Goal: Task Accomplishment & Management: Use online tool/utility

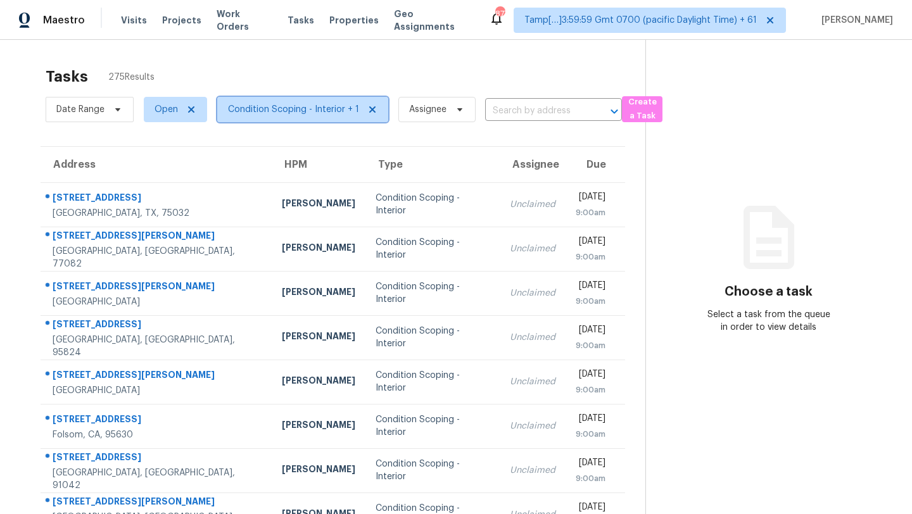
click at [257, 117] on span "Condition Scoping - Interior + 1" at bounding box center [302, 109] width 171 height 25
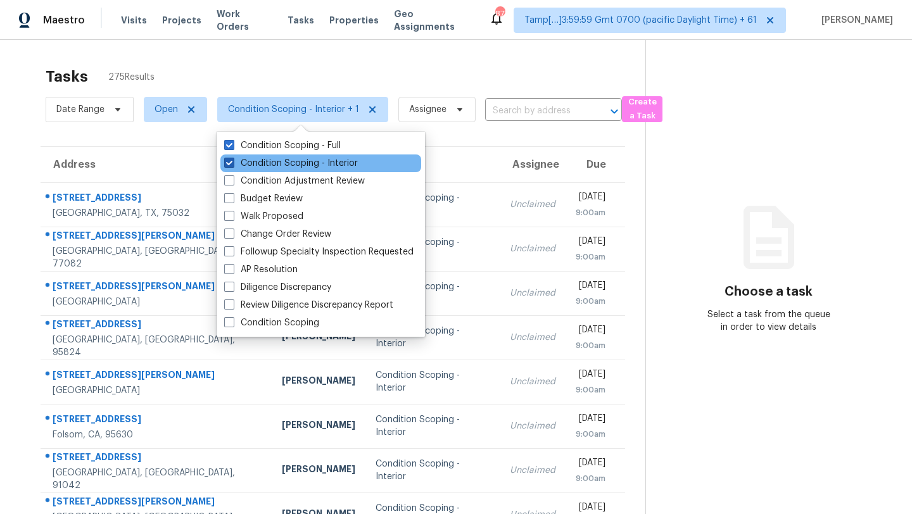
click at [262, 165] on label "Condition Scoping - Interior" at bounding box center [291, 163] width 134 height 13
click at [232, 165] on input "Condition Scoping - Interior" at bounding box center [228, 161] width 8 height 8
checkbox input "false"
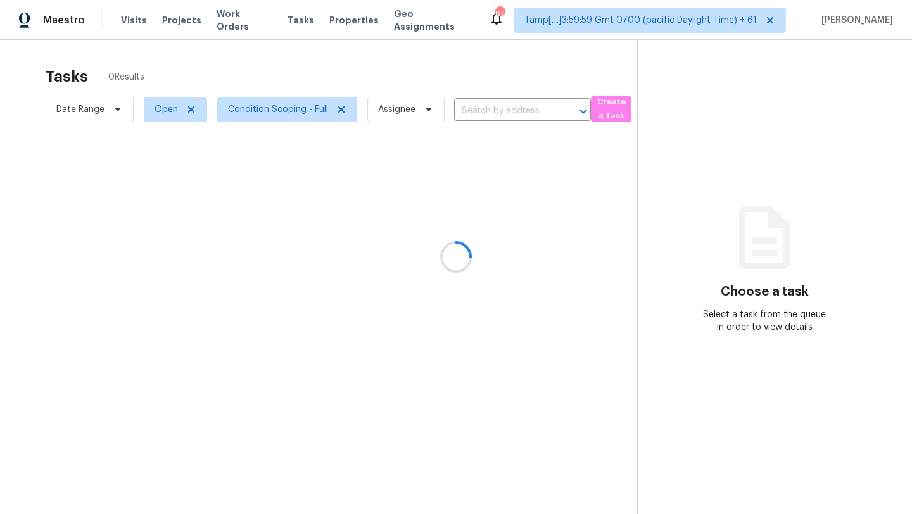
click at [333, 73] on div at bounding box center [456, 257] width 912 height 514
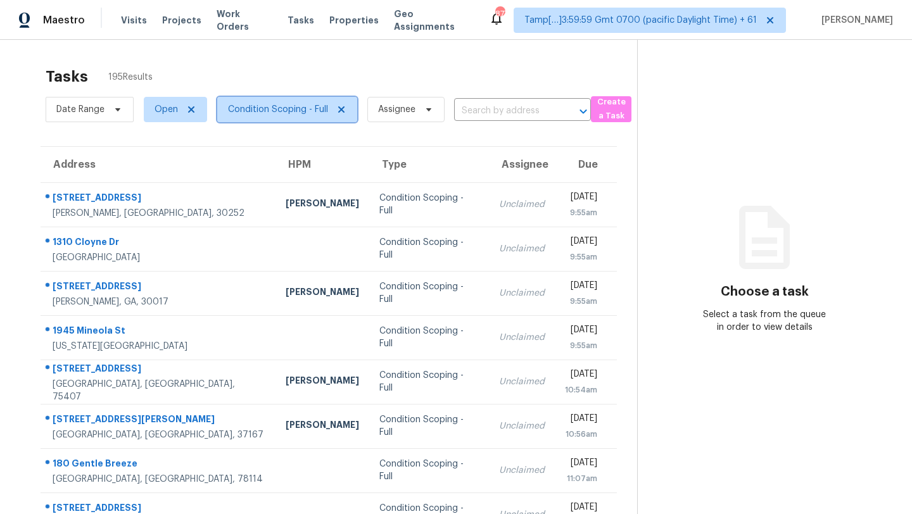
click at [265, 113] on span "Condition Scoping - Full" at bounding box center [278, 109] width 100 height 13
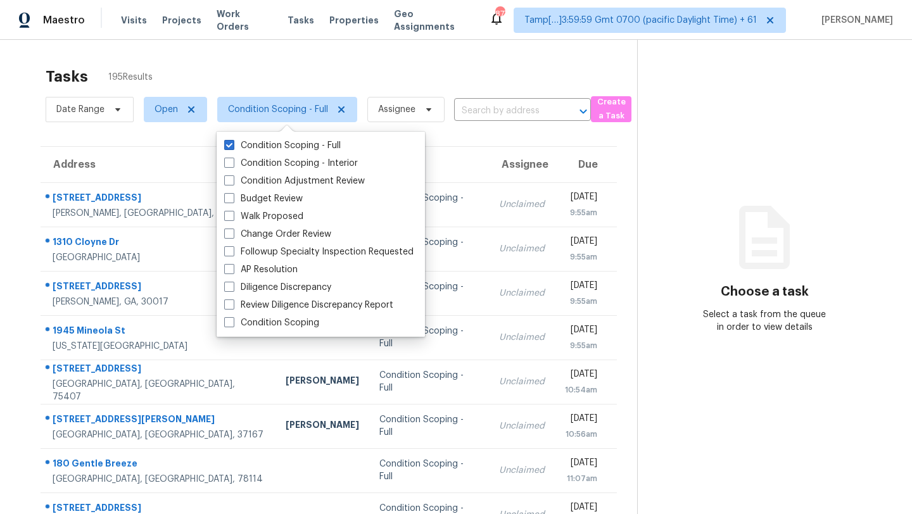
click at [396, 81] on div "Tasks 195 Results" at bounding box center [342, 76] width 592 height 33
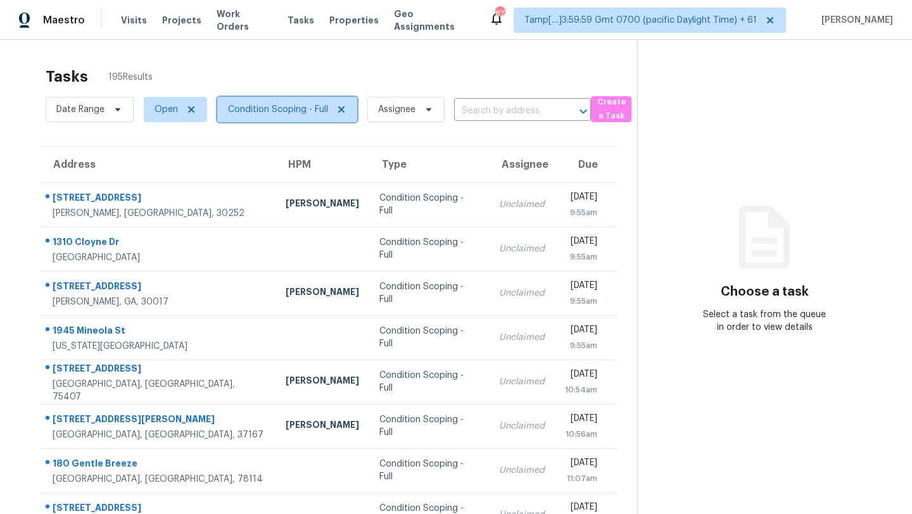
click at [269, 98] on span "Condition Scoping - Full" at bounding box center [287, 109] width 140 height 25
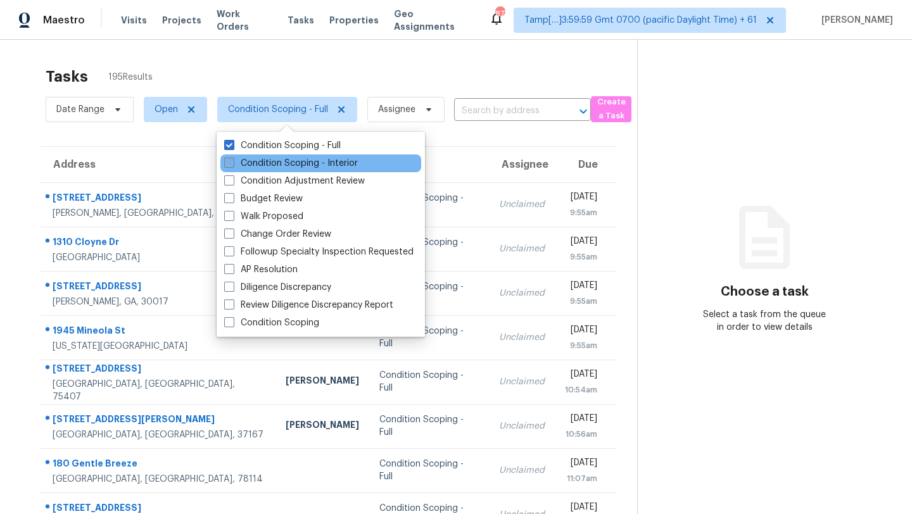
click at [271, 166] on label "Condition Scoping - Interior" at bounding box center [291, 163] width 134 height 13
click at [232, 165] on input "Condition Scoping - Interior" at bounding box center [228, 161] width 8 height 8
checkbox input "true"
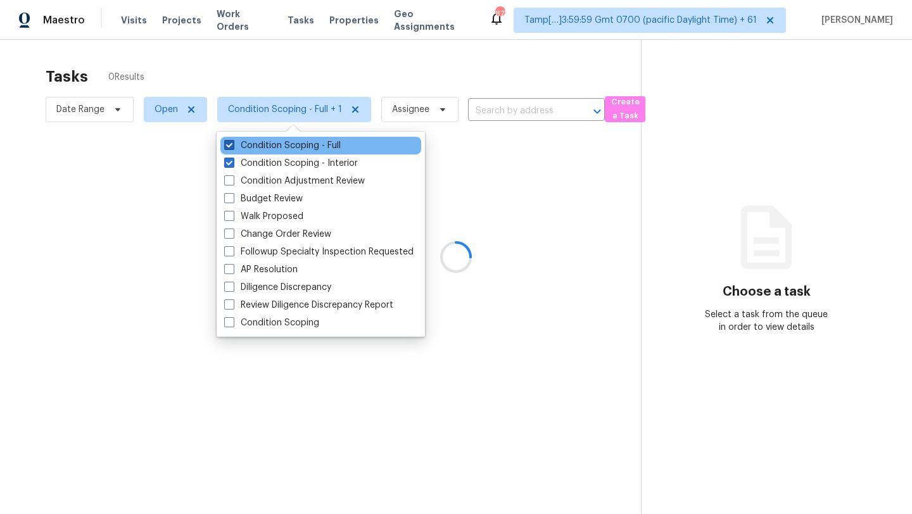
click at [272, 151] on label "Condition Scoping - Full" at bounding box center [282, 145] width 117 height 13
click at [232, 148] on input "Condition Scoping - Full" at bounding box center [228, 143] width 8 height 8
checkbox input "false"
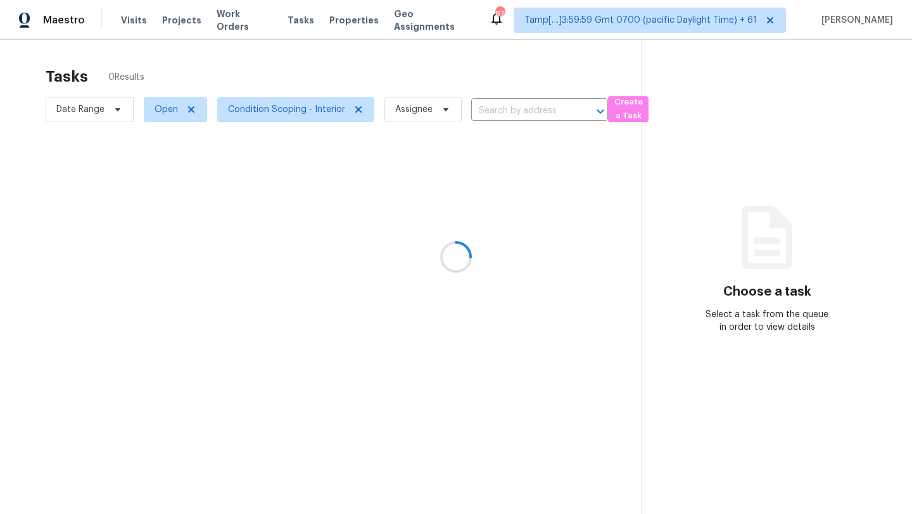
click at [331, 70] on div at bounding box center [456, 257] width 912 height 514
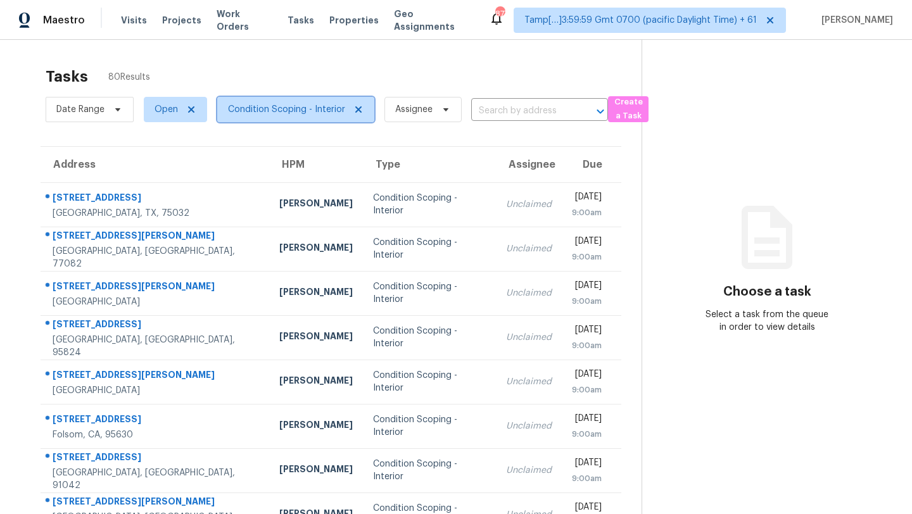
click at [282, 111] on span "Condition Scoping - Interior" at bounding box center [286, 109] width 117 height 13
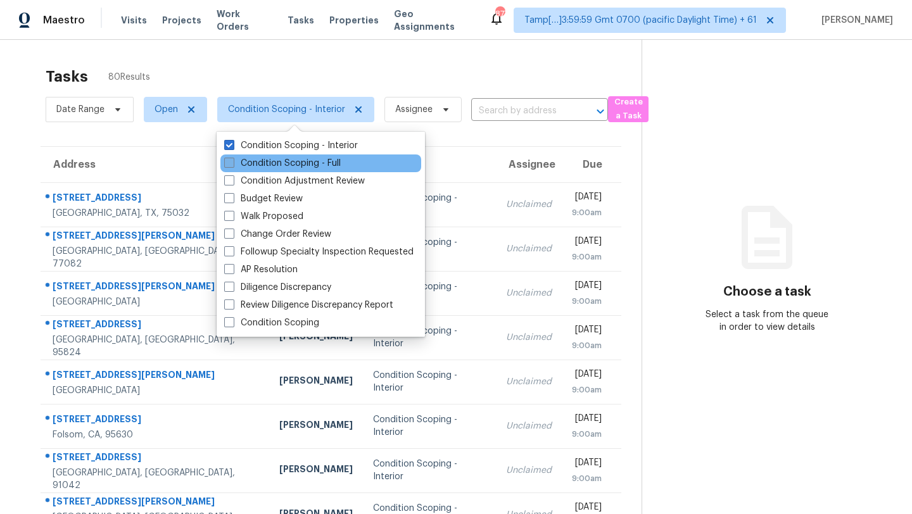
click at [286, 157] on label "Condition Scoping - Full" at bounding box center [282, 163] width 117 height 13
click at [232, 157] on input "Condition Scoping - Full" at bounding box center [228, 161] width 8 height 8
checkbox input "true"
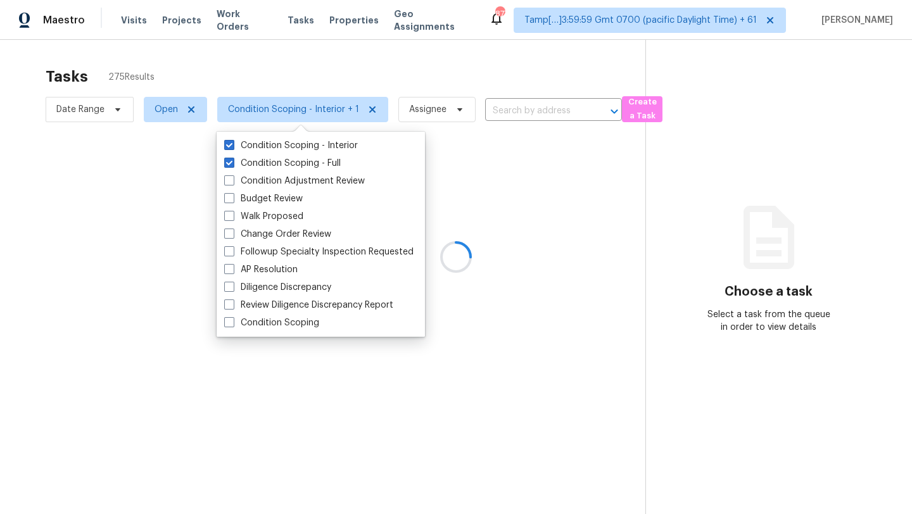
click at [338, 61] on div at bounding box center [456, 257] width 912 height 514
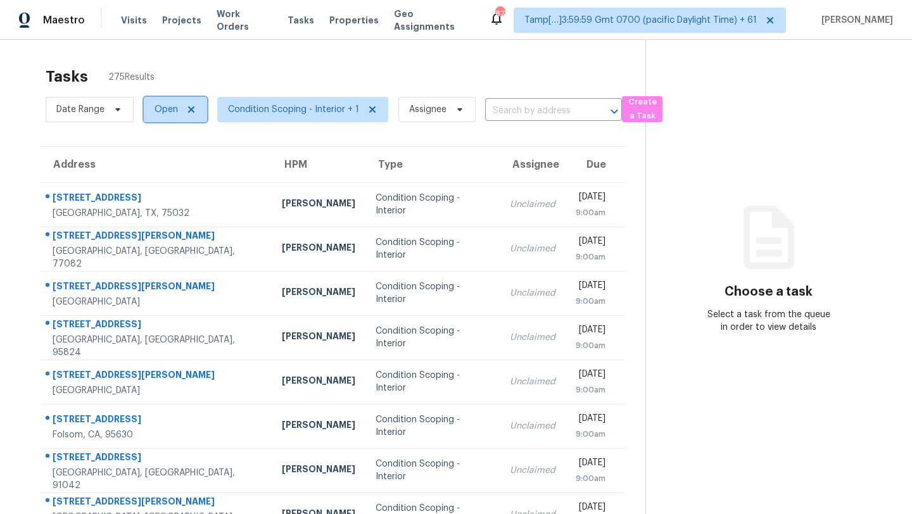
click at [167, 109] on span "Open" at bounding box center [166, 109] width 23 height 13
click at [172, 182] on label "Blocked" at bounding box center [176, 181] width 50 height 13
click at [159, 182] on input "Blocked" at bounding box center [155, 179] width 8 height 8
checkbox input "true"
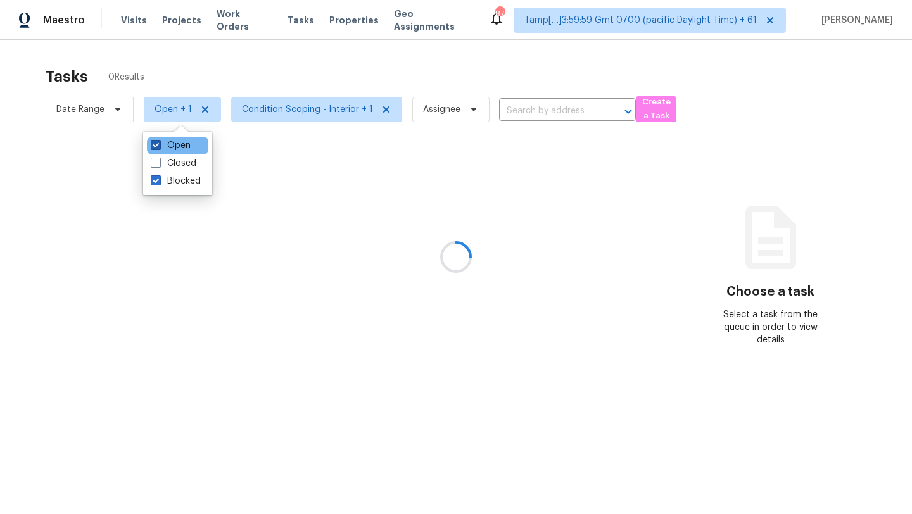
click at [174, 145] on label "Open" at bounding box center [171, 145] width 40 height 13
click at [159, 145] on input "Open" at bounding box center [155, 143] width 8 height 8
checkbox input "false"
click at [243, 76] on div at bounding box center [456, 257] width 912 height 514
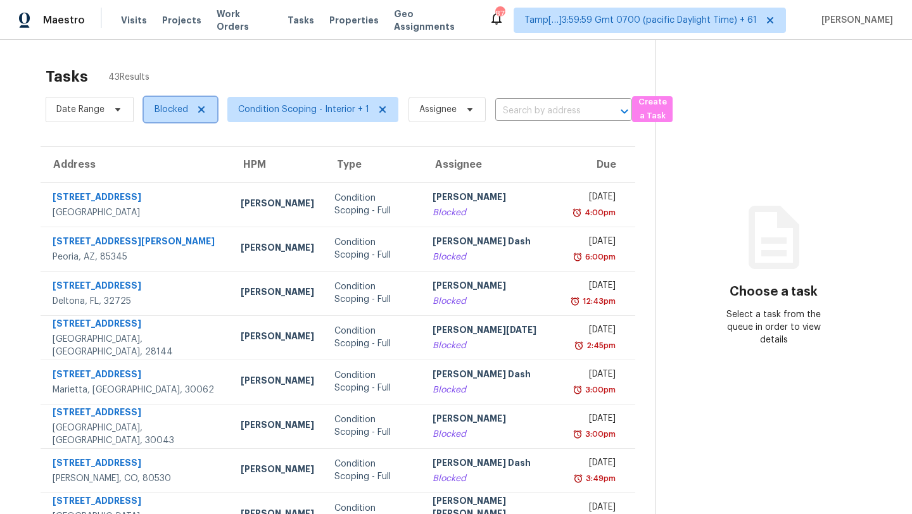
click at [156, 108] on span "Blocked" at bounding box center [172, 109] width 34 height 13
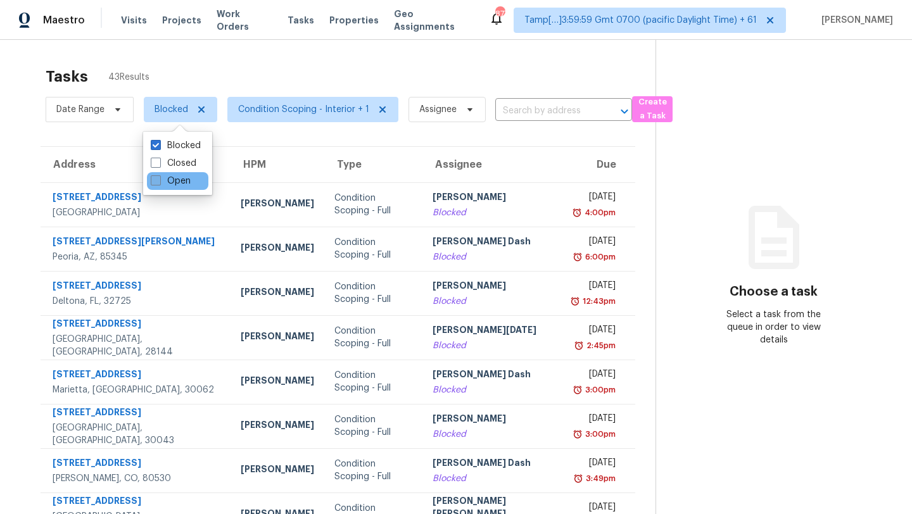
click at [177, 185] on label "Open" at bounding box center [171, 181] width 40 height 13
click at [159, 183] on input "Open" at bounding box center [155, 179] width 8 height 8
checkbox input "true"
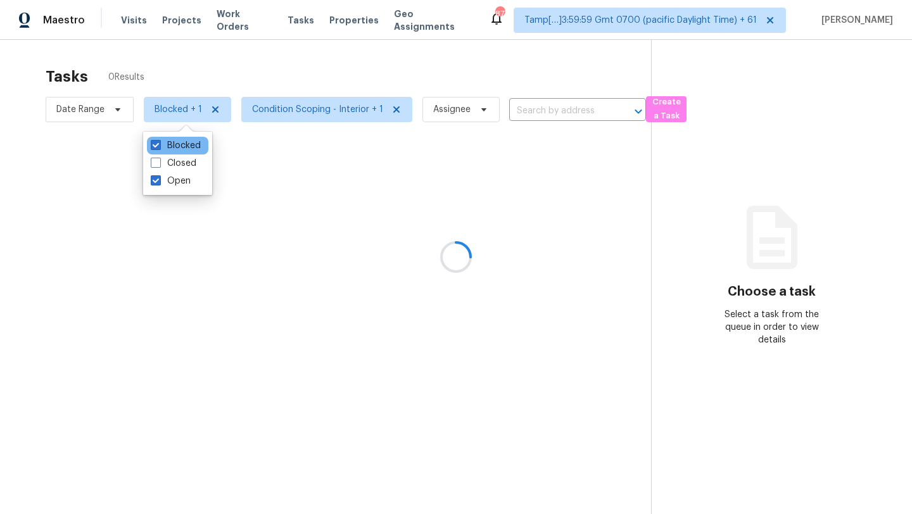
click at [177, 152] on div "Blocked" at bounding box center [177, 146] width 61 height 18
click at [244, 92] on div at bounding box center [456, 257] width 912 height 514
click at [179, 113] on div at bounding box center [456, 257] width 912 height 514
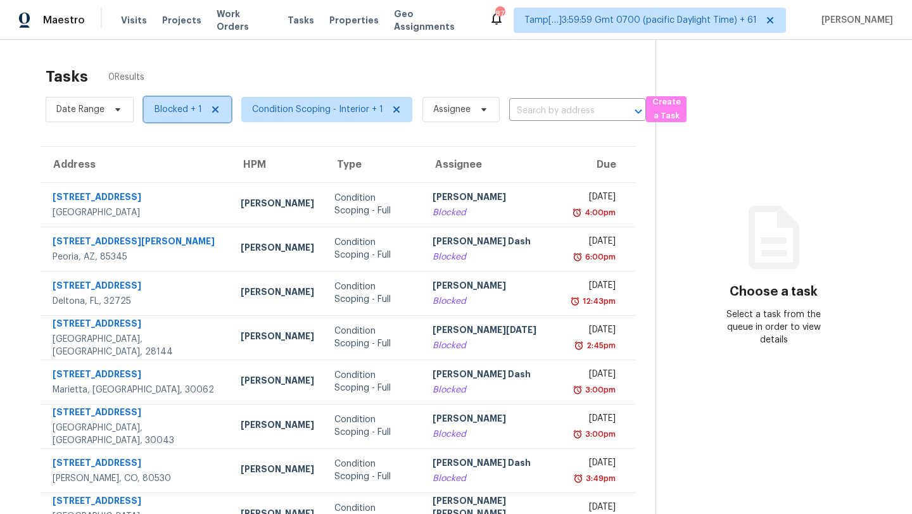
click at [179, 112] on span "Blocked + 1" at bounding box center [179, 109] width 48 height 13
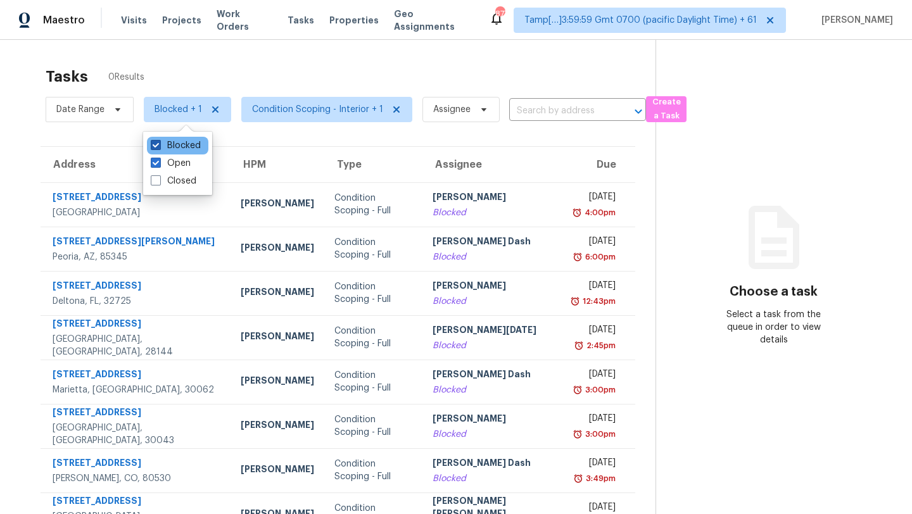
click at [179, 148] on label "Blocked" at bounding box center [176, 145] width 50 height 13
click at [159, 148] on input "Blocked" at bounding box center [155, 143] width 8 height 8
checkbox input "false"
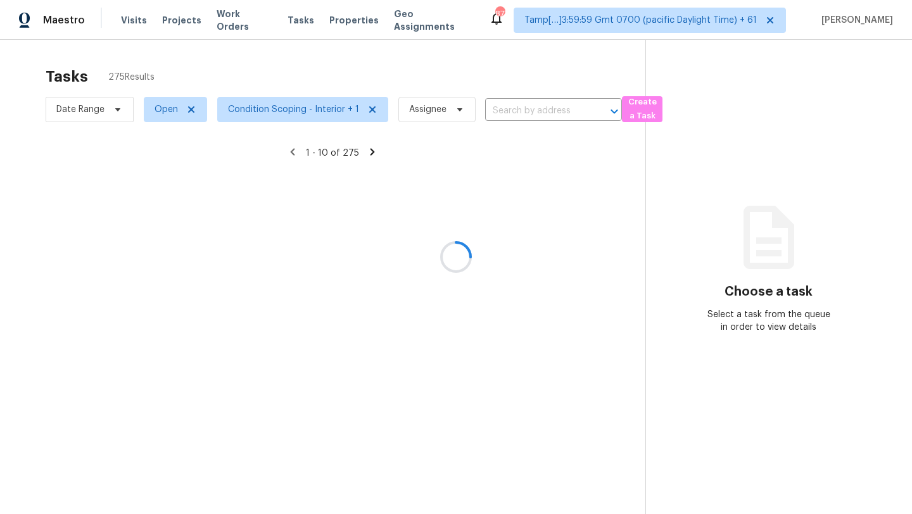
click at [283, 67] on div at bounding box center [456, 257] width 912 height 514
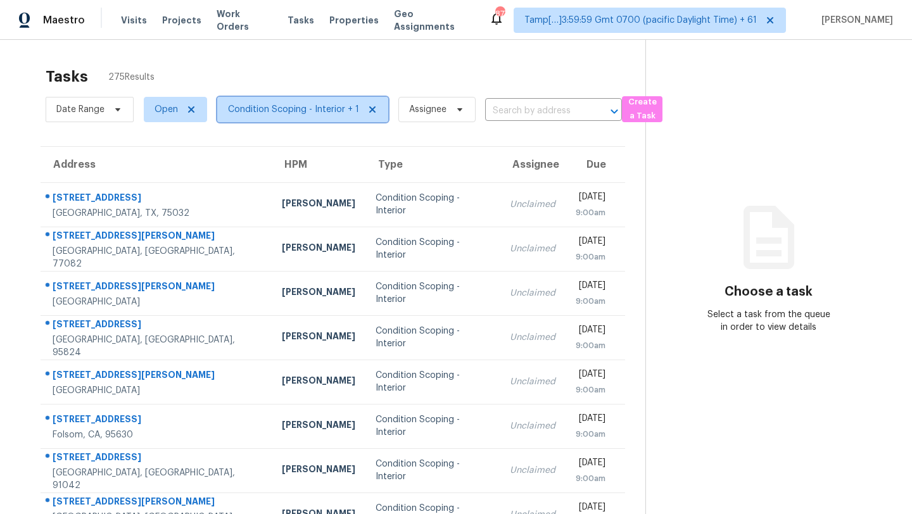
click at [295, 112] on span "Condition Scoping - Interior + 1" at bounding box center [293, 109] width 131 height 13
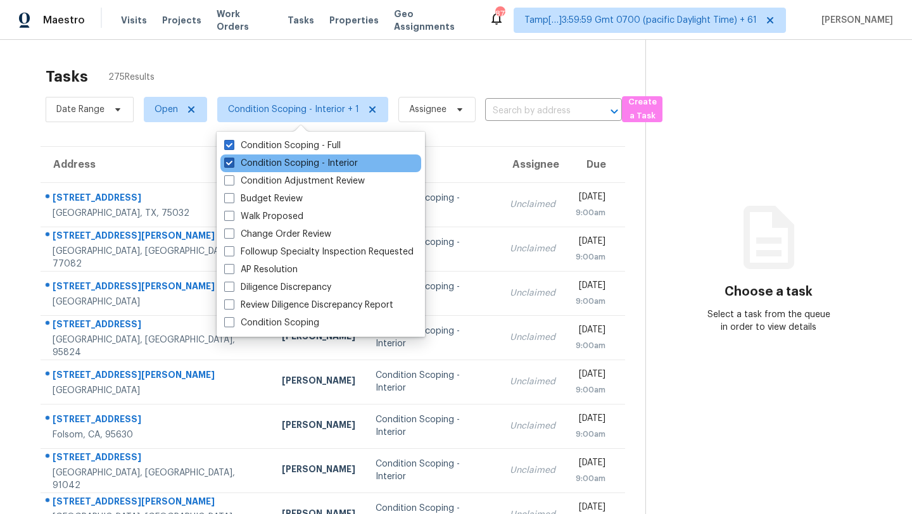
click at [289, 162] on label "Condition Scoping - Interior" at bounding box center [291, 163] width 134 height 13
click at [232, 162] on input "Condition Scoping - Interior" at bounding box center [228, 161] width 8 height 8
checkbox input "false"
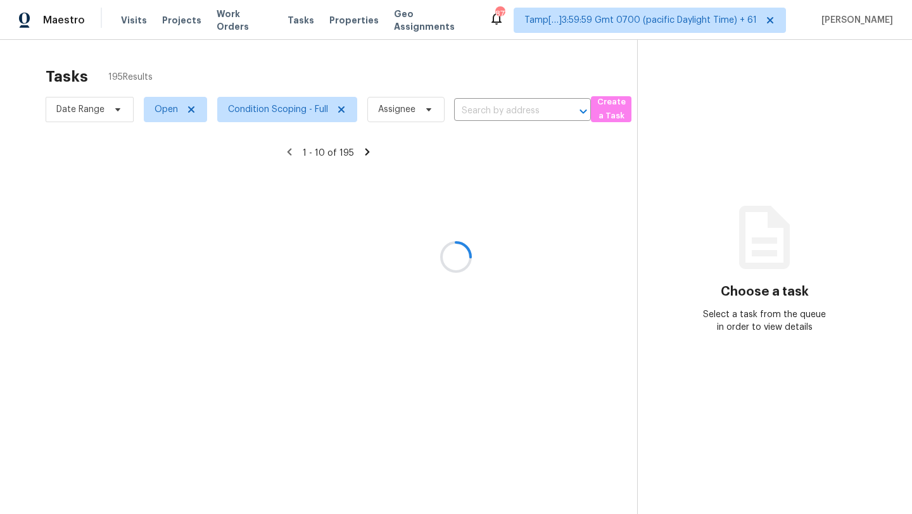
click at [383, 61] on div at bounding box center [456, 257] width 912 height 514
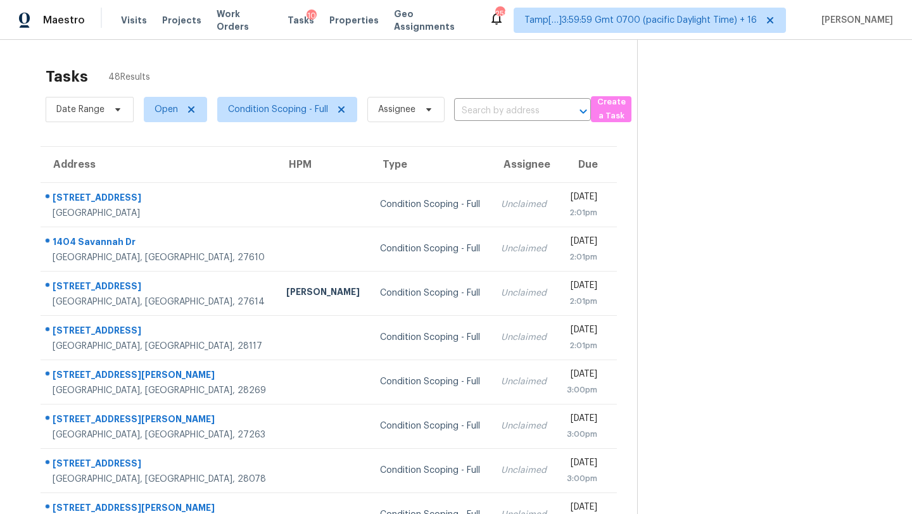
scroll to position [86, 0]
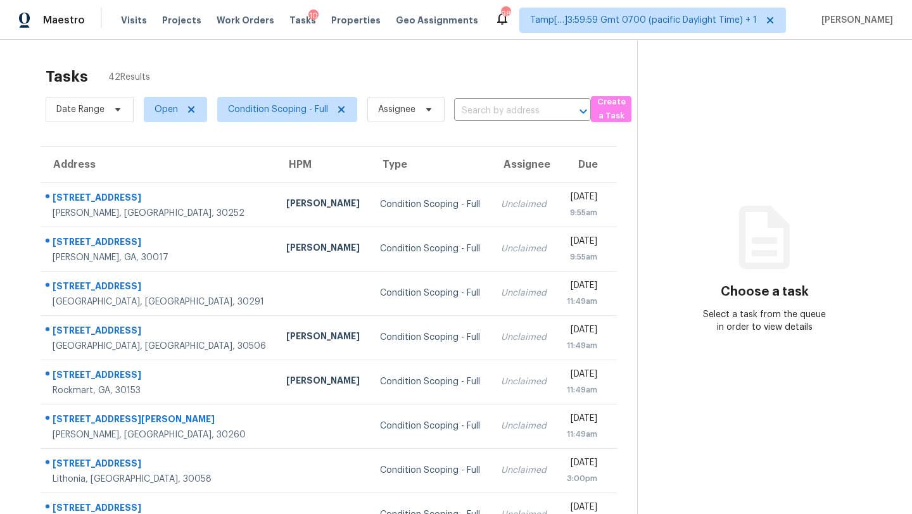
scroll to position [145, 0]
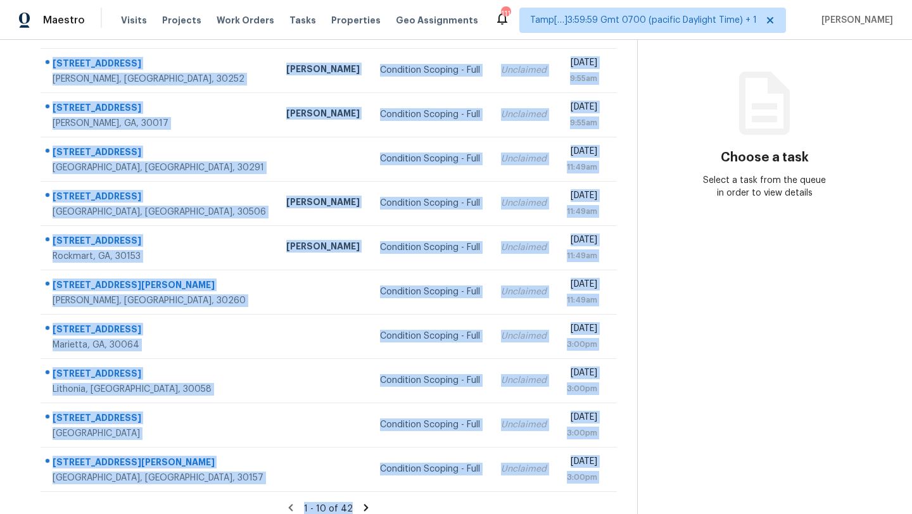
scroll to position [145, 0]
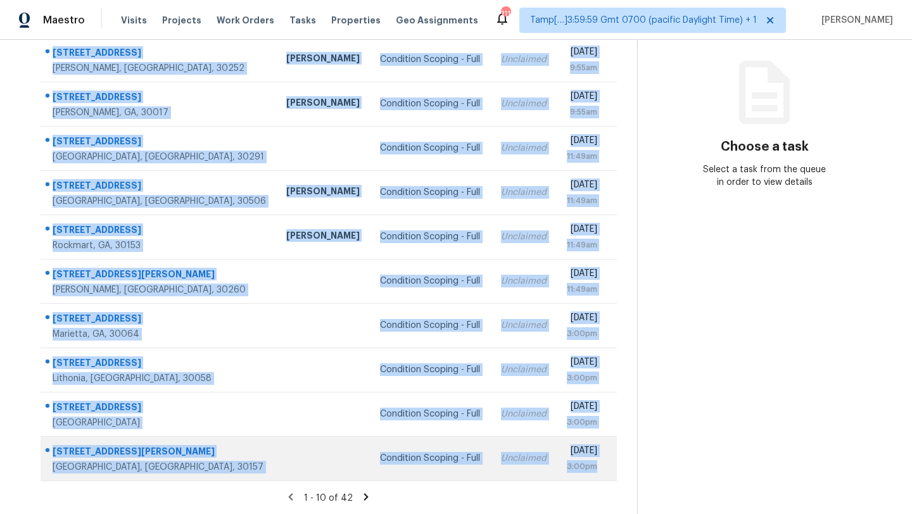
drag, startPoint x: 44, startPoint y: 137, endPoint x: 604, endPoint y: 478, distance: 655.7
click at [604, 478] on tbody "1049 Crown River Pkwy McDonough, GA, 30252 Wesley Brooks Condition Scoping - Fu…" at bounding box center [329, 258] width 576 height 443
copy tbody "1049 Crown River Pkwy McDonough, GA, 30252 Wesley Brooks Condition Scoping - Fu…"
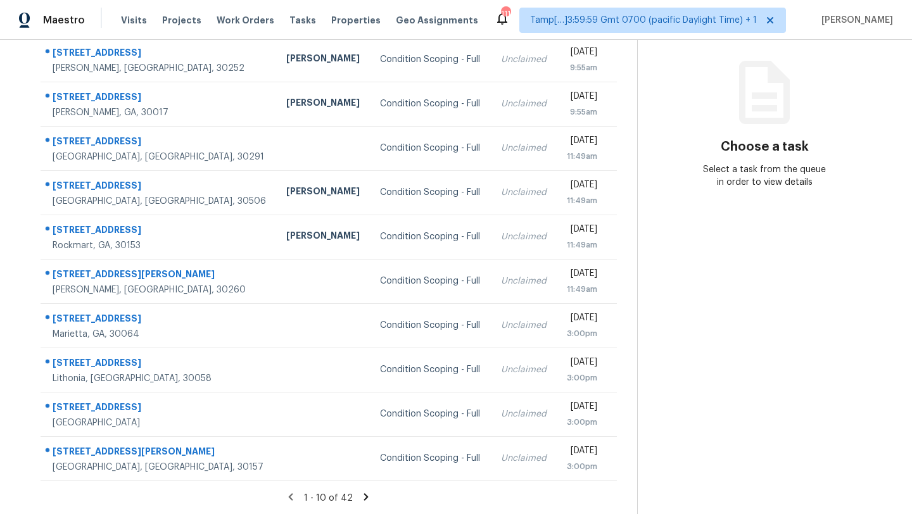
click at [366, 497] on icon at bounding box center [365, 496] width 11 height 11
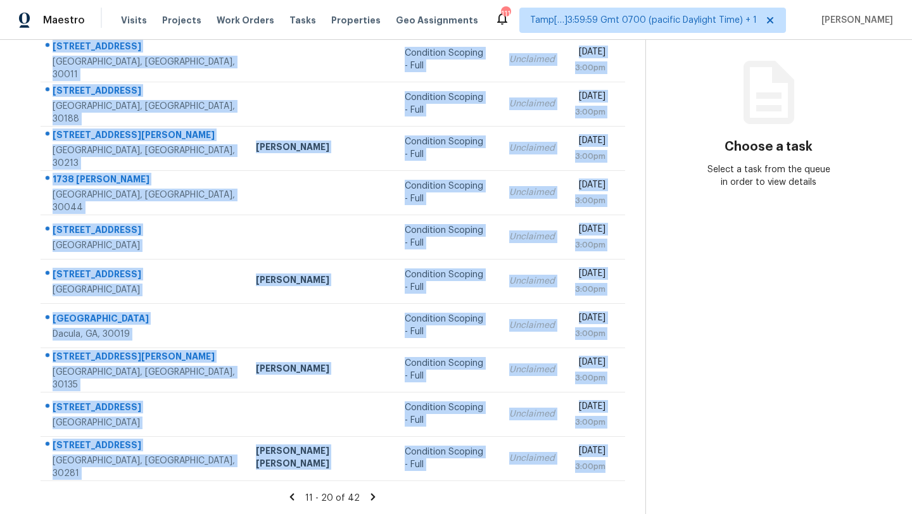
drag, startPoint x: 43, startPoint y: 93, endPoint x: 614, endPoint y: 481, distance: 689.8
click at [612, 469] on tbody "1534 Oakhill Dr Auburn, GA, 30011 Condition Scoping - Full Unclaimed Mon, Aug 2…" at bounding box center [333, 258] width 585 height 443
copy tbody "1534 Oakhill Dr Auburn, GA, 30011 Condition Scoping - Full Unclaimed Mon, Aug 2…"
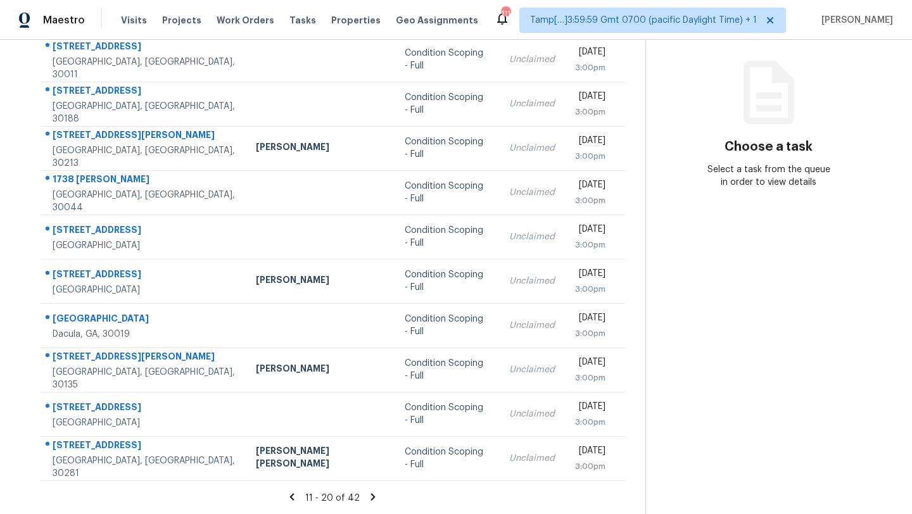
click at [367, 502] on icon at bounding box center [372, 496] width 11 height 11
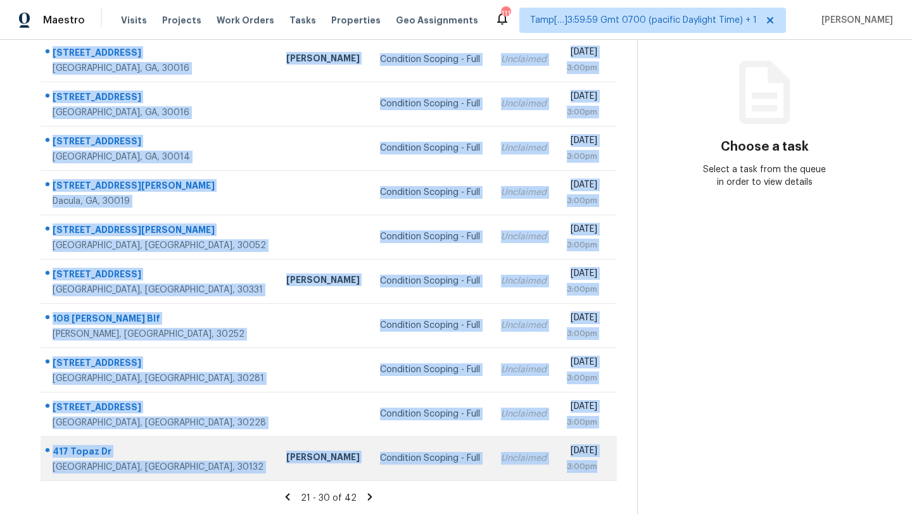
drag, startPoint x: 44, startPoint y: 94, endPoint x: 611, endPoint y: 476, distance: 683.7
click at [611, 476] on tbody "20 Crooked Creek Way Covington, GA, 30016 Terry Richards Condition Scoping - Fu…" at bounding box center [329, 258] width 576 height 443
copy tbody "20 Crooked Creek Way Covington, GA, 30016 Terry Richards Condition Scoping - Fu…"
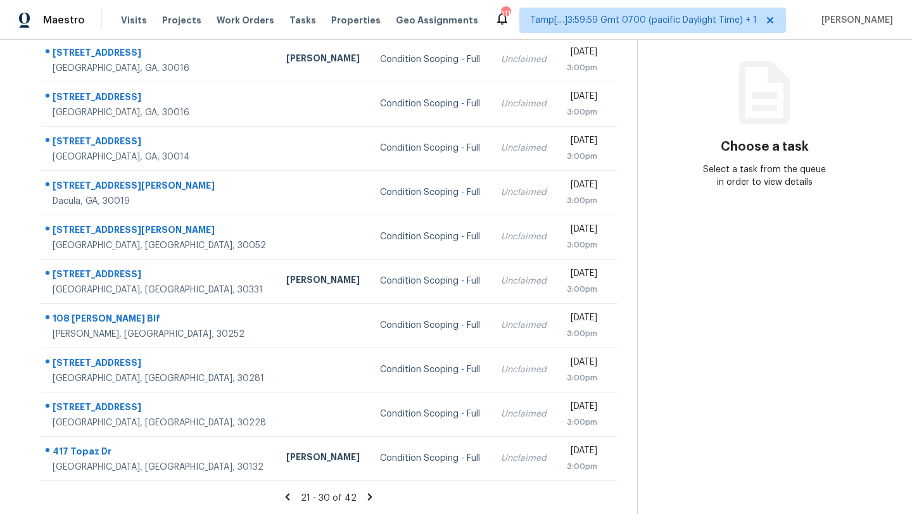
click at [365, 498] on icon at bounding box center [369, 496] width 11 height 11
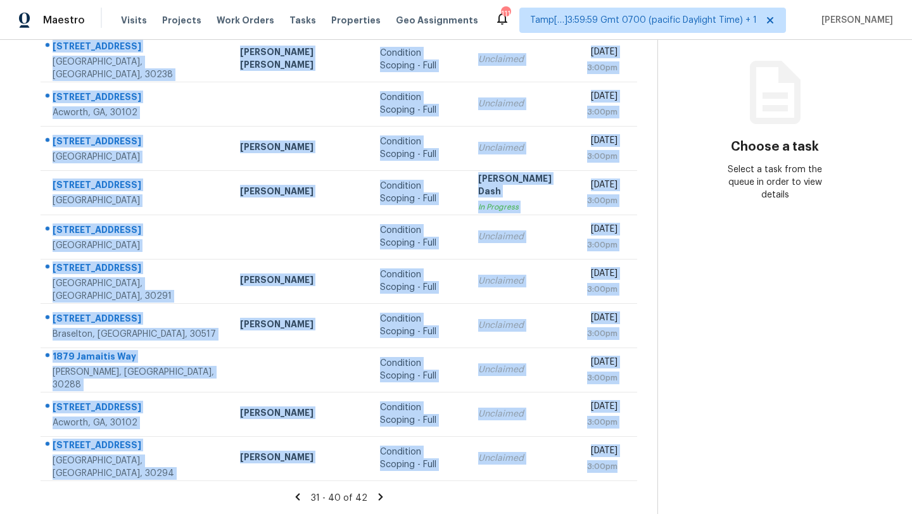
drag, startPoint x: 44, startPoint y: 70, endPoint x: 604, endPoint y: 480, distance: 693.8
click at [604, 480] on table "Address HPM Type Assignee Due 442 Hastings Way Jonesboro, GA, 30238 Marcos Rica…" at bounding box center [339, 241] width 597 height 479
copy tbody "442 Hastings Way Jonesboro, GA, 30238 Marcos Ricardo Resendiz Condition Scoping…"
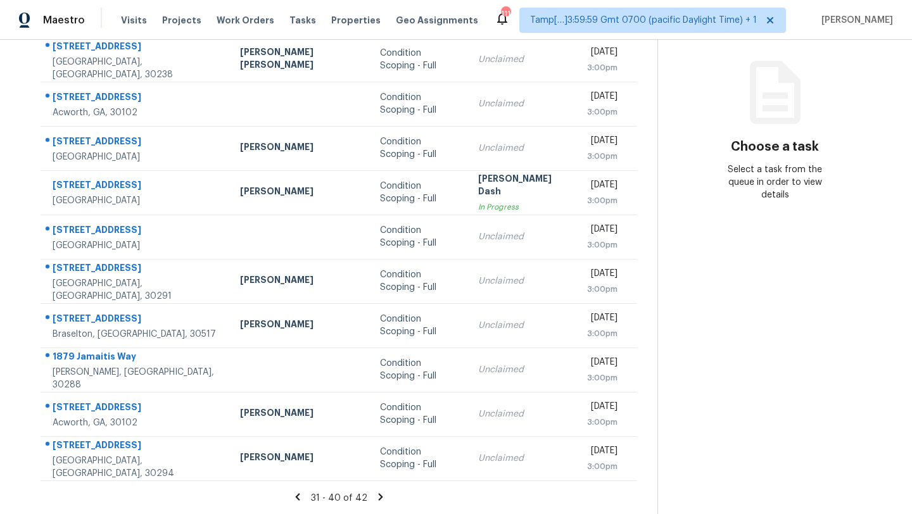
click at [375, 500] on icon at bounding box center [380, 496] width 11 height 11
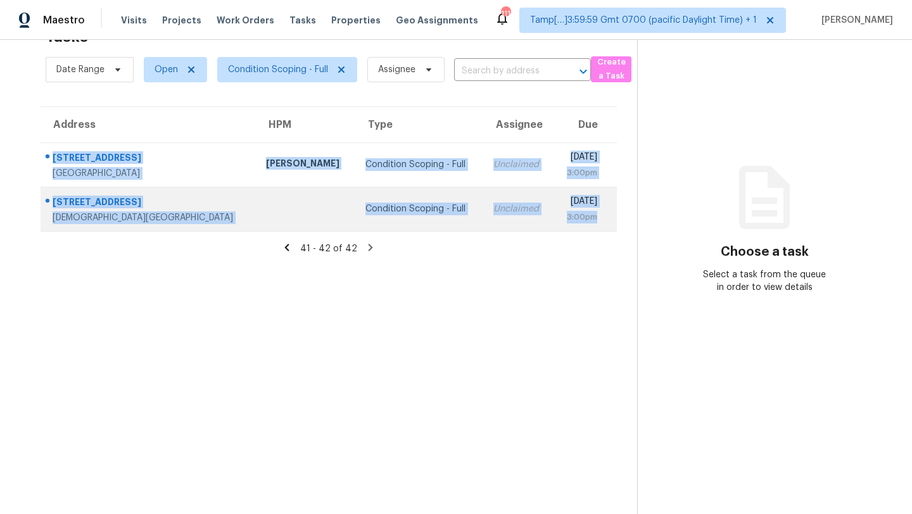
drag, startPoint x: 43, startPoint y: 149, endPoint x: 614, endPoint y: 223, distance: 576.0
click at [614, 223] on tbody "2314 Wavetree Ln NW Acworth, GA, 30101 Kenroy Hoilett Condition Scoping - Full …" at bounding box center [329, 187] width 576 height 89
copy tbody "2314 Wavetree Ln NW Acworth, GA, 30101 Kenroy Hoilett Condition Scoping - Full …"
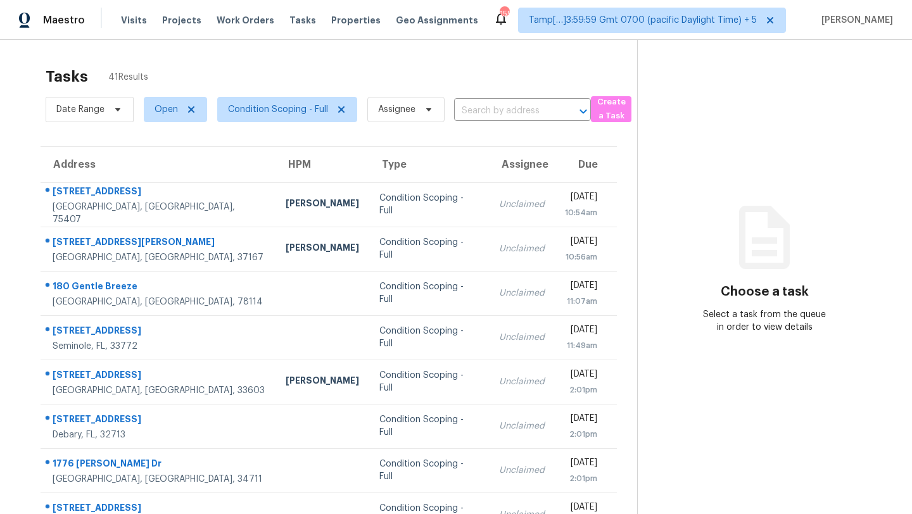
scroll to position [145, 0]
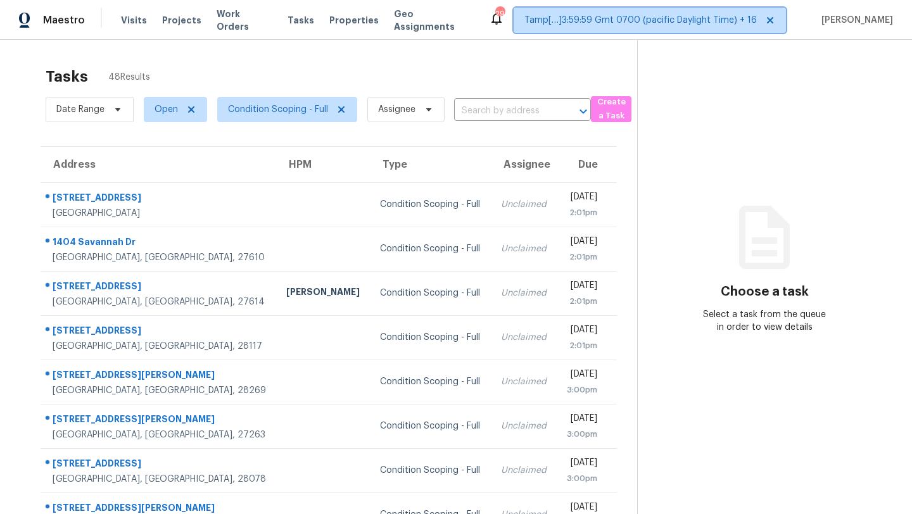
click at [661, 18] on span "Tamp[…]3:59:59 Gmt 0700 (pacific Daylight Time) + 16" at bounding box center [640, 20] width 232 height 13
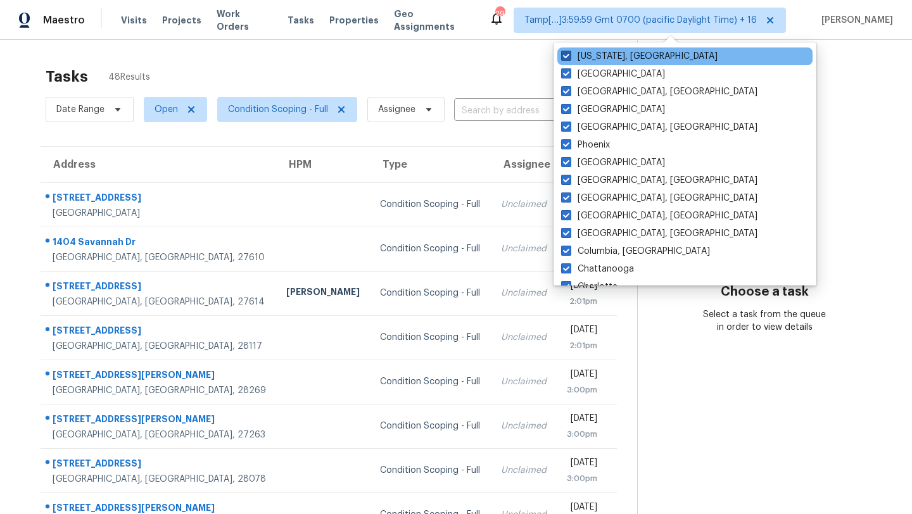
click at [571, 62] on label "Washington, DC" at bounding box center [639, 56] width 156 height 13
click at [569, 58] on input "Washington, DC" at bounding box center [565, 54] width 8 height 8
checkbox input "false"
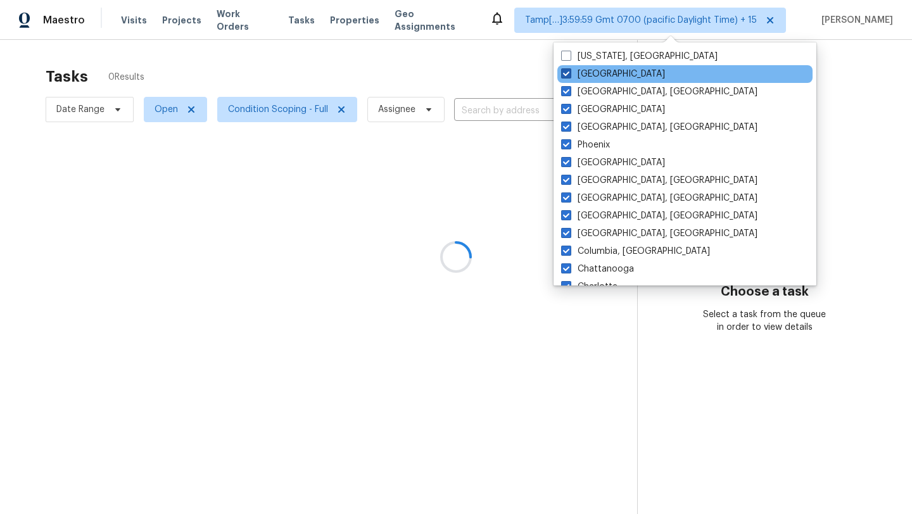
click at [571, 77] on span at bounding box center [566, 73] width 10 height 10
click at [569, 76] on input "Tucson" at bounding box center [565, 72] width 8 height 8
checkbox input "false"
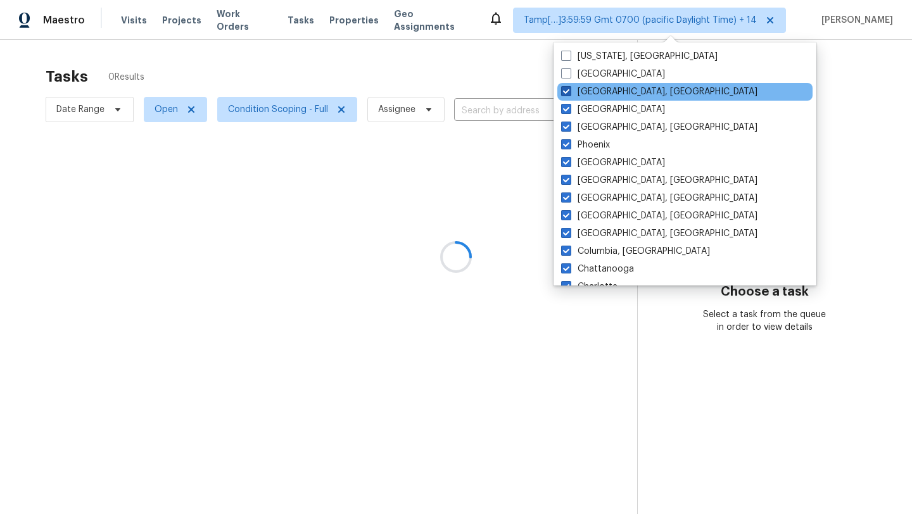
click at [571, 92] on span at bounding box center [566, 91] width 10 height 10
click at [569, 92] on input "Savannah, GA" at bounding box center [565, 90] width 8 height 8
checkbox input "false"
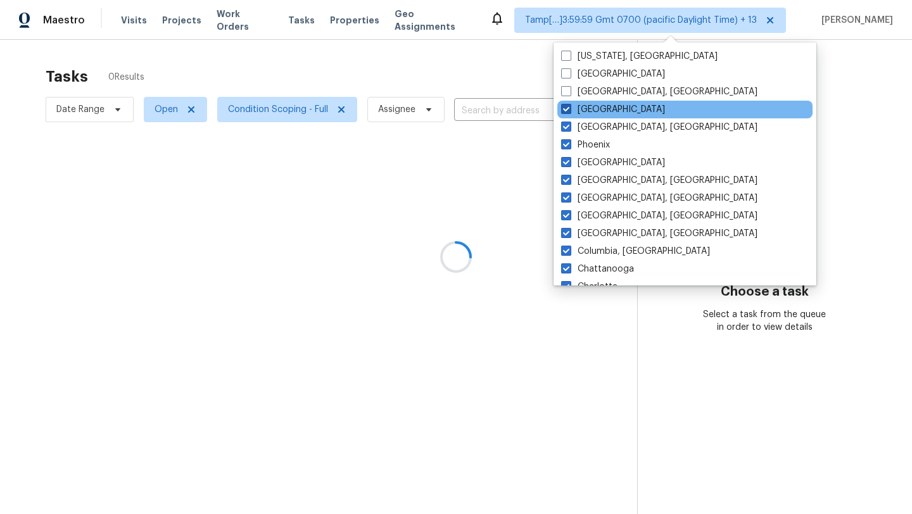
click at [573, 111] on label "Raleigh" at bounding box center [613, 109] width 104 height 13
click at [569, 111] on input "Raleigh" at bounding box center [565, 107] width 8 height 8
checkbox input "false"
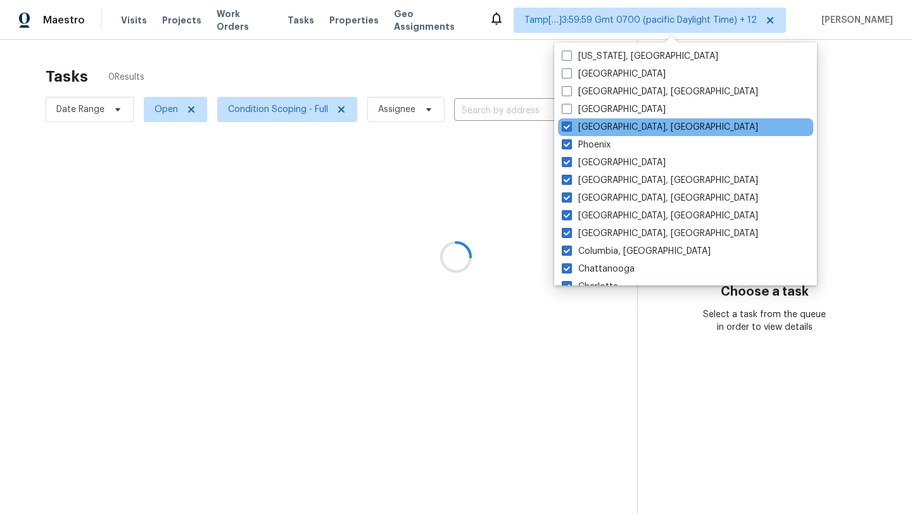
click at [573, 134] on div "Prescott, AZ" at bounding box center [685, 127] width 255 height 18
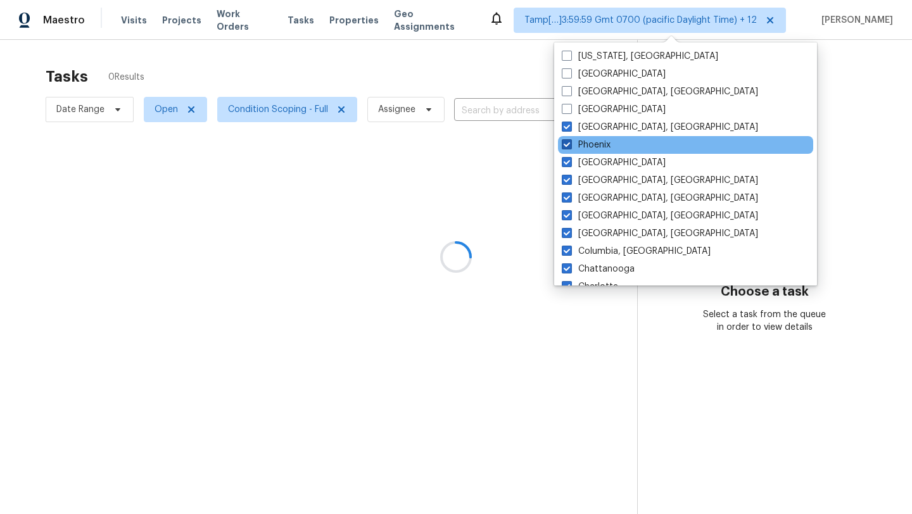
click at [574, 146] on label "Phoenix" at bounding box center [586, 145] width 49 height 13
click at [570, 146] on input "Phoenix" at bounding box center [566, 143] width 8 height 8
checkbox input "false"
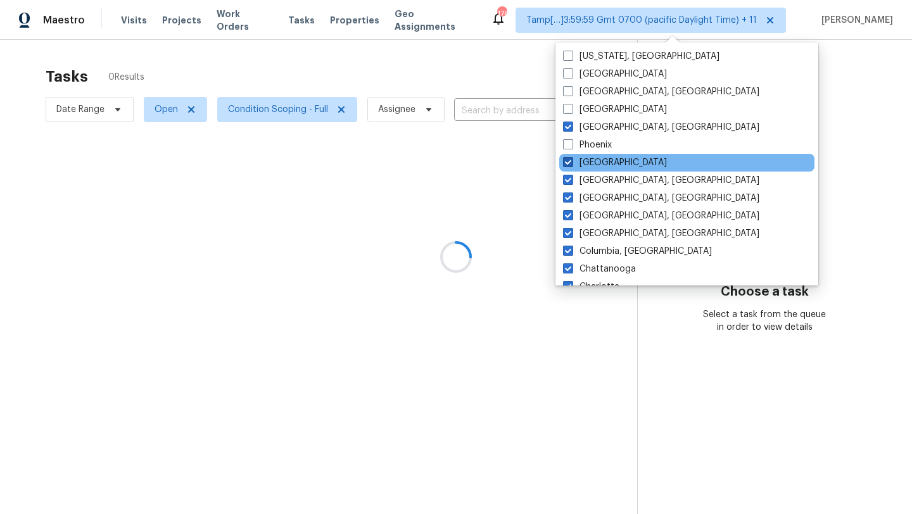
click at [574, 167] on label "Nashville" at bounding box center [615, 162] width 104 height 13
click at [571, 165] on input "Nashville" at bounding box center [567, 160] width 8 height 8
checkbox input "false"
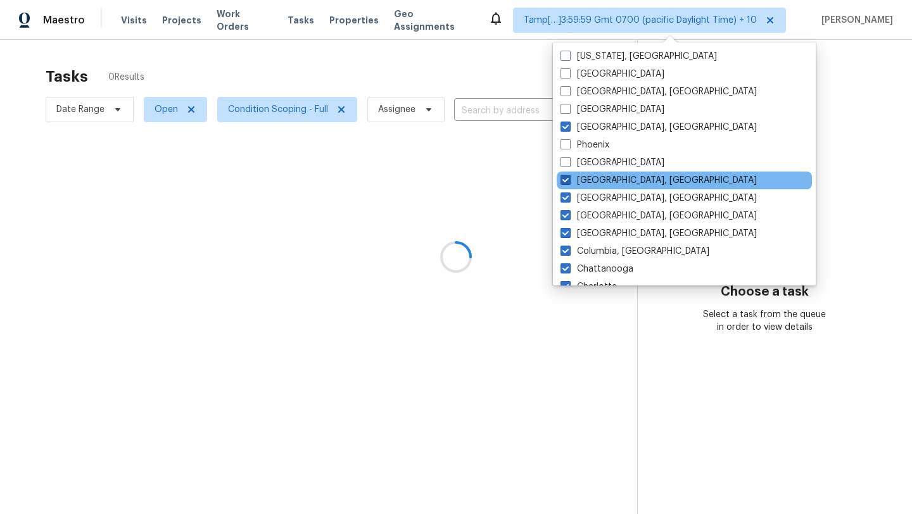
click at [574, 179] on label "[GEOGRAPHIC_DATA], [GEOGRAPHIC_DATA]" at bounding box center [659, 180] width 196 height 13
click at [569, 179] on input "[GEOGRAPHIC_DATA], [GEOGRAPHIC_DATA]" at bounding box center [565, 178] width 8 height 8
checkbox input "false"
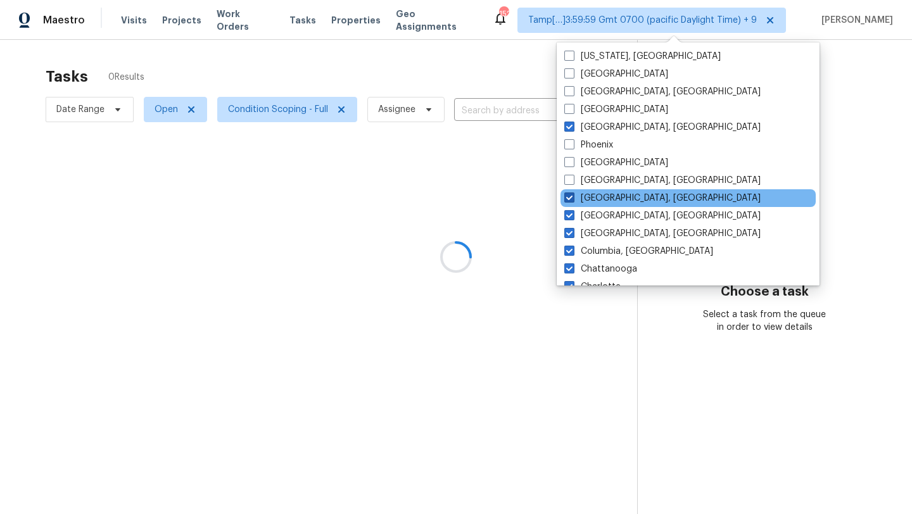
click at [574, 193] on span at bounding box center [569, 198] width 10 height 10
click at [573, 193] on input "Knoxville, TN" at bounding box center [568, 196] width 8 height 8
checkbox input "false"
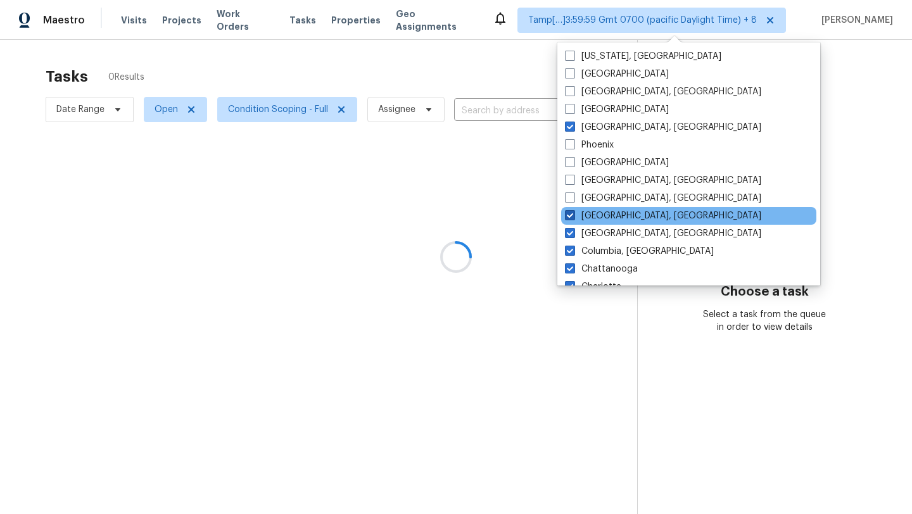
click at [574, 219] on span at bounding box center [570, 215] width 10 height 10
click at [573, 218] on input "[GEOGRAPHIC_DATA], [GEOGRAPHIC_DATA]" at bounding box center [569, 214] width 8 height 8
checkbox input "false"
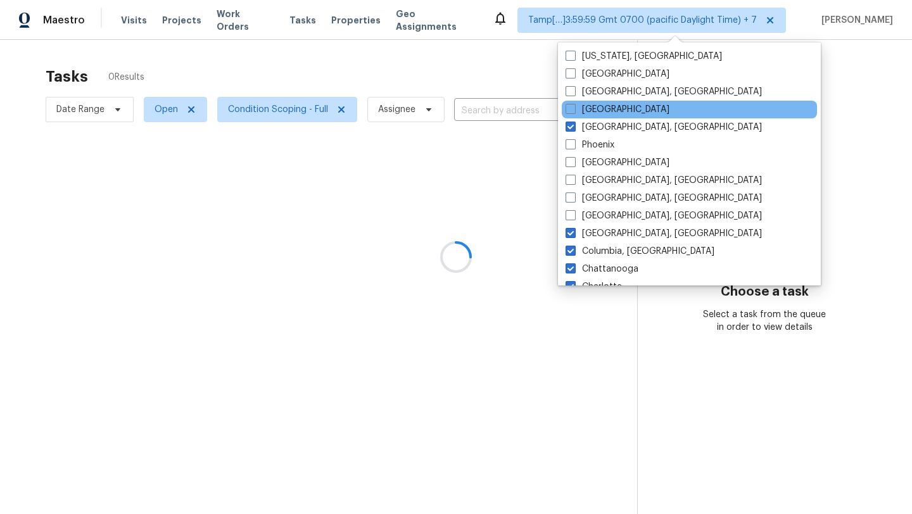
click at [569, 117] on div "[GEOGRAPHIC_DATA]" at bounding box center [689, 110] width 255 height 18
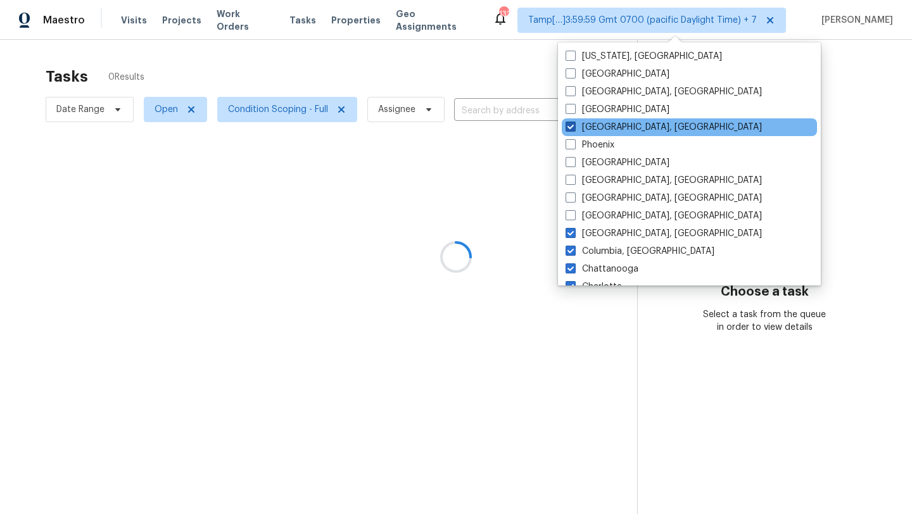
click at [569, 125] on span at bounding box center [571, 127] width 10 height 10
click at [569, 125] on input "[GEOGRAPHIC_DATA], [GEOGRAPHIC_DATA]" at bounding box center [570, 125] width 8 height 8
checkbox input "false"
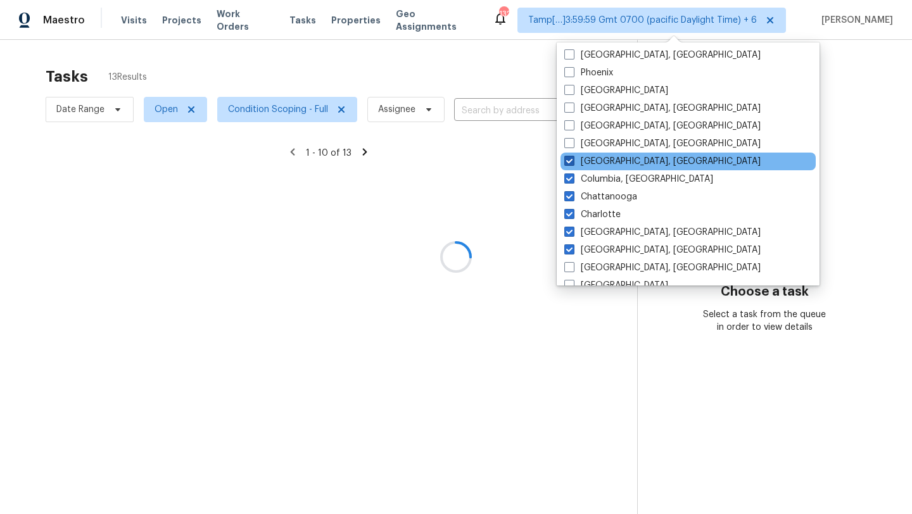
click at [572, 159] on span at bounding box center [569, 161] width 10 height 10
click at [572, 159] on input "[GEOGRAPHIC_DATA], [GEOGRAPHIC_DATA]" at bounding box center [568, 159] width 8 height 8
checkbox input "false"
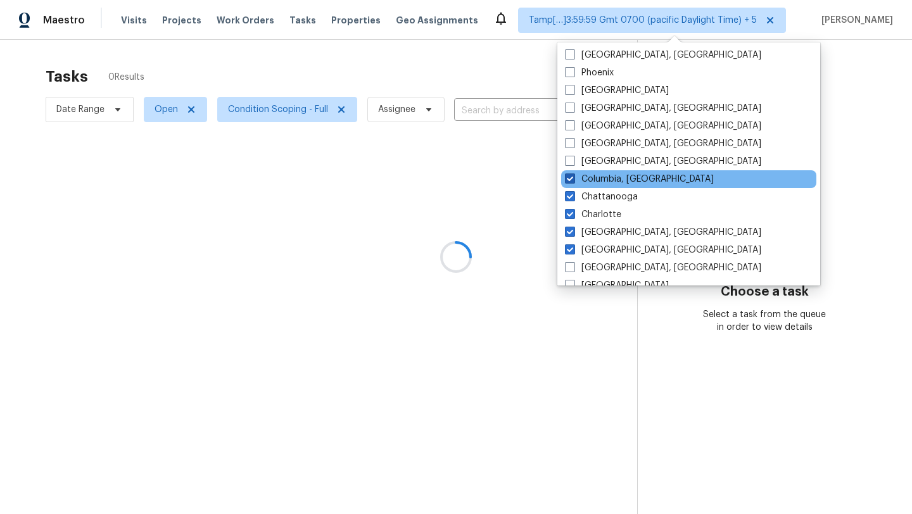
click at [572, 176] on span at bounding box center [570, 179] width 10 height 10
click at [572, 176] on input "Columbia, SC" at bounding box center [569, 177] width 8 height 8
checkbox input "false"
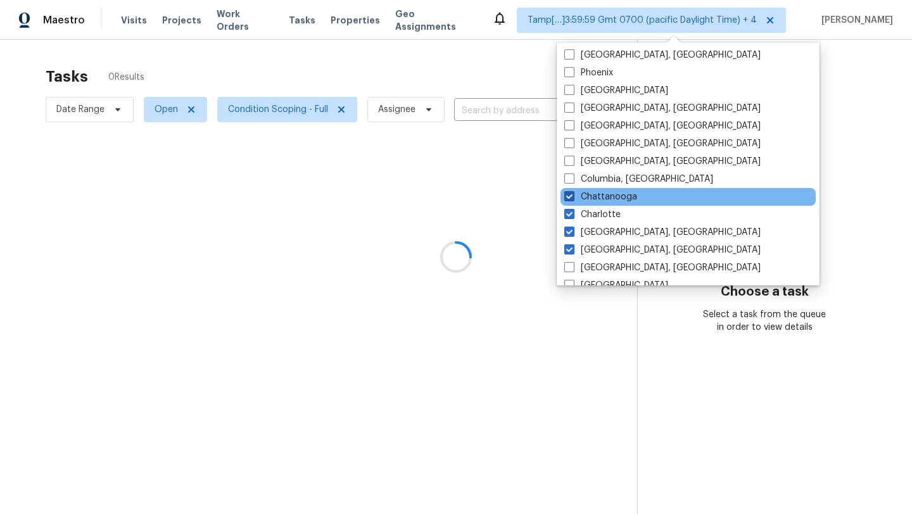
click at [572, 194] on span at bounding box center [569, 196] width 10 height 10
click at [572, 194] on input "Chattanooga" at bounding box center [568, 195] width 8 height 8
checkbox input "false"
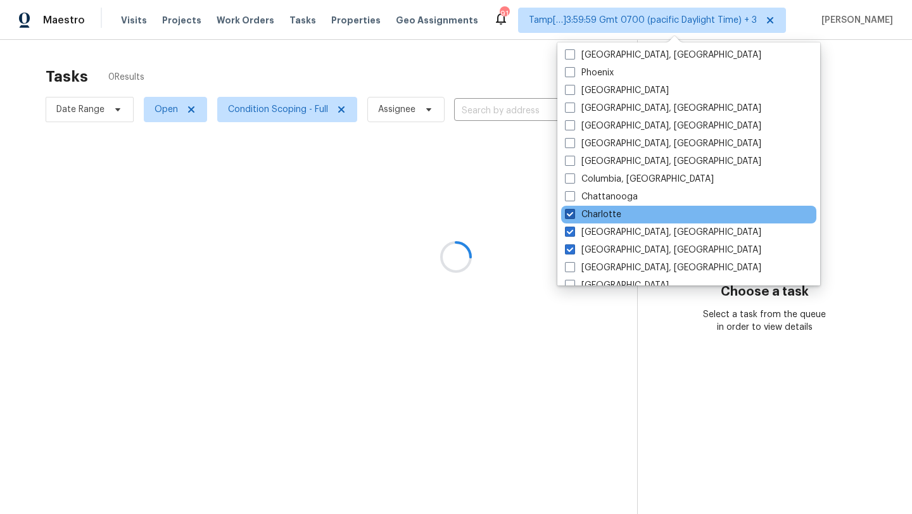
click at [573, 218] on span at bounding box center [570, 214] width 10 height 10
click at [573, 217] on input "Charlotte" at bounding box center [569, 212] width 8 height 8
checkbox input "false"
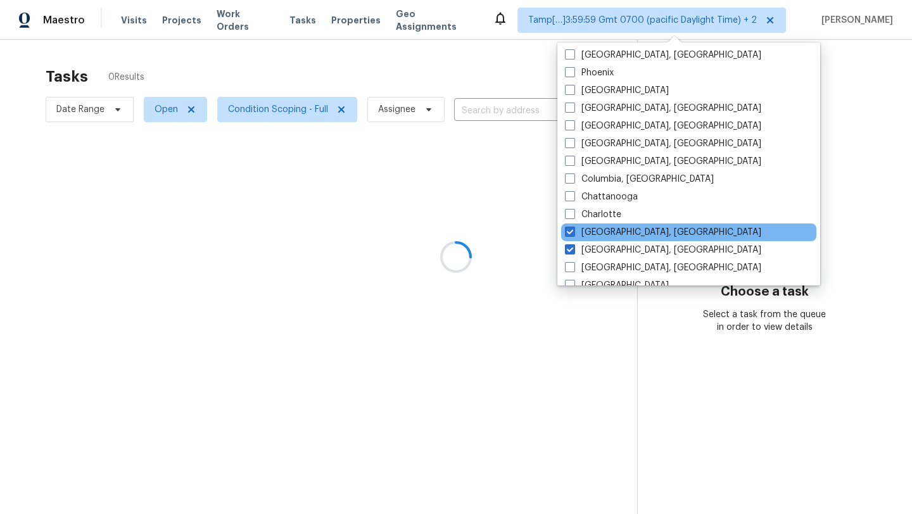
click at [573, 224] on div "Charleston, SC" at bounding box center [688, 233] width 255 height 18
click at [573, 241] on div "Charleston, SC" at bounding box center [688, 233] width 255 height 18
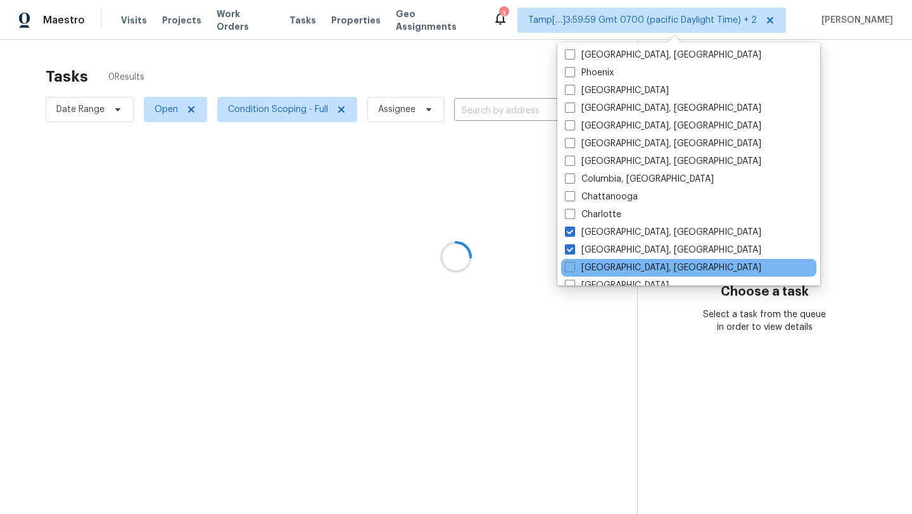
click at [573, 260] on div "Albuquerque, NM" at bounding box center [688, 268] width 255 height 18
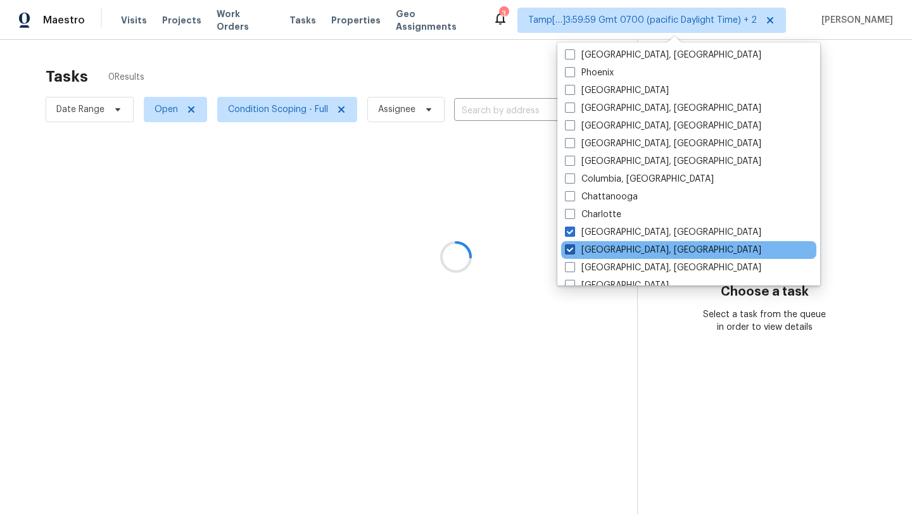
click at [576, 251] on label "Asheville, NC" at bounding box center [663, 250] width 196 height 13
click at [573, 251] on input "Asheville, NC" at bounding box center [569, 248] width 8 height 8
checkbox input "false"
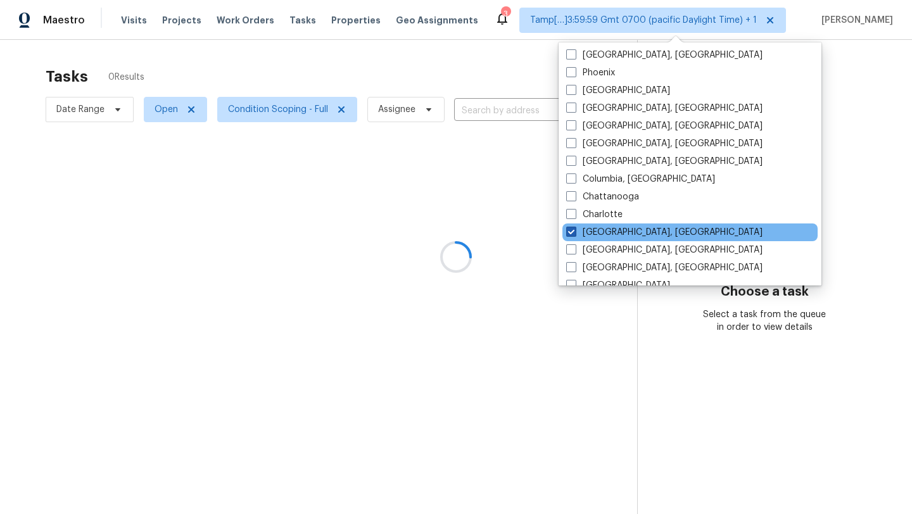
click at [580, 234] on label "Charleston, SC" at bounding box center [664, 232] width 196 height 13
click at [574, 234] on input "Charleston, SC" at bounding box center [570, 230] width 8 height 8
checkbox input "false"
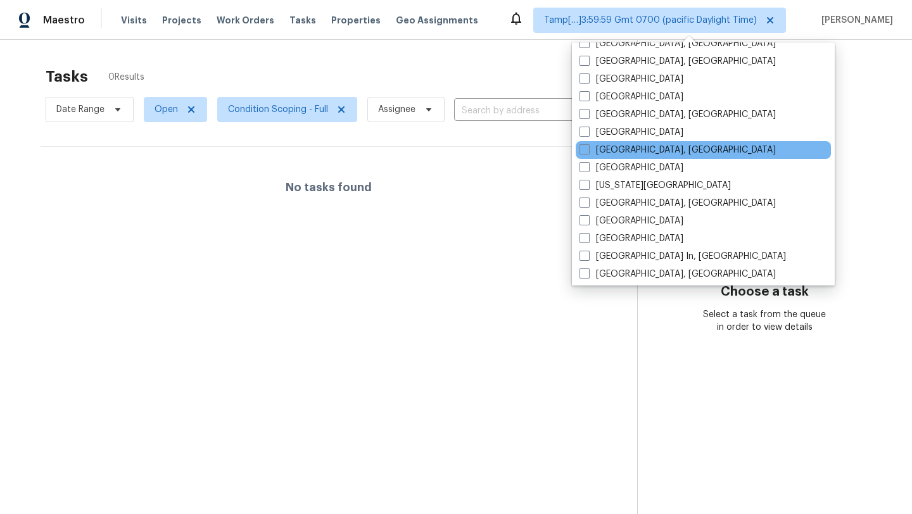
scroll to position [510, 0]
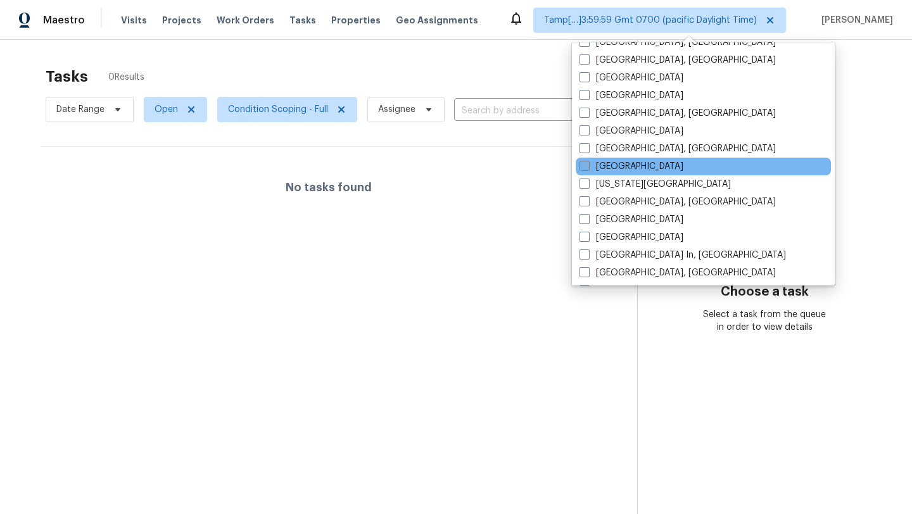
click at [620, 161] on label "Jacksonville" at bounding box center [632, 166] width 104 height 13
click at [588, 161] on input "Jacksonville" at bounding box center [584, 164] width 8 height 8
checkbox input "true"
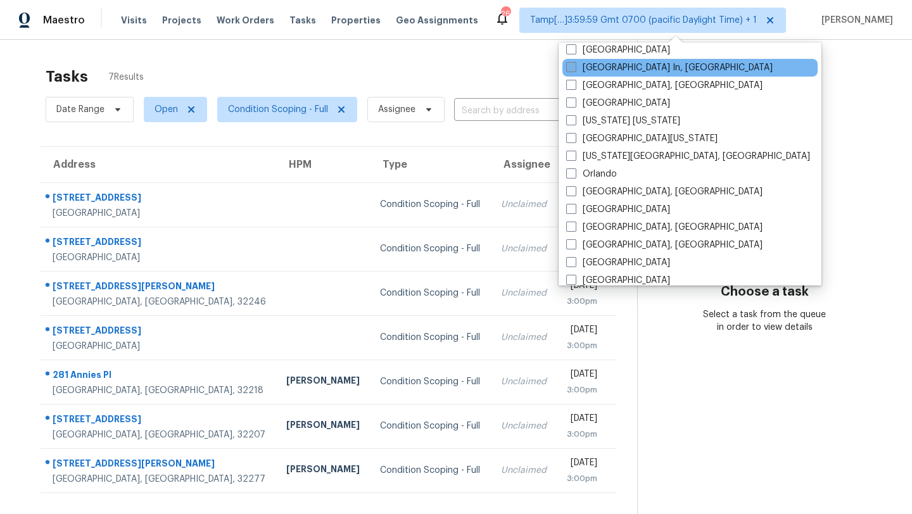
scroll to position [700, 0]
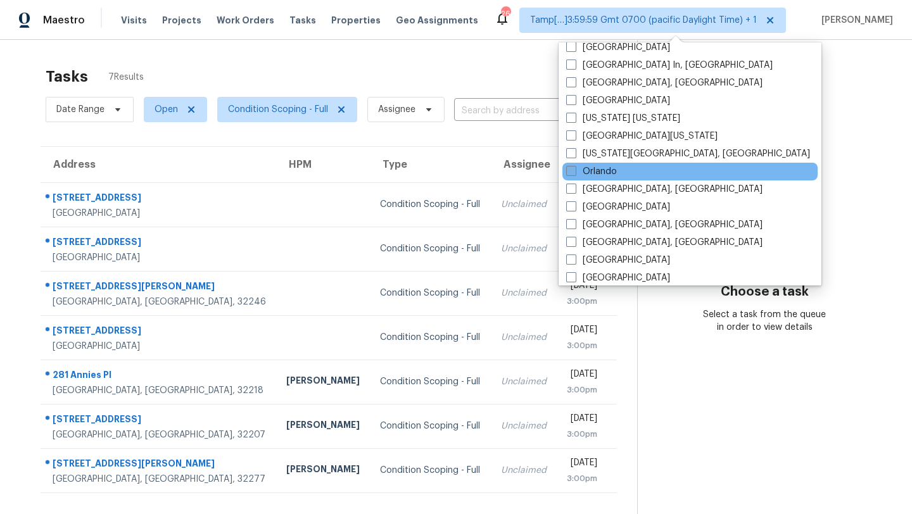
click at [597, 168] on label "Orlando" at bounding box center [591, 171] width 51 height 13
click at [574, 168] on input "Orlando" at bounding box center [570, 169] width 8 height 8
checkbox input "true"
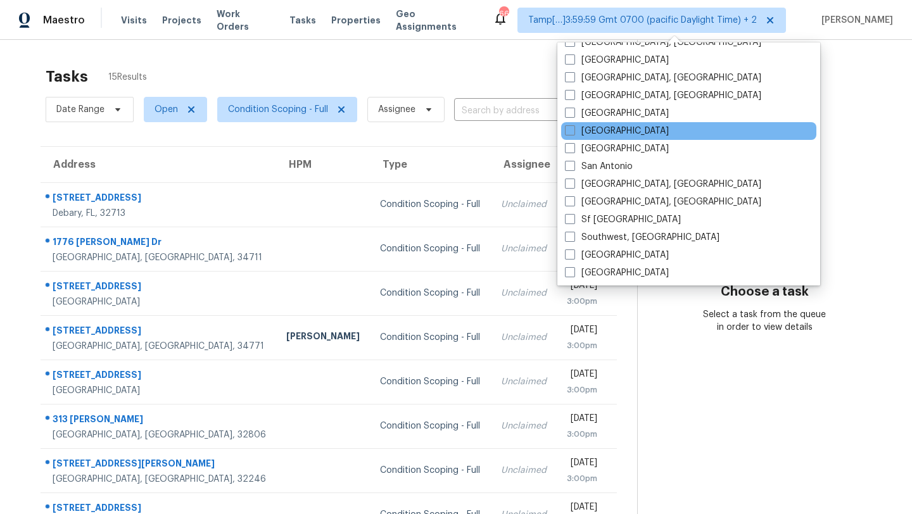
scroll to position [849, 0]
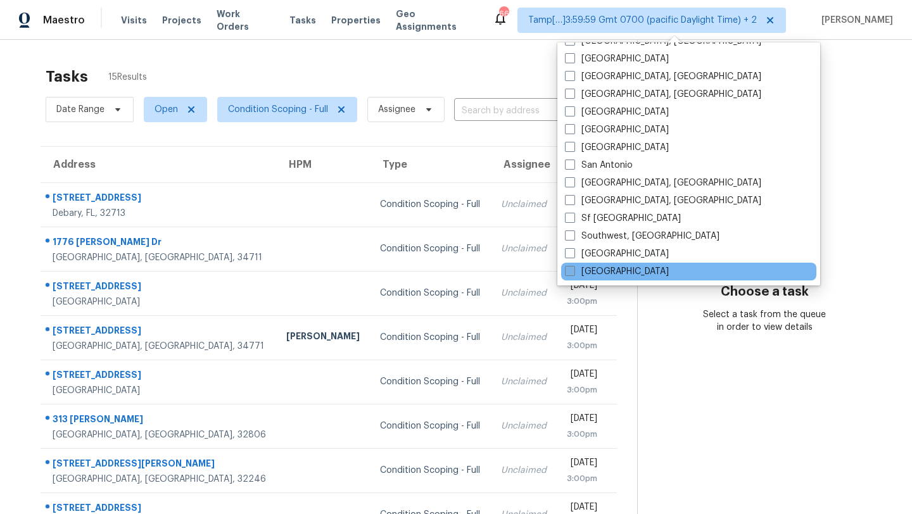
click at [574, 276] on label "Tampa" at bounding box center [617, 271] width 104 height 13
click at [573, 274] on input "Tampa" at bounding box center [569, 269] width 8 height 8
checkbox input "true"
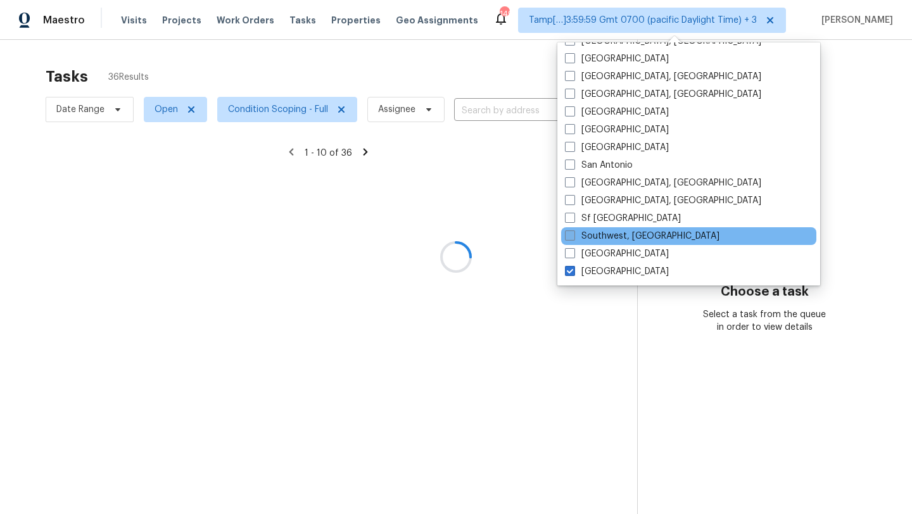
click at [611, 234] on label "Southwest, FL" at bounding box center [642, 236] width 155 height 13
click at [573, 234] on input "Southwest, FL" at bounding box center [569, 234] width 8 height 8
checkbox input "true"
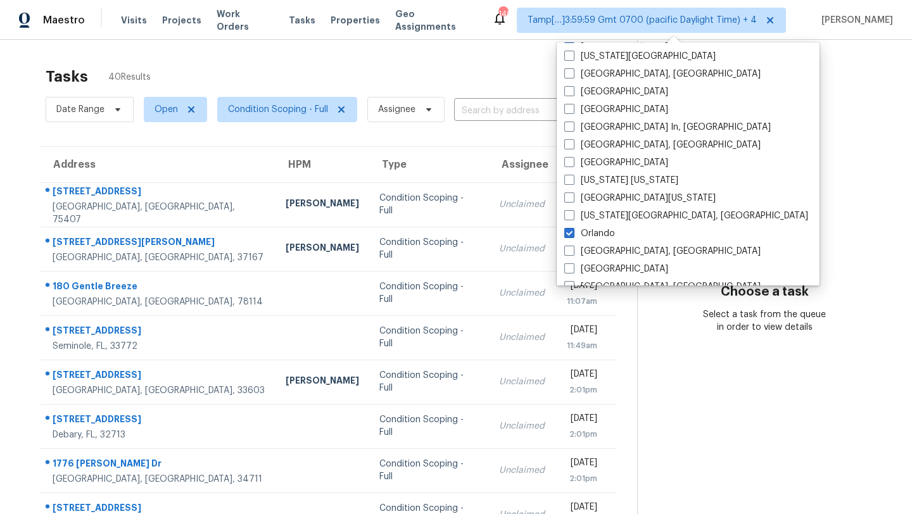
scroll to position [632, 0]
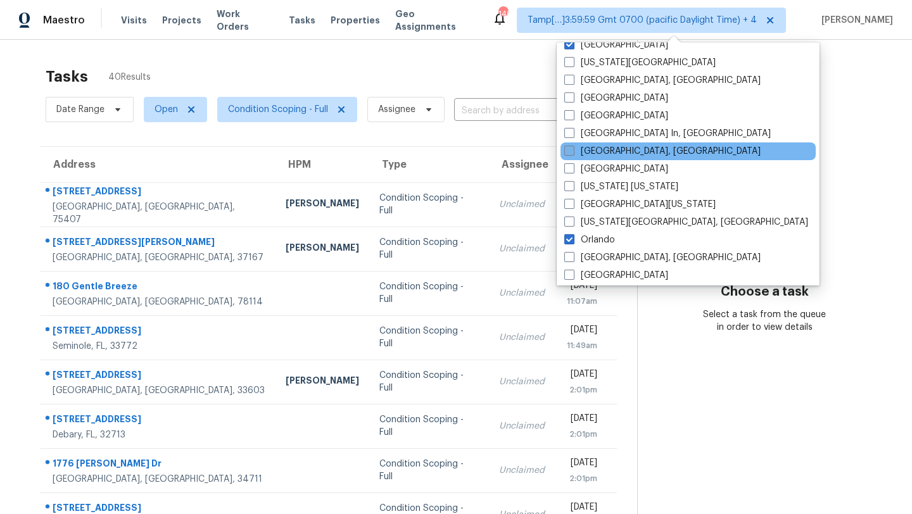
click at [575, 149] on label "Miami, FL" at bounding box center [662, 151] width 196 height 13
click at [573, 149] on input "Miami, FL" at bounding box center [568, 149] width 8 height 8
checkbox input "true"
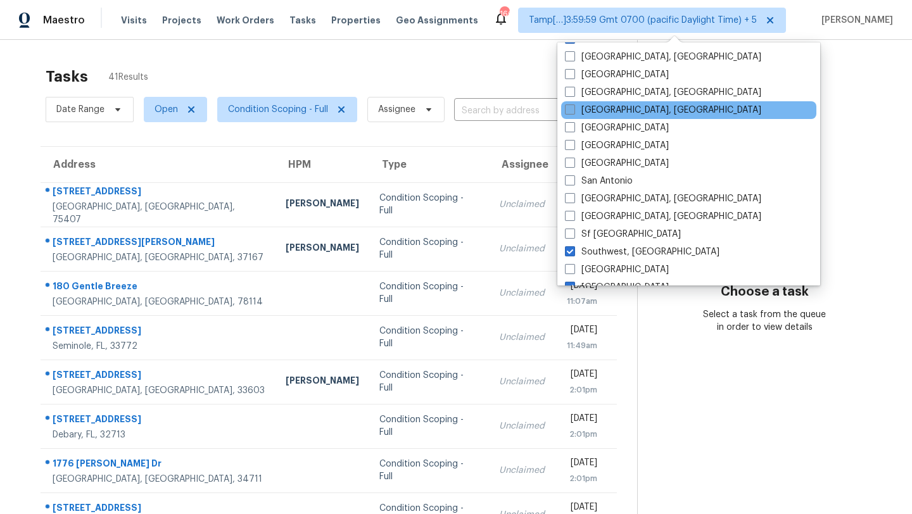
scroll to position [849, 0]
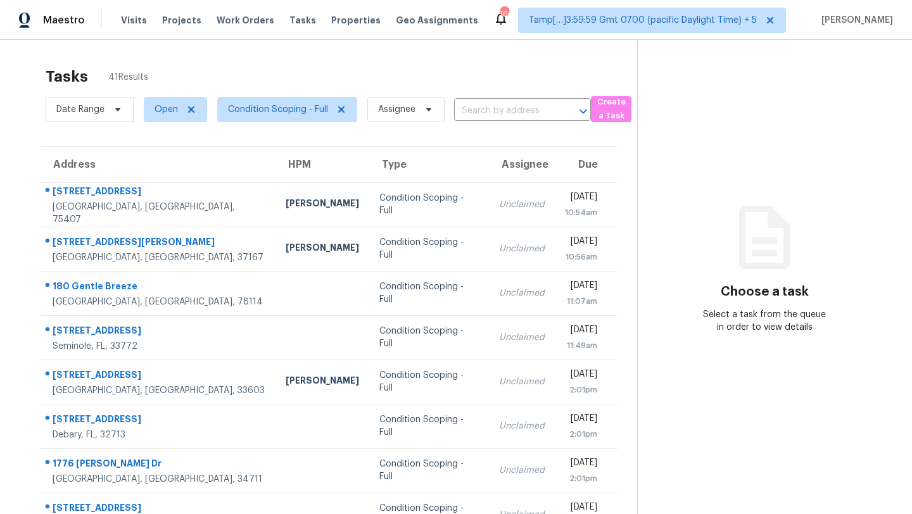
click at [358, 73] on div "Tasks 41 Results" at bounding box center [342, 76] width 592 height 33
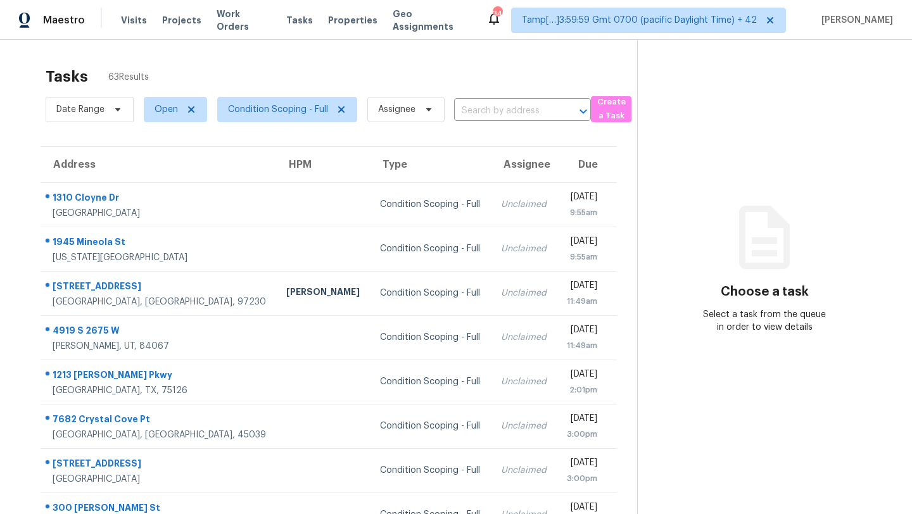
scroll to position [145, 0]
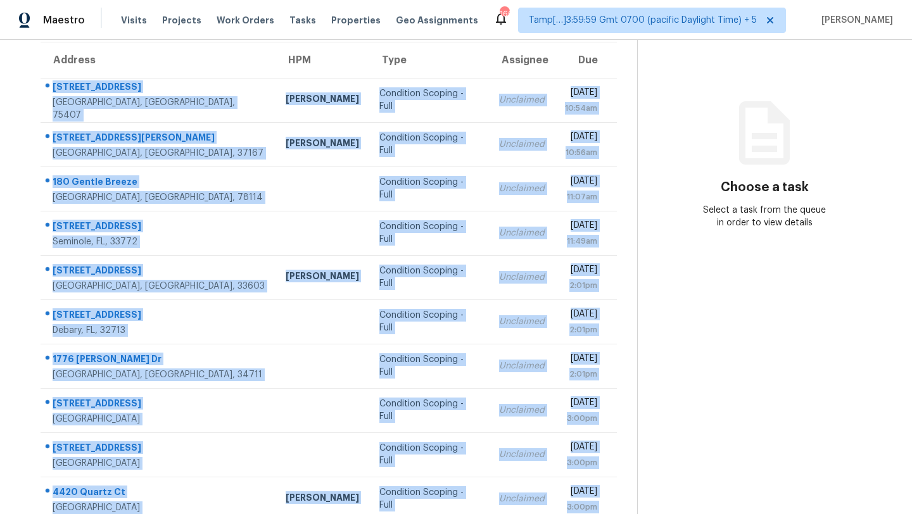
scroll to position [145, 0]
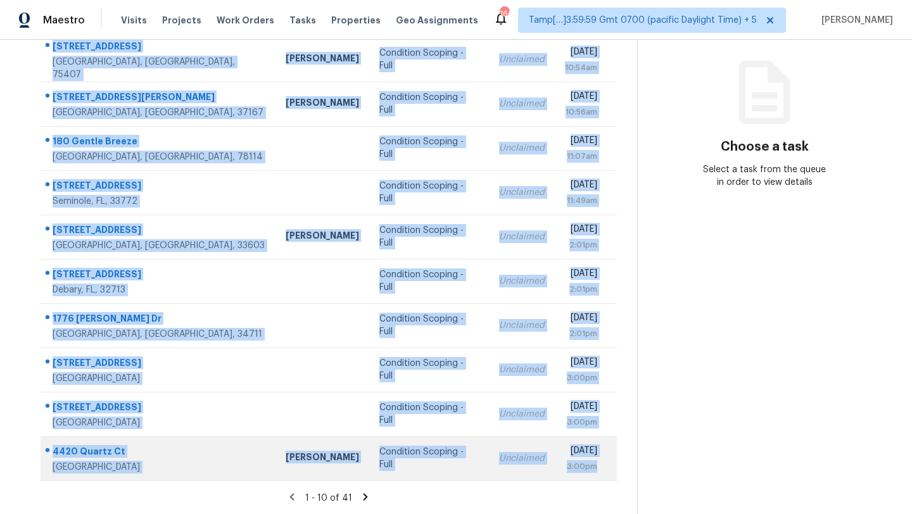
drag, startPoint x: 43, startPoint y: 111, endPoint x: 601, endPoint y: 467, distance: 662.2
click at [601, 467] on tbody "[STREET_ADDRESS] [PERSON_NAME] Condition Scoping - Full Unclaimed [DATE] 10:54a…" at bounding box center [329, 258] width 576 height 443
copy tbody "[STREET_ADDRESS] [PERSON_NAME] Condition Scoping - Full Unclaimed [DATE] 10:54a…"
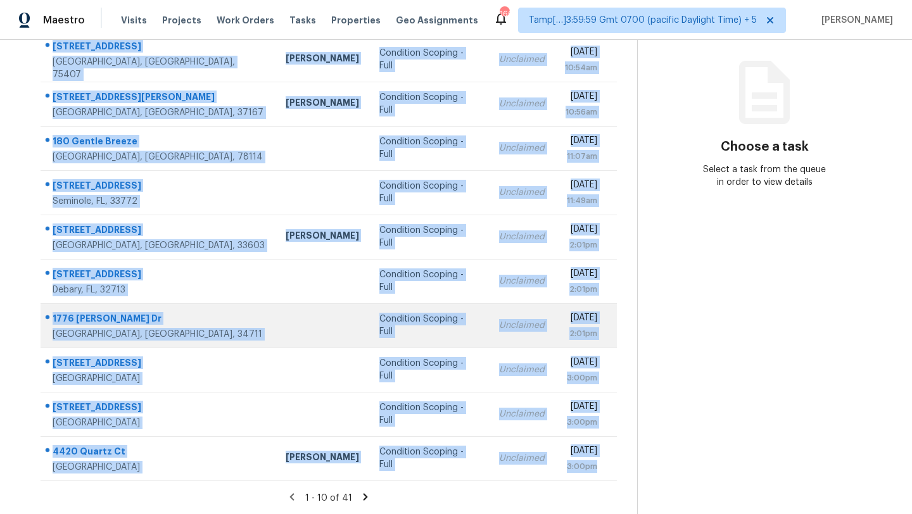
scroll to position [8, 0]
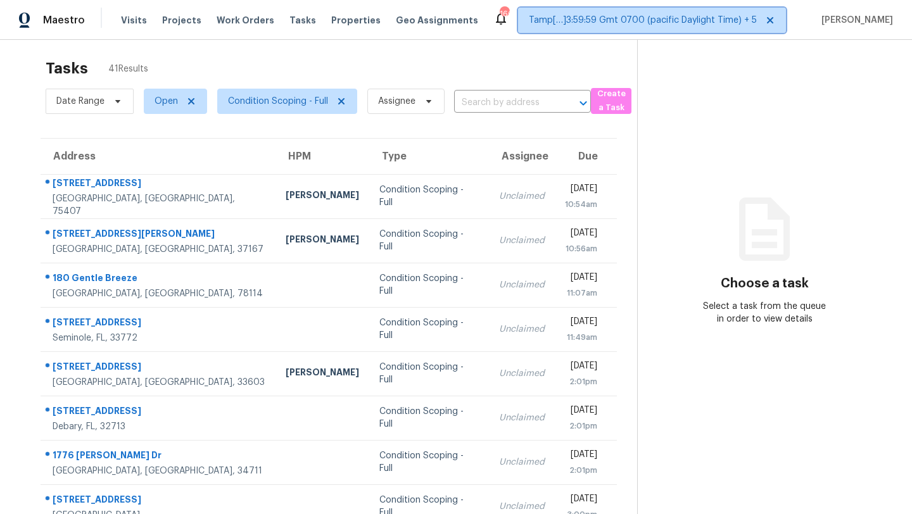
click at [611, 14] on span "Tamp[…]3:59:59 Gmt 0700 (pacific Daylight Time) + 5" at bounding box center [643, 20] width 228 height 13
click at [454, 61] on div "Tasks 41 Results" at bounding box center [342, 68] width 592 height 33
click at [741, 18] on span "Tamp[…]3:59:59 Gmt 0700 (pacific Daylight Time) + 5" at bounding box center [643, 20] width 228 height 13
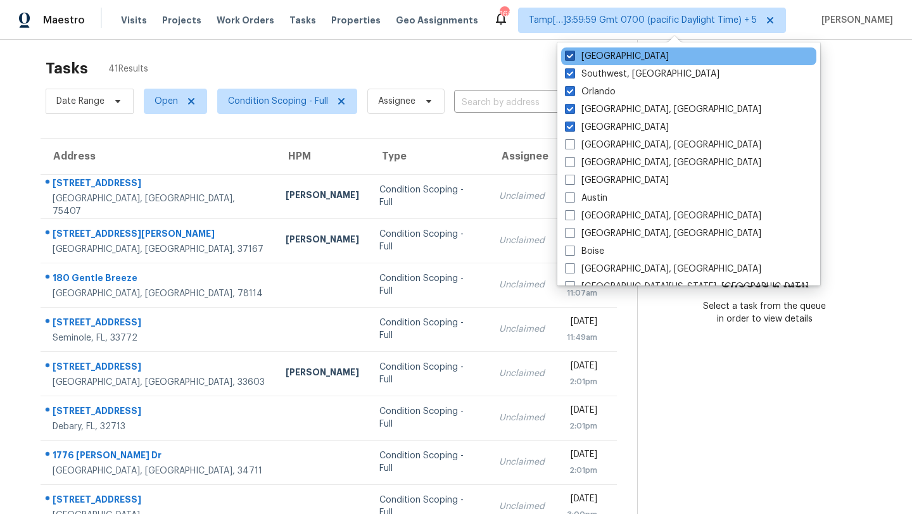
click at [568, 61] on label "Tampa" at bounding box center [617, 56] width 104 height 13
click at [568, 58] on input "Tampa" at bounding box center [569, 54] width 8 height 8
checkbox input "false"
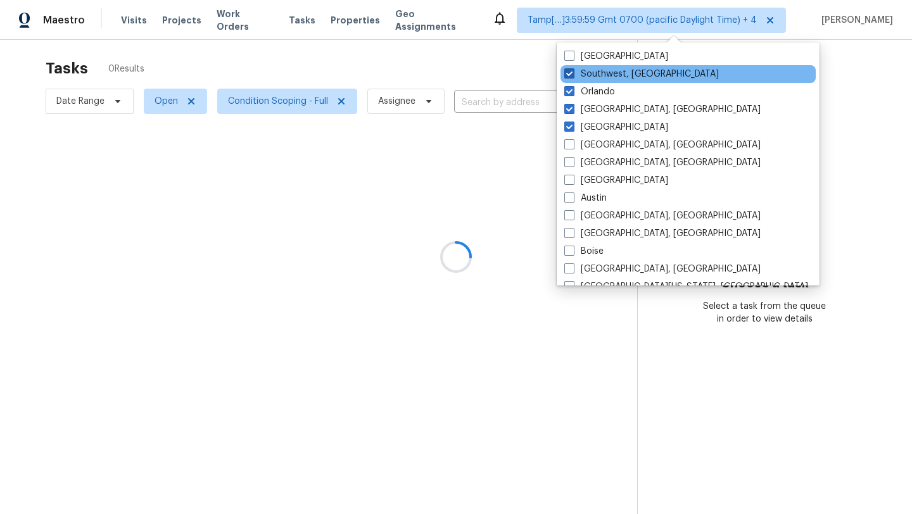
click at [569, 79] on label "Southwest, FL" at bounding box center [641, 74] width 155 height 13
click at [569, 76] on input "Southwest, FL" at bounding box center [568, 72] width 8 height 8
checkbox input "false"
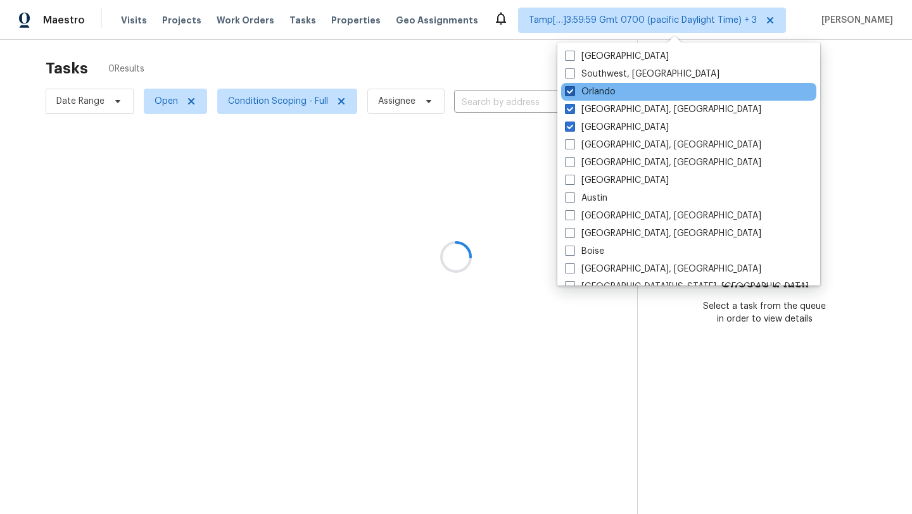
click at [569, 89] on span at bounding box center [570, 91] width 10 height 10
click at [569, 89] on input "Orlando" at bounding box center [569, 90] width 8 height 8
checkbox input "false"
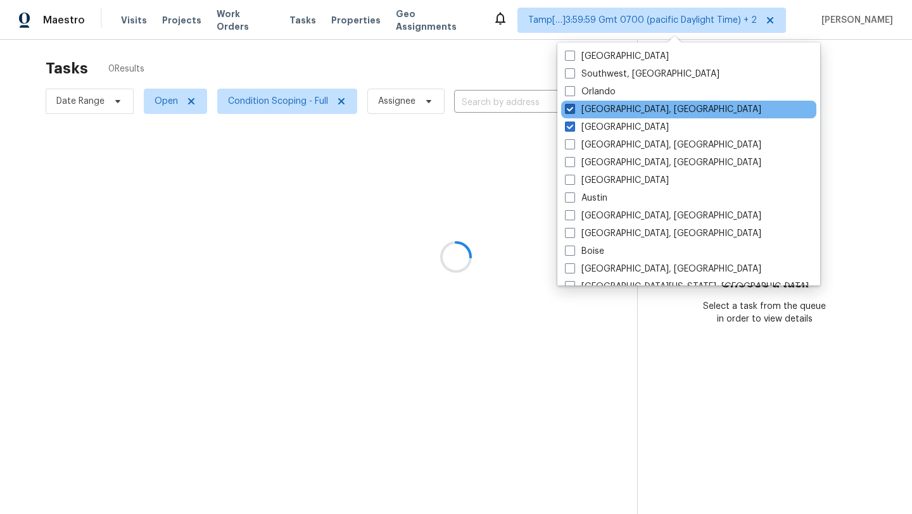
click at [569, 112] on span at bounding box center [570, 109] width 10 height 10
click at [569, 111] on input "Miami, FL" at bounding box center [569, 107] width 8 height 8
checkbox input "false"
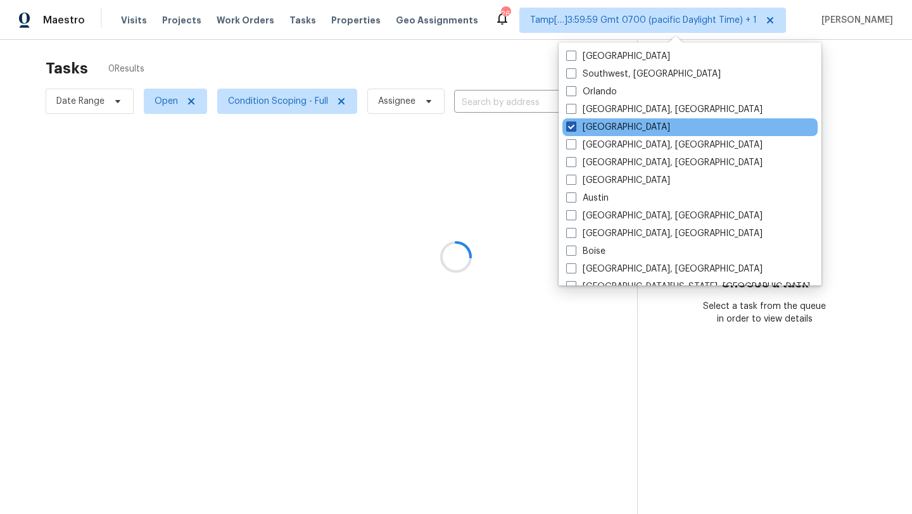
click at [570, 121] on label "Jacksonville" at bounding box center [618, 127] width 104 height 13
click at [570, 121] on input "Jacksonville" at bounding box center [570, 125] width 8 height 8
checkbox input "false"
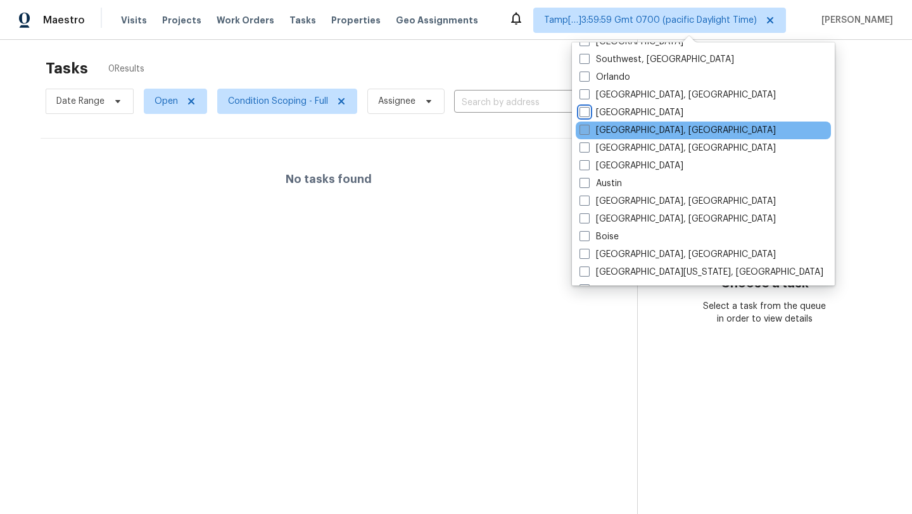
scroll to position [16, 0]
click at [590, 148] on label "Asheville, NC" at bounding box center [678, 146] width 196 height 13
click at [588, 148] on input "Asheville, NC" at bounding box center [584, 144] width 8 height 8
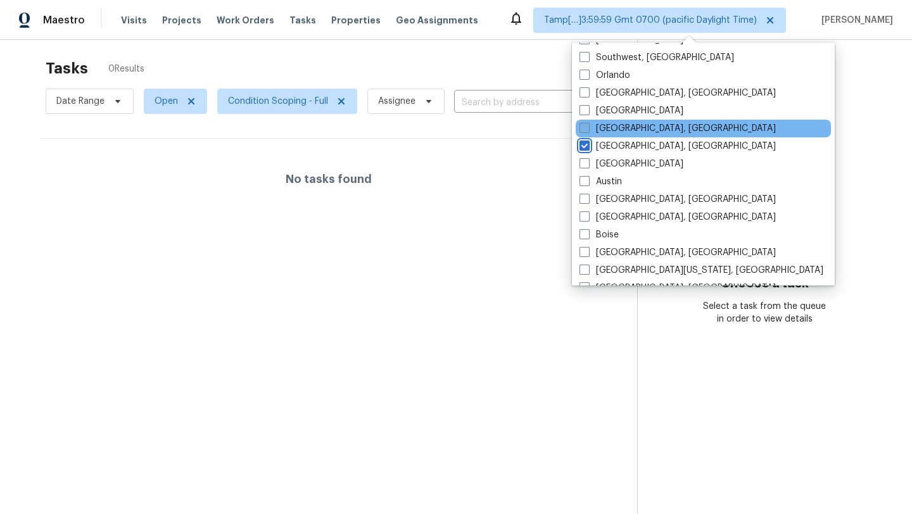
checkbox input "true"
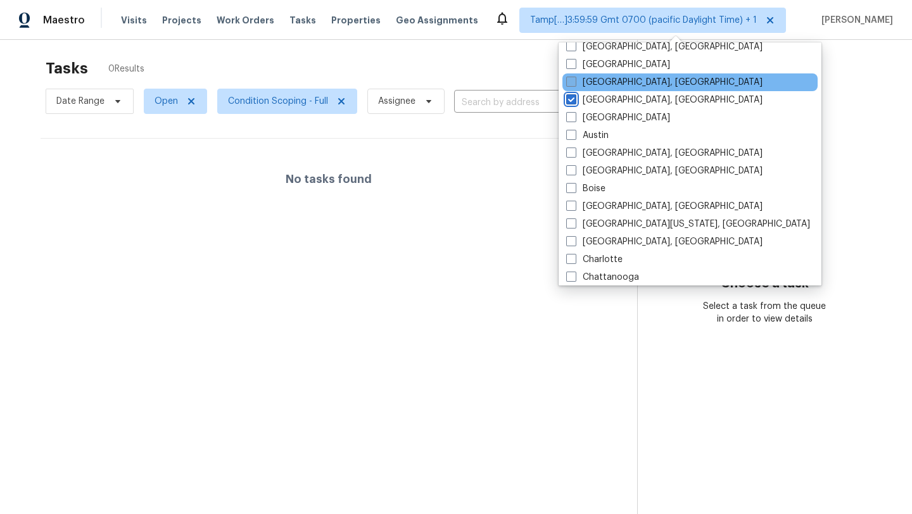
scroll to position [78, 0]
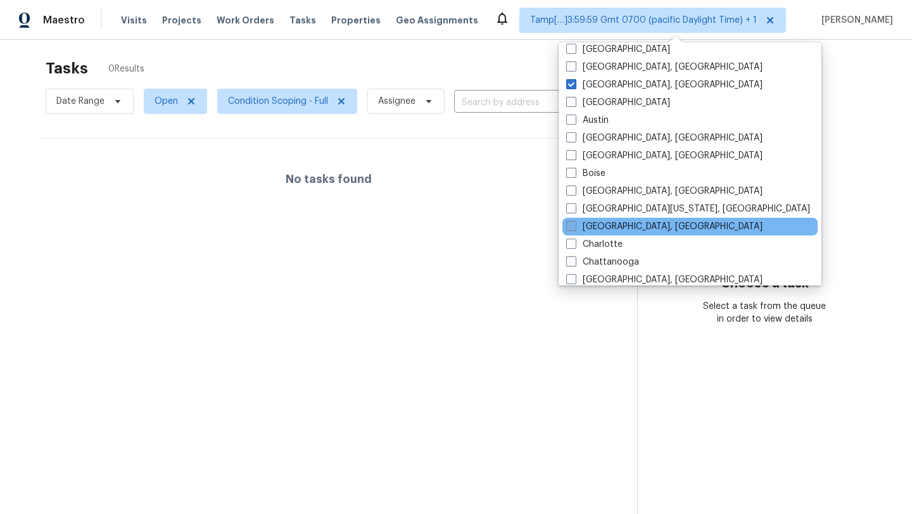
click at [576, 227] on label "Charleston, SC" at bounding box center [664, 226] width 196 height 13
click at [574, 227] on input "Charleston, SC" at bounding box center [570, 224] width 8 height 8
checkbox input "true"
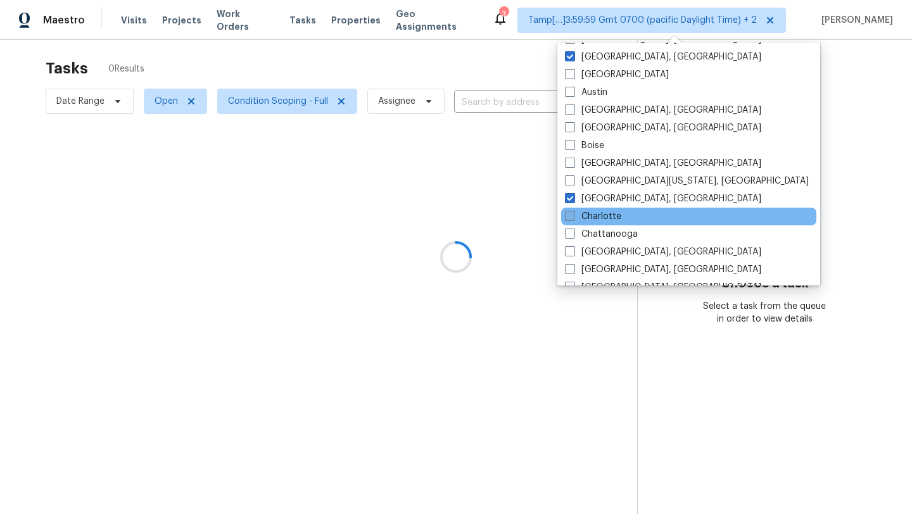
click at [574, 219] on span at bounding box center [570, 216] width 10 height 10
click at [573, 219] on input "Charlotte" at bounding box center [569, 214] width 8 height 8
checkbox input "true"
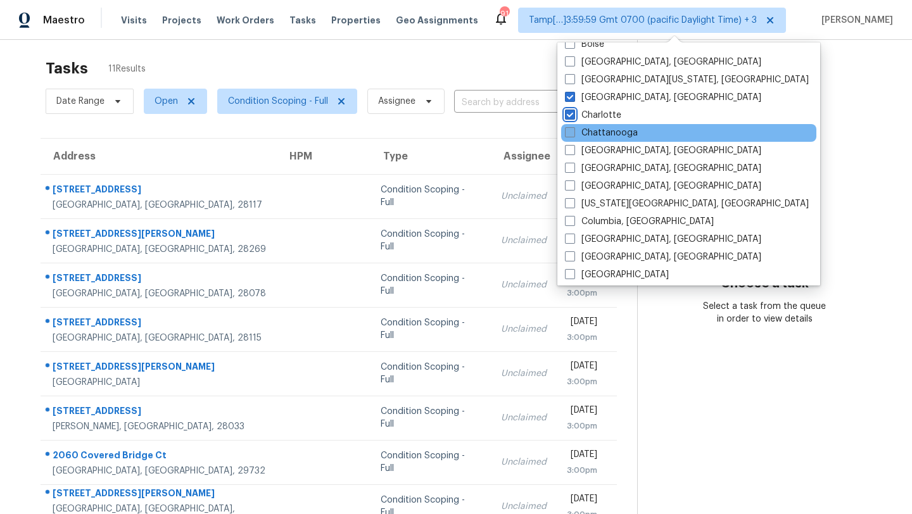
scroll to position [215, 0]
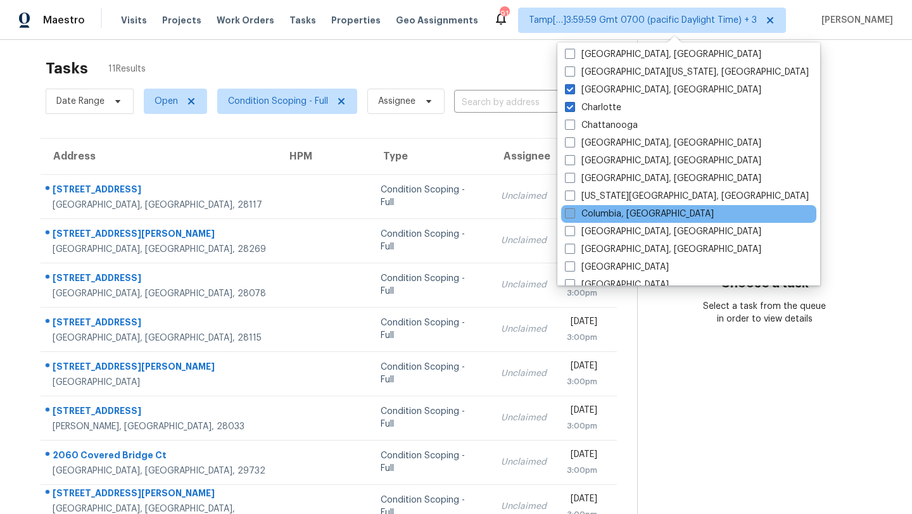
click at [578, 210] on label "Columbia, SC" at bounding box center [639, 214] width 149 height 13
click at [573, 210] on input "Columbia, SC" at bounding box center [569, 212] width 8 height 8
checkbox input "true"
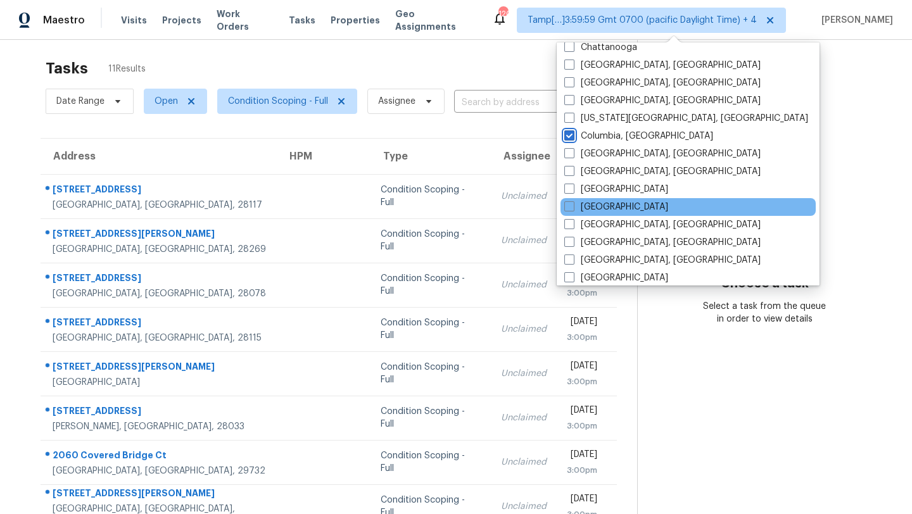
scroll to position [303, 0]
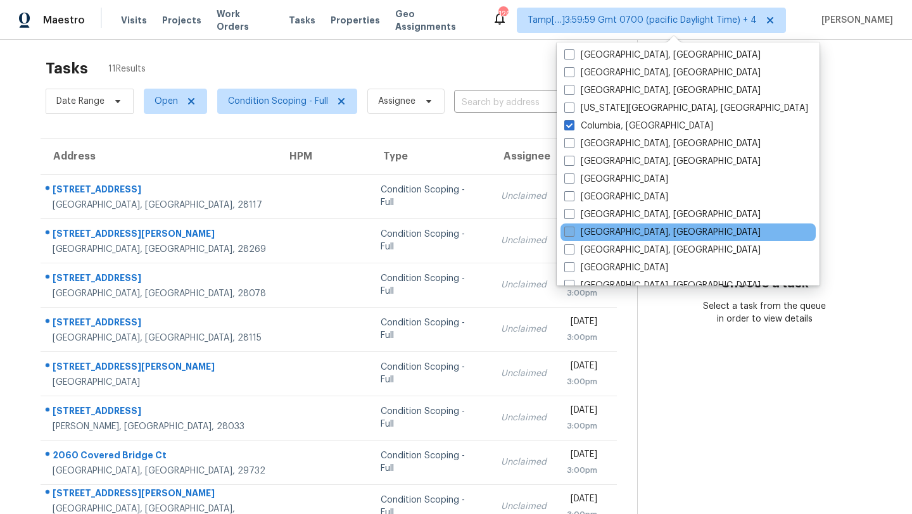
click at [590, 231] on label "Greensboro, NC" at bounding box center [662, 232] width 196 height 13
click at [573, 231] on input "Greensboro, NC" at bounding box center [568, 230] width 8 height 8
checkbox input "true"
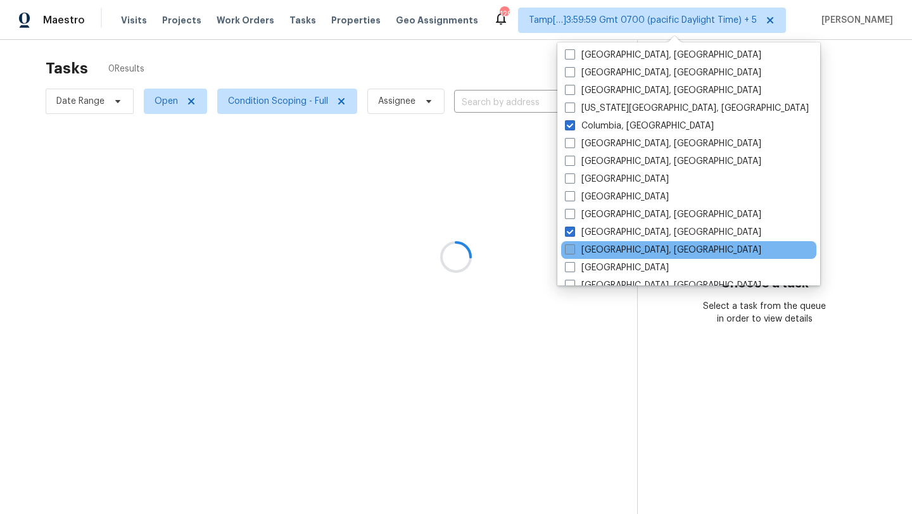
click at [590, 247] on label "Greenville, SC" at bounding box center [663, 250] width 196 height 13
click at [573, 247] on input "Greenville, SC" at bounding box center [569, 248] width 8 height 8
checkbox input "true"
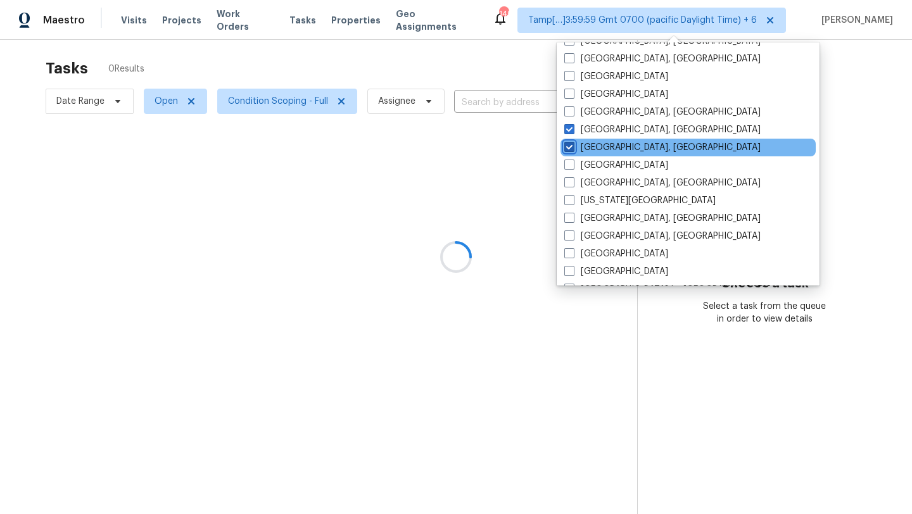
scroll to position [417, 0]
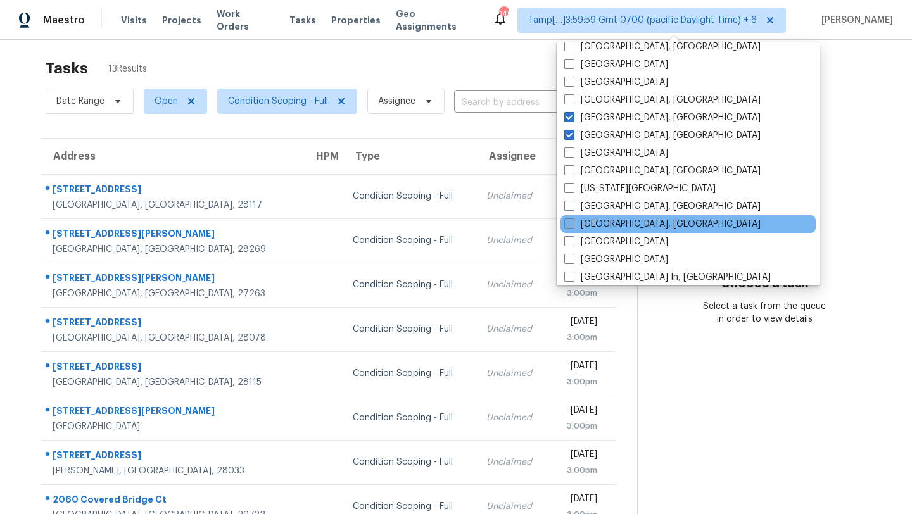
click at [592, 226] on label "Knoxville, TN" at bounding box center [662, 224] width 196 height 13
click at [573, 226] on input "Knoxville, TN" at bounding box center [568, 222] width 8 height 8
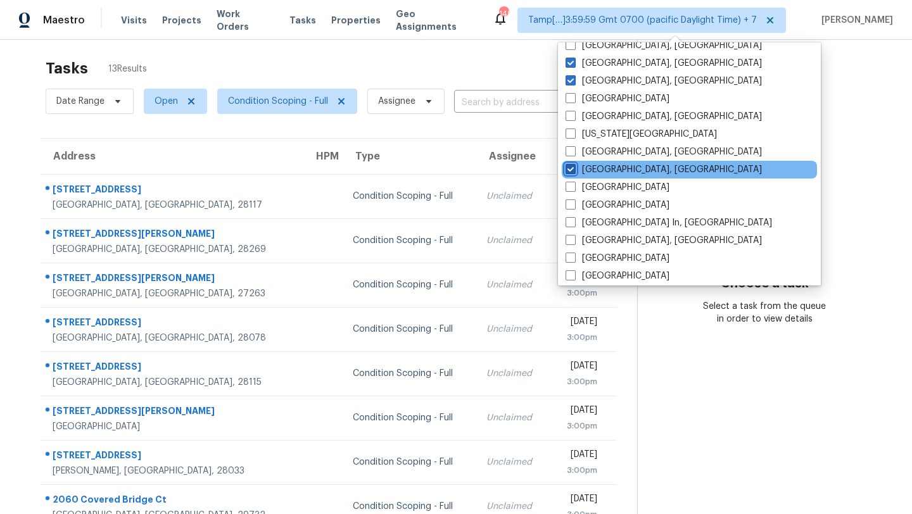
scroll to position [486, 0]
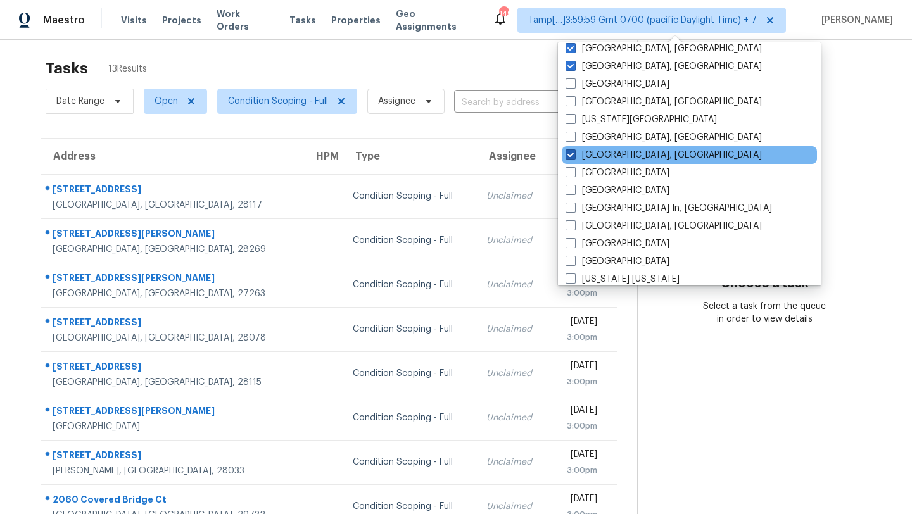
click at [583, 157] on label "Knoxville, TN" at bounding box center [664, 155] width 196 height 13
click at [574, 157] on input "Knoxville, TN" at bounding box center [570, 153] width 8 height 8
checkbox input "false"
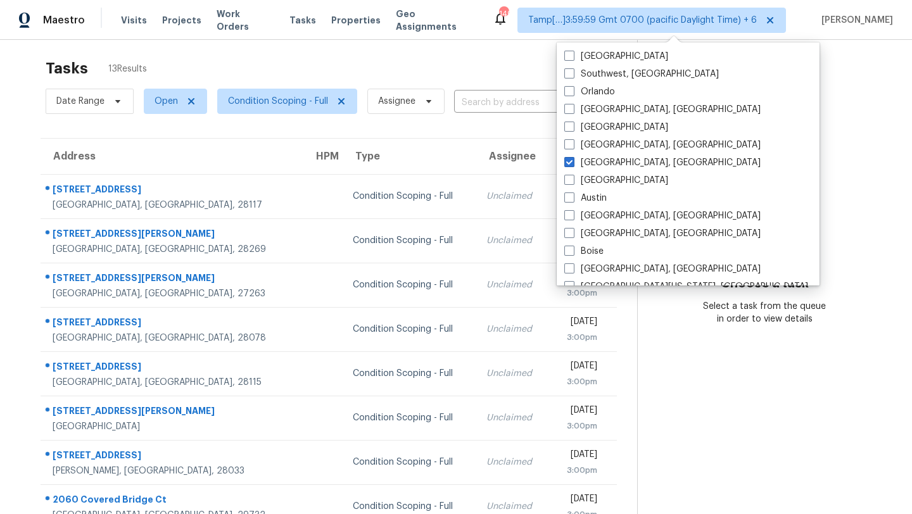
click at [456, 49] on div "Tasks 13 Results Date Range Open Condition Scoping - Full Assignee ​ Create a T…" at bounding box center [456, 342] width 912 height 620
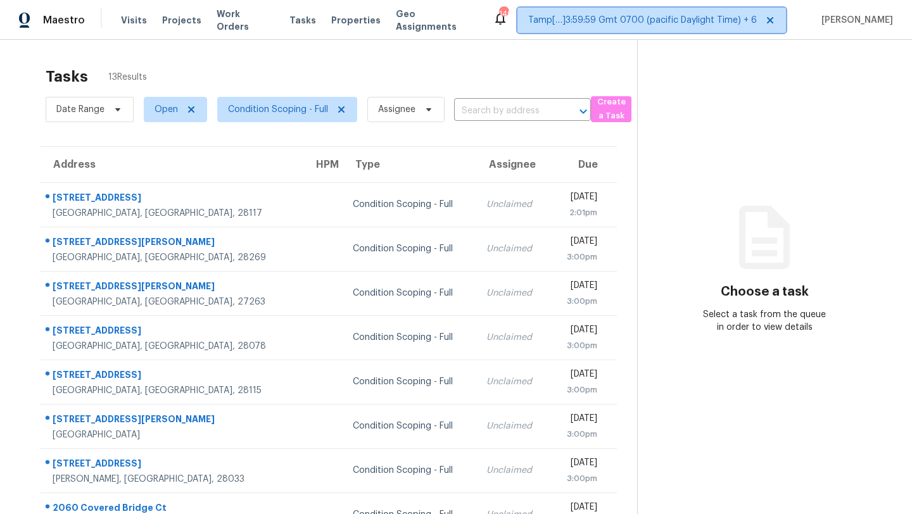
click at [617, 18] on span "Tamp[…]3:59:59 Gmt 0700 (pacific Daylight Time) + 6" at bounding box center [642, 20] width 229 height 13
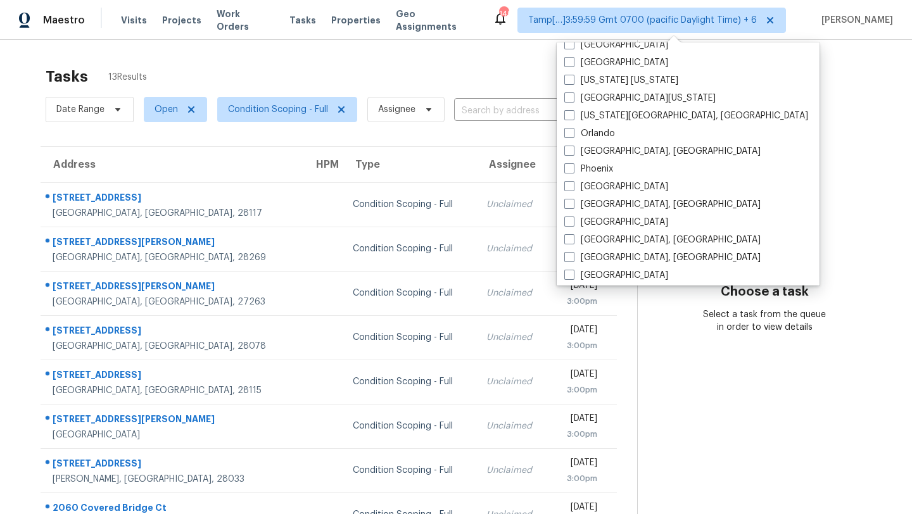
scroll to position [648, 0]
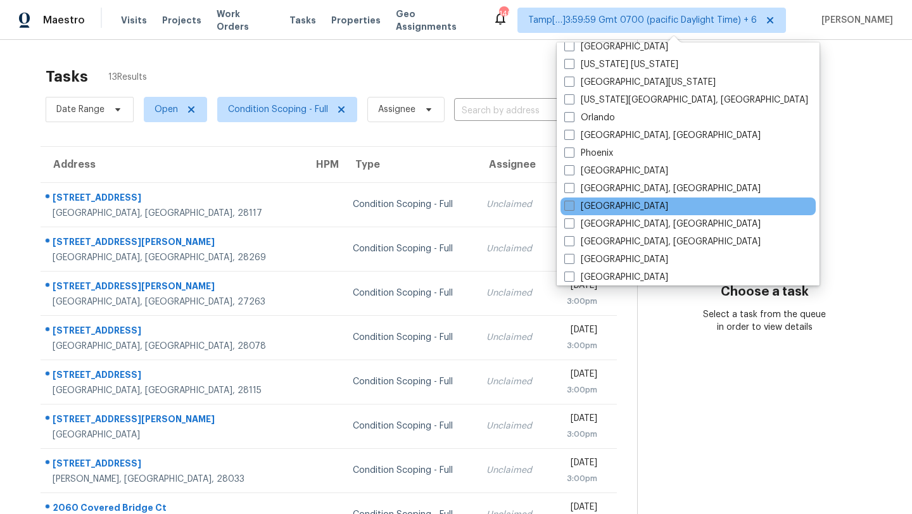
click at [580, 206] on label "Raleigh" at bounding box center [616, 206] width 104 height 13
click at [573, 206] on input "Raleigh" at bounding box center [568, 204] width 8 height 8
checkbox input "true"
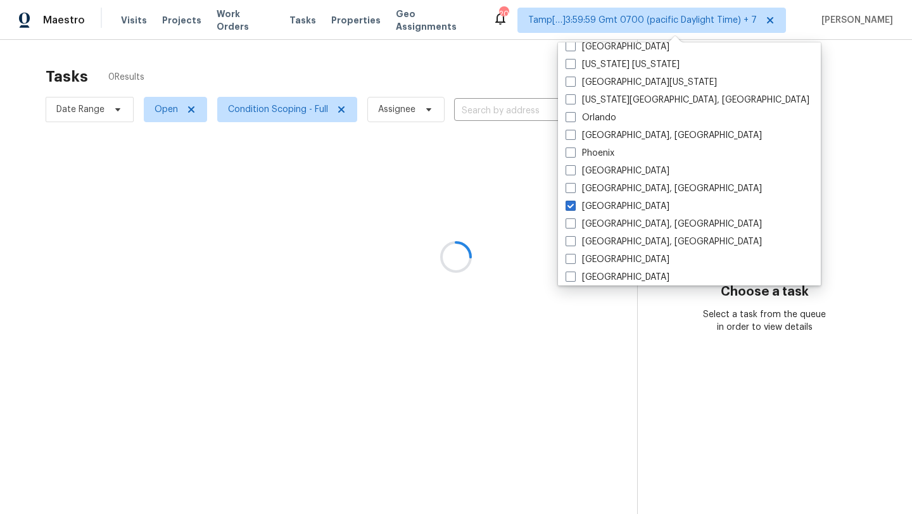
click at [429, 54] on div at bounding box center [456, 257] width 912 height 514
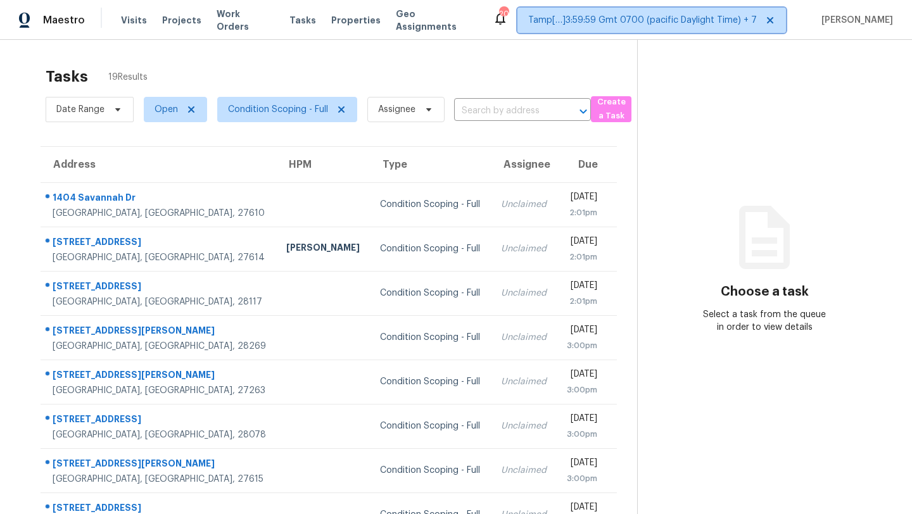
click at [628, 31] on span "Tamp[…]3:59:59 Gmt 0700 (pacific Daylight Time) + 7" at bounding box center [651, 20] width 269 height 25
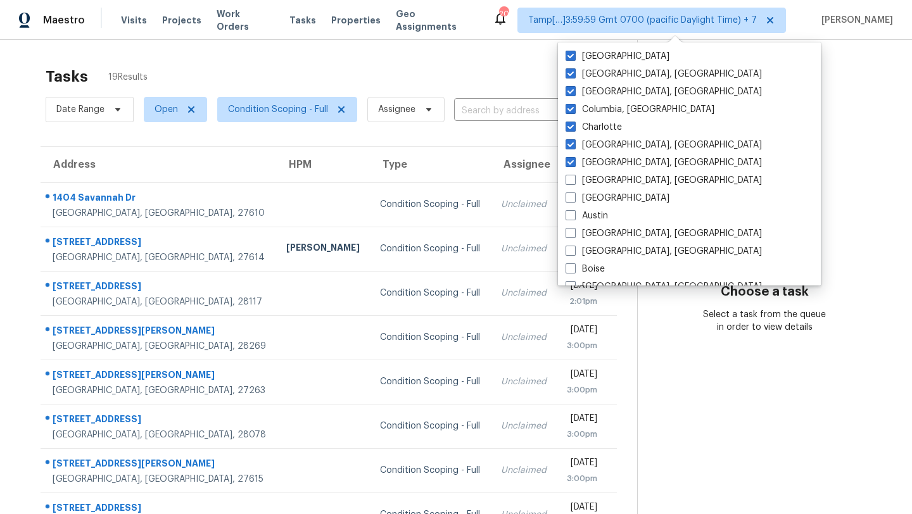
click at [463, 79] on div "Tasks 19 Results" at bounding box center [342, 76] width 592 height 33
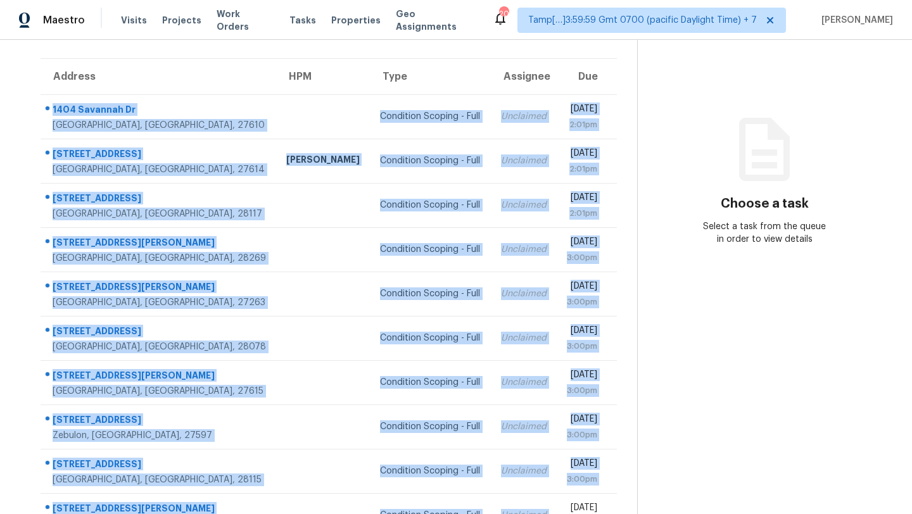
scroll to position [145, 0]
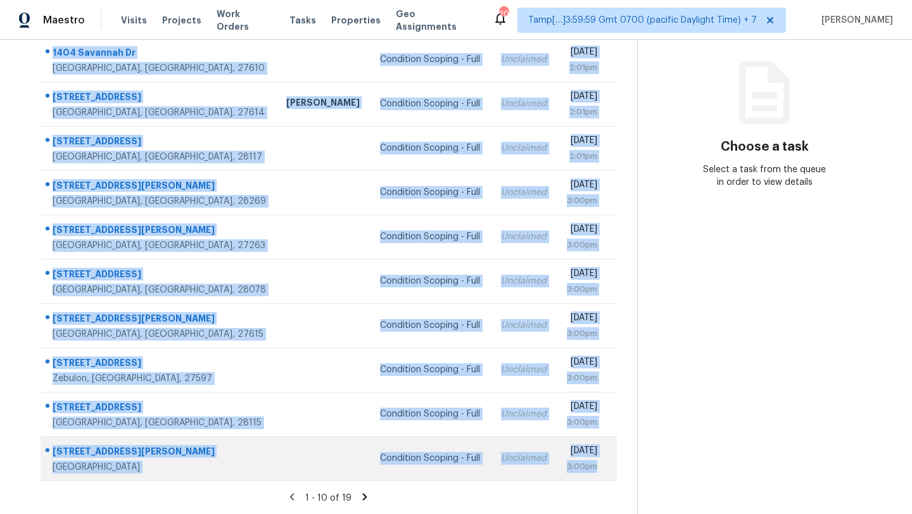
drag, startPoint x: 43, startPoint y: 99, endPoint x: 610, endPoint y: 466, distance: 675.1
click at [610, 466] on tbody "1404 Savannah Dr Raleigh, NC, 27610 Condition Scoping - Full Unclaimed Mon, Aug…" at bounding box center [329, 258] width 576 height 443
copy tbody "1404 Savannah Dr Raleigh, NC, 27610 Condition Scoping - Full Unclaimed Mon, Aug…"
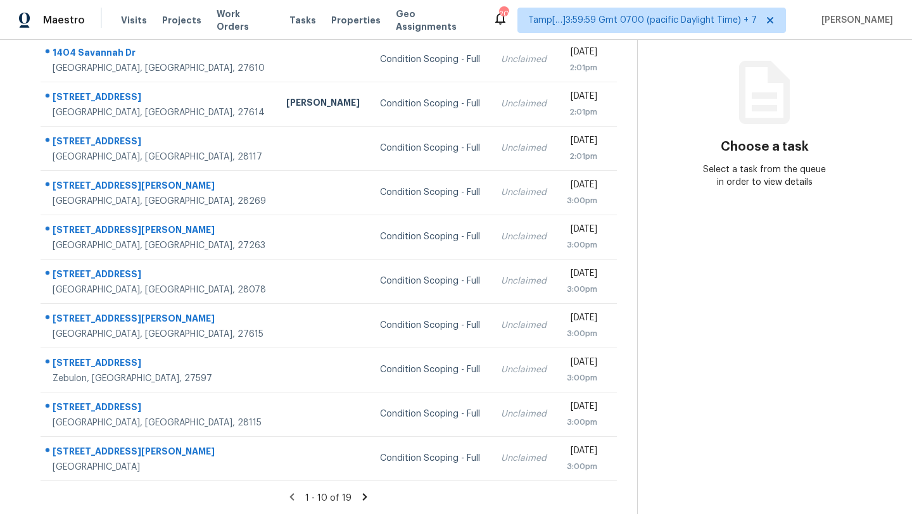
click at [363, 498] on icon at bounding box center [365, 496] width 4 height 7
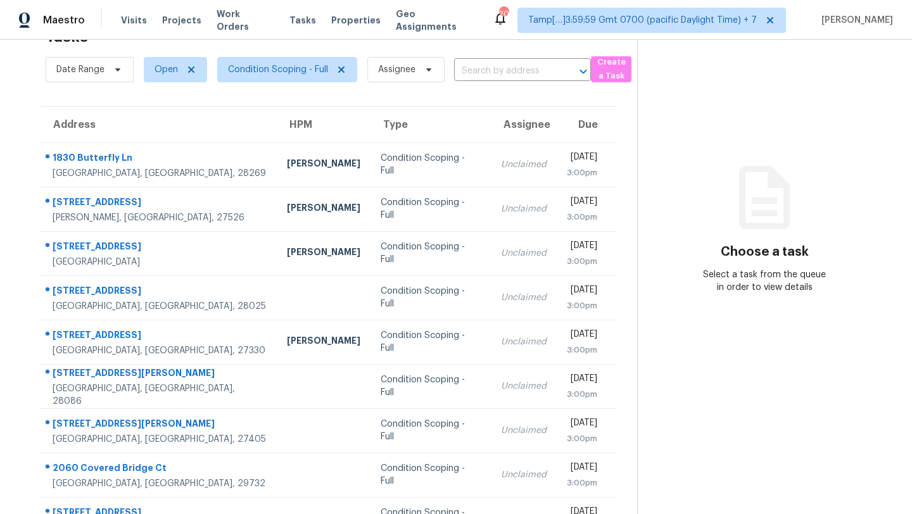
scroll to position [101, 0]
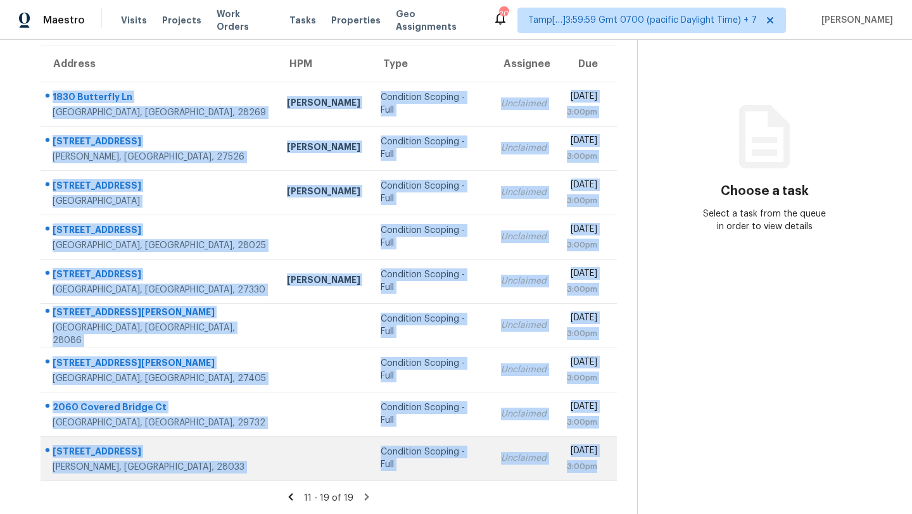
drag, startPoint x: 46, startPoint y: 86, endPoint x: 616, endPoint y: 477, distance: 692.0
click at [616, 477] on tbody "1830 Butterfly Ln Charlotte, NC, 28269 Dan Baquero Condition Scoping - Full Unc…" at bounding box center [329, 281] width 576 height 399
copy tbody "1830 Butterfly Ln Charlotte, NC, 28269 Dan Baquero Condition Scoping - Full Unc…"
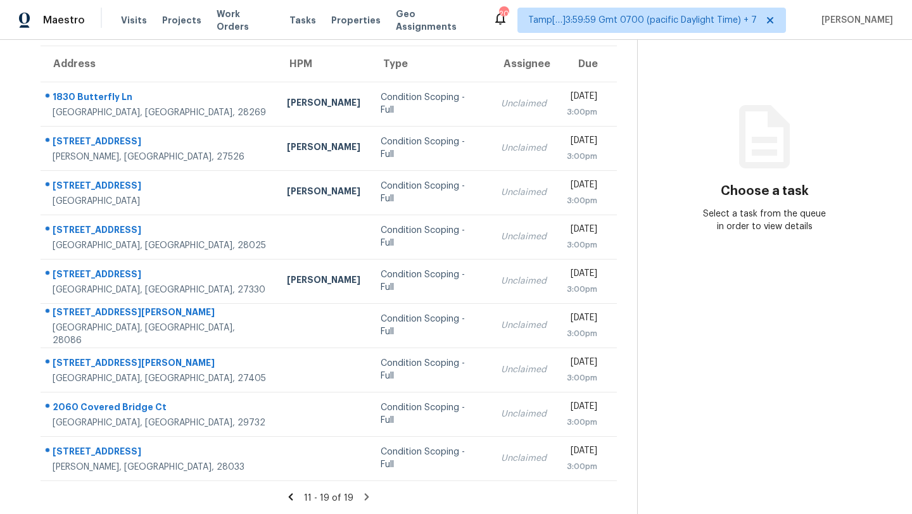
click at [365, 497] on icon at bounding box center [367, 496] width 4 height 7
click at [364, 497] on icon at bounding box center [366, 496] width 11 height 11
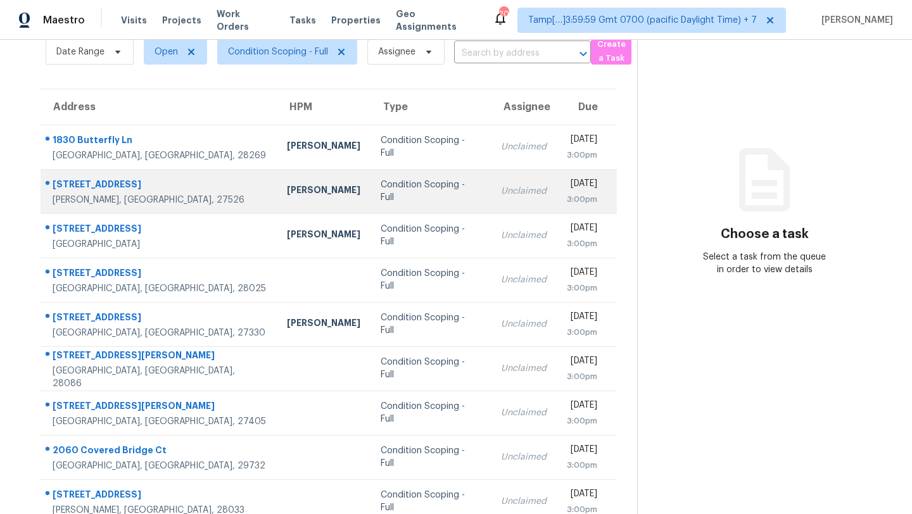
scroll to position [0, 0]
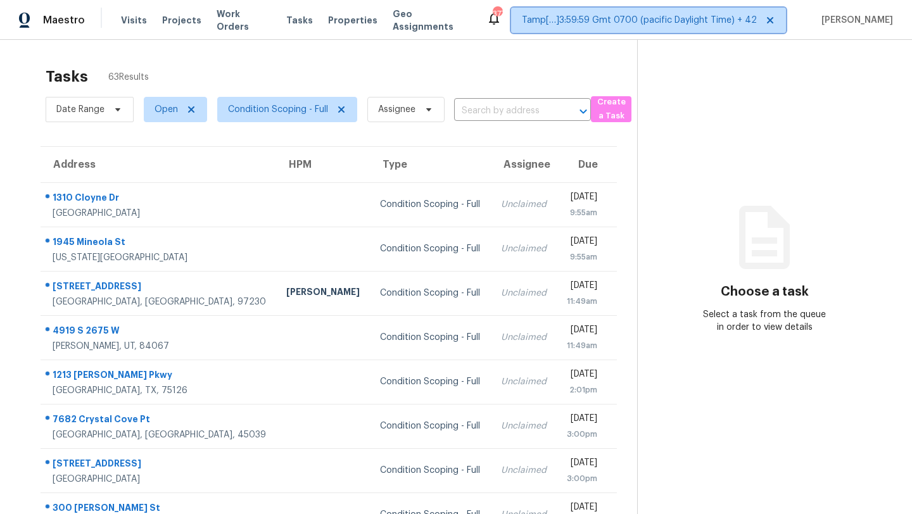
click at [678, 14] on span "Tamp[…]3:59:59 Gmt 0700 (pacific Daylight Time) + 42" at bounding box center [639, 20] width 235 height 13
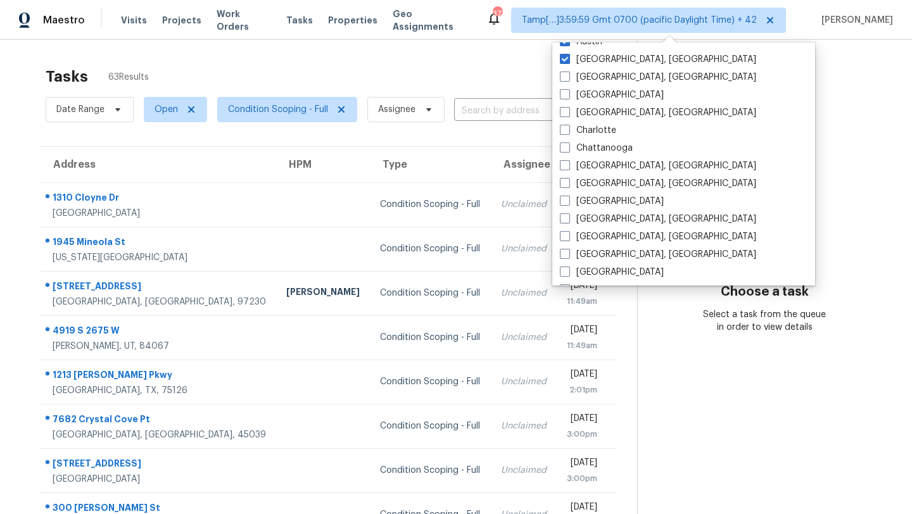
scroll to position [746, 0]
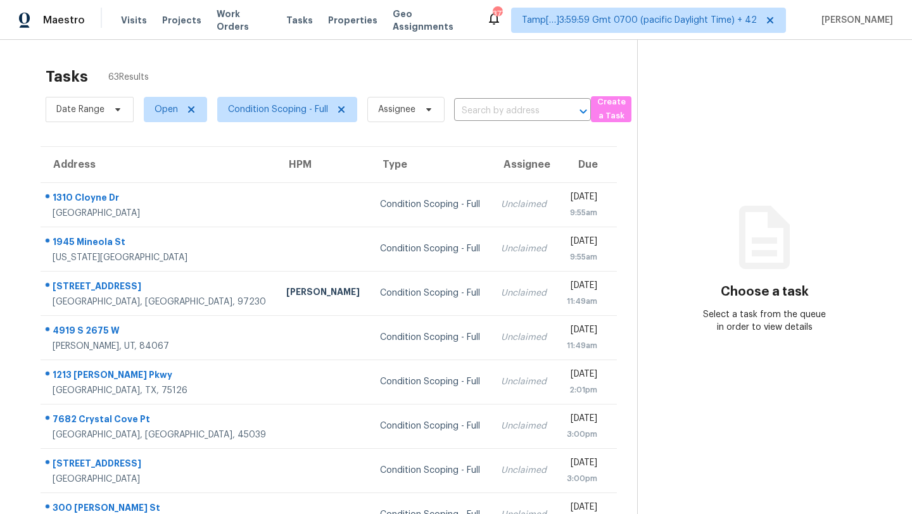
click at [474, 73] on div "Tasks 63 Results" at bounding box center [342, 76] width 592 height 33
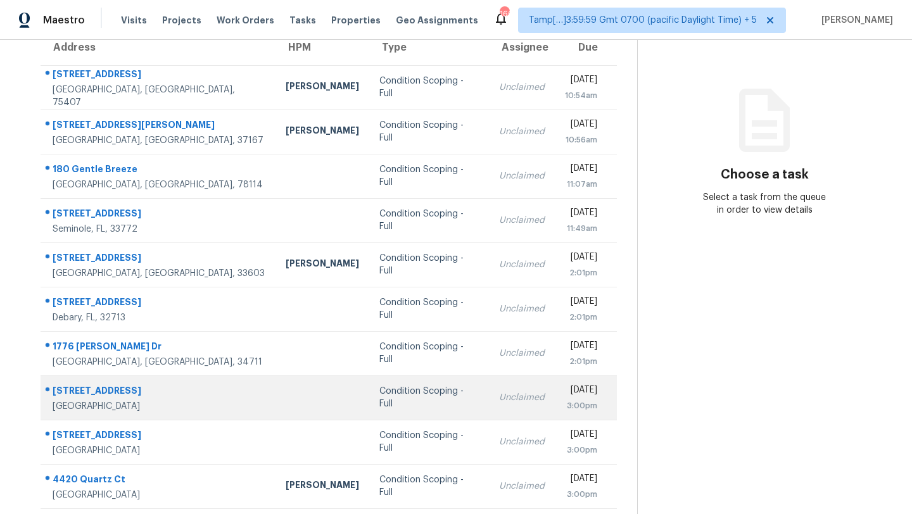
scroll to position [145, 0]
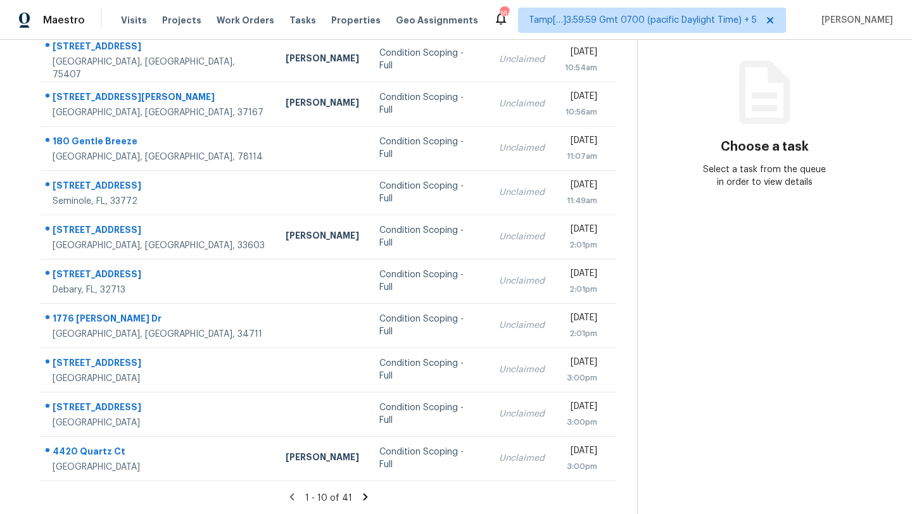
click at [364, 493] on icon at bounding box center [366, 496] width 4 height 7
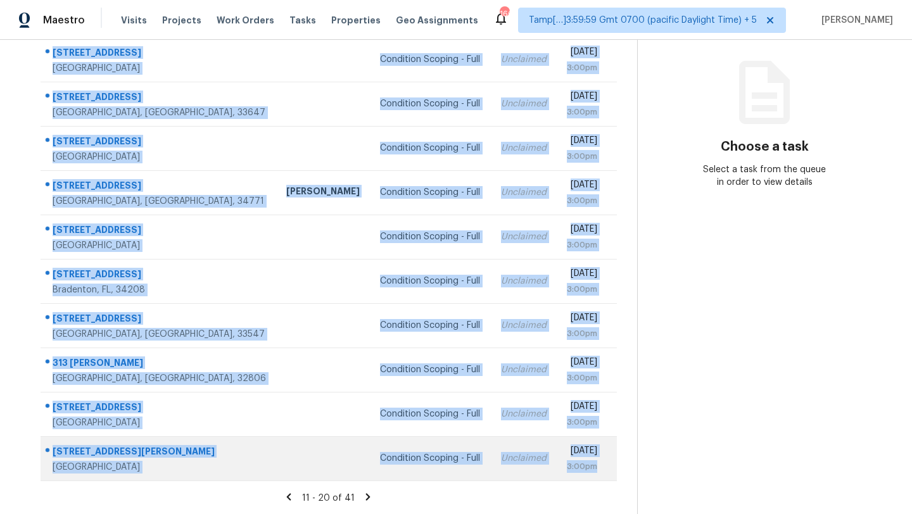
drag, startPoint x: 44, startPoint y: 74, endPoint x: 605, endPoint y: 464, distance: 684.0
click at [605, 464] on tbody "[STREET_ADDRESS] Condition Scoping - Full Unclaimed [DATE] 3:00pm [STREET_ADDRE…" at bounding box center [329, 258] width 576 height 443
copy tbody "[STREET_ADDRESS] Condition Scoping - Full Unclaimed [DATE] 3:00pm [STREET_ADDRE…"
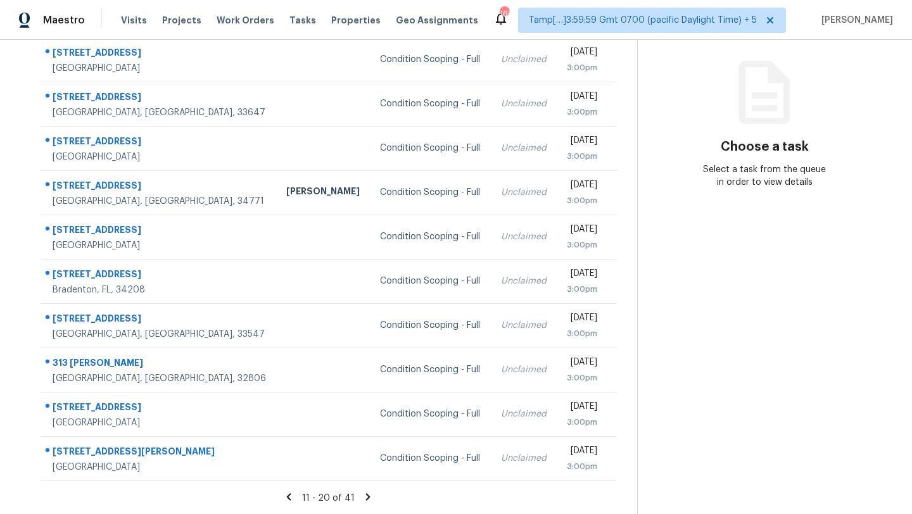
click at [366, 494] on icon at bounding box center [368, 496] width 4 height 7
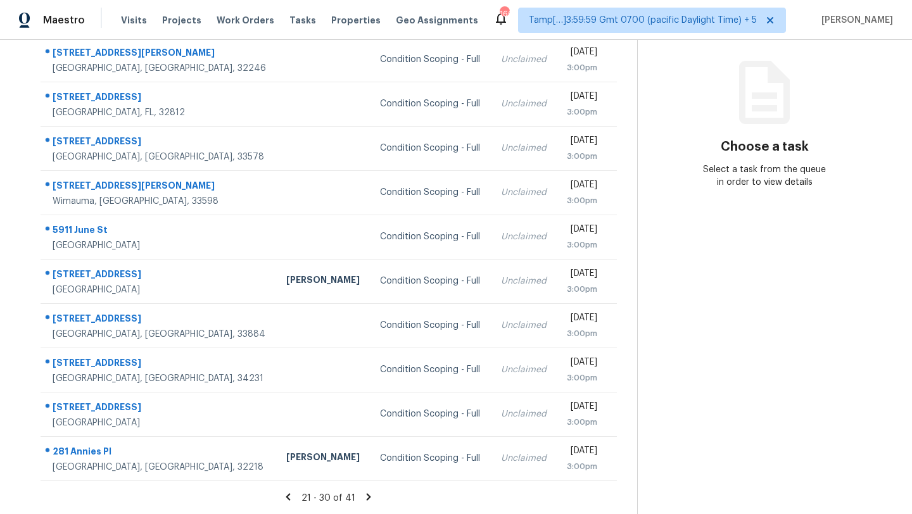
drag, startPoint x: 43, startPoint y: 182, endPoint x: 623, endPoint y: 470, distance: 646.9
click at [623, 471] on div "Address HPM Type Assignee Due [STREET_ADDRESS][PERSON_NAME] Condition Scoping -…" at bounding box center [328, 241] width 617 height 480
copy table "Address HPM Type Assignee Due"
click at [366, 493] on icon at bounding box center [368, 496] width 11 height 11
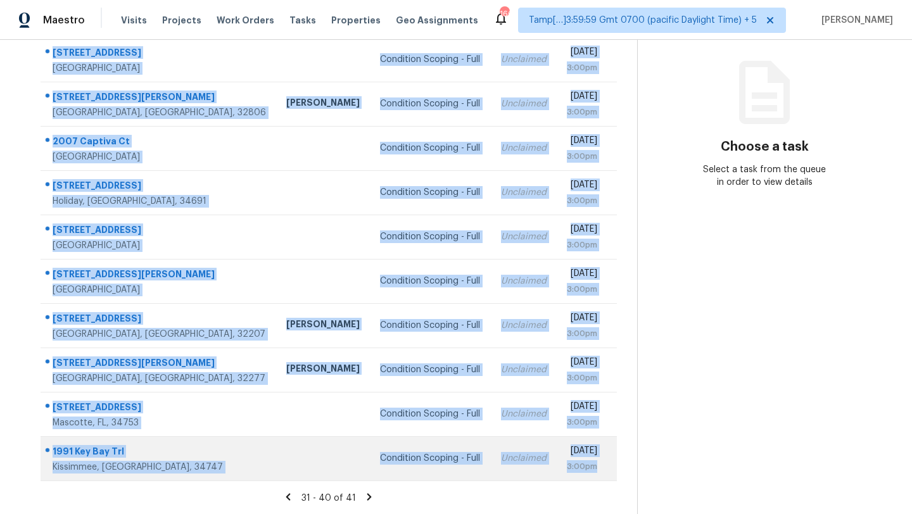
drag, startPoint x: 42, startPoint y: 161, endPoint x: 609, endPoint y: 468, distance: 644.2
click at [609, 468] on tbody "[STREET_ADDRESS] Condition Scoping - Full Unclaimed [DATE] 3:00pm [STREET_ADDRE…" at bounding box center [329, 258] width 576 height 443
copy tbody "[STREET_ADDRESS] Condition Scoping - Full Unclaimed [DATE] 3:00pm [STREET_ADDRE…"
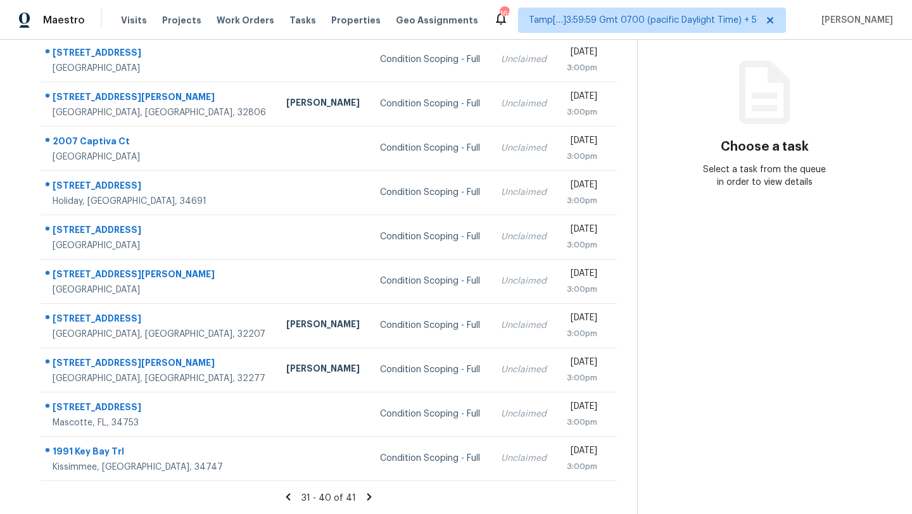
click at [368, 498] on icon at bounding box center [369, 496] width 11 height 11
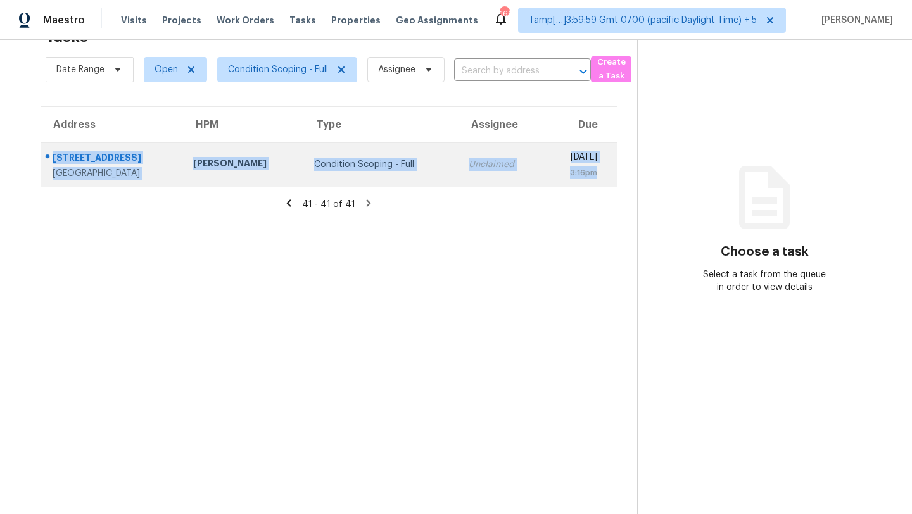
drag, startPoint x: 44, startPoint y: 149, endPoint x: 616, endPoint y: 175, distance: 573.1
click at [616, 175] on tr "5031 Mountain Spring Trl Fort Worth, TX, 76123 Jason Fletcher Condition Scoping…" at bounding box center [329, 165] width 576 height 44
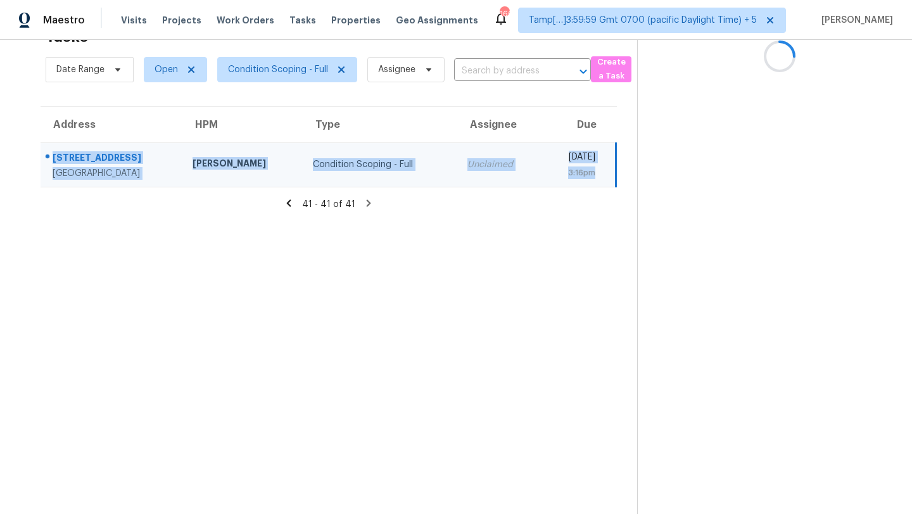
copy tr "5031 Mountain Spring Trl Fort Worth, TX, 76123 Jason Fletcher Condition Scoping…"
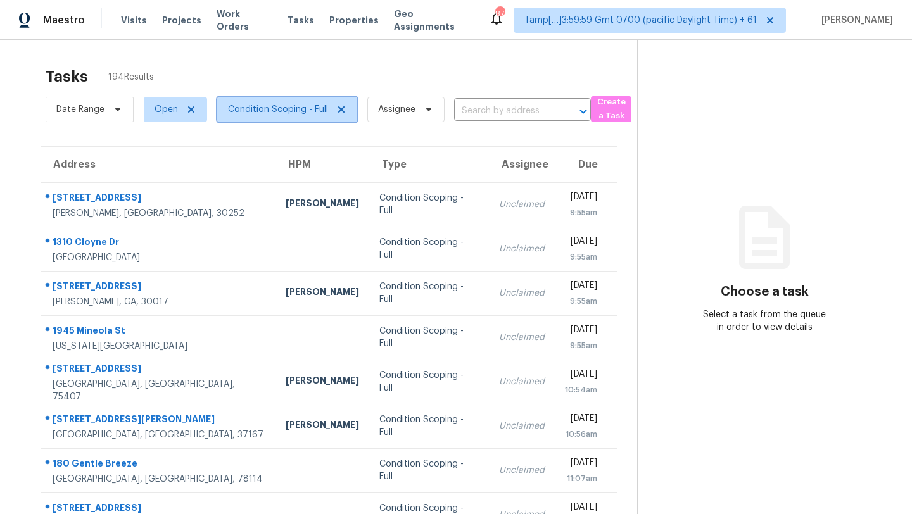
click at [255, 101] on span "Condition Scoping - Full" at bounding box center [287, 109] width 140 height 25
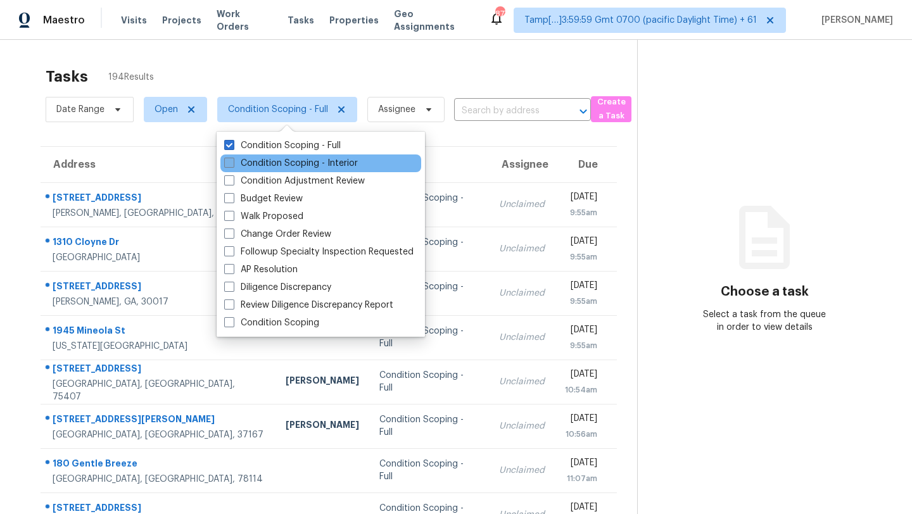
click at [255, 158] on label "Condition Scoping - Interior" at bounding box center [291, 163] width 134 height 13
click at [232, 158] on input "Condition Scoping - Interior" at bounding box center [228, 161] width 8 height 8
checkbox input "true"
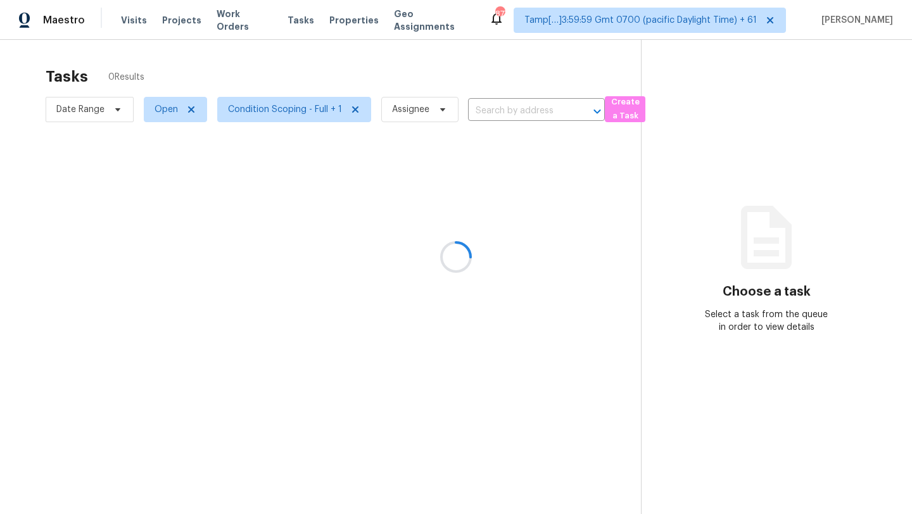
click at [315, 92] on div at bounding box center [456, 257] width 912 height 514
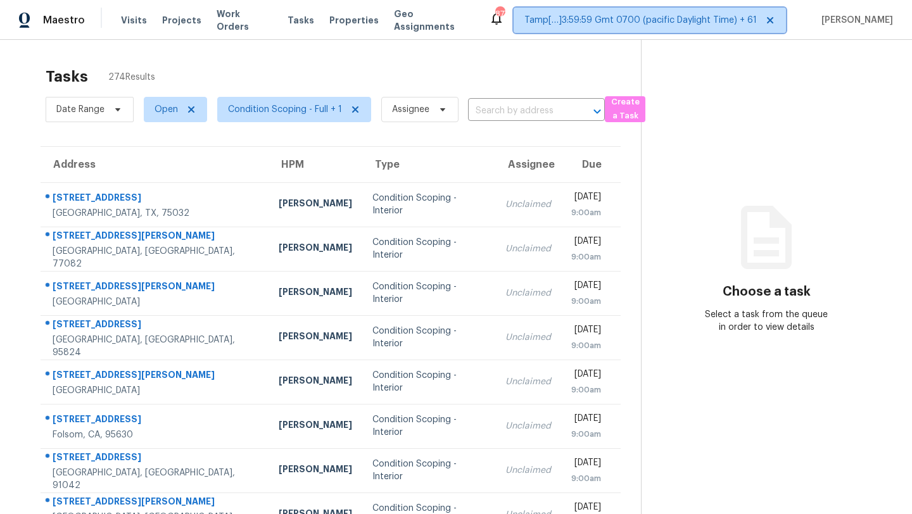
click at [709, 18] on span "Tamp[…]3:59:59 Gmt 0700 (pacific Daylight Time) + 61" at bounding box center [640, 20] width 232 height 13
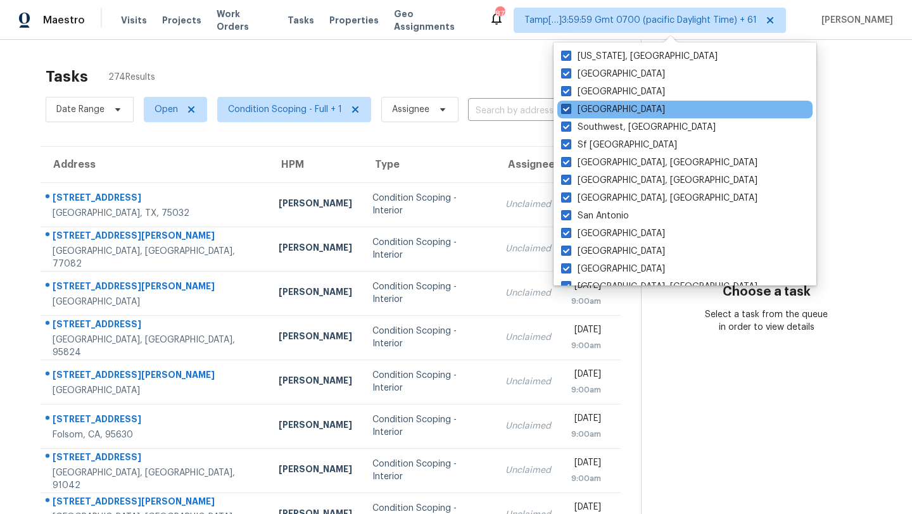
click at [607, 115] on label "[GEOGRAPHIC_DATA]" at bounding box center [613, 109] width 104 height 13
click at [569, 111] on input "[GEOGRAPHIC_DATA]" at bounding box center [565, 107] width 8 height 8
checkbox input "false"
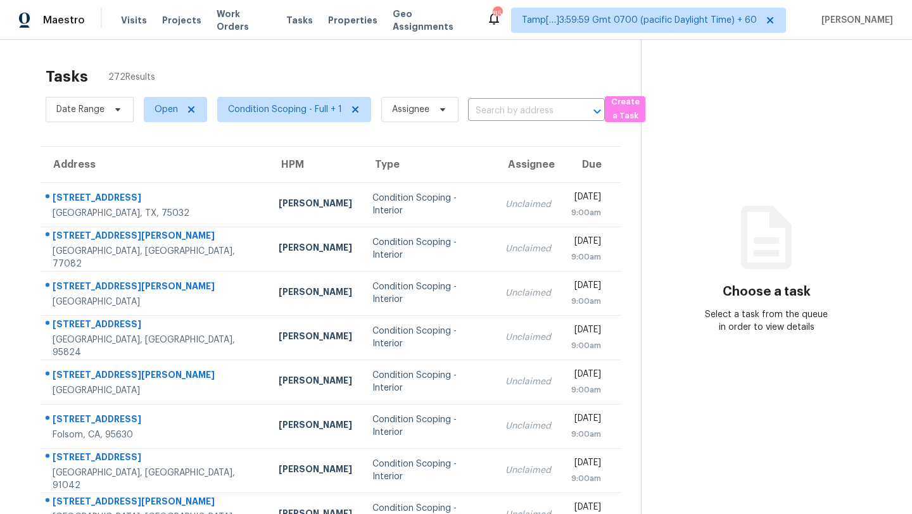
click at [770, 125] on section "Choose a task Select a task from the queue in order to view details" at bounding box center [766, 350] width 251 height 620
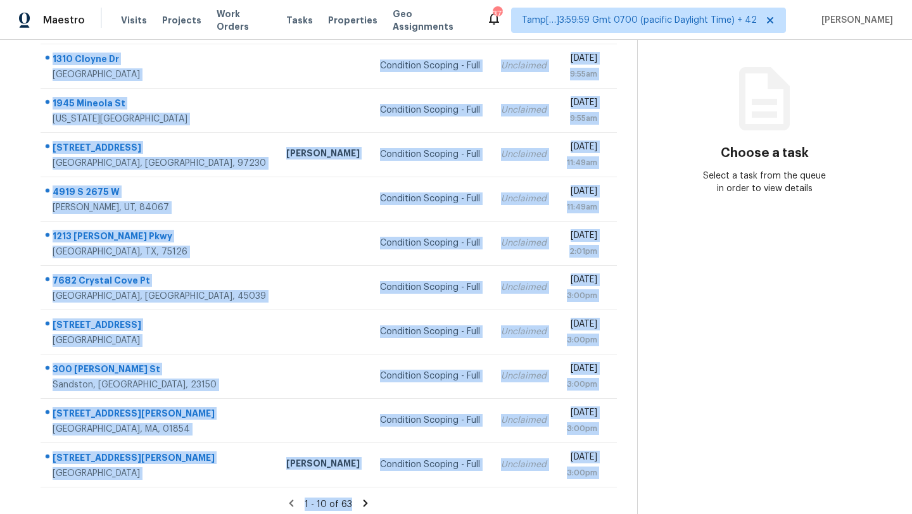
scroll to position [145, 0]
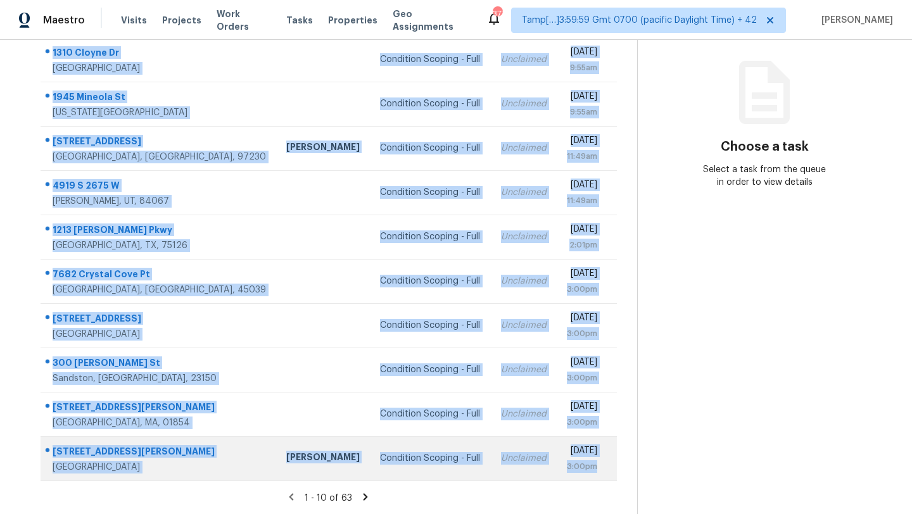
drag, startPoint x: 42, startPoint y: 141, endPoint x: 615, endPoint y: 478, distance: 664.9
click at [614, 478] on tbody "[STREET_ADDRESS][PERSON_NAME] Condition Scoping - Full Unclaimed [DATE] 9:55am …" at bounding box center [329, 258] width 576 height 443
copy tbody "[STREET_ADDRESS][PERSON_NAME] Condition Scoping - Full Unclaimed [DATE] 9:55am …"
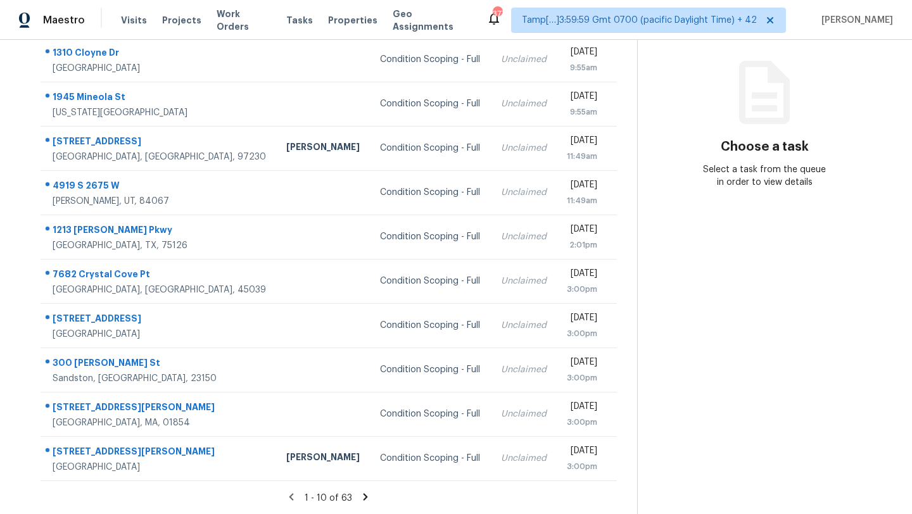
click at [365, 497] on icon at bounding box center [366, 496] width 4 height 7
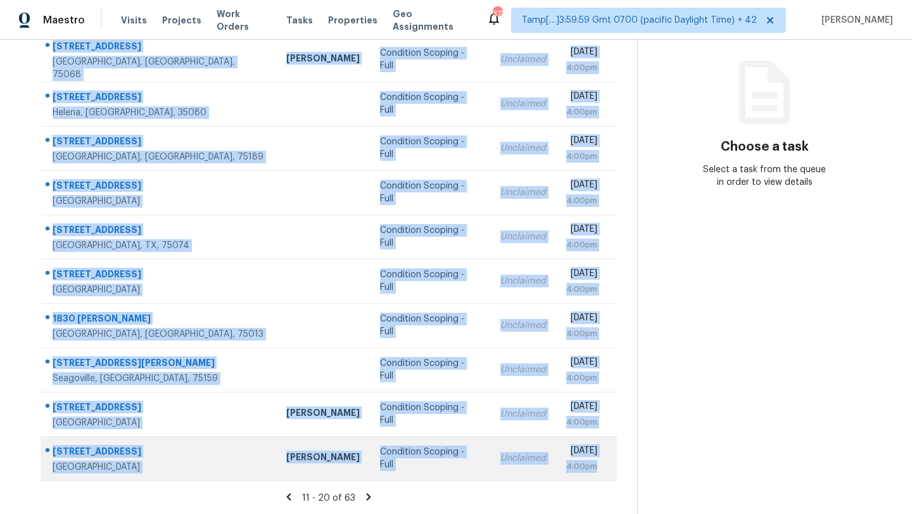
drag, startPoint x: 46, startPoint y: 190, endPoint x: 602, endPoint y: 462, distance: 619.2
click at [602, 462] on tbody "[STREET_ADDRESS] [PERSON_NAME] Condition Scoping - Full Unclaimed [DATE] 4:00pm…" at bounding box center [329, 258] width 576 height 443
copy tbody "[STREET_ADDRESS] [PERSON_NAME] Condition Scoping - Full Unclaimed [DATE] 4:00pm…"
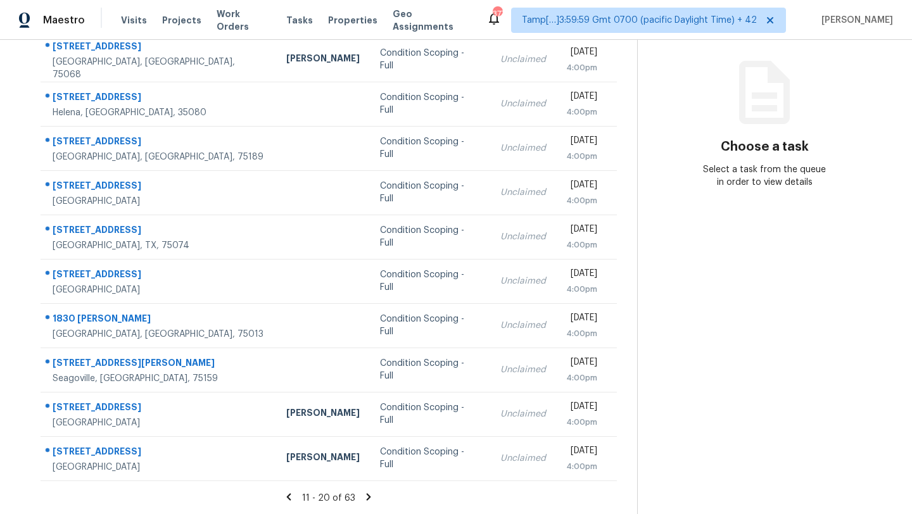
click at [370, 500] on icon at bounding box center [368, 496] width 11 height 11
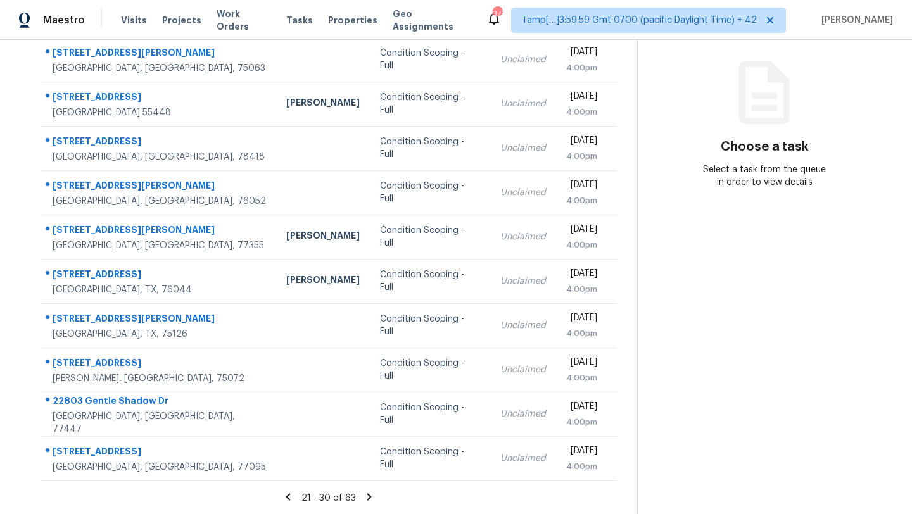
drag, startPoint x: 43, startPoint y: 131, endPoint x: 627, endPoint y: 460, distance: 670.1
click at [627, 460] on div "Address HPM Type Assignee Due 10301 Donley Dr Irving, TX, 75063 Condition Scopi…" at bounding box center [328, 241] width 617 height 480
copy table "Address HPM Type Assignee Due"
click at [369, 493] on icon at bounding box center [369, 496] width 11 height 11
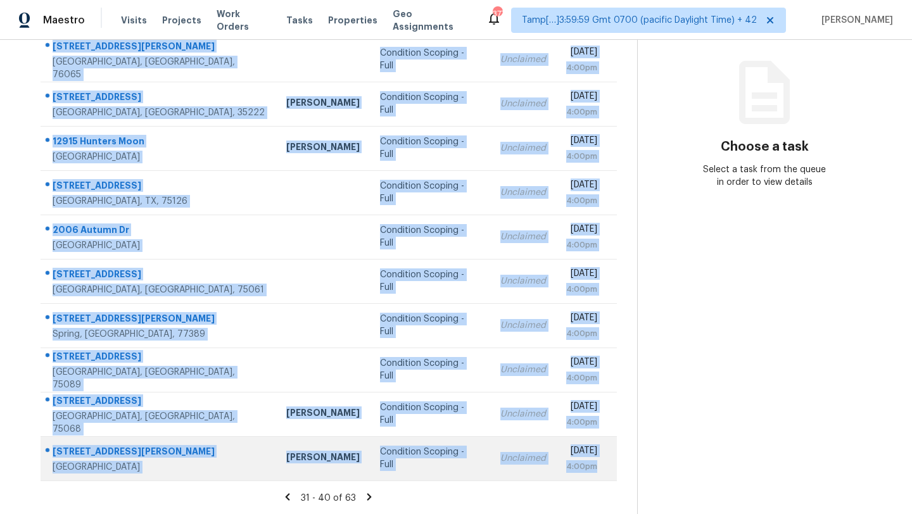
drag, startPoint x: 44, startPoint y: 134, endPoint x: 604, endPoint y: 470, distance: 653.7
click at [604, 470] on tbody "3961 Joe Wilson Rd Midlothian, TX, 76065 Condition Scoping - Full Unclaimed Mon…" at bounding box center [329, 258] width 576 height 443
copy tbody "3961 Joe Wilson Rd Midlothian, TX, 76065 Condition Scoping - Full Unclaimed Mon…"
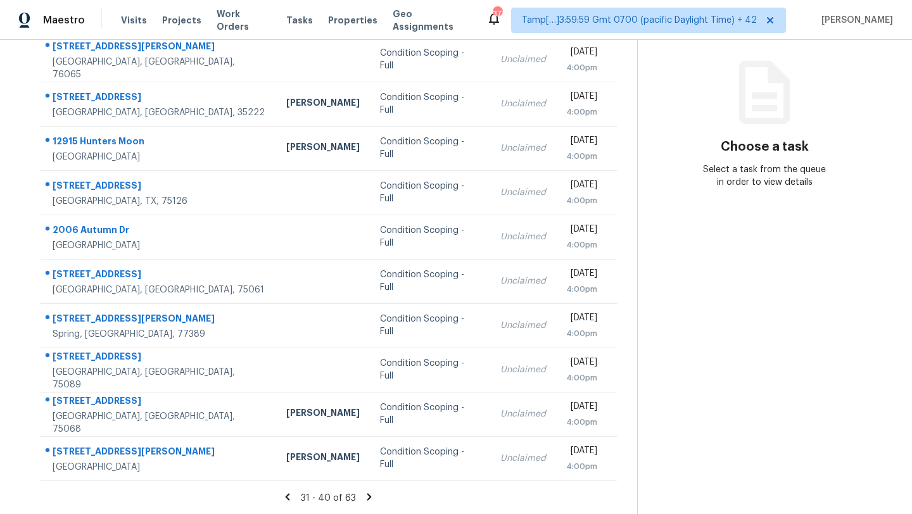
click at [370, 499] on icon at bounding box center [369, 496] width 11 height 11
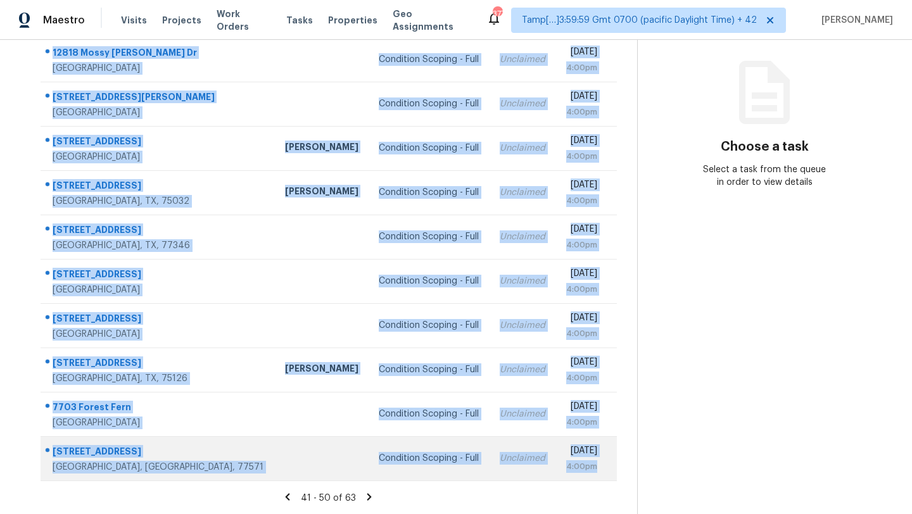
drag, startPoint x: 46, startPoint y: 142, endPoint x: 602, endPoint y: 474, distance: 647.0
click at [602, 474] on tbody "12818 Mossy Knoll Dr Houston, TX, 77044 Condition Scoping - Full Unclaimed Mon,…" at bounding box center [329, 258] width 576 height 443
copy tbody "12818 Mossy Knoll Dr Houston, TX, 77044 Condition Scoping - Full Unclaimed Mon,…"
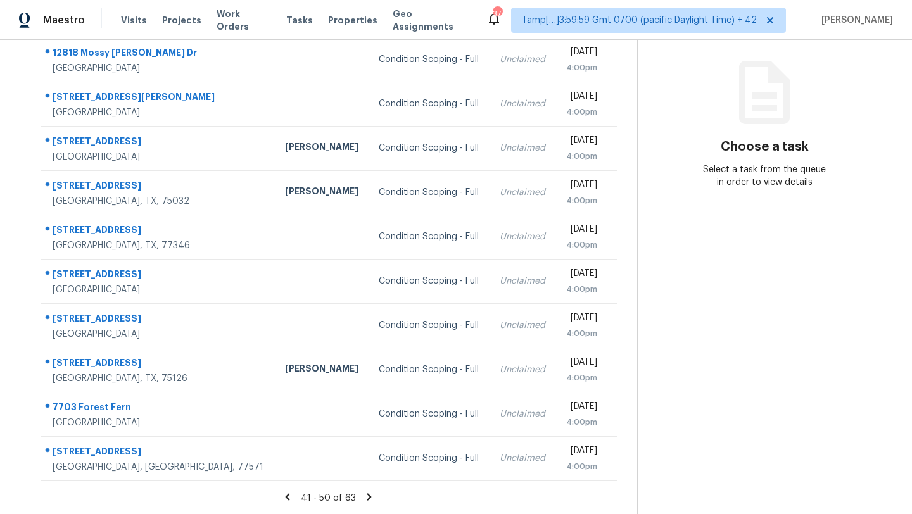
click at [369, 495] on icon at bounding box center [369, 496] width 4 height 7
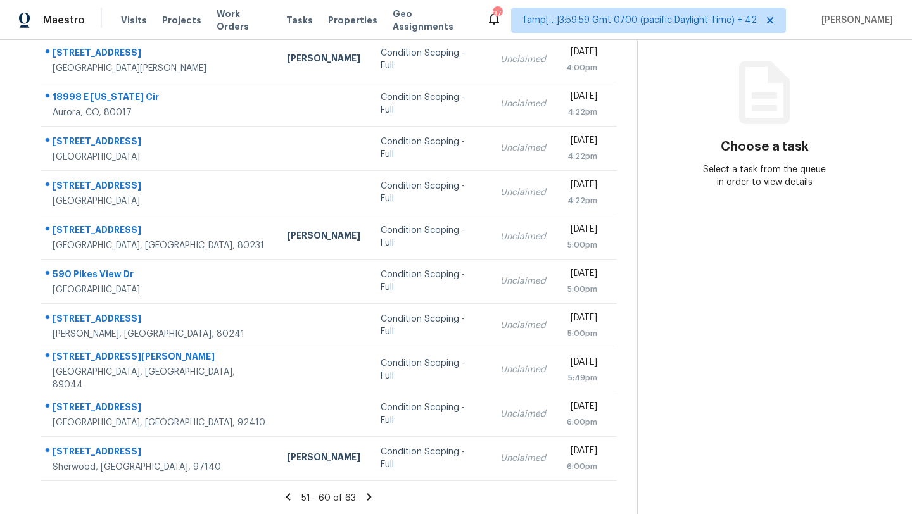
drag, startPoint x: 44, startPoint y: 99, endPoint x: 628, endPoint y: 460, distance: 687.1
click at [628, 462] on div "Address HPM Type Assignee Due 2800 Park Ave Saint Charles, MO, 63301 Brad Baum …" at bounding box center [328, 241] width 617 height 480
copy table "Address HPM Type Assignee Due"
click at [367, 499] on icon at bounding box center [369, 496] width 4 height 7
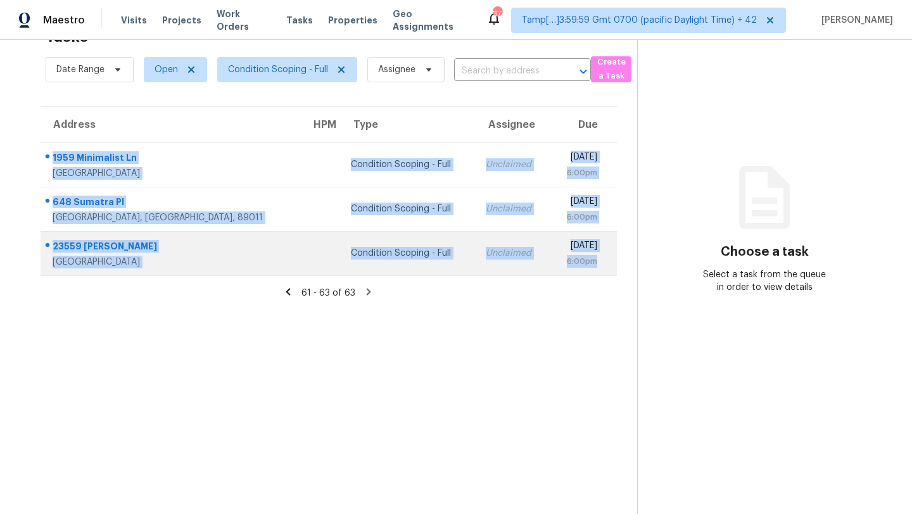
drag, startPoint x: 43, startPoint y: 149, endPoint x: 612, endPoint y: 260, distance: 580.2
click at [612, 260] on tbody "1959 Minimalist Ln Chula Vista, CA, 91915 Condition Scoping - Full Unclaimed Mo…" at bounding box center [329, 209] width 576 height 133
copy tbody "1959 Minimalist Ln Chula Vista, CA, 91915 Condition Scoping - Full Unclaimed Mo…"
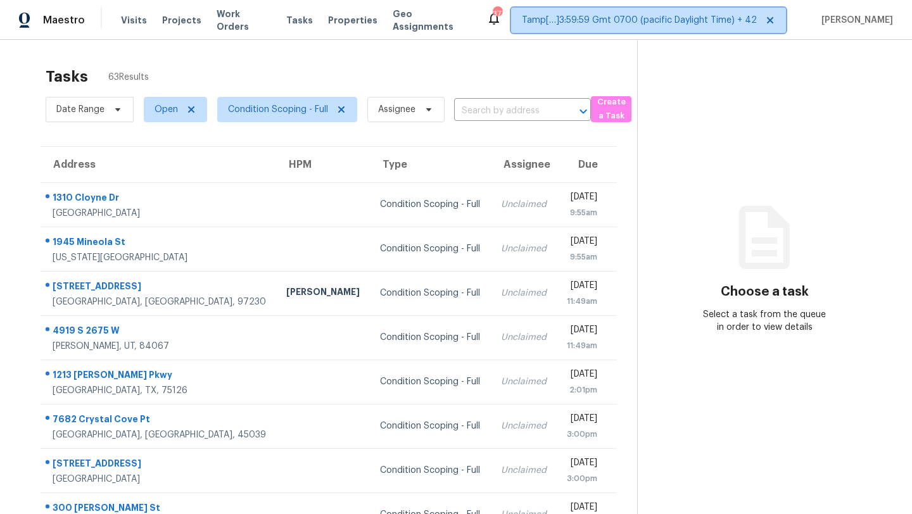
click at [714, 16] on span "Tamp[…]3:59:59 Gmt 0700 (pacific Daylight Time) + 42" at bounding box center [639, 20] width 235 height 13
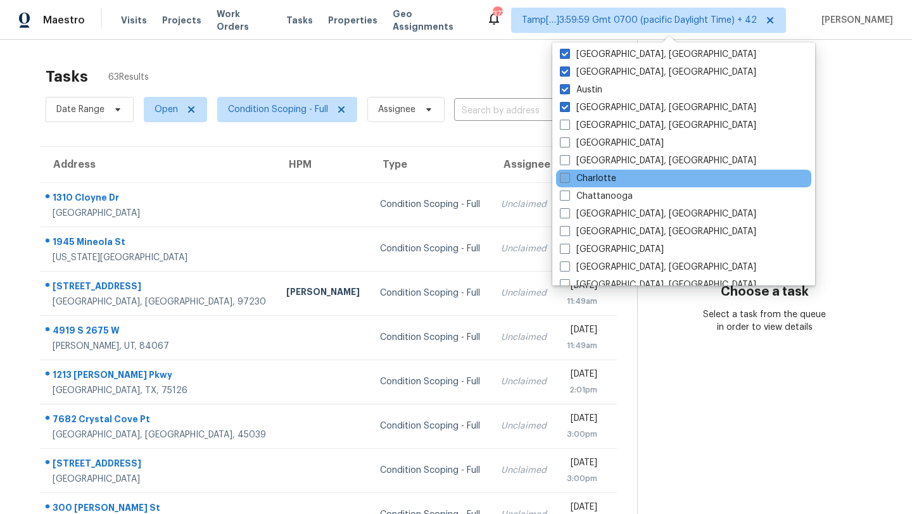
scroll to position [676, 0]
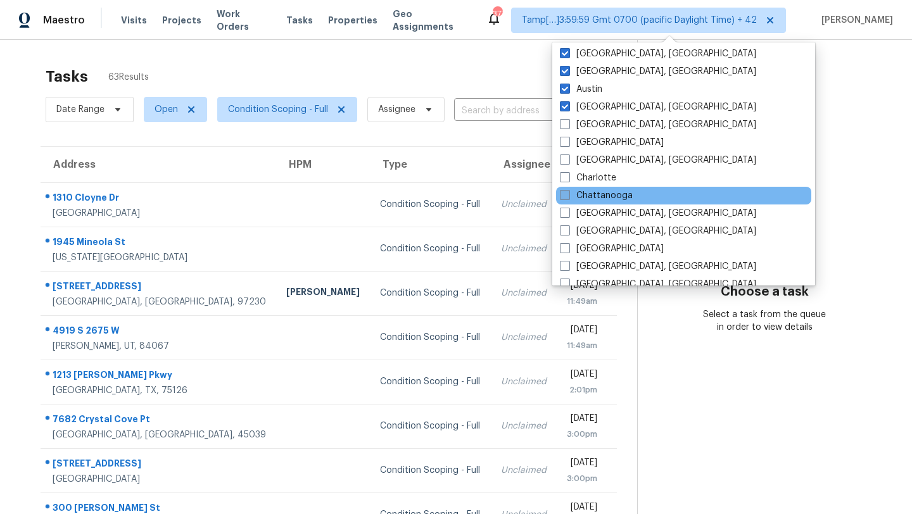
click at [605, 196] on label "Chattanooga" at bounding box center [596, 195] width 73 height 13
click at [568, 196] on input "Chattanooga" at bounding box center [564, 193] width 8 height 8
checkbox input "true"
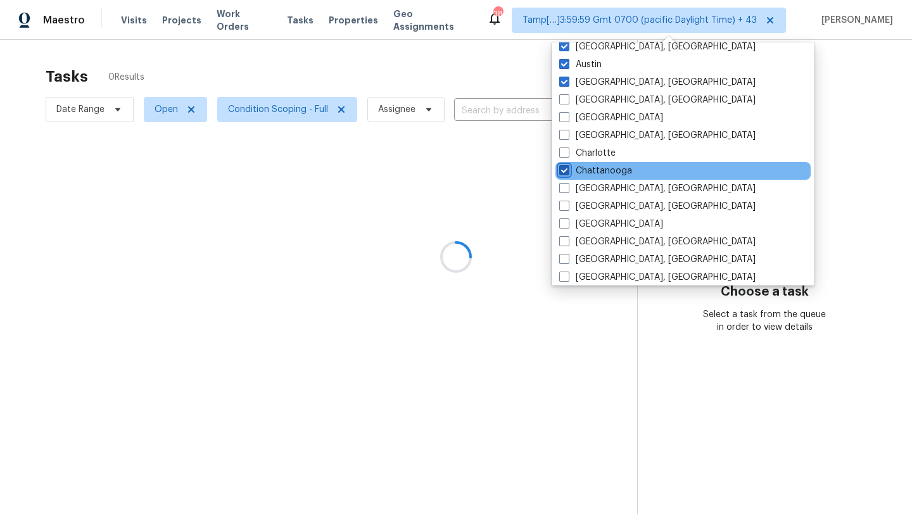
scroll to position [721, 0]
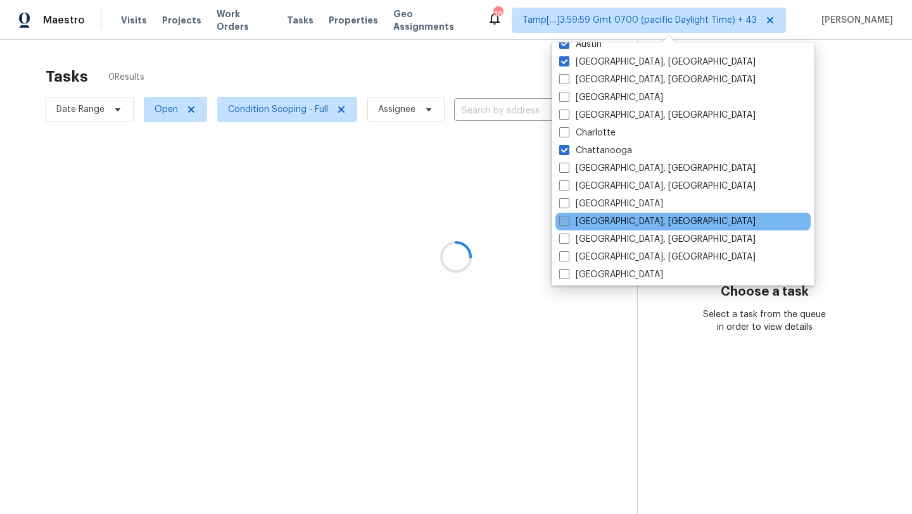
click at [595, 224] on label "Knoxville, TN" at bounding box center [657, 221] width 196 height 13
click at [567, 224] on input "Knoxville, TN" at bounding box center [563, 219] width 8 height 8
checkbox input "true"
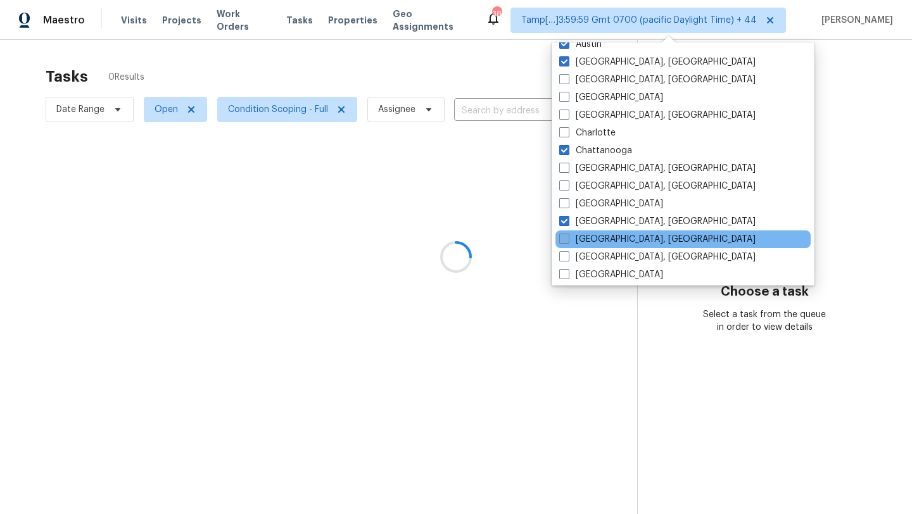
click at [594, 234] on label "[GEOGRAPHIC_DATA], [GEOGRAPHIC_DATA]" at bounding box center [657, 239] width 196 height 13
click at [567, 234] on input "[GEOGRAPHIC_DATA], [GEOGRAPHIC_DATA]" at bounding box center [563, 237] width 8 height 8
checkbox input "true"
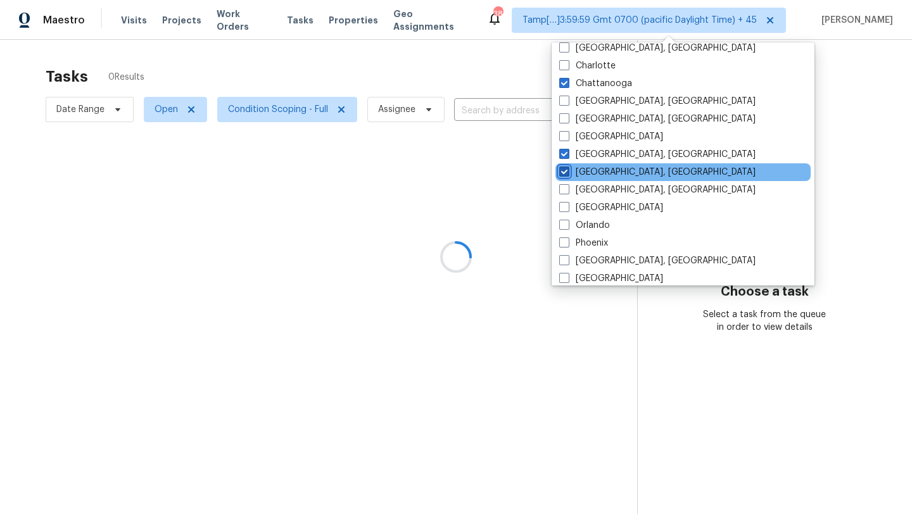
scroll to position [799, 0]
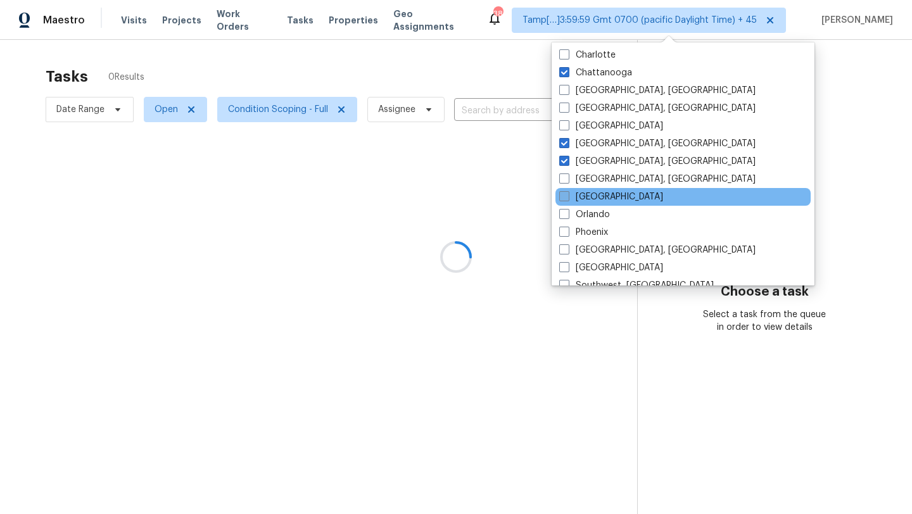
click at [586, 194] on label "[GEOGRAPHIC_DATA]" at bounding box center [611, 197] width 104 height 13
click at [567, 194] on input "[GEOGRAPHIC_DATA]" at bounding box center [563, 195] width 8 height 8
checkbox input "true"
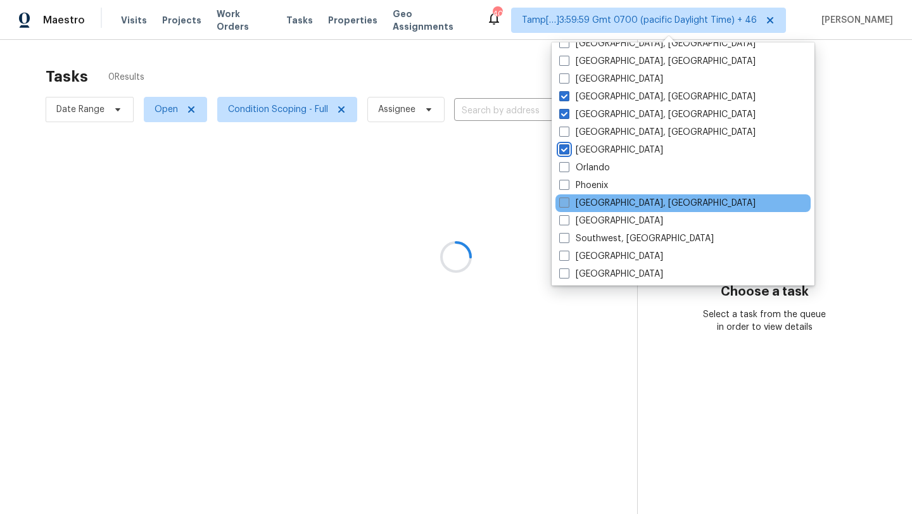
scroll to position [849, 0]
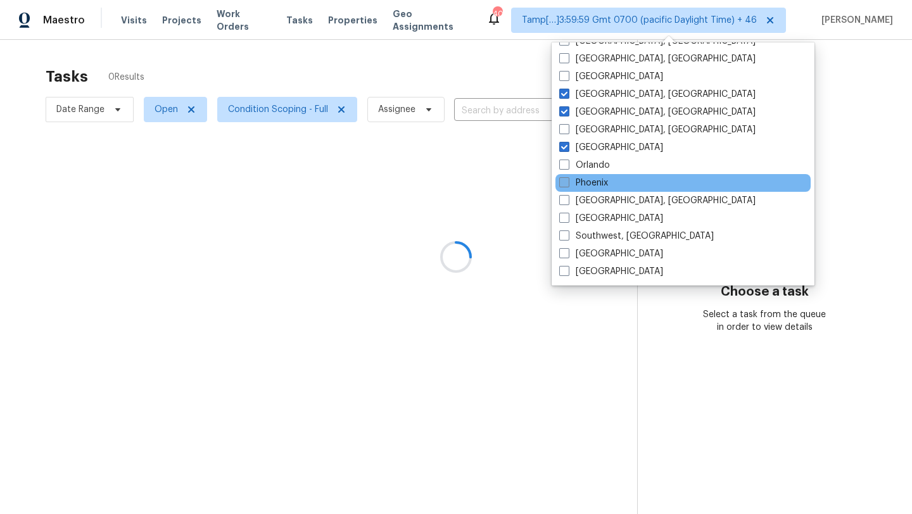
click at [602, 182] on label "Phoenix" at bounding box center [583, 183] width 49 height 13
click at [567, 182] on input "Phoenix" at bounding box center [563, 181] width 8 height 8
checkbox input "true"
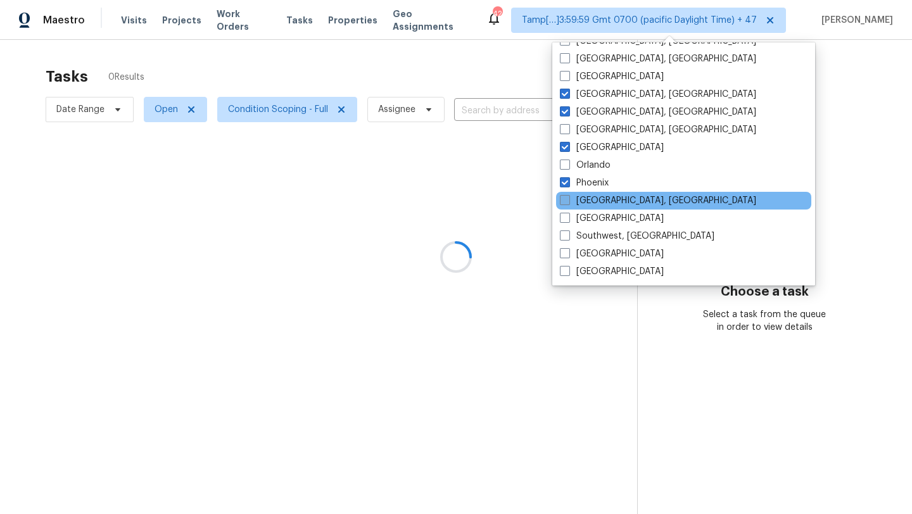
click at [602, 206] on label "[GEOGRAPHIC_DATA], [GEOGRAPHIC_DATA]" at bounding box center [658, 200] width 196 height 13
click at [568, 203] on input "[GEOGRAPHIC_DATA], [GEOGRAPHIC_DATA]" at bounding box center [564, 198] width 8 height 8
checkbox input "true"
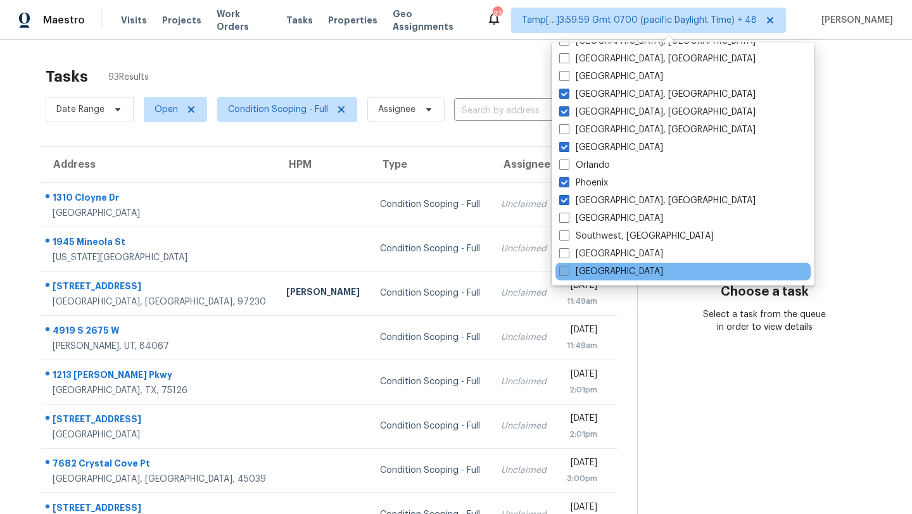
click at [588, 272] on label "[GEOGRAPHIC_DATA]" at bounding box center [611, 271] width 104 height 13
click at [567, 272] on input "[GEOGRAPHIC_DATA]" at bounding box center [563, 269] width 8 height 8
checkbox input "true"
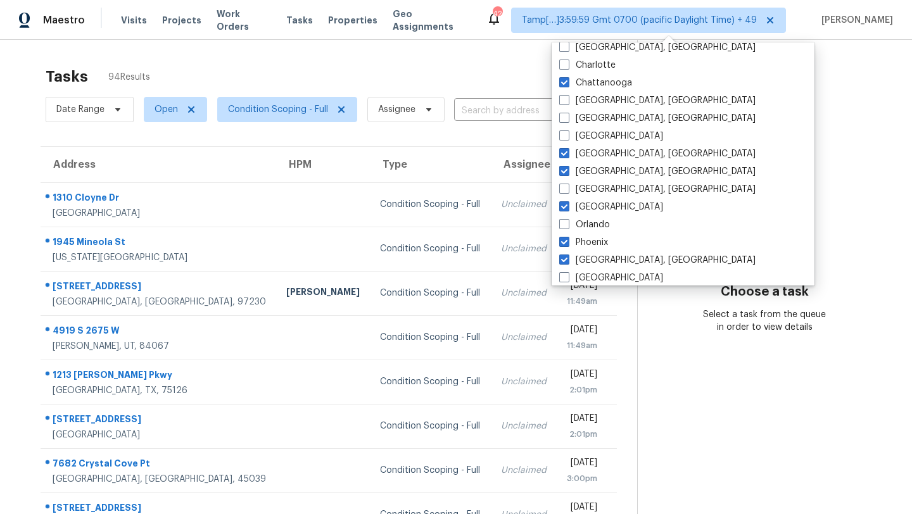
scroll to position [789, 0]
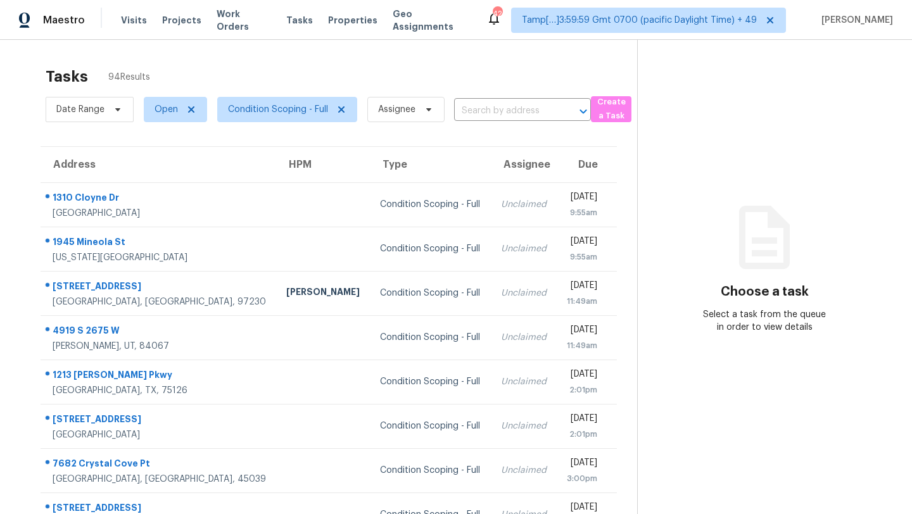
click at [495, 92] on div "Tasks 94 Results" at bounding box center [342, 76] width 592 height 33
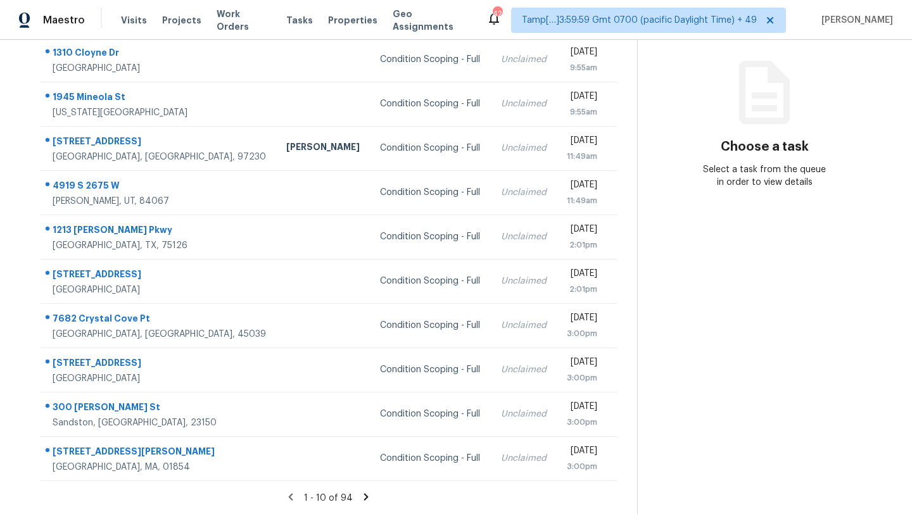
scroll to position [0, 0]
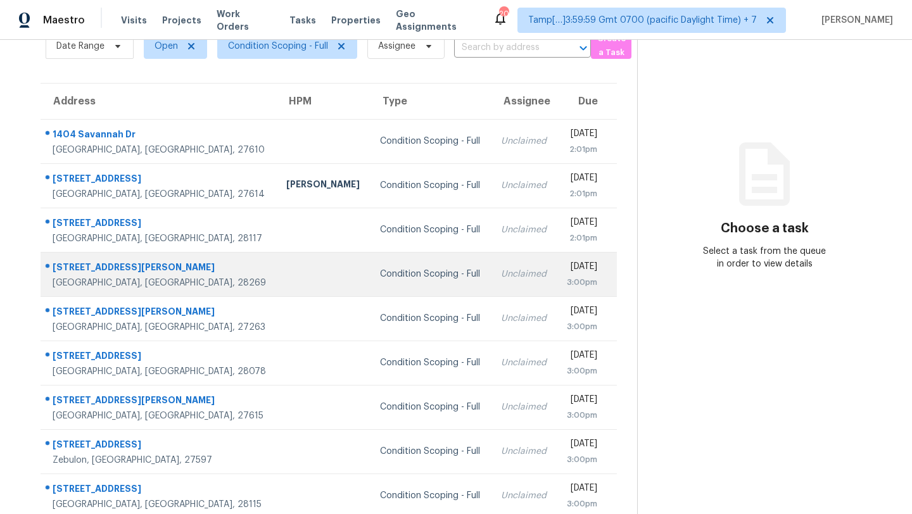
scroll to position [18, 0]
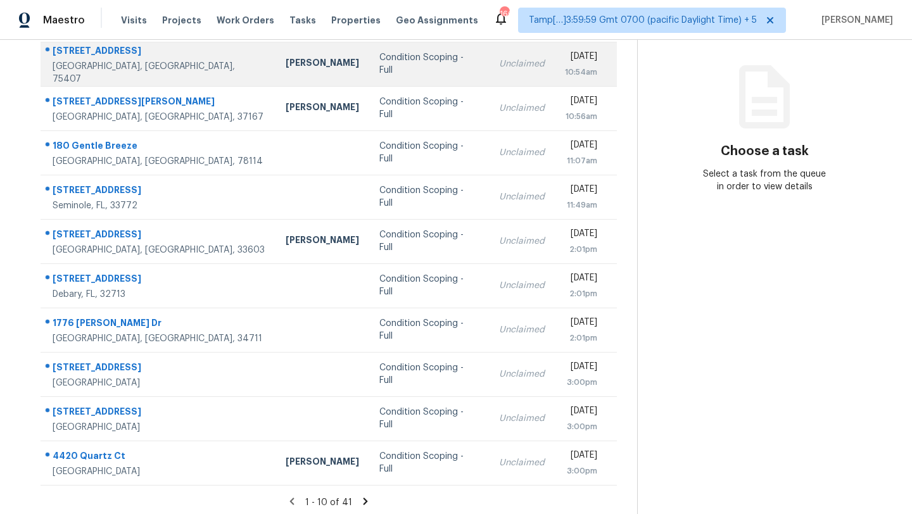
scroll to position [145, 0]
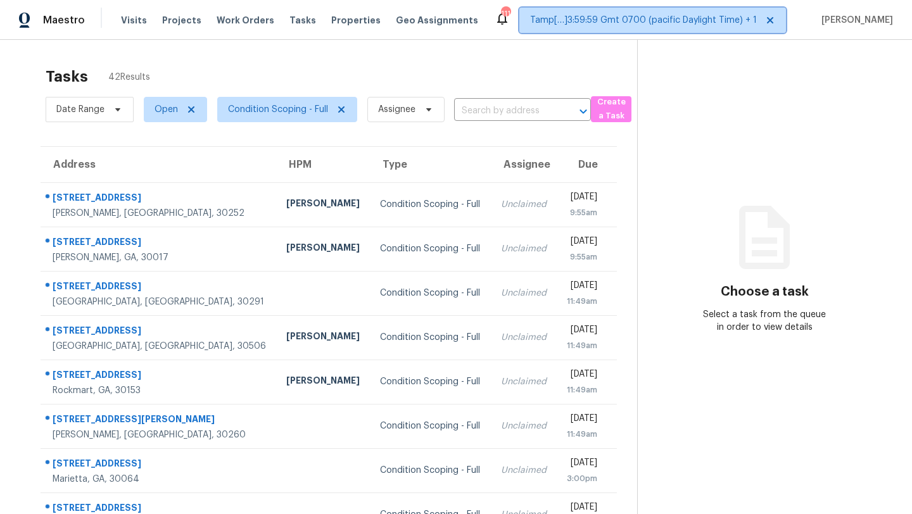
click at [729, 19] on span "Tamp[…]3:59:59 Gmt 0700 (pacific Daylight Time) + 1" at bounding box center [643, 20] width 227 height 13
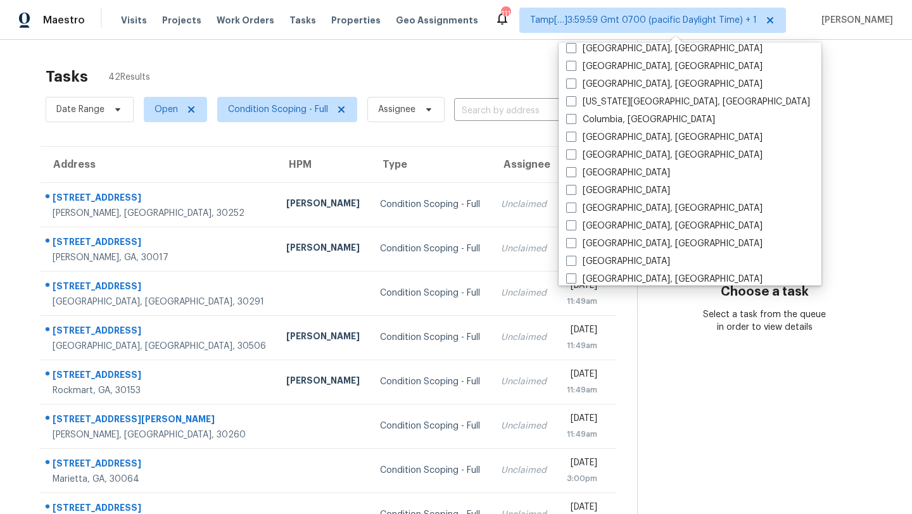
scroll to position [301, 0]
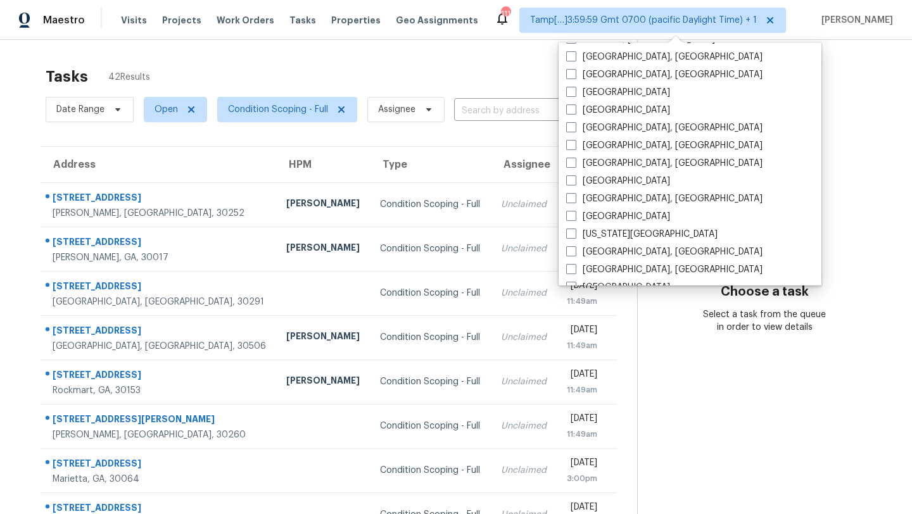
click at [464, 53] on div "Tasks 42 Results Date Range Open Condition Scoping - Full Assignee ​ Create a T…" at bounding box center [456, 350] width 912 height 620
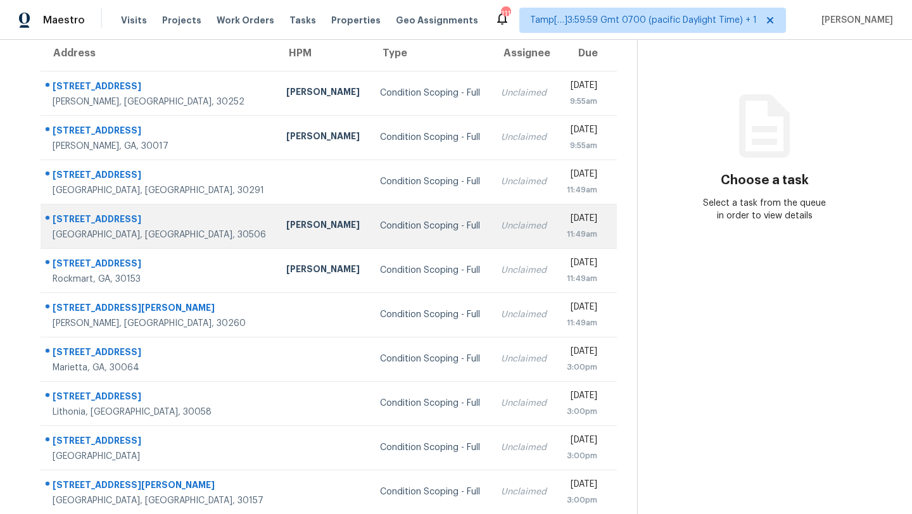
scroll to position [145, 0]
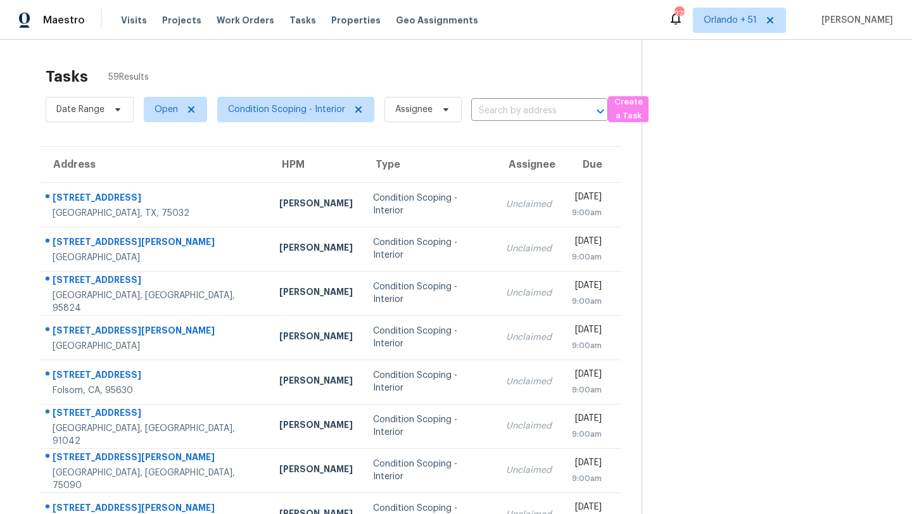
scroll to position [63, 0]
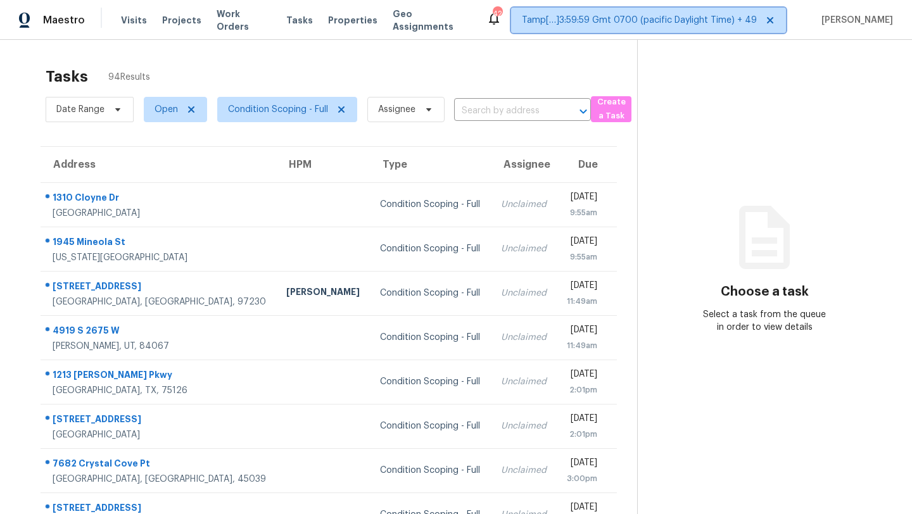
click at [698, 16] on span "Tamp[…]3:59:59 Gmt 0700 (pacific Daylight Time) + 49" at bounding box center [639, 20] width 235 height 13
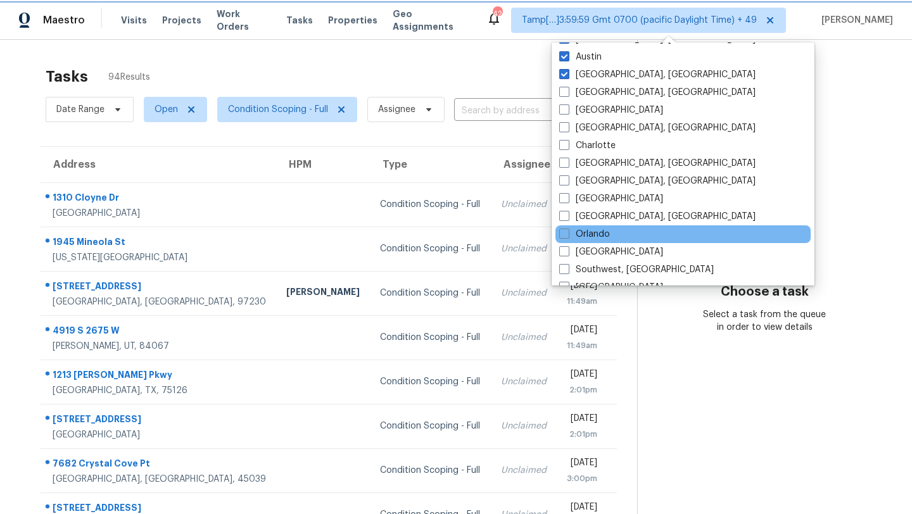
scroll to position [849, 0]
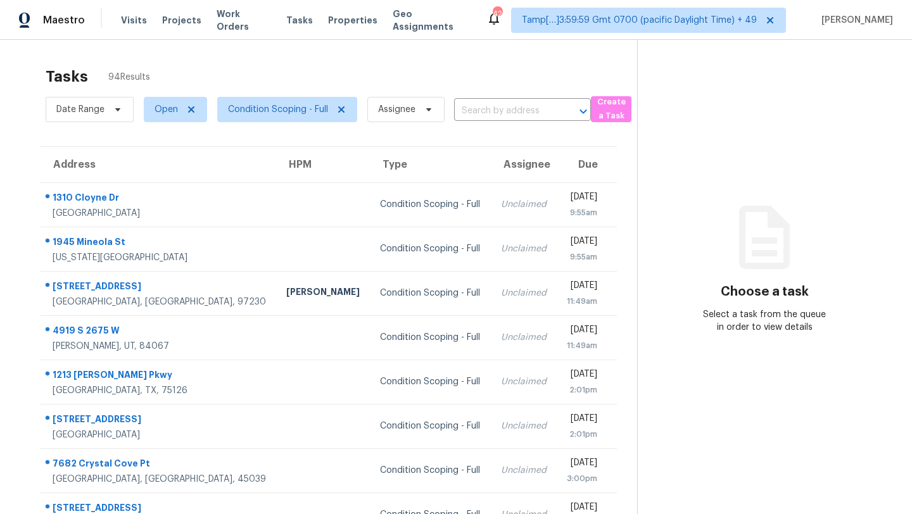
click at [439, 84] on div "Tasks 94 Results" at bounding box center [342, 76] width 592 height 33
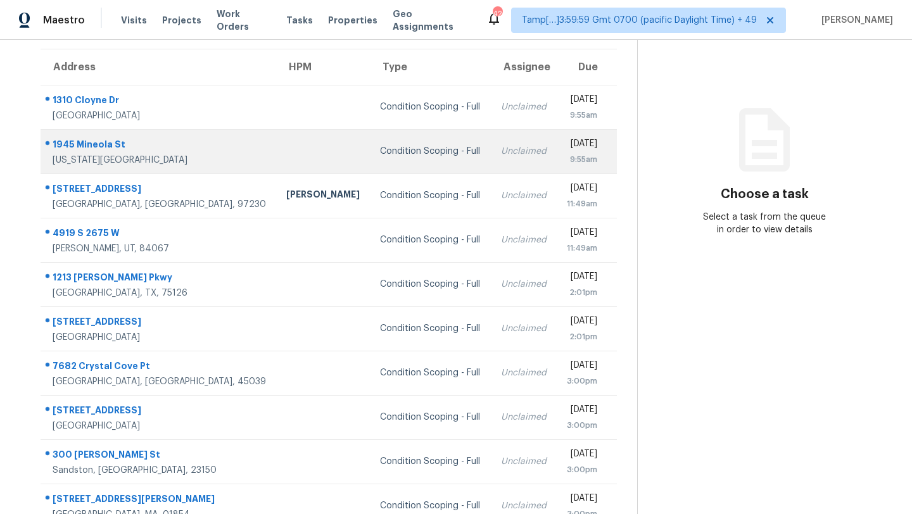
scroll to position [0, 0]
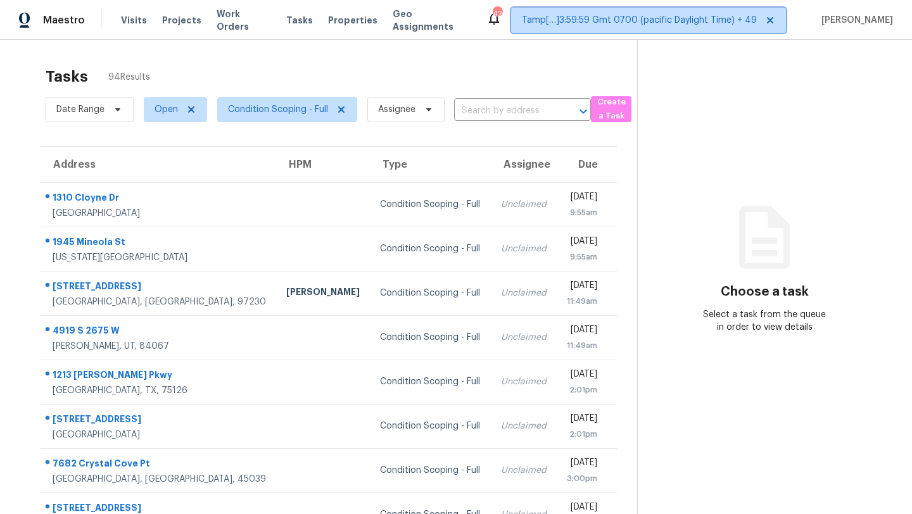
click at [580, 29] on span "Tamp[…]3:59:59 Gmt 0700 (pacific Daylight Time) + 49" at bounding box center [648, 20] width 275 height 25
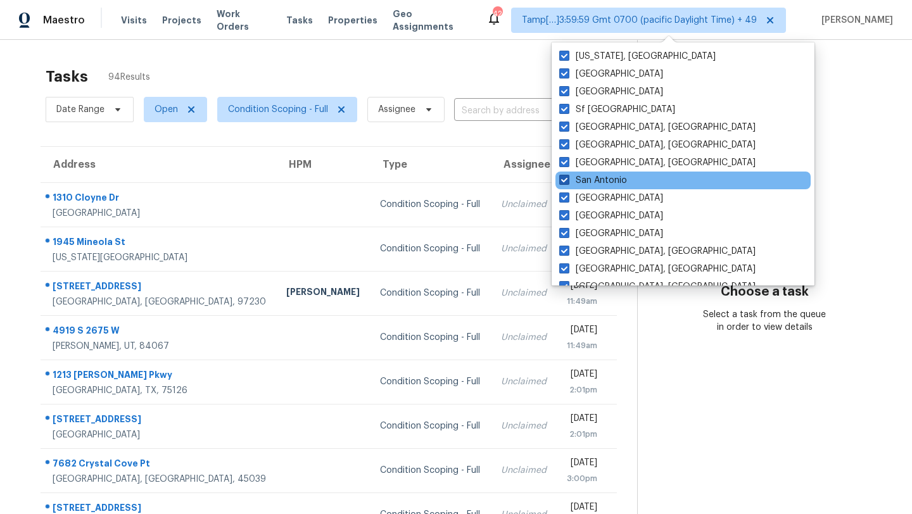
click at [574, 178] on label "San Antonio" at bounding box center [593, 180] width 68 height 13
click at [567, 178] on input "San Antonio" at bounding box center [563, 178] width 8 height 8
checkbox input "false"
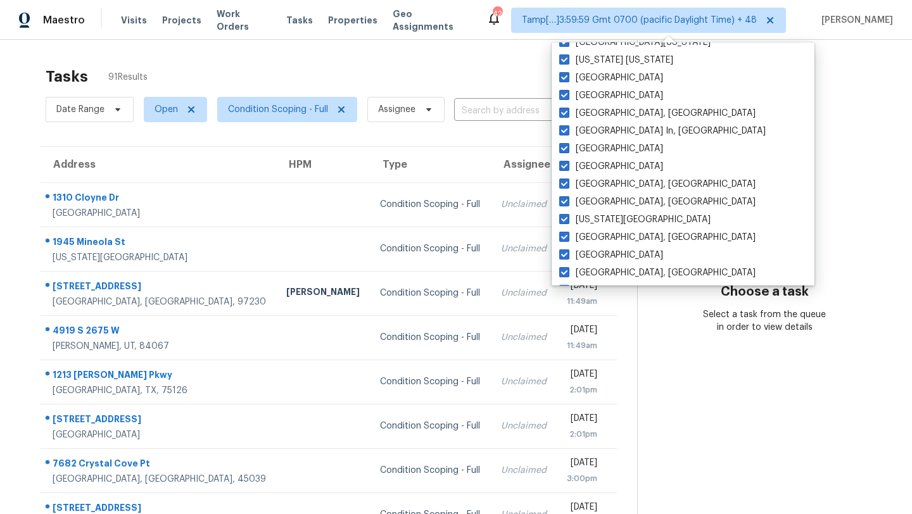
scroll to position [336, 0]
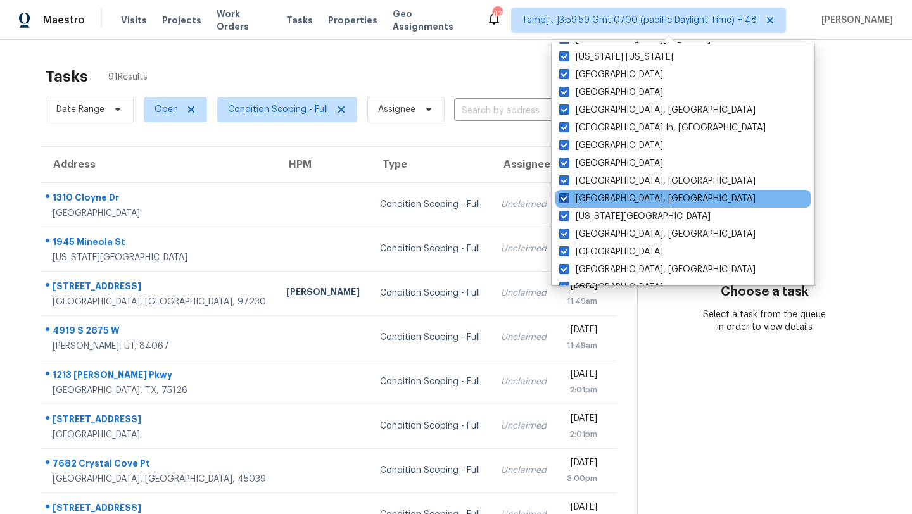
click at [593, 199] on label "Killeen, TX" at bounding box center [657, 199] width 196 height 13
click at [567, 199] on input "Killeen, TX" at bounding box center [563, 197] width 8 height 8
checkbox input "false"
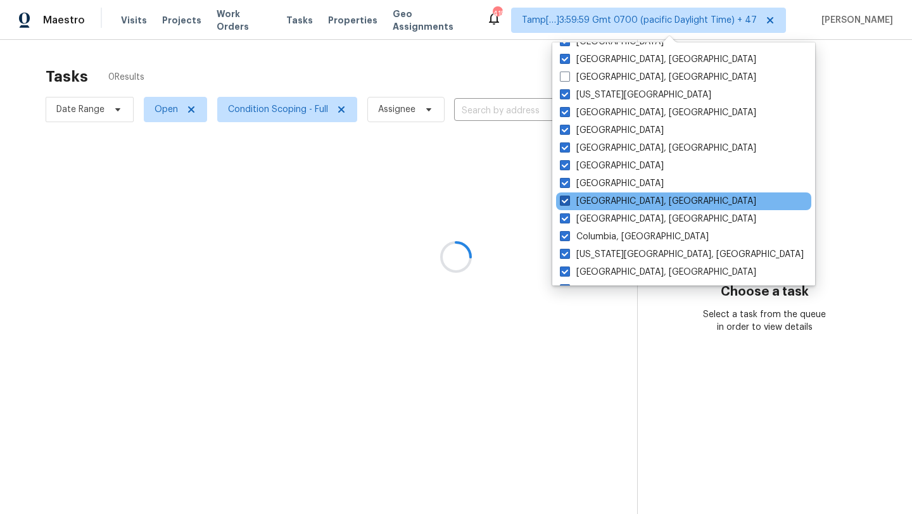
click at [592, 199] on label "Corpus Christi, TX" at bounding box center [658, 201] width 196 height 13
click at [568, 199] on input "Corpus Christi, TX" at bounding box center [564, 199] width 8 height 8
checkbox input "false"
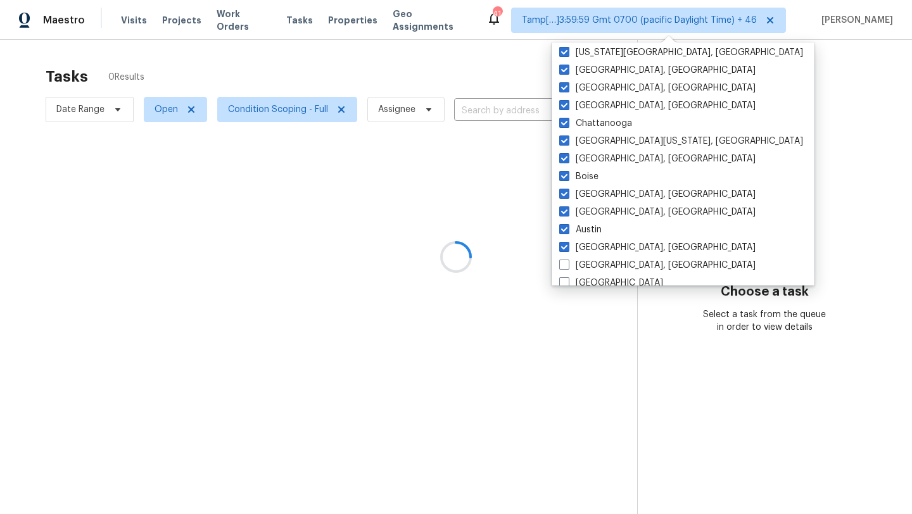
scroll to position [680, 0]
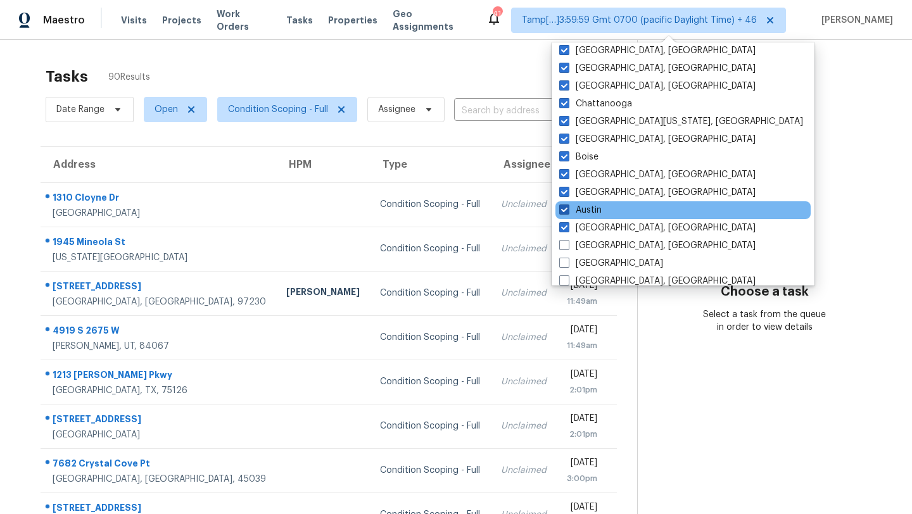
click at [590, 210] on label "Austin" at bounding box center [580, 210] width 42 height 13
click at [567, 210] on input "Austin" at bounding box center [563, 208] width 8 height 8
checkbox input "false"
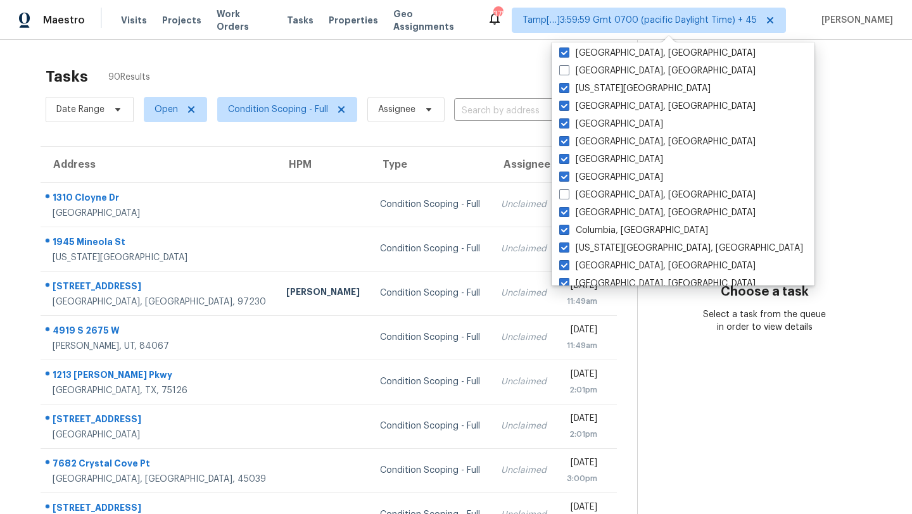
scroll to position [428, 0]
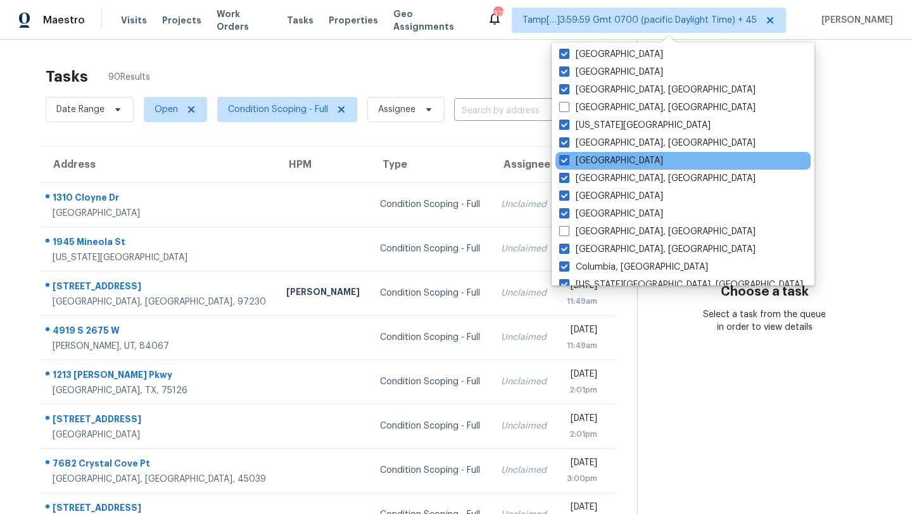
click at [590, 167] on div "Houston" at bounding box center [682, 161] width 255 height 18
click at [590, 166] on label "Houston" at bounding box center [611, 161] width 104 height 13
click at [567, 163] on input "Houston" at bounding box center [563, 159] width 8 height 8
checkbox input "false"
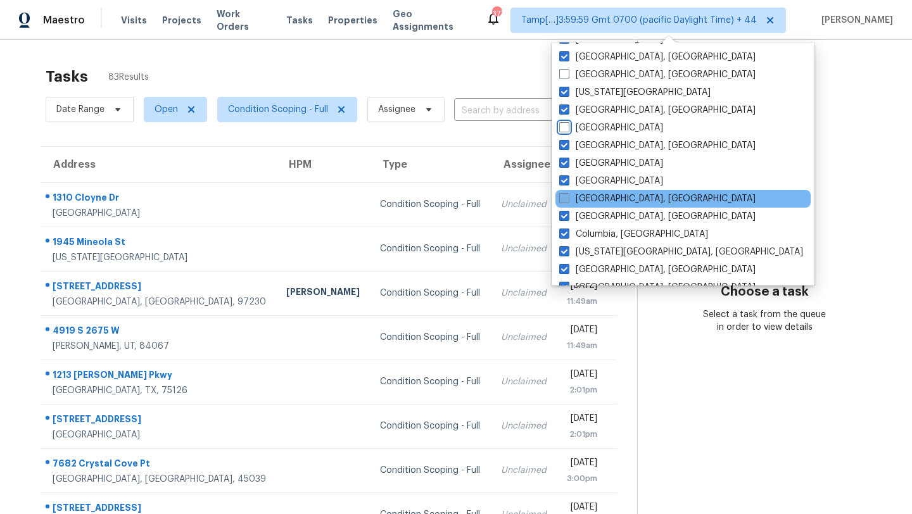
scroll to position [470, 0]
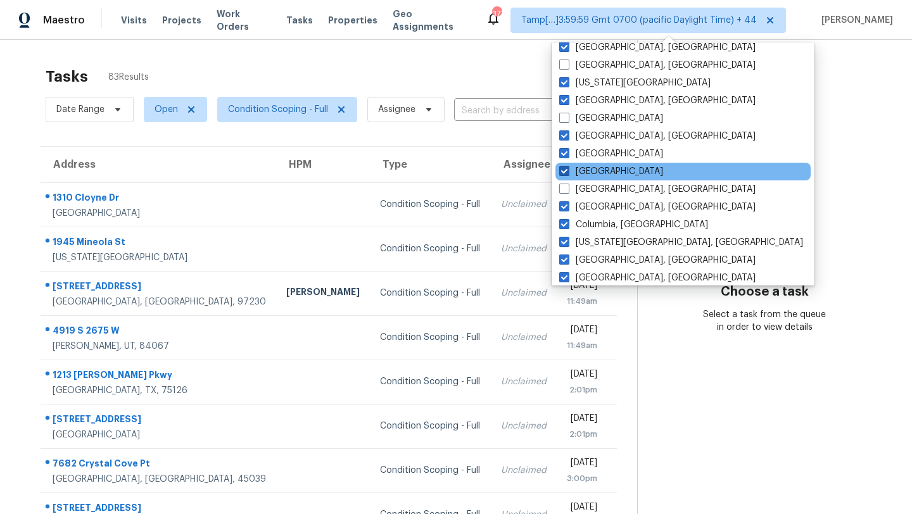
click at [592, 174] on label "Dallas" at bounding box center [611, 171] width 104 height 13
click at [567, 174] on input "Dallas" at bounding box center [563, 169] width 8 height 8
checkbox input "false"
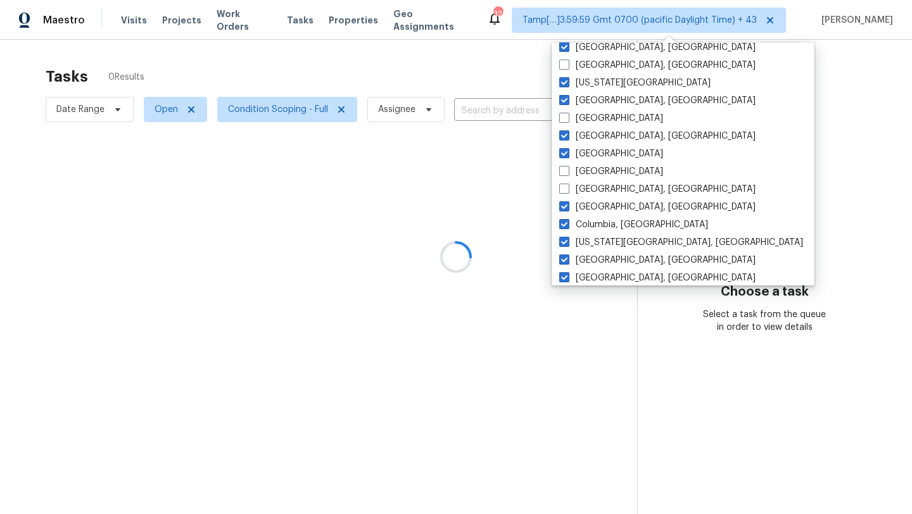
click at [385, 76] on div at bounding box center [456, 257] width 912 height 514
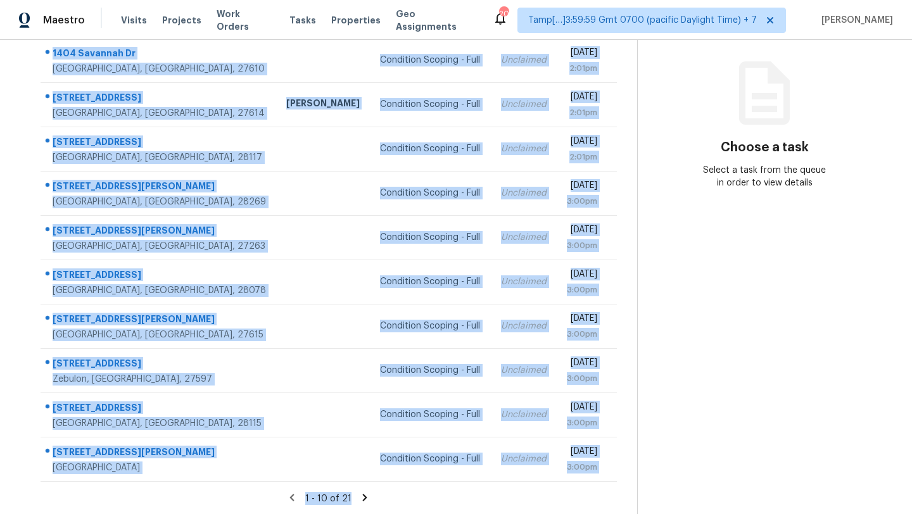
scroll to position [145, 0]
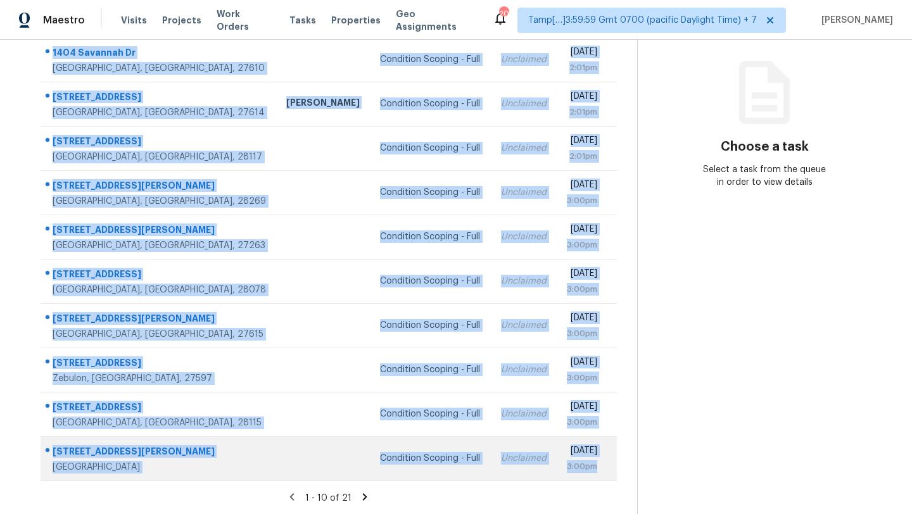
drag, startPoint x: 42, startPoint y: 89, endPoint x: 608, endPoint y: 476, distance: 685.3
click at [608, 476] on tbody "[STREET_ADDRESS][PERSON_NAME] Condition Scoping - Full Unclaimed [DATE] 2:01pm …" at bounding box center [329, 258] width 576 height 443
copy tbody "[STREET_ADDRESS][PERSON_NAME] Condition Scoping - Full Unclaimed [DATE] 2:01pm …"
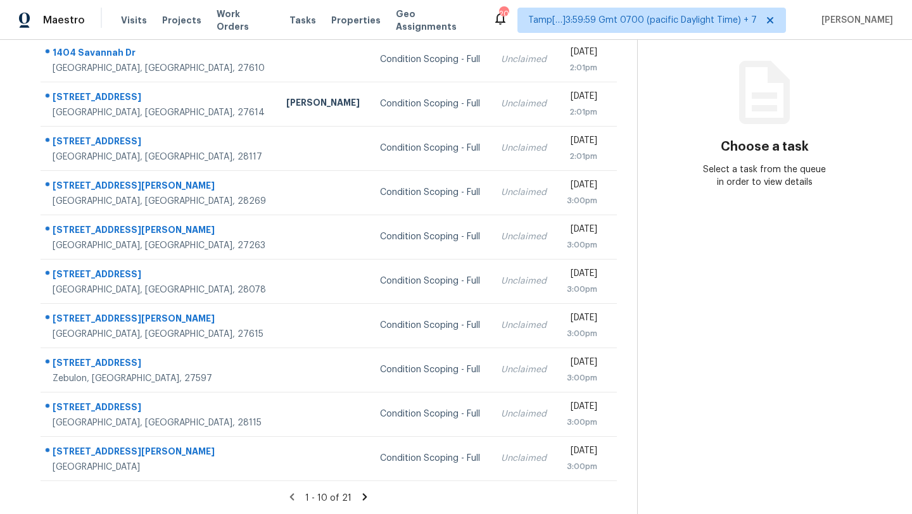
click at [363, 500] on icon at bounding box center [364, 496] width 11 height 11
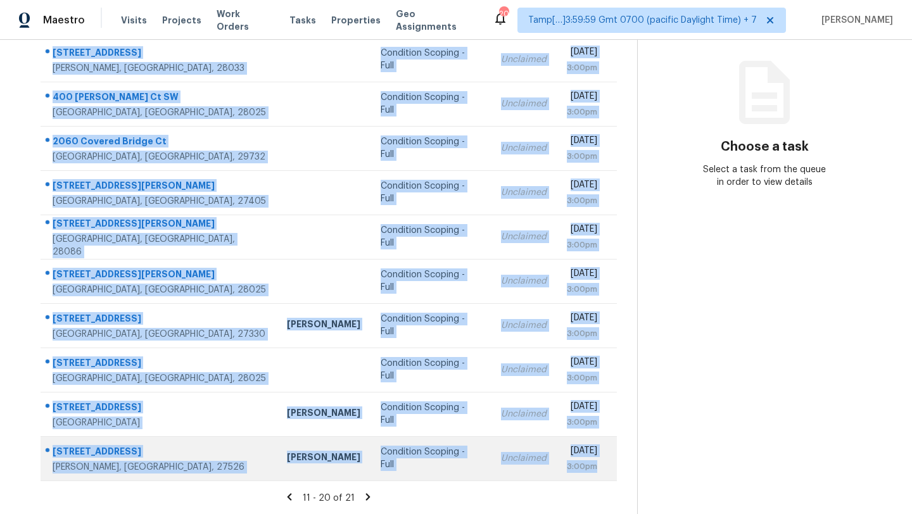
drag, startPoint x: 46, startPoint y: 186, endPoint x: 595, endPoint y: 471, distance: 618.7
click at [594, 472] on tbody "[STREET_ADDRESS][PERSON_NAME] Condition Scoping - Full Unclaimed [DATE] 3:00pm …" at bounding box center [329, 258] width 576 height 443
copy tbody "[STREET_ADDRESS][PERSON_NAME] Condition Scoping - Full Unclaimed [DATE] 3:00pm …"
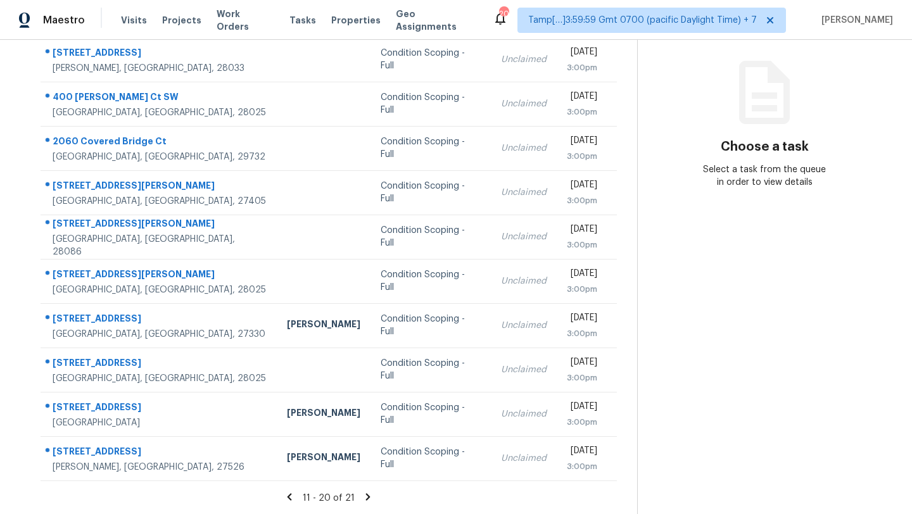
click at [366, 494] on icon at bounding box center [367, 496] width 11 height 11
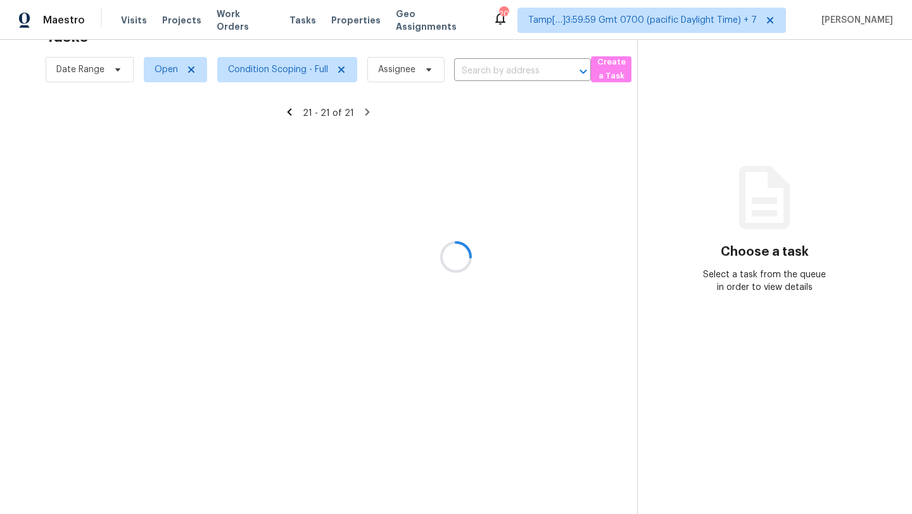
scroll to position [40, 0]
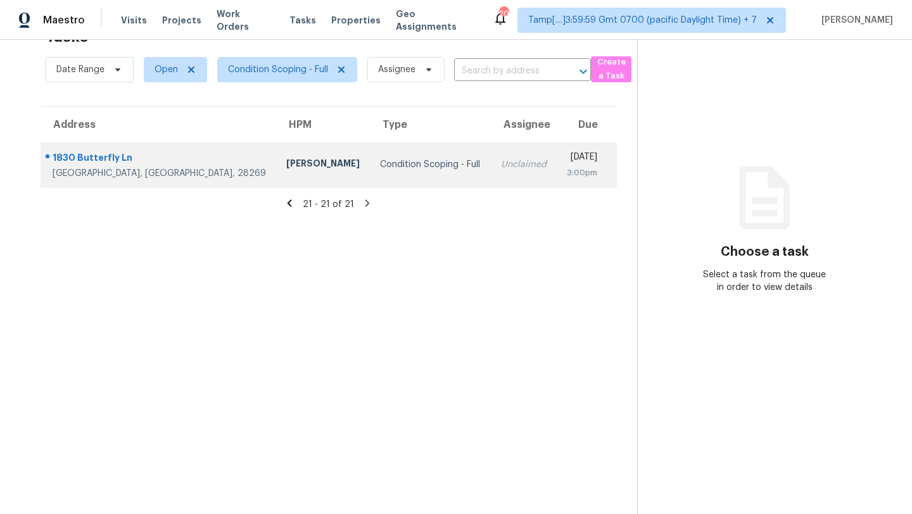
drag, startPoint x: 44, startPoint y: 155, endPoint x: 586, endPoint y: 156, distance: 542.8
click at [586, 156] on tr "1830 Butterfly Ln Charlotte, [GEOGRAPHIC_DATA], 28269 [PERSON_NAME] Condition S…" at bounding box center [329, 165] width 576 height 44
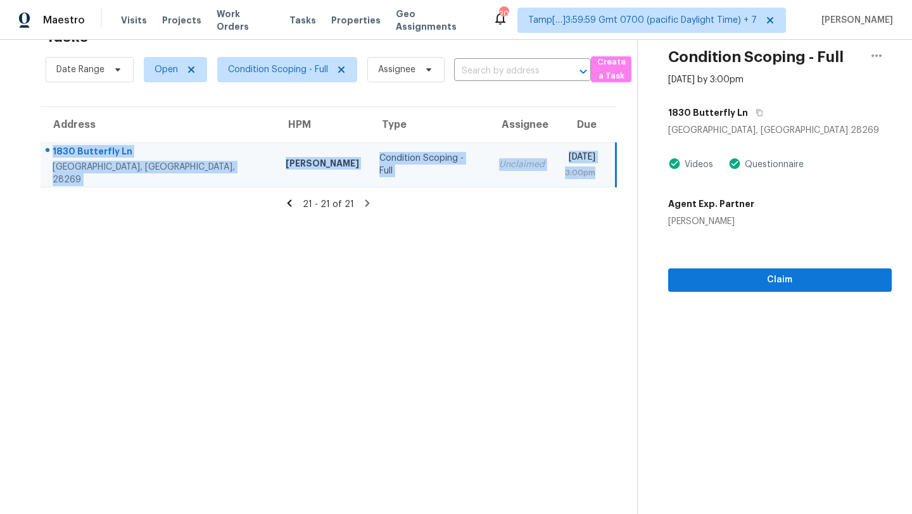
drag, startPoint x: 43, startPoint y: 151, endPoint x: 608, endPoint y: 177, distance: 565.6
click at [608, 179] on tr "1830 Butterfly Ln Charlotte, [GEOGRAPHIC_DATA], 28269 [PERSON_NAME] Condition S…" at bounding box center [328, 165] width 575 height 44
copy tr "1830 Butterfly Ln Charlotte, [GEOGRAPHIC_DATA], 28269 [PERSON_NAME] Condition S…"
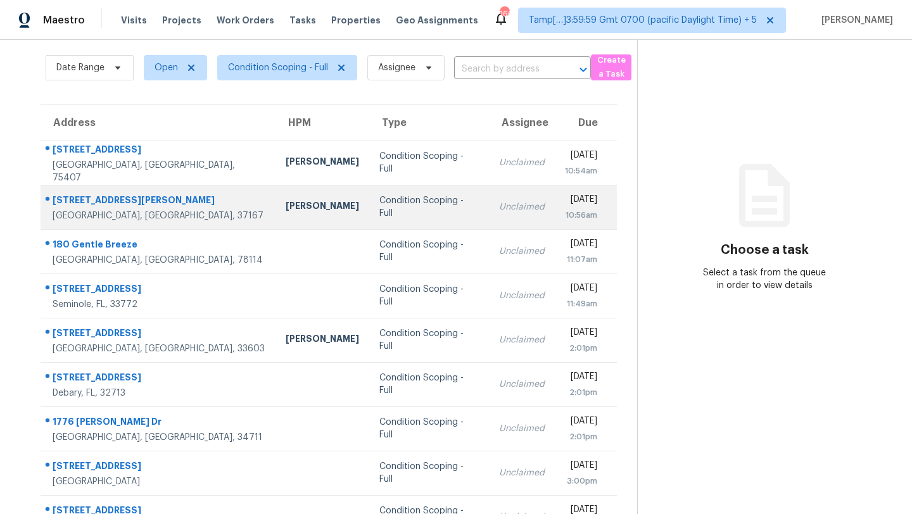
scroll to position [145, 0]
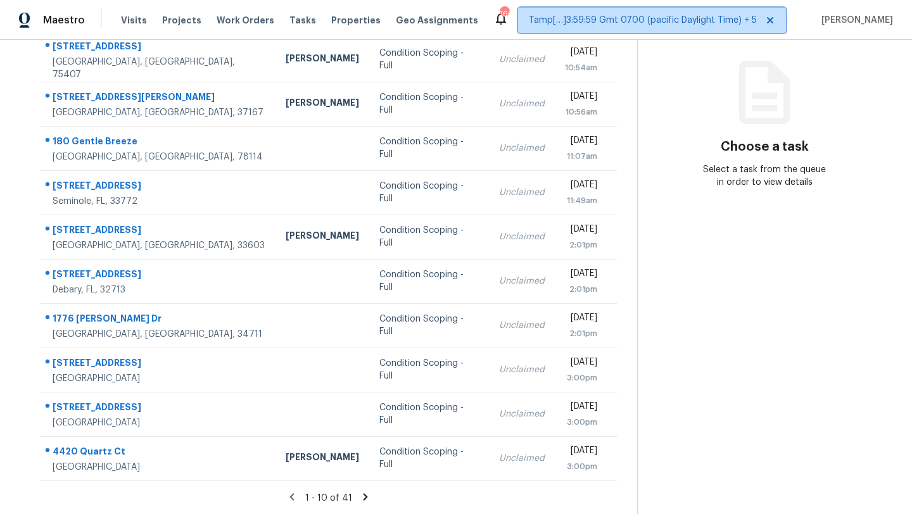
click at [691, 16] on span "Tamp[…]3:59:59 Gmt 0700 (pacific Daylight Time) + 5" at bounding box center [643, 20] width 228 height 13
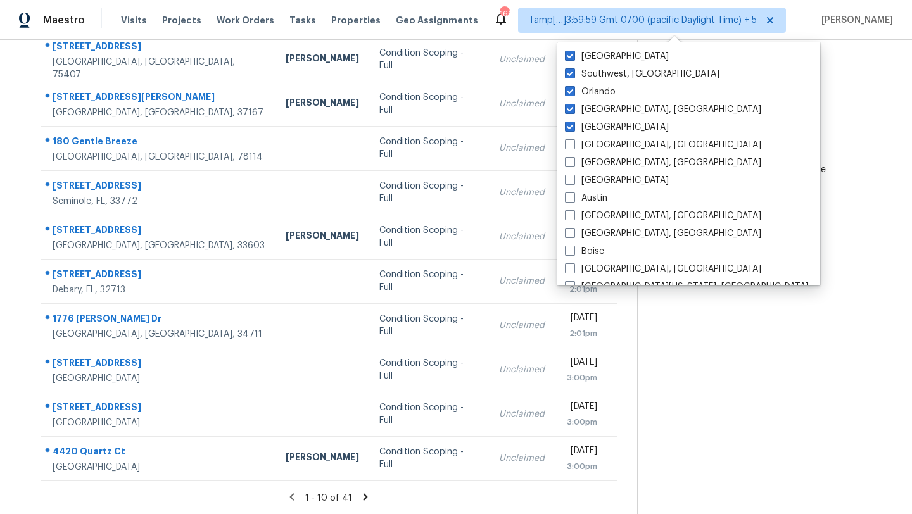
click at [740, 116] on icon at bounding box center [764, 92] width 51 height 63
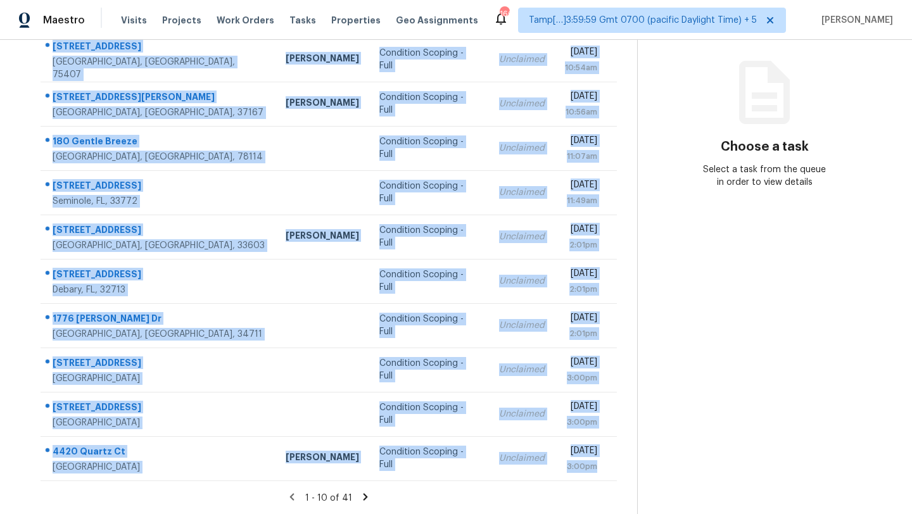
drag, startPoint x: 43, startPoint y: 120, endPoint x: 609, endPoint y: 479, distance: 670.8
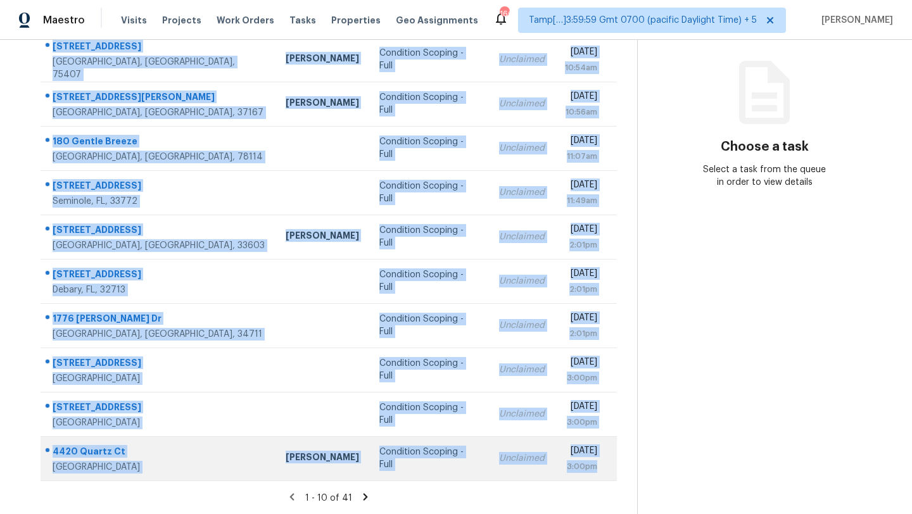
click at [609, 480] on table "Address HPM Type Assignee Due 11312 County Road 899 Princeton, TX, 75407 Alicia…" at bounding box center [329, 241] width 576 height 479
copy tbody "11312 County Road 899 Princeton, TX, 75407 Alicia Anices Condition Scoping - Fu…"
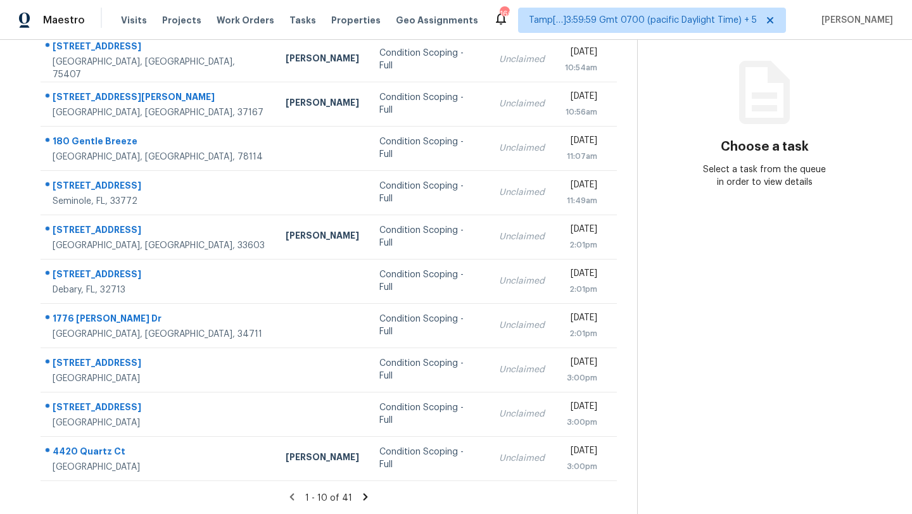
click at [364, 495] on icon at bounding box center [366, 496] width 4 height 7
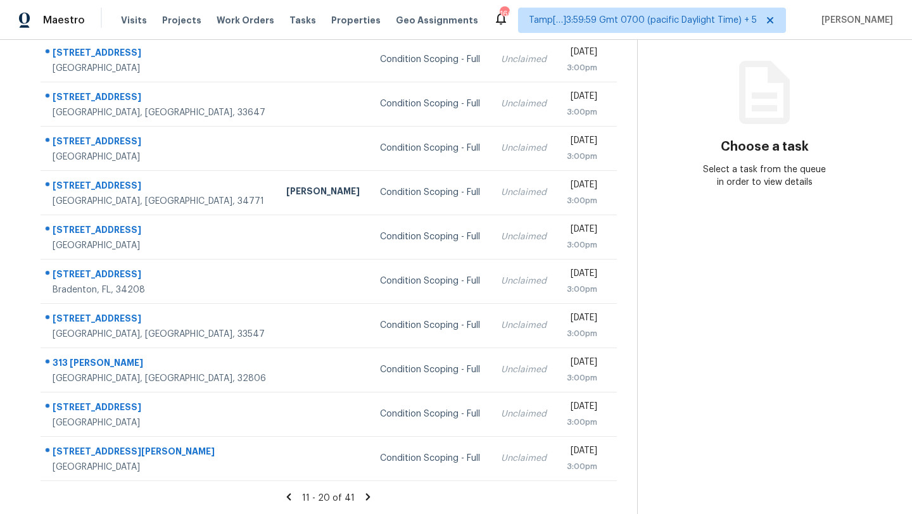
scroll to position [132, 0]
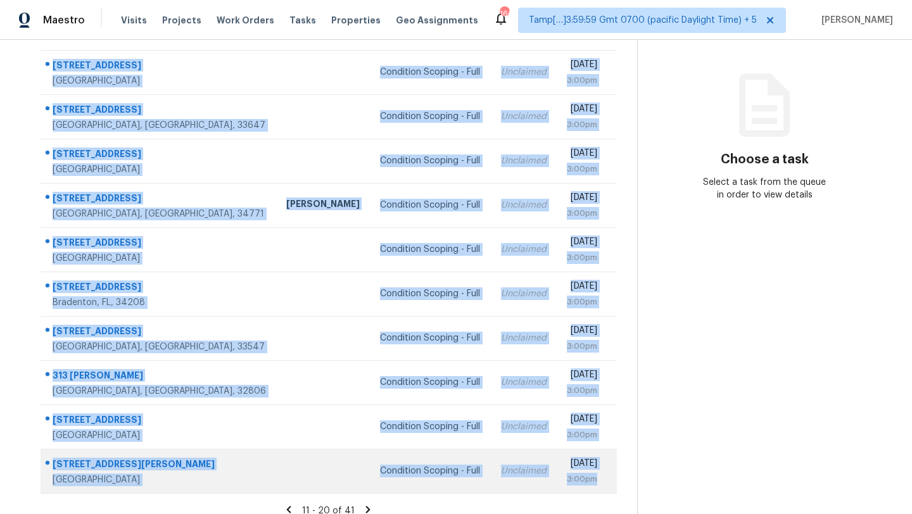
drag, startPoint x: 42, startPoint y: 58, endPoint x: 605, endPoint y: 485, distance: 706.1
click at [604, 486] on tbody "2937 Thorncrest Dr Orange Park, FL, 32065 Condition Scoping - Full Unclaimed Mo…" at bounding box center [329, 271] width 576 height 443
copy tbody "2937 Thorncrest Dr Orange Park, FL, 32065 Condition Scoping - Full Unclaimed Mo…"
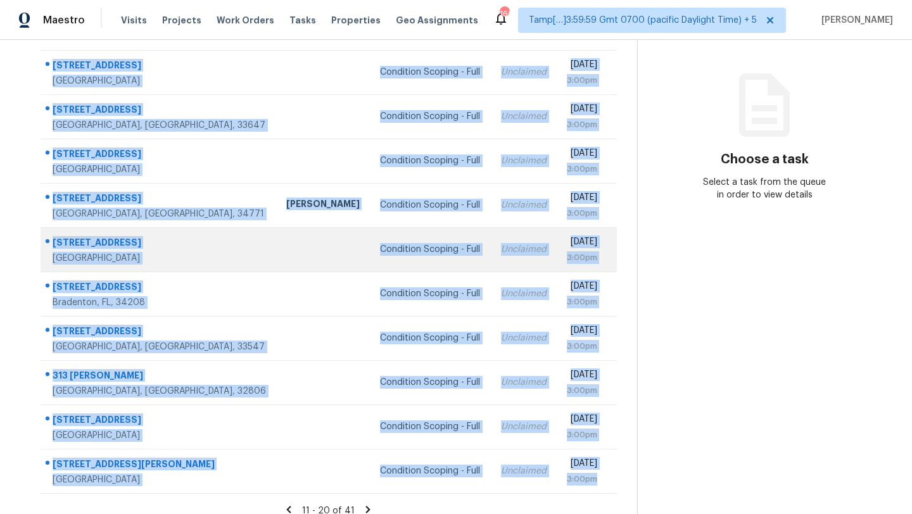
scroll to position [145, 0]
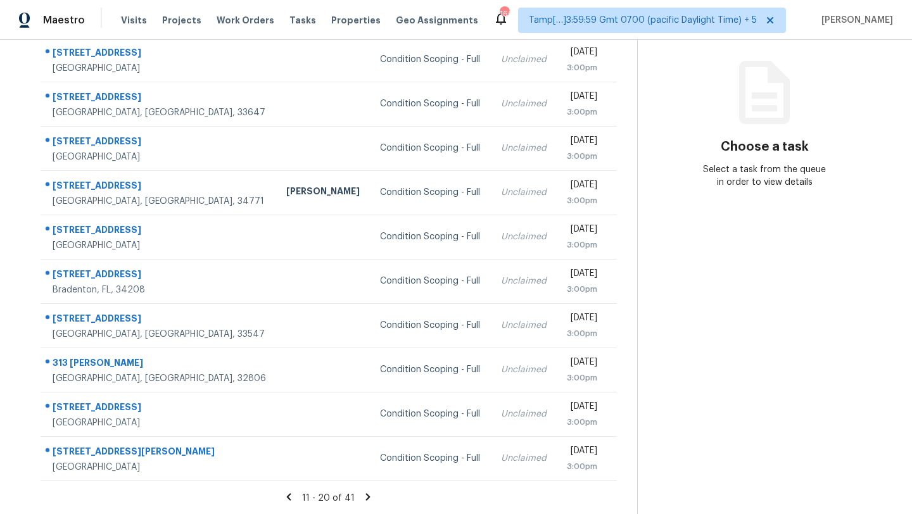
click at [372, 494] on div "11 - 20 of 41" at bounding box center [328, 497] width 617 height 13
click at [367, 494] on icon at bounding box center [367, 496] width 11 height 11
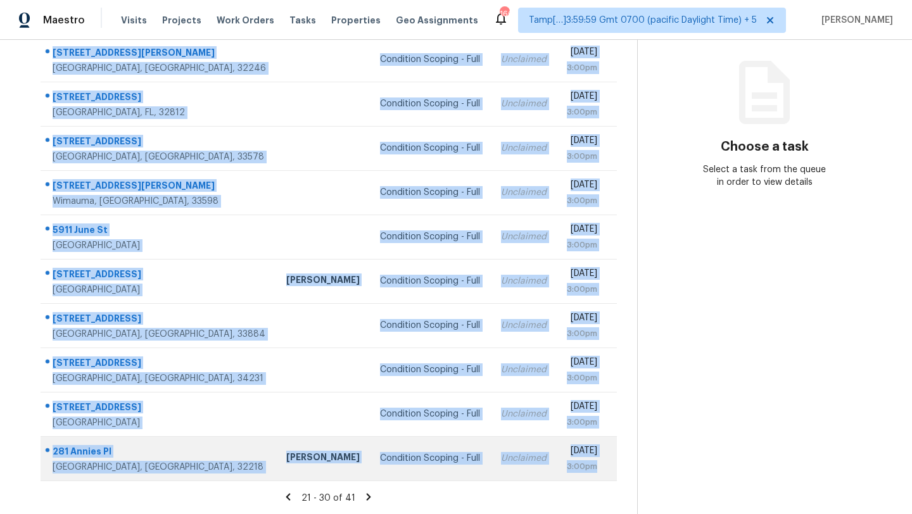
drag, startPoint x: 43, startPoint y: 189, endPoint x: 597, endPoint y: 474, distance: 622.6
click at [597, 474] on tbody "11041 Beckley Pl Jacksonville, FL, 32246 Condition Scoping - Full Unclaimed Mon…" at bounding box center [329, 258] width 576 height 443
copy tbody "11041 Beckley Pl Jacksonville, FL, 32246 Condition Scoping - Full Unclaimed Mon…"
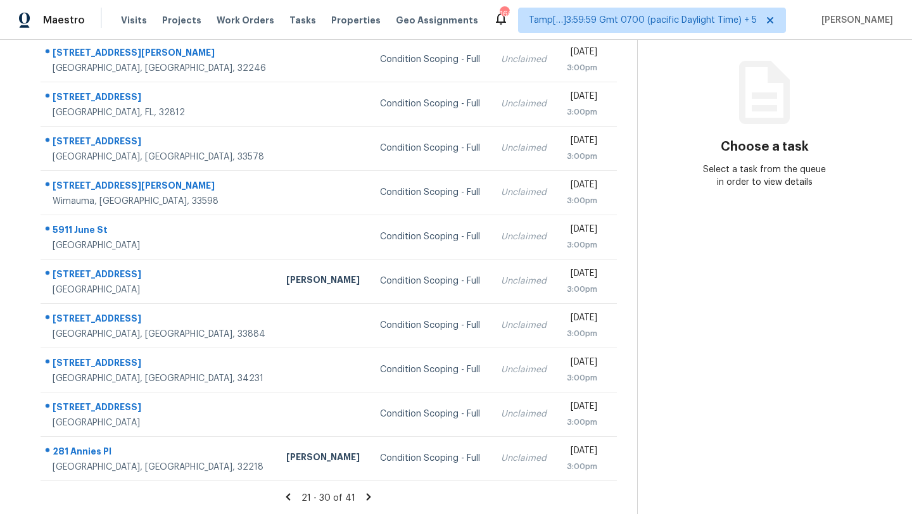
click at [368, 497] on icon at bounding box center [369, 496] width 4 height 7
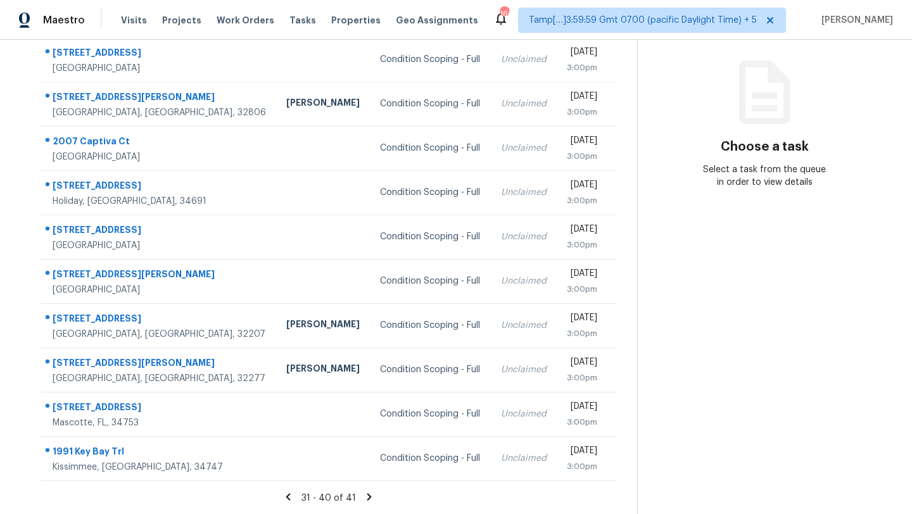
scroll to position [126, 0]
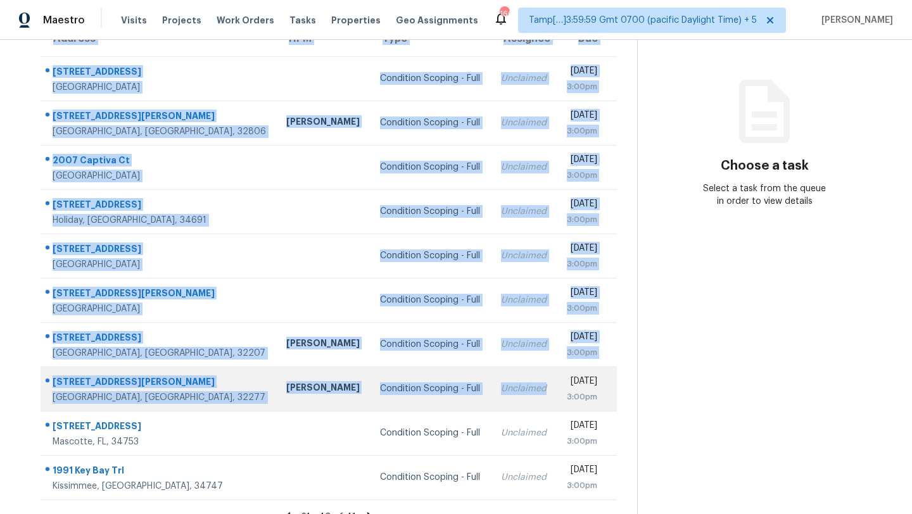
drag, startPoint x: 39, startPoint y: 61, endPoint x: 485, endPoint y: 401, distance: 560.9
click at [486, 402] on div "Address HPM Type Assignee Due 10823 106th St Largo, FL, 33773 Condition Scoping…" at bounding box center [328, 260] width 617 height 480
click at [491, 401] on td "Unclaimed" at bounding box center [524, 389] width 66 height 44
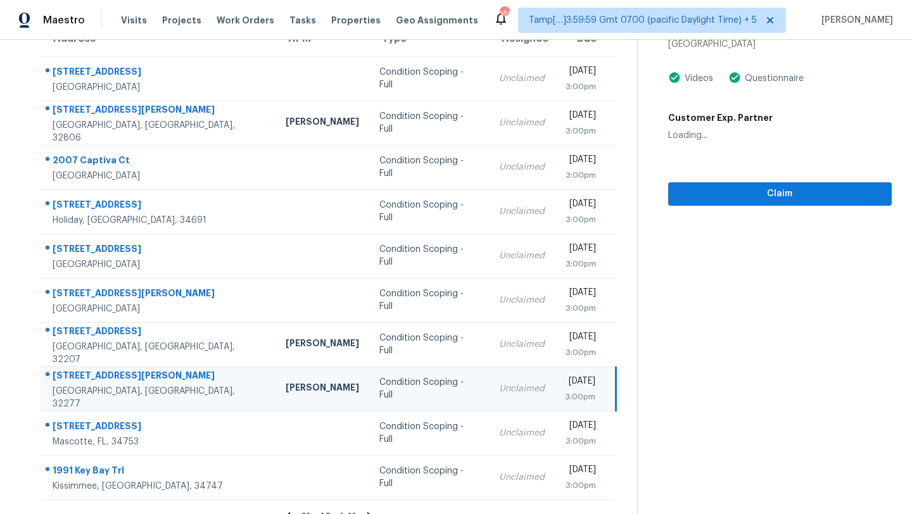
click at [0, 219] on div "Tasks 41 Results Date Range Open Condition Scoping - Full Assignee ​ Create a T…" at bounding box center [456, 224] width 912 height 620
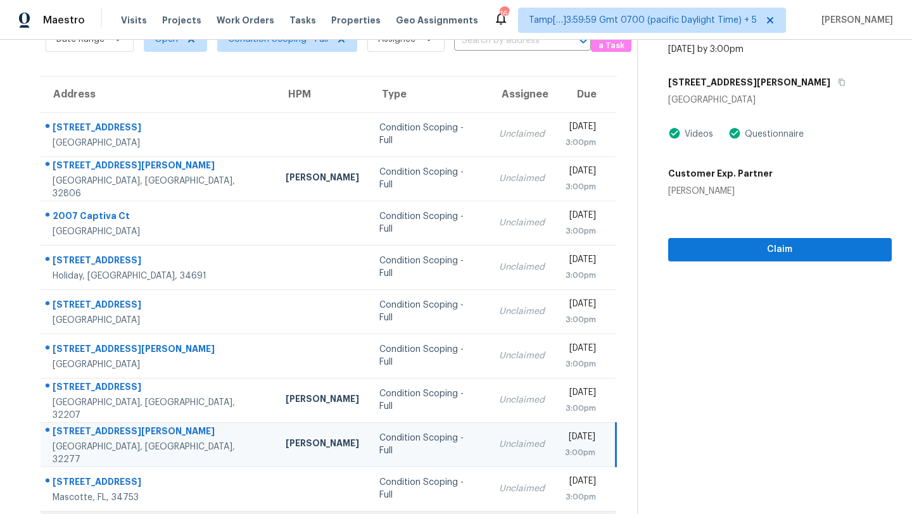
scroll to position [145, 0]
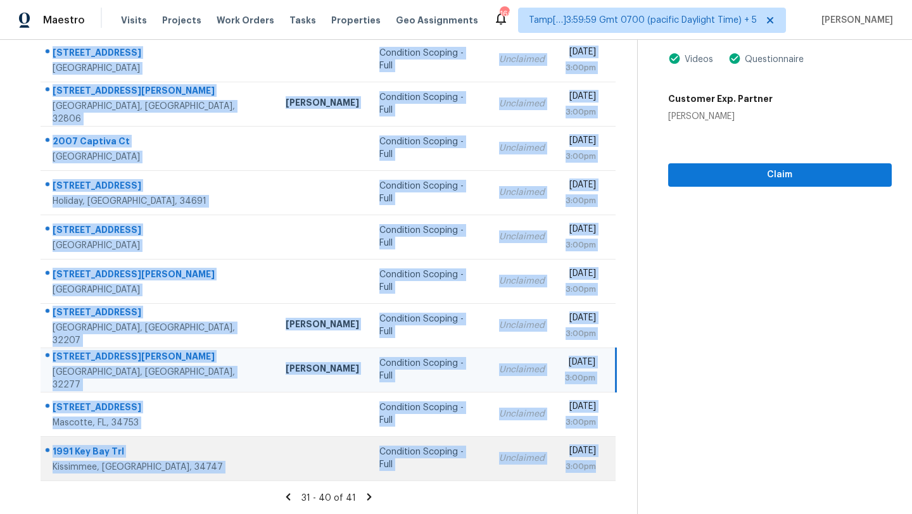
drag, startPoint x: 44, startPoint y: 155, endPoint x: 603, endPoint y: 471, distance: 641.8
click at [603, 471] on tbody "10823 106th St Largo, FL, 33773 Condition Scoping - Full Unclaimed Mon, Aug 25t…" at bounding box center [328, 258] width 575 height 443
copy tbody "10823 106th St Largo, FL, 33773 Condition Scoping - Full Unclaimed Mon, Aug 25t…"
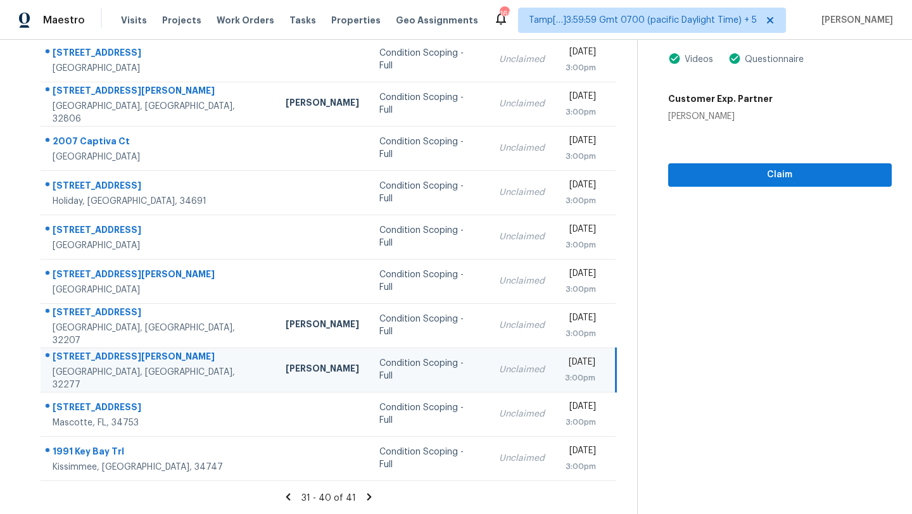
click at [367, 497] on icon at bounding box center [369, 496] width 4 height 7
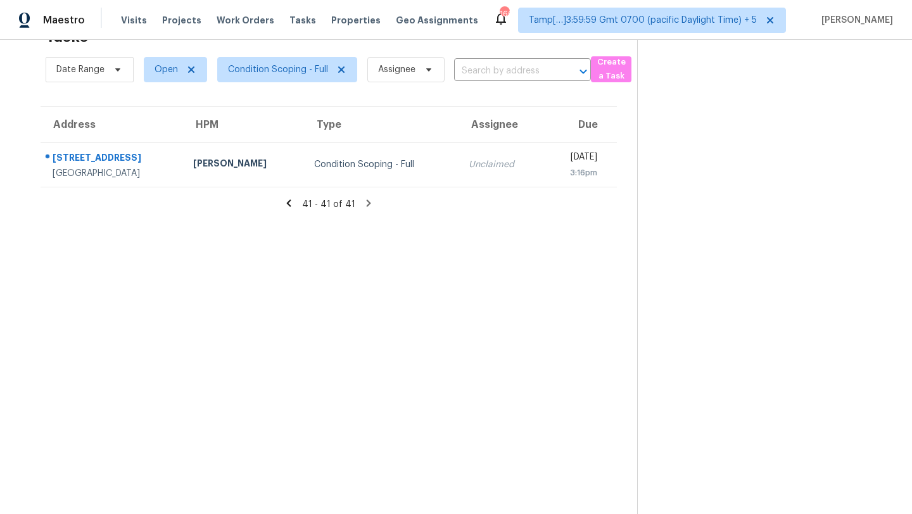
scroll to position [0, 0]
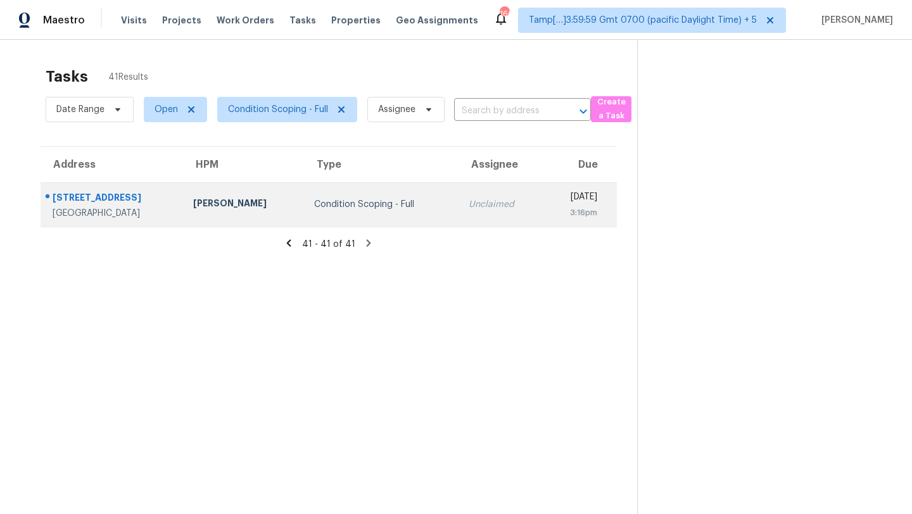
drag, startPoint x: 40, startPoint y: 189, endPoint x: 569, endPoint y: 215, distance: 530.1
click at [570, 215] on tr "5031 Mountain Spring Trl Fort Worth, TX, 76123 Jason Fletcher Condition Scoping…" at bounding box center [329, 204] width 576 height 44
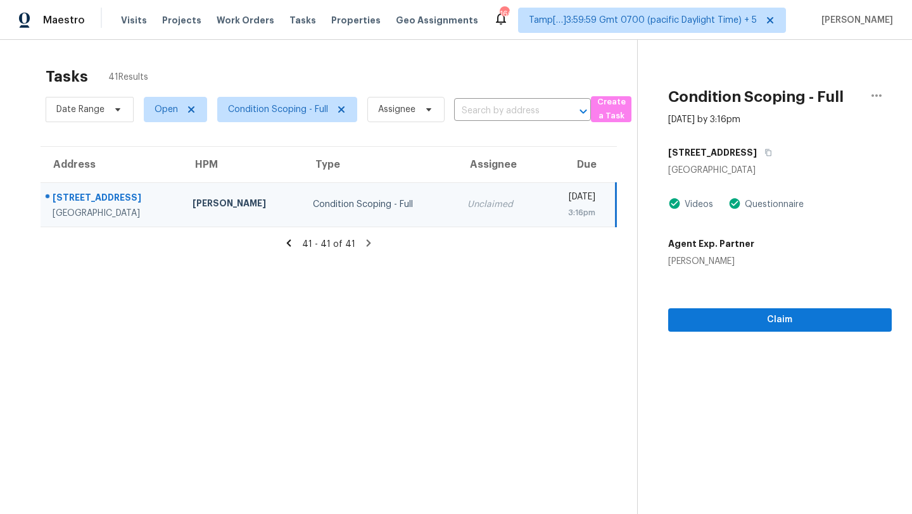
drag, startPoint x: 44, startPoint y: 193, endPoint x: 532, endPoint y: 221, distance: 489.1
click at [548, 221] on tr "5031 Mountain Spring Trl Fort Worth, TX, 76123 Jason Fletcher Condition Scoping…" at bounding box center [328, 204] width 575 height 44
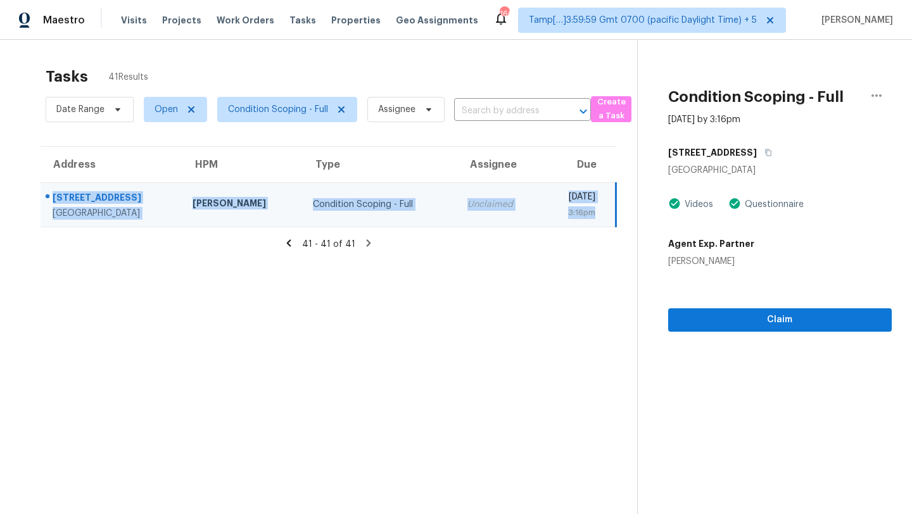
drag, startPoint x: 44, startPoint y: 189, endPoint x: 600, endPoint y: 230, distance: 558.2
click at [600, 230] on section "Tasks 41 Results Date Range Open Condition Scoping - Full Assignee ​ Create a T…" at bounding box center [328, 307] width 617 height 494
copy tr "5031 Mountain Spring Trl Fort Worth, TX, 76123 Jason Fletcher Condition Scoping…"
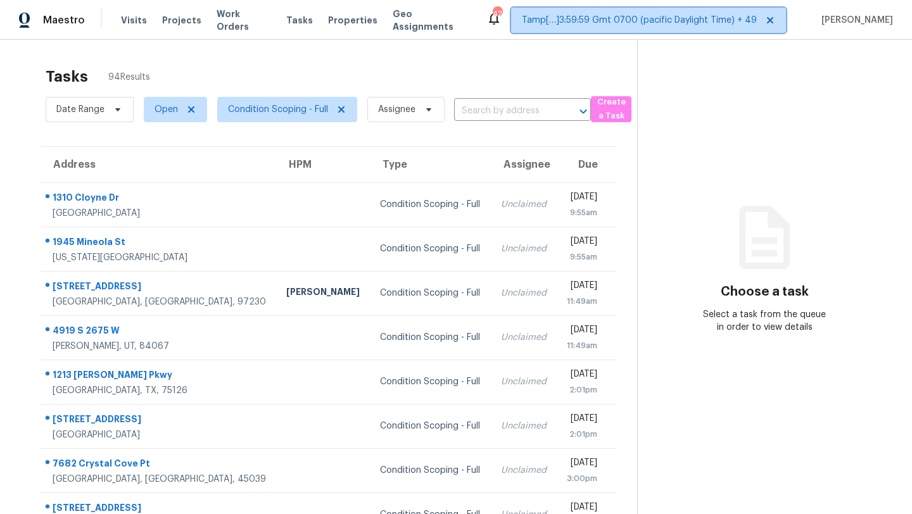
click at [681, 25] on span "Tamp[…]3:59:59 Gmt 0700 (pacific Daylight Time) + 49" at bounding box center [639, 20] width 235 height 13
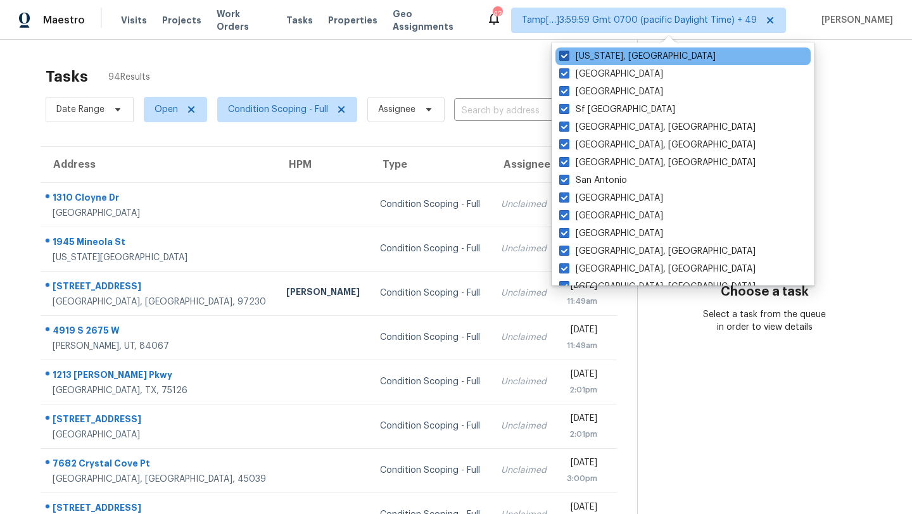
click at [566, 58] on span at bounding box center [564, 56] width 10 height 10
click at [566, 58] on input "[US_STATE], [GEOGRAPHIC_DATA]" at bounding box center [563, 54] width 8 height 8
checkbox input "false"
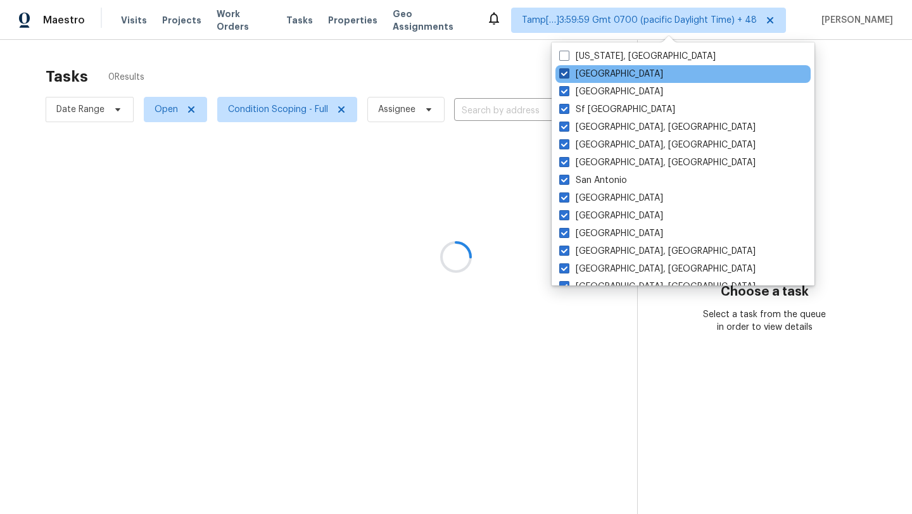
click at [566, 74] on span at bounding box center [564, 73] width 10 height 10
click at [566, 74] on input "[GEOGRAPHIC_DATA]" at bounding box center [563, 72] width 8 height 8
checkbox input "false"
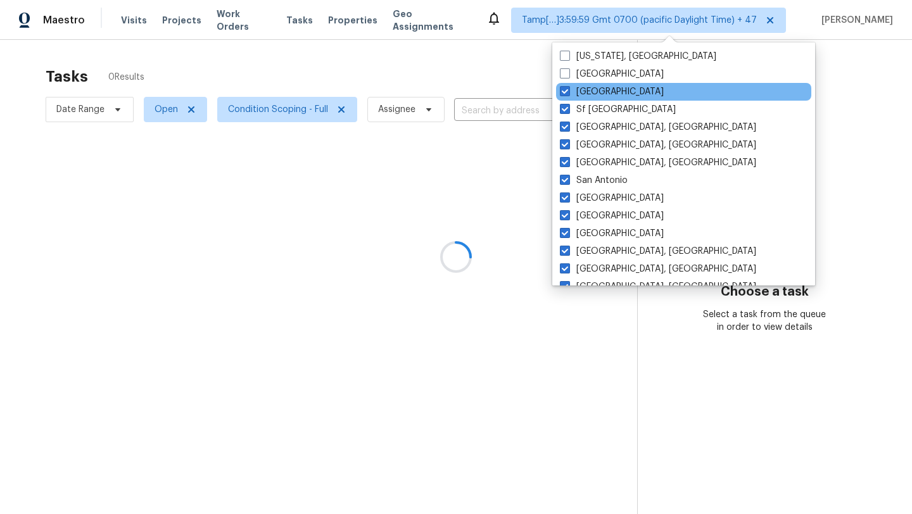
click at [566, 99] on div "[GEOGRAPHIC_DATA]" at bounding box center [683, 92] width 255 height 18
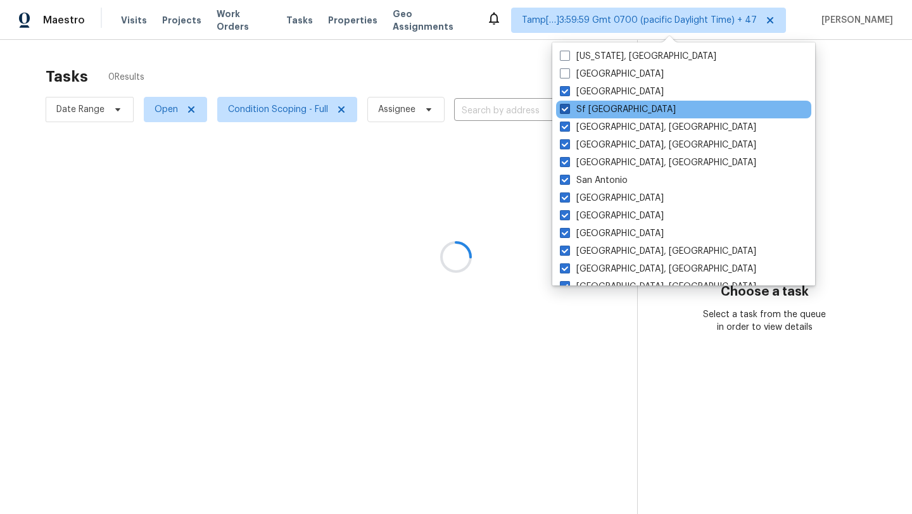
click at [566, 107] on span at bounding box center [565, 109] width 10 height 10
click at [566, 107] on input "Sf [GEOGRAPHIC_DATA]" at bounding box center [564, 107] width 8 height 8
checkbox input "false"
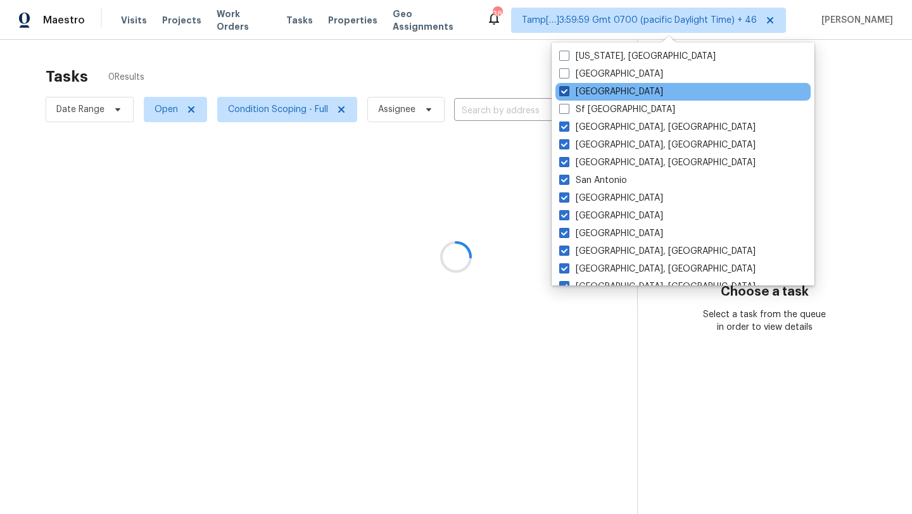
click at [564, 96] on span at bounding box center [564, 91] width 10 height 10
click at [564, 94] on input "[GEOGRAPHIC_DATA]" at bounding box center [563, 90] width 8 height 8
checkbox input "false"
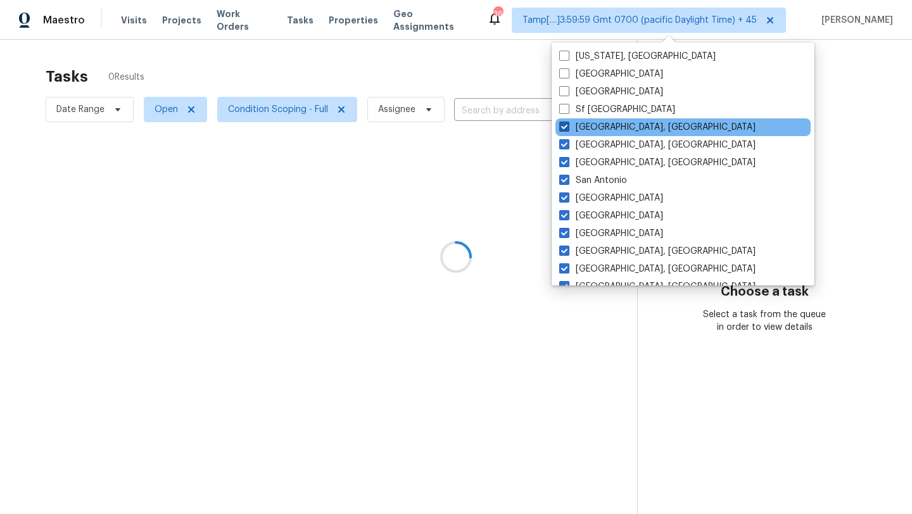
click at [564, 123] on span at bounding box center [564, 127] width 10 height 10
click at [564, 123] on input "[GEOGRAPHIC_DATA], [GEOGRAPHIC_DATA]" at bounding box center [563, 125] width 8 height 8
checkbox input "false"
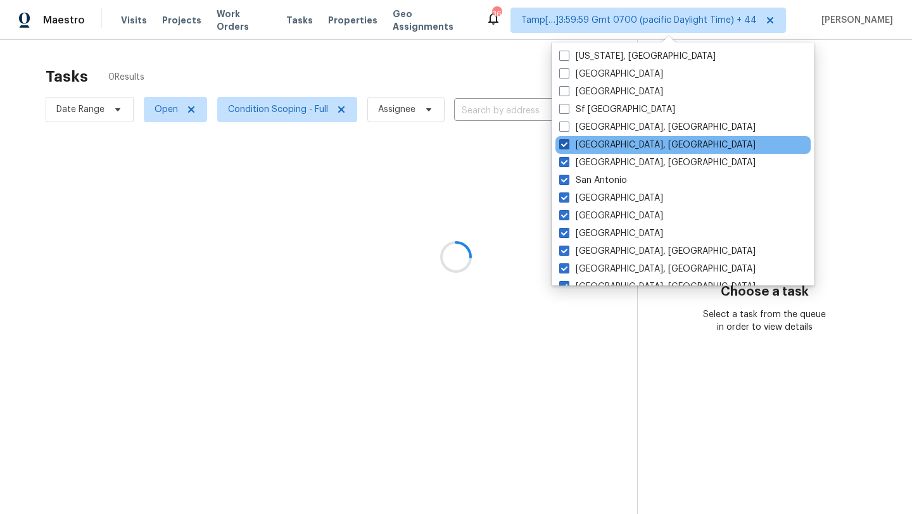
click at [564, 148] on span at bounding box center [564, 144] width 10 height 10
click at [564, 147] on input "[GEOGRAPHIC_DATA], [GEOGRAPHIC_DATA]" at bounding box center [563, 143] width 8 height 8
checkbox input "false"
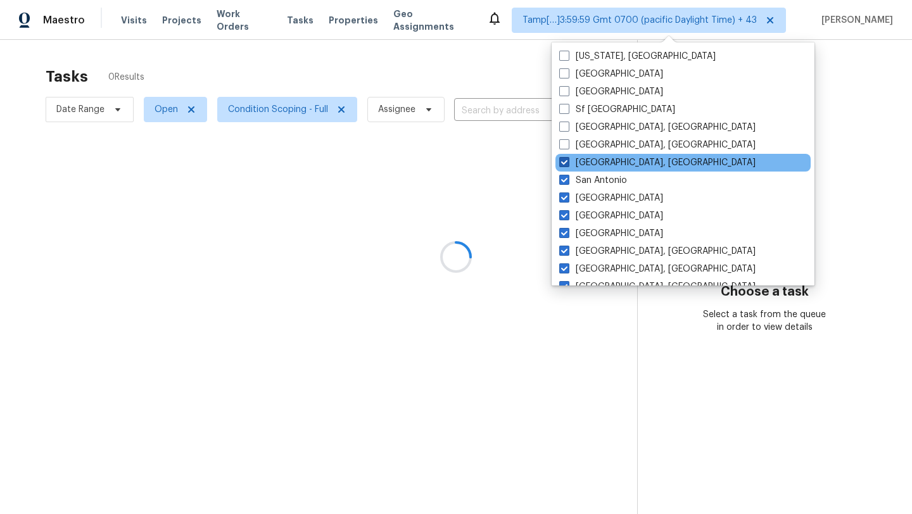
click at [565, 162] on span at bounding box center [564, 162] width 10 height 10
click at [565, 162] on input "[GEOGRAPHIC_DATA], [GEOGRAPHIC_DATA]" at bounding box center [563, 160] width 8 height 8
checkbox input "false"
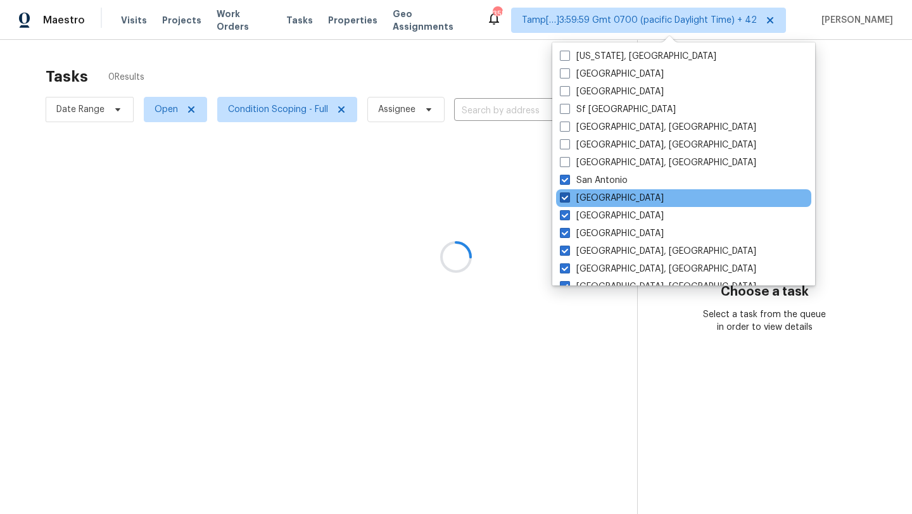
click at [562, 192] on label "[GEOGRAPHIC_DATA]" at bounding box center [612, 198] width 104 height 13
click at [562, 192] on input "[GEOGRAPHIC_DATA]" at bounding box center [564, 196] width 8 height 8
checkbox input "false"
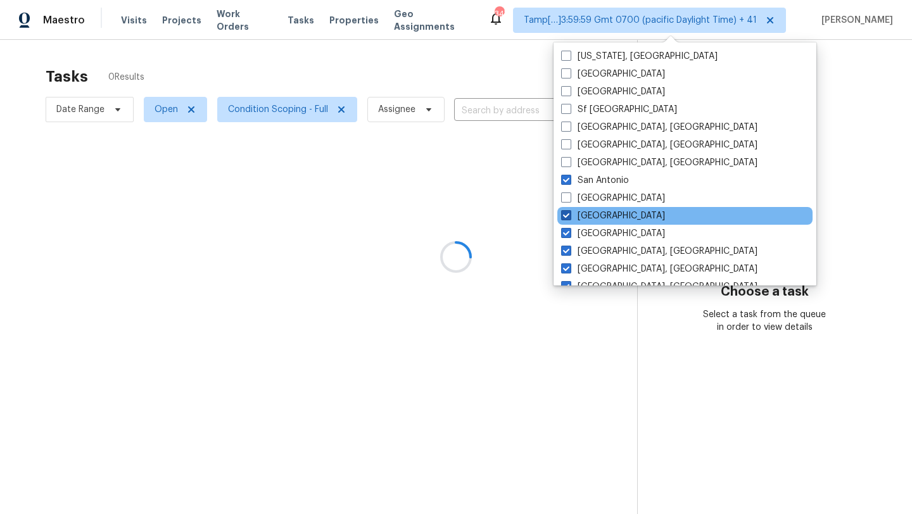
click at [564, 215] on span at bounding box center [566, 215] width 10 height 10
click at [564, 215] on input "[GEOGRAPHIC_DATA]" at bounding box center [565, 214] width 8 height 8
checkbox input "false"
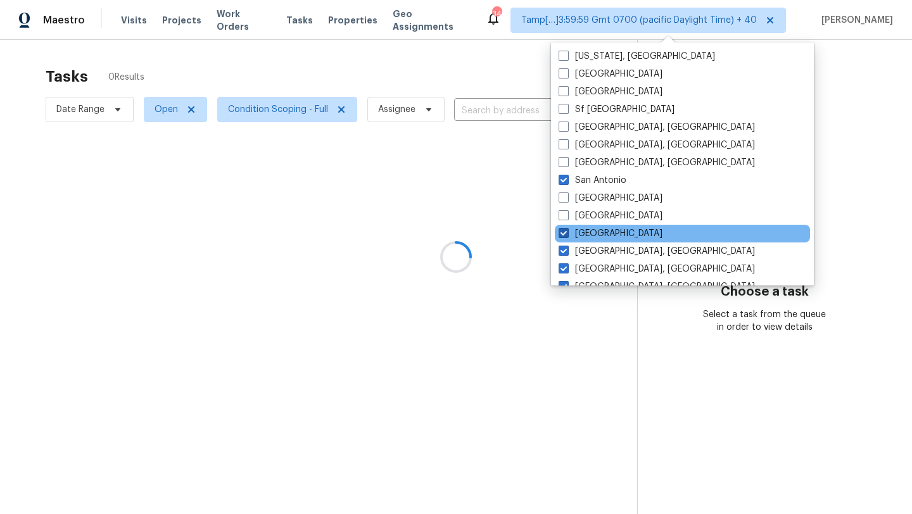
click at [565, 233] on span at bounding box center [564, 233] width 10 height 10
click at [565, 233] on input "[GEOGRAPHIC_DATA]" at bounding box center [563, 231] width 8 height 8
checkbox input "false"
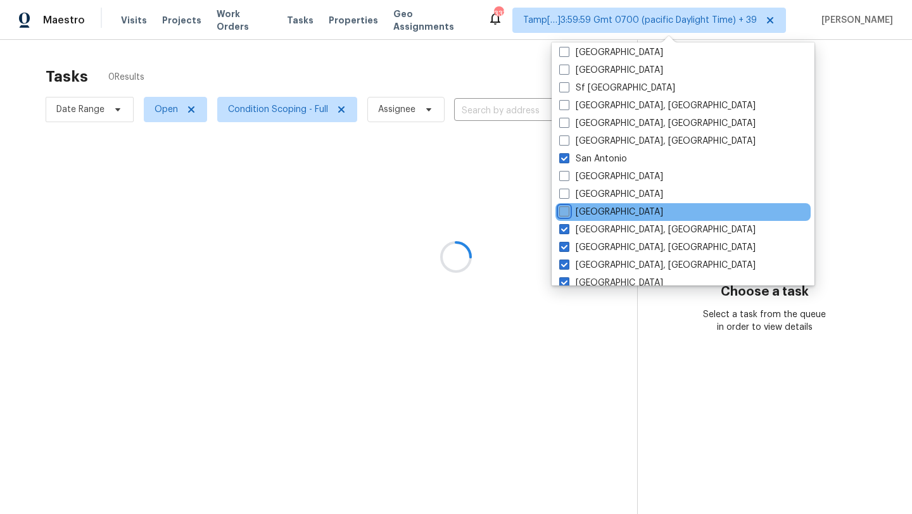
scroll to position [53, 0]
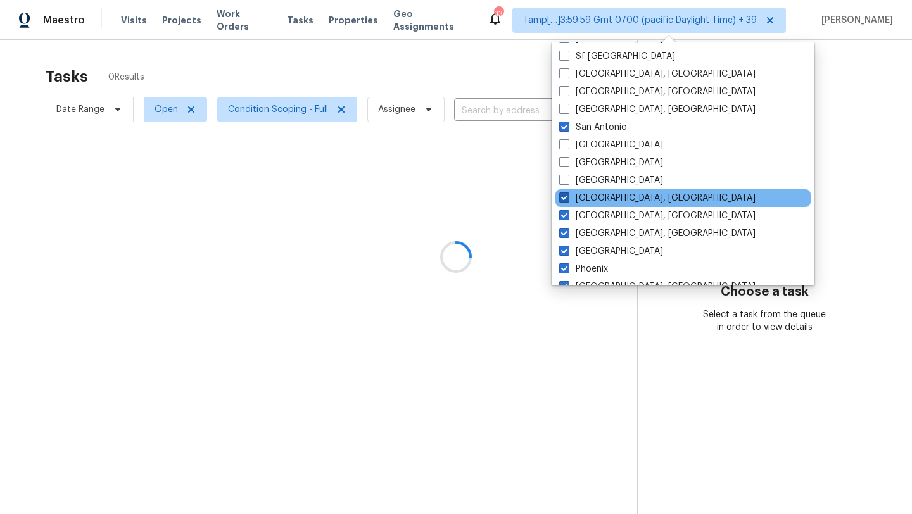
click at [566, 199] on span at bounding box center [564, 198] width 10 height 10
click at [566, 199] on input "[GEOGRAPHIC_DATA], [GEOGRAPHIC_DATA]" at bounding box center [563, 196] width 8 height 8
checkbox input "false"
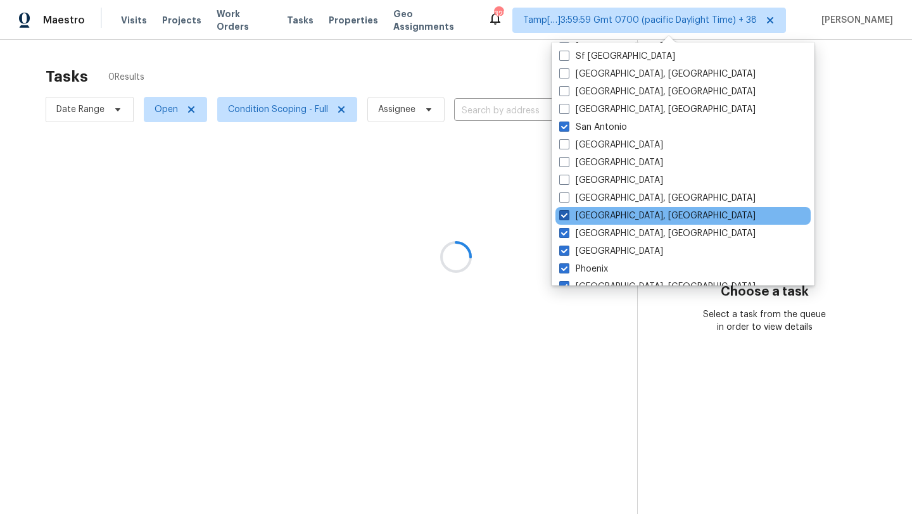
click at [567, 212] on span at bounding box center [564, 215] width 10 height 10
click at [567, 212] on input "[GEOGRAPHIC_DATA], [GEOGRAPHIC_DATA]" at bounding box center [563, 214] width 8 height 8
checkbox input "false"
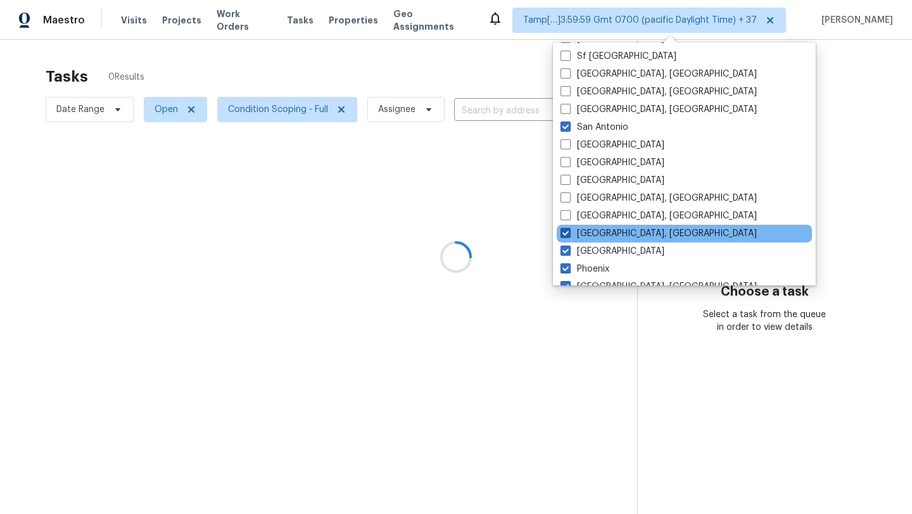
click at [567, 237] on span at bounding box center [566, 233] width 10 height 10
click at [567, 236] on input "[GEOGRAPHIC_DATA], [GEOGRAPHIC_DATA]" at bounding box center [565, 231] width 8 height 8
checkbox input "false"
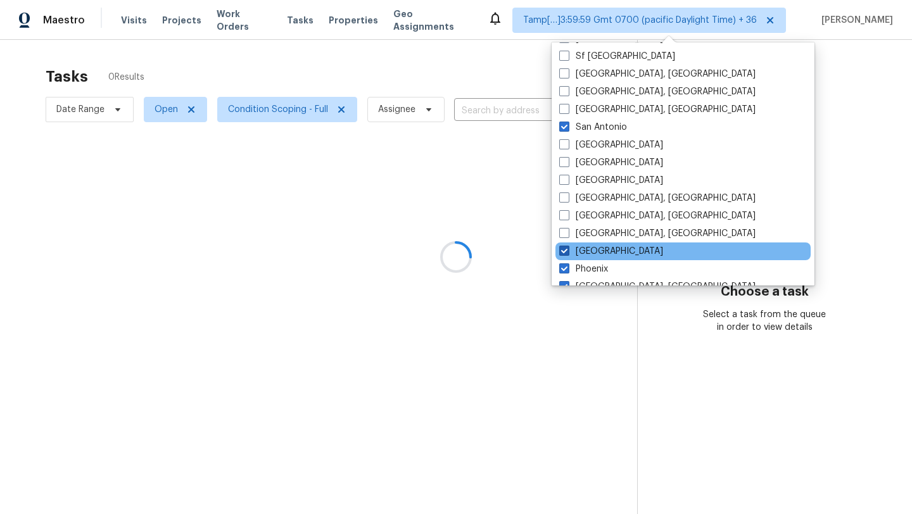
click at [567, 248] on span at bounding box center [564, 251] width 10 height 10
click at [567, 248] on input "[GEOGRAPHIC_DATA]" at bounding box center [563, 249] width 8 height 8
checkbox input "false"
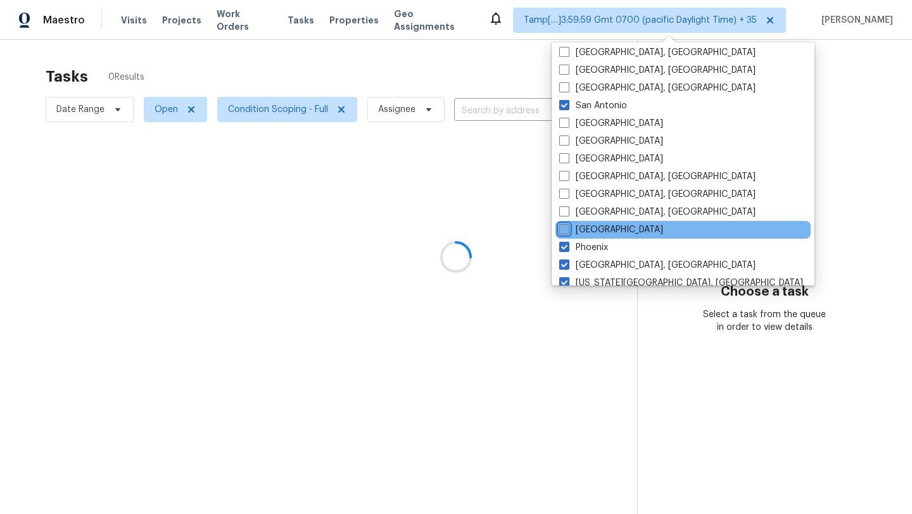
scroll to position [97, 0]
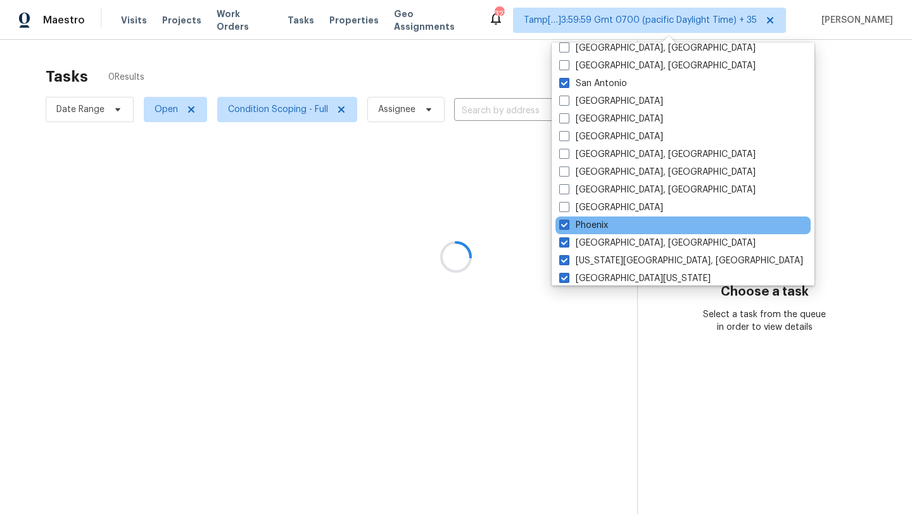
click at [566, 232] on div "Phoenix" at bounding box center [682, 226] width 255 height 18
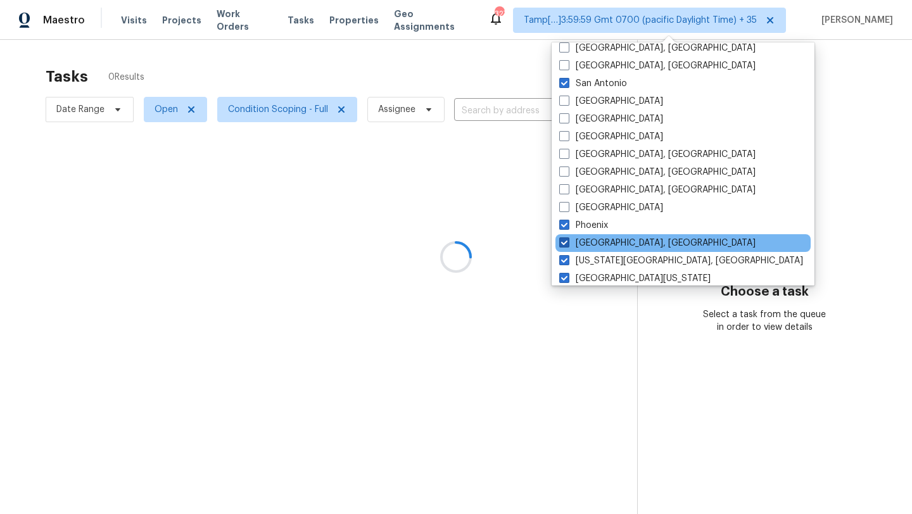
click at [566, 241] on span at bounding box center [564, 243] width 10 height 10
click at [566, 241] on input "[GEOGRAPHIC_DATA], [GEOGRAPHIC_DATA]" at bounding box center [563, 241] width 8 height 8
checkbox input "false"
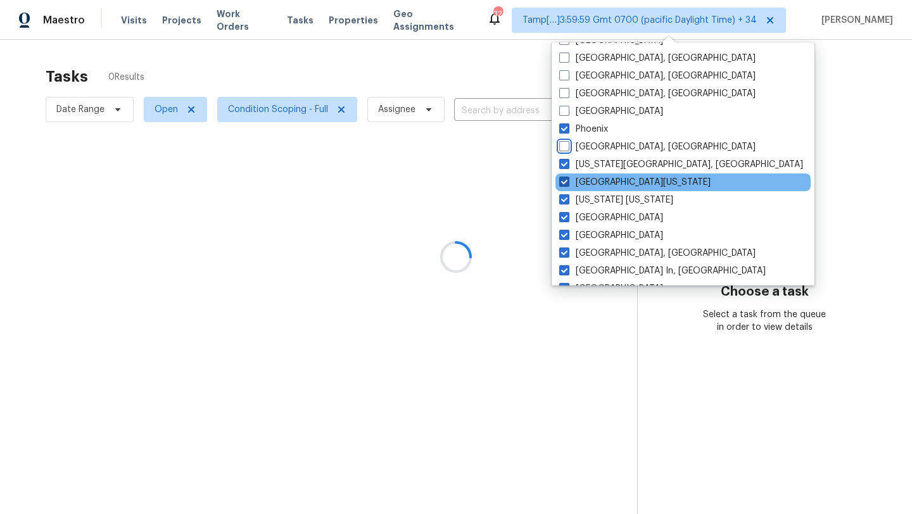
scroll to position [195, 0]
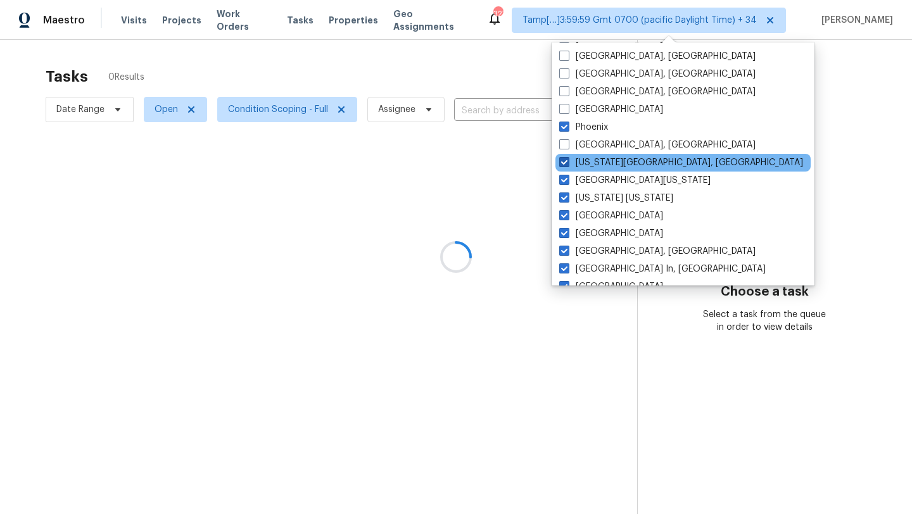
click at [564, 158] on span at bounding box center [564, 162] width 10 height 10
click at [564, 158] on input "[US_STATE][GEOGRAPHIC_DATA], [GEOGRAPHIC_DATA]" at bounding box center [563, 160] width 8 height 8
checkbox input "false"
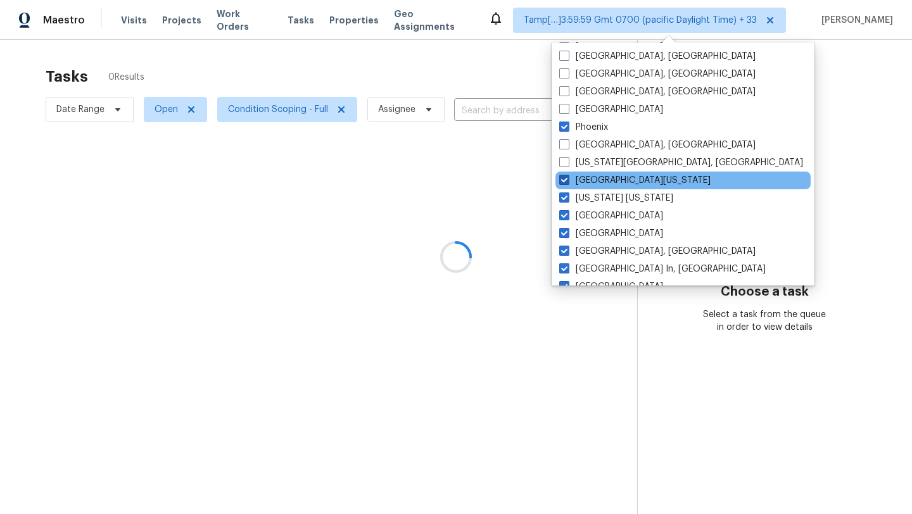
click at [565, 175] on span at bounding box center [564, 180] width 10 height 10
click at [565, 175] on input "[GEOGRAPHIC_DATA][US_STATE]" at bounding box center [563, 178] width 8 height 8
checkbox input "false"
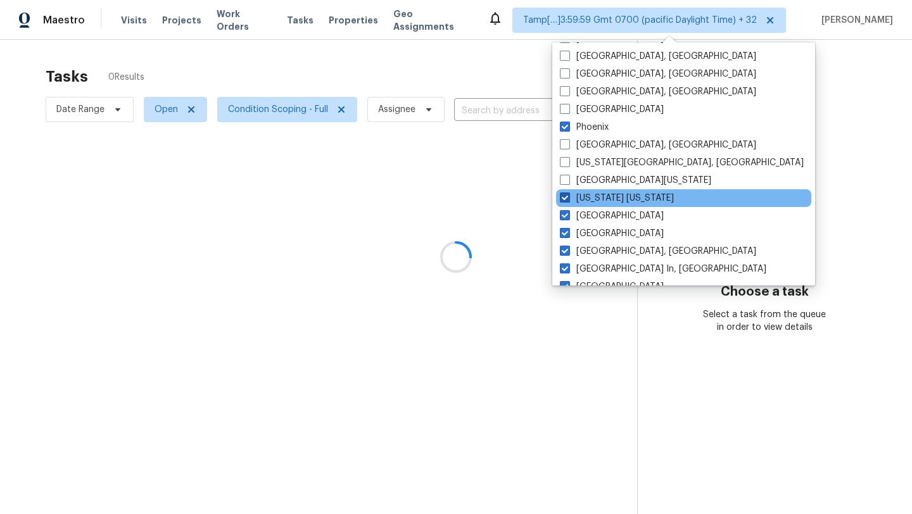
click at [565, 198] on span at bounding box center [565, 198] width 10 height 10
click at [565, 198] on input "[US_STATE] [US_STATE]" at bounding box center [564, 196] width 8 height 8
checkbox input "false"
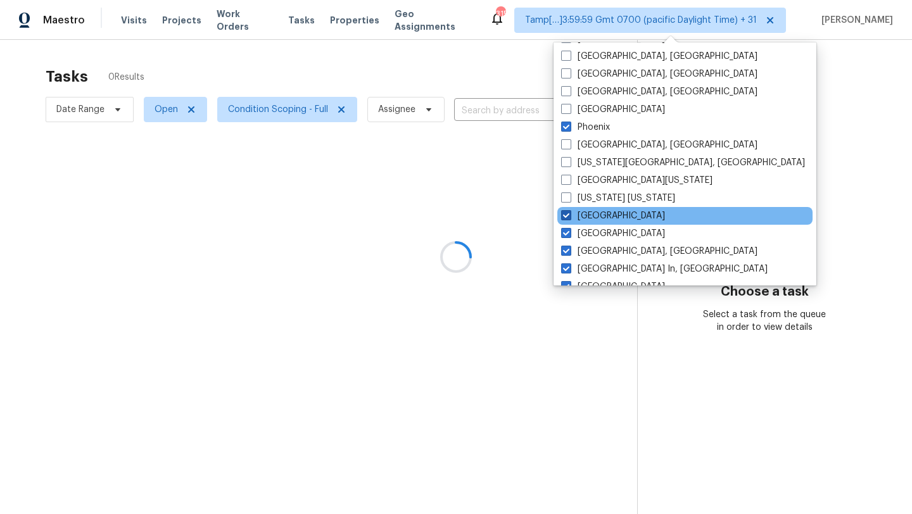
click at [565, 218] on span at bounding box center [566, 215] width 10 height 10
click at [565, 218] on input "[GEOGRAPHIC_DATA]" at bounding box center [565, 214] width 8 height 8
checkbox input "false"
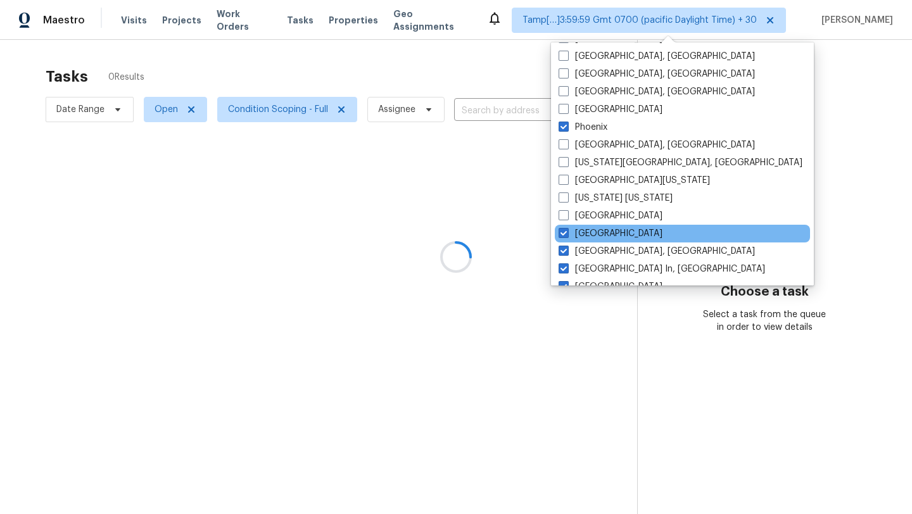
click at [565, 241] on div "[GEOGRAPHIC_DATA]" at bounding box center [682, 234] width 255 height 18
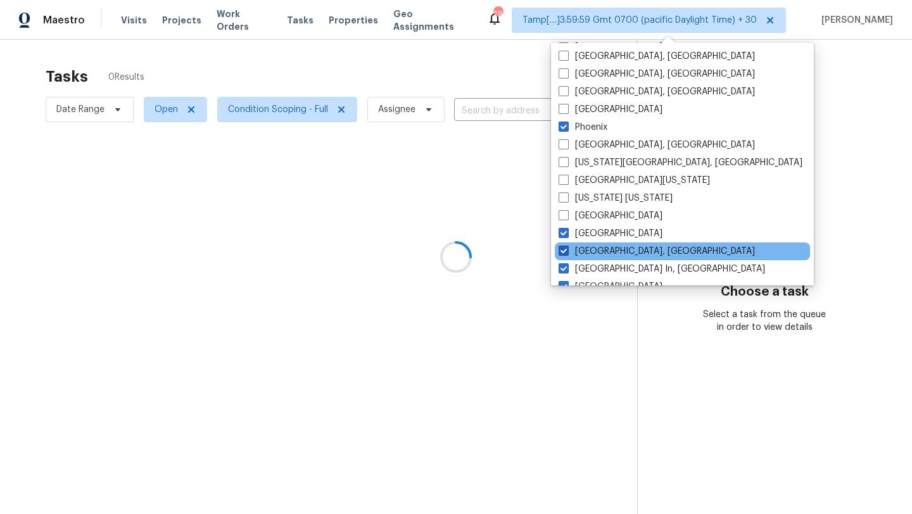
click at [565, 253] on span at bounding box center [564, 251] width 10 height 10
click at [565, 253] on input "[GEOGRAPHIC_DATA], [GEOGRAPHIC_DATA]" at bounding box center [563, 249] width 8 height 8
checkbox input "false"
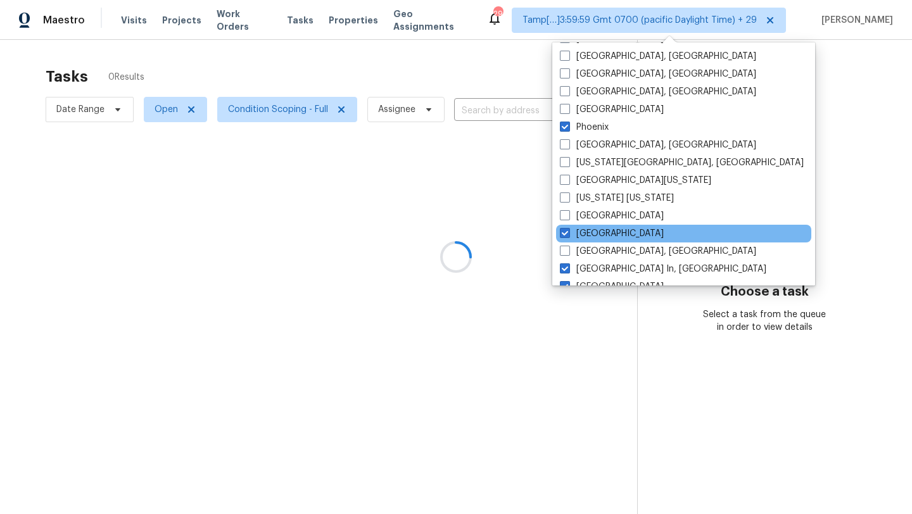
click at [564, 241] on div "[GEOGRAPHIC_DATA]" at bounding box center [683, 234] width 255 height 18
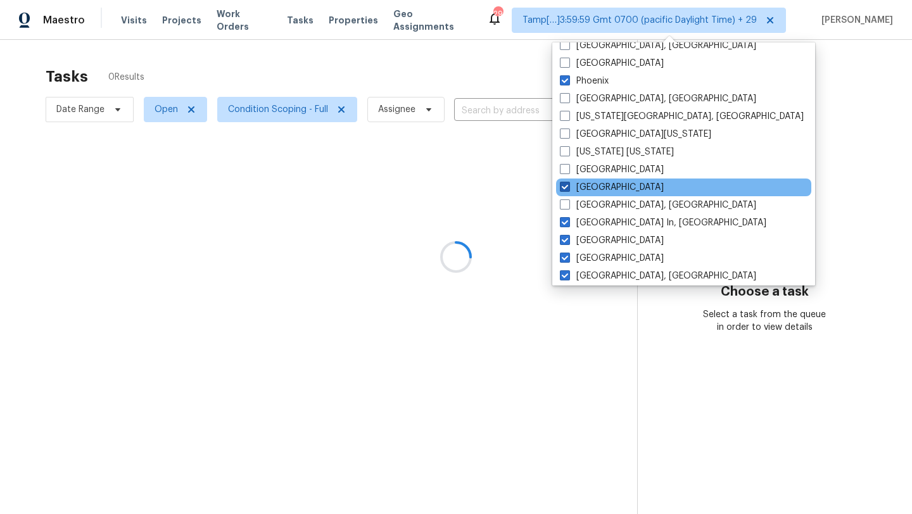
click at [565, 191] on span at bounding box center [565, 187] width 10 height 10
click at [565, 189] on input "[GEOGRAPHIC_DATA]" at bounding box center [564, 185] width 8 height 8
checkbox input "false"
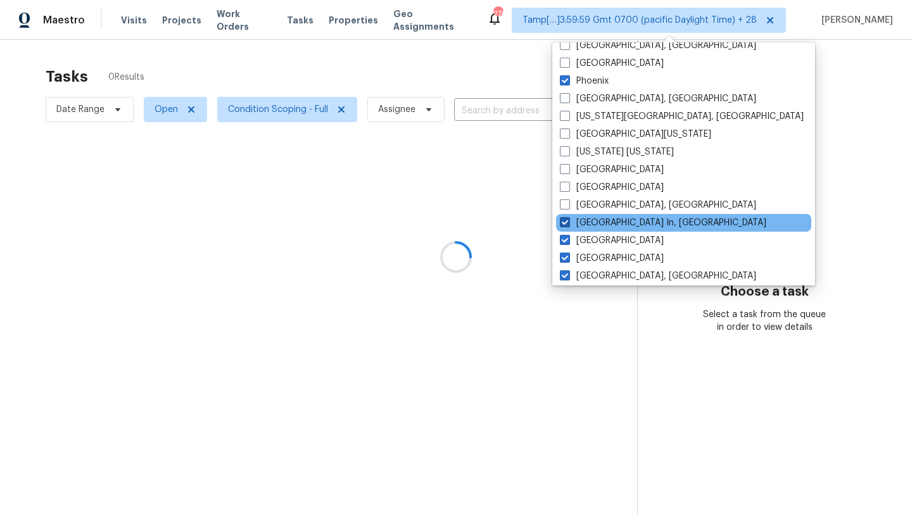
click at [565, 229] on label "[GEOGRAPHIC_DATA] In, [GEOGRAPHIC_DATA]" at bounding box center [663, 223] width 206 height 13
click at [565, 225] on input "[GEOGRAPHIC_DATA] In, [GEOGRAPHIC_DATA]" at bounding box center [564, 221] width 8 height 8
checkbox input "false"
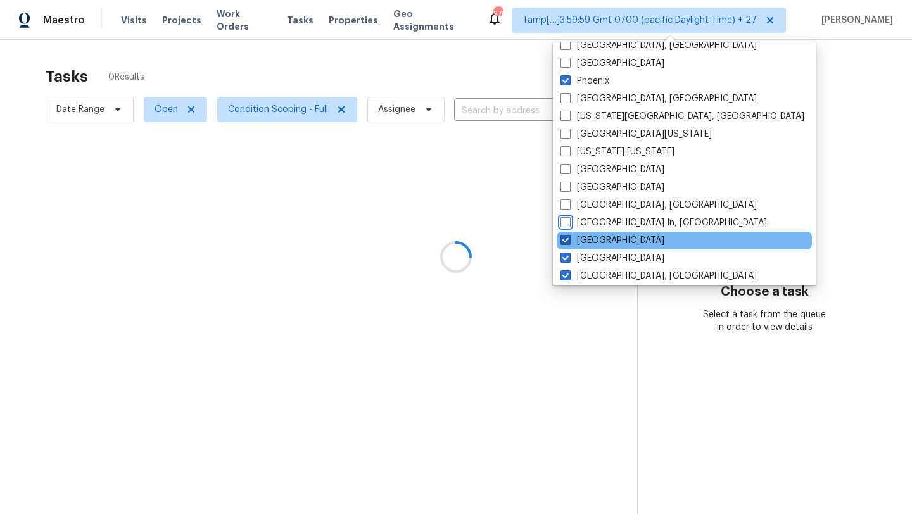
scroll to position [260, 0]
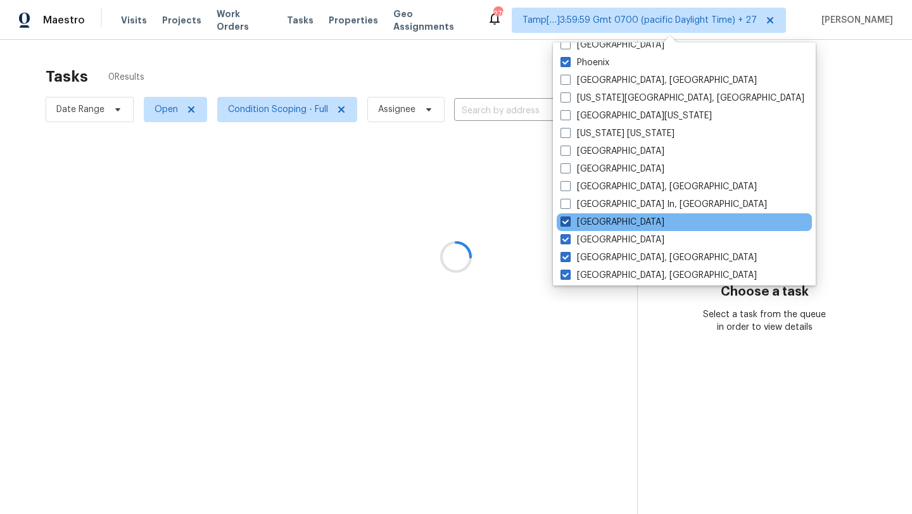
click at [564, 225] on span at bounding box center [566, 222] width 10 height 10
click at [564, 224] on input "[GEOGRAPHIC_DATA]" at bounding box center [565, 220] width 8 height 8
checkbox input "false"
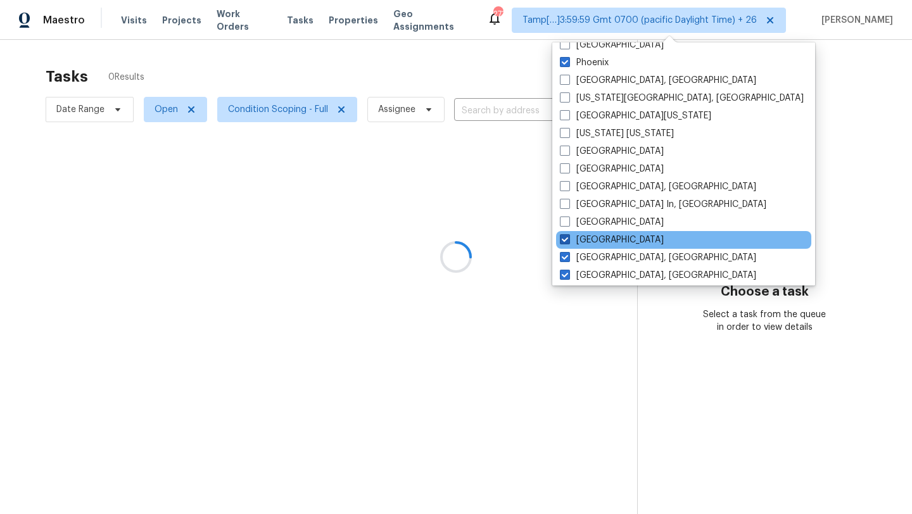
click at [564, 242] on span at bounding box center [565, 239] width 10 height 10
click at [564, 242] on input "[GEOGRAPHIC_DATA]" at bounding box center [564, 238] width 8 height 8
checkbox input "false"
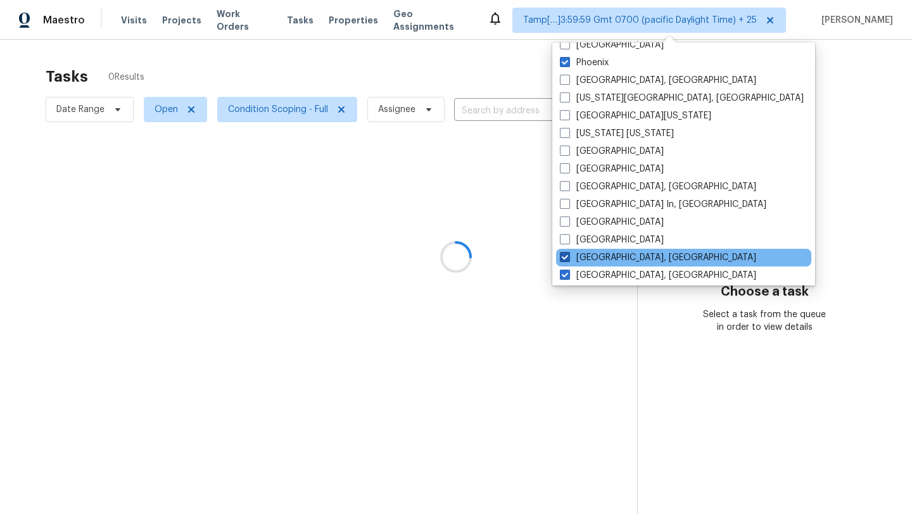
click at [564, 251] on label "[GEOGRAPHIC_DATA], [GEOGRAPHIC_DATA]" at bounding box center [658, 257] width 196 height 13
click at [564, 251] on input "[GEOGRAPHIC_DATA], [GEOGRAPHIC_DATA]" at bounding box center [564, 255] width 8 height 8
checkbox input "false"
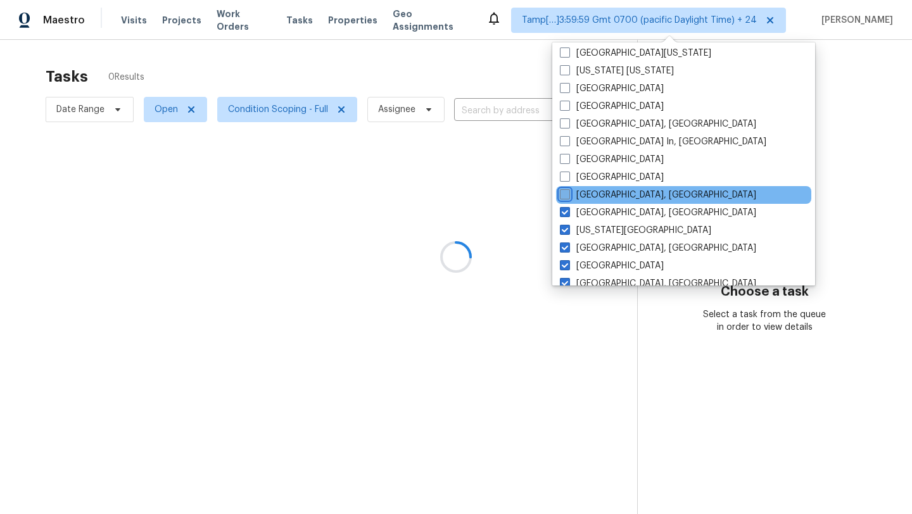
scroll to position [338, 0]
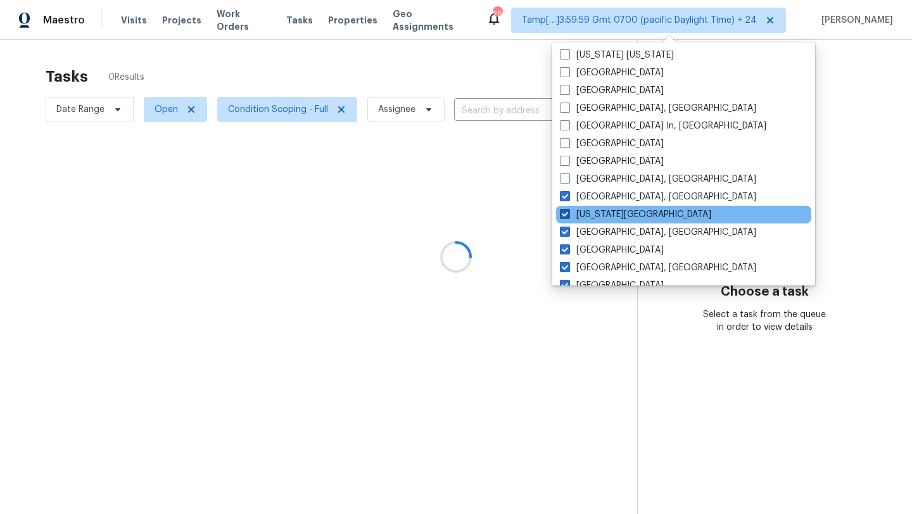
click at [565, 219] on span at bounding box center [565, 214] width 10 height 10
click at [565, 217] on input "[US_STATE][GEOGRAPHIC_DATA]" at bounding box center [564, 212] width 8 height 8
checkbox input "false"
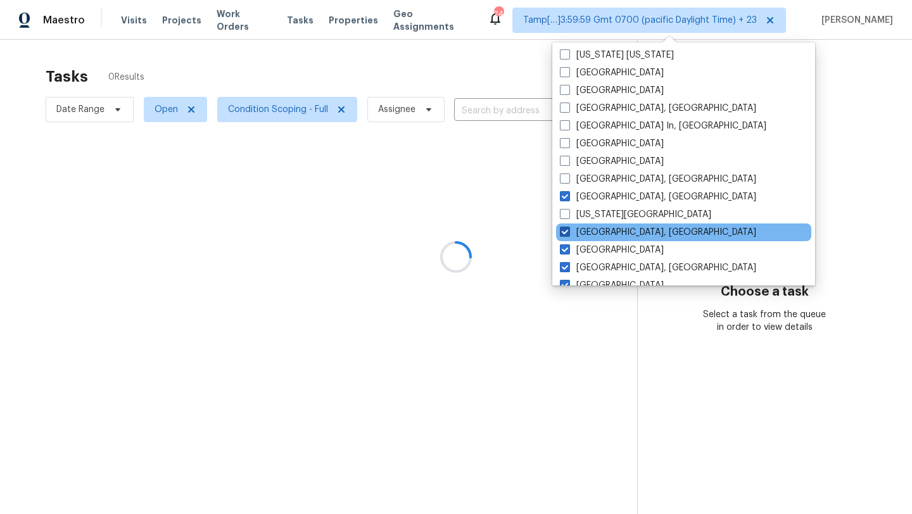
click at [565, 229] on span at bounding box center [565, 232] width 10 height 10
click at [565, 229] on input "[GEOGRAPHIC_DATA], [GEOGRAPHIC_DATA]" at bounding box center [564, 230] width 8 height 8
checkbox input "false"
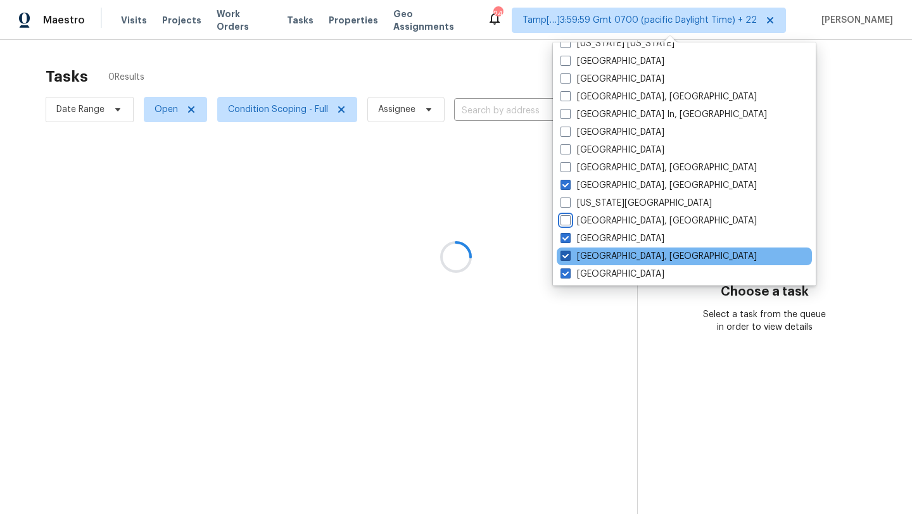
scroll to position [355, 0]
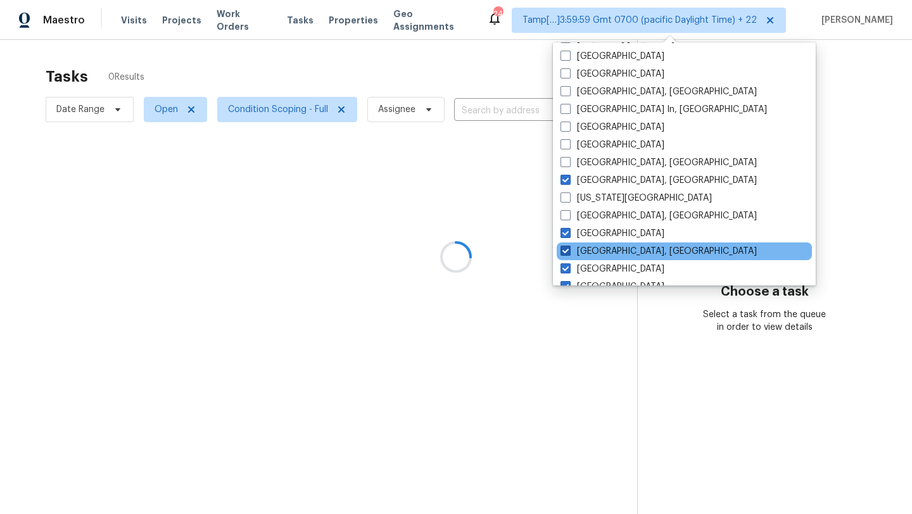
click at [565, 255] on span at bounding box center [566, 251] width 10 height 10
click at [565, 253] on input "[GEOGRAPHIC_DATA], [GEOGRAPHIC_DATA]" at bounding box center [565, 249] width 8 height 8
checkbox input "false"
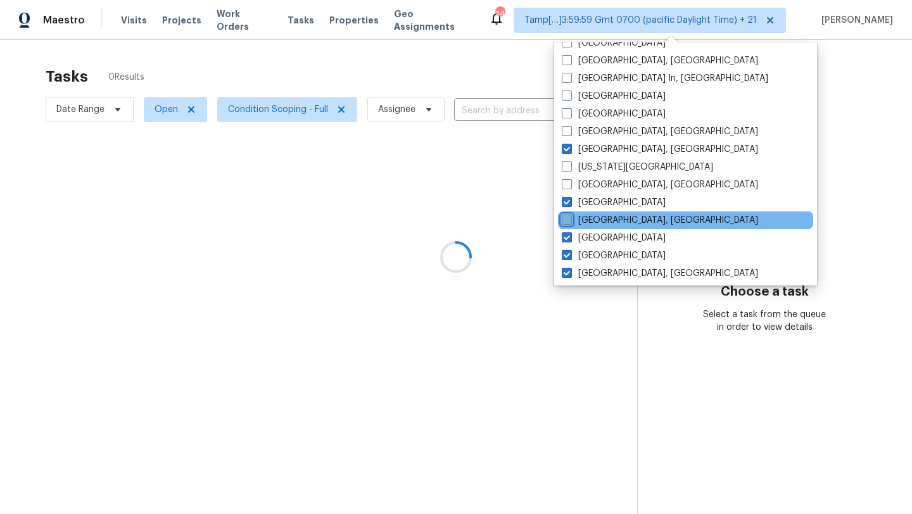
scroll to position [391, 0]
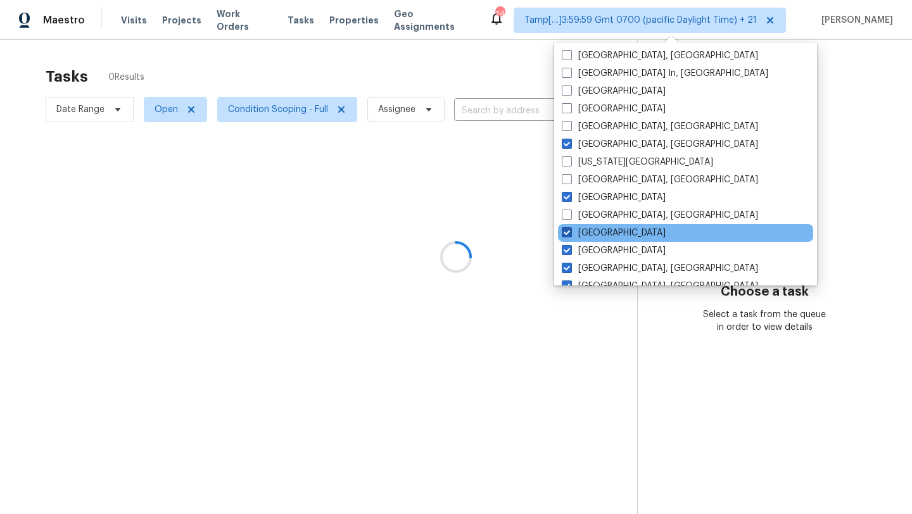
click at [565, 238] on label "[GEOGRAPHIC_DATA]" at bounding box center [614, 233] width 104 height 13
click at [565, 235] on input "[GEOGRAPHIC_DATA]" at bounding box center [566, 231] width 8 height 8
checkbox input "false"
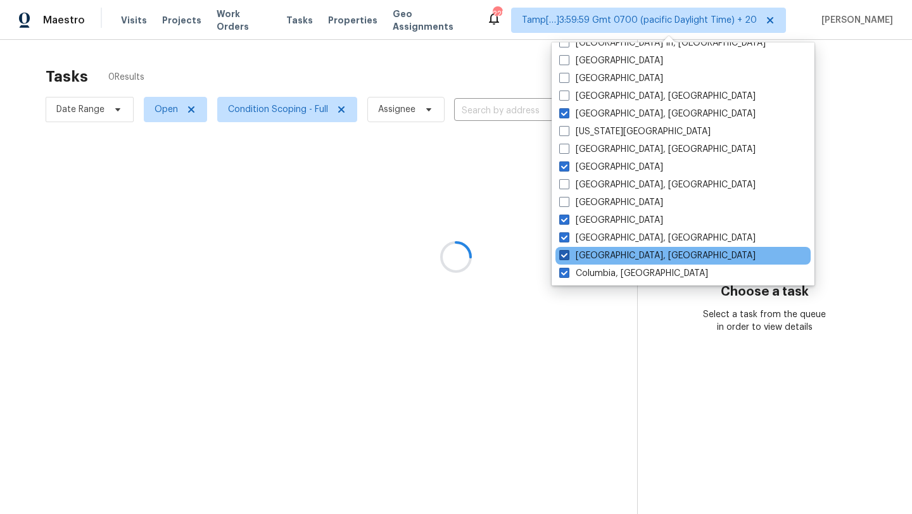
click at [561, 259] on span at bounding box center [564, 255] width 10 height 10
click at [561, 258] on input "[GEOGRAPHIC_DATA], [GEOGRAPHIC_DATA]" at bounding box center [563, 254] width 8 height 8
checkbox input "false"
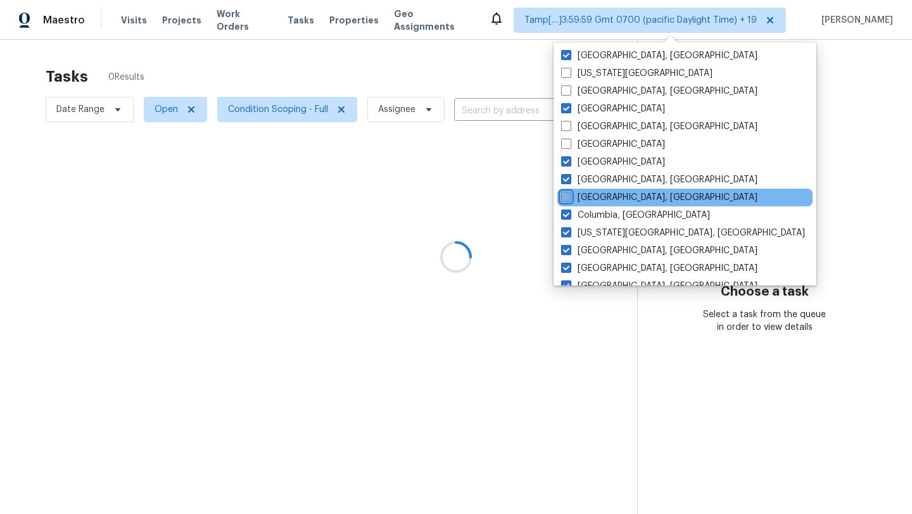
scroll to position [491, 0]
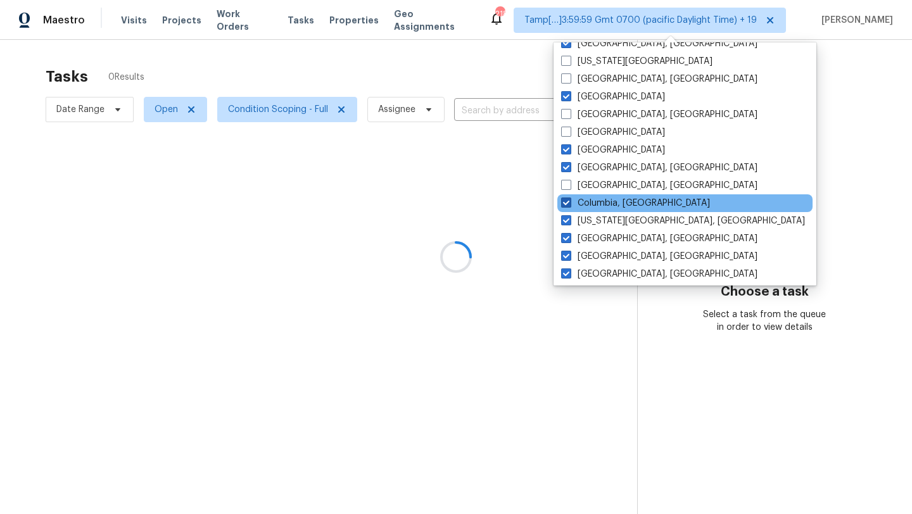
click at [563, 207] on span at bounding box center [566, 203] width 10 height 10
click at [563, 205] on input "Columbia, [GEOGRAPHIC_DATA]" at bounding box center [565, 201] width 8 height 8
checkbox input "false"
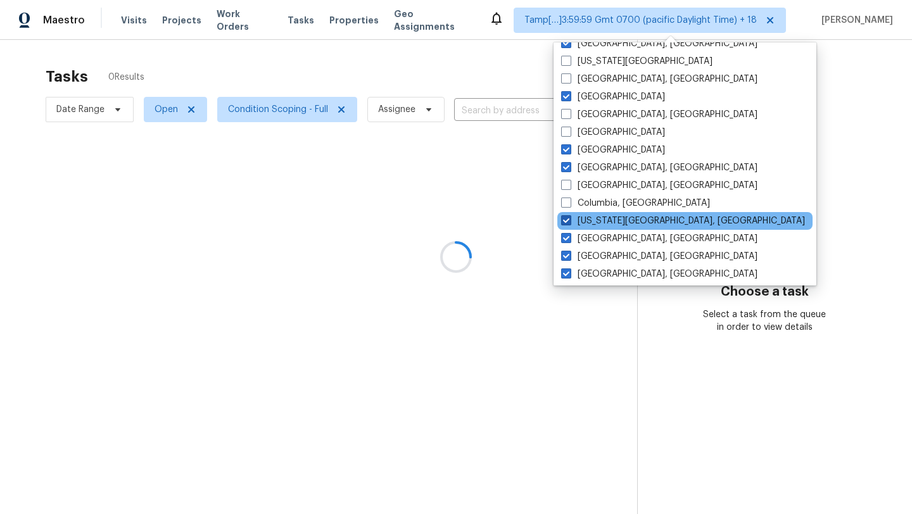
click at [563, 215] on label "[US_STATE][GEOGRAPHIC_DATA], [GEOGRAPHIC_DATA]" at bounding box center [683, 221] width 244 height 13
click at [563, 215] on input "[US_STATE][GEOGRAPHIC_DATA], [GEOGRAPHIC_DATA]" at bounding box center [565, 219] width 8 height 8
checkbox input "false"
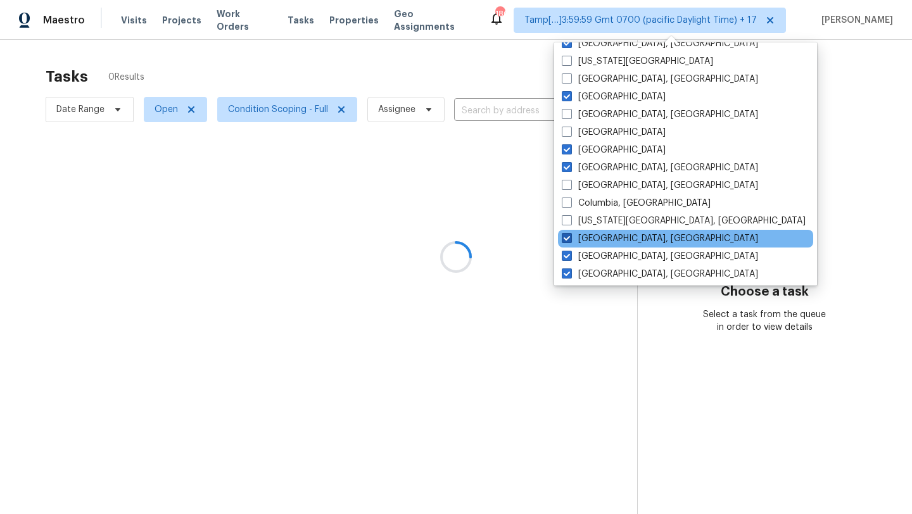
click at [563, 241] on span at bounding box center [567, 238] width 10 height 10
click at [563, 241] on input "[GEOGRAPHIC_DATA], [GEOGRAPHIC_DATA]" at bounding box center [566, 236] width 8 height 8
checkbox input "false"
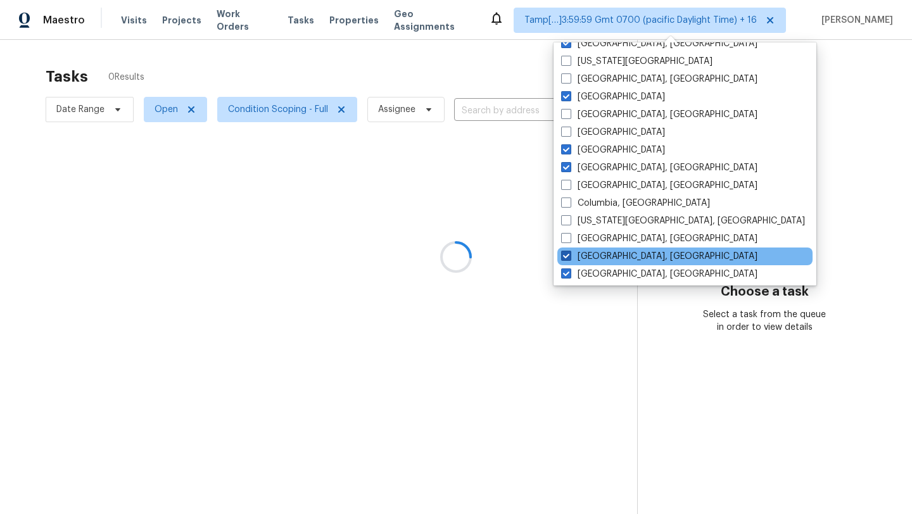
click at [563, 257] on span at bounding box center [566, 256] width 10 height 10
click at [563, 257] on input "[GEOGRAPHIC_DATA], [GEOGRAPHIC_DATA]" at bounding box center [565, 254] width 8 height 8
checkbox input "false"
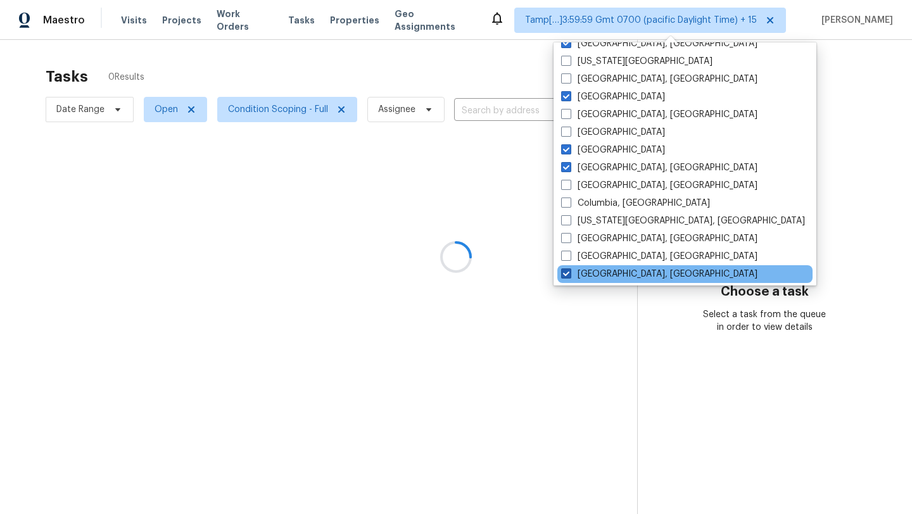
click at [563, 268] on label "[GEOGRAPHIC_DATA], [GEOGRAPHIC_DATA]" at bounding box center [659, 274] width 196 height 13
click at [563, 268] on input "[GEOGRAPHIC_DATA], [GEOGRAPHIC_DATA]" at bounding box center [565, 272] width 8 height 8
checkbox input "false"
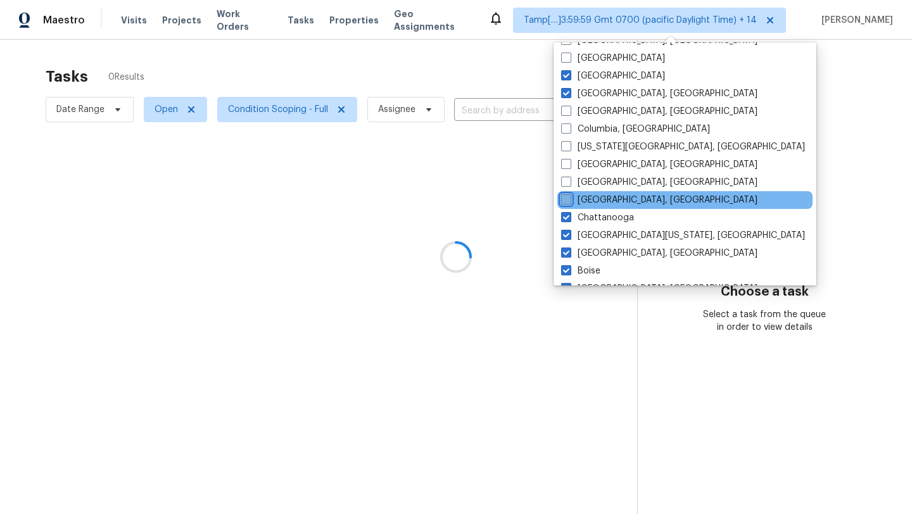
scroll to position [600, 0]
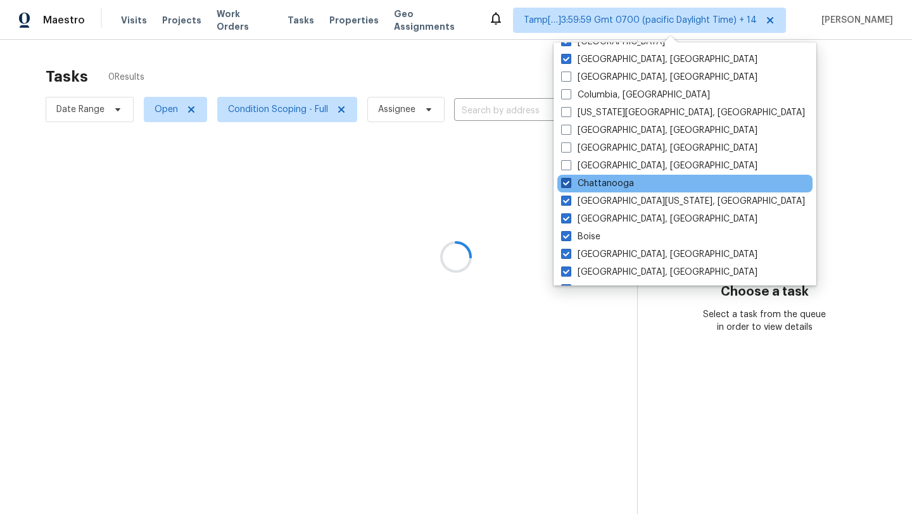
click at [561, 182] on span at bounding box center [566, 183] width 10 height 10
click at [561, 182] on input "Chattanooga" at bounding box center [565, 181] width 8 height 8
checkbox input "false"
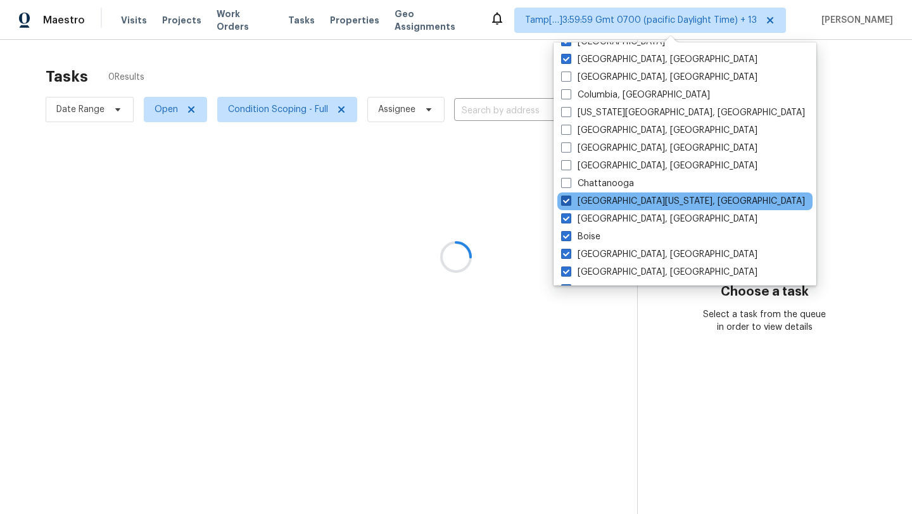
click at [561, 196] on span at bounding box center [566, 201] width 10 height 10
click at [561, 195] on input "[GEOGRAPHIC_DATA][US_STATE], [GEOGRAPHIC_DATA]" at bounding box center [565, 199] width 8 height 8
checkbox input "false"
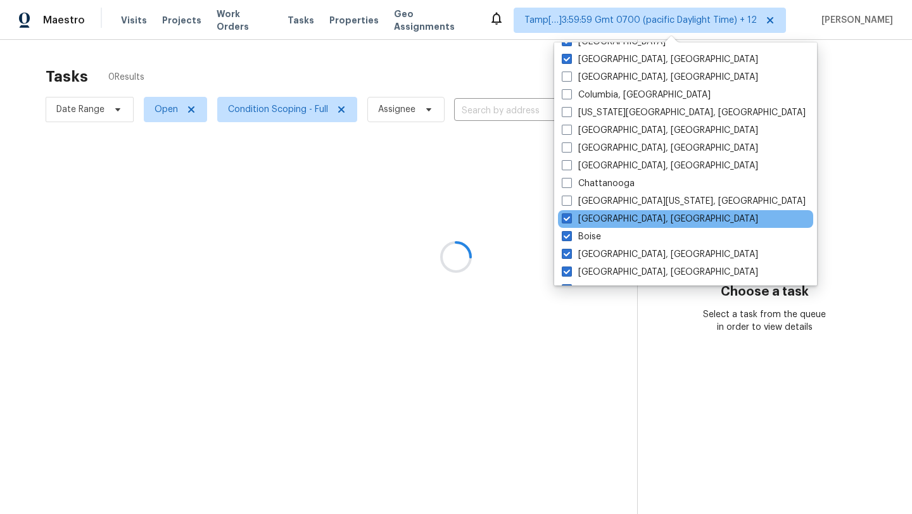
click at [561, 211] on div "[GEOGRAPHIC_DATA], [GEOGRAPHIC_DATA]" at bounding box center [685, 219] width 255 height 18
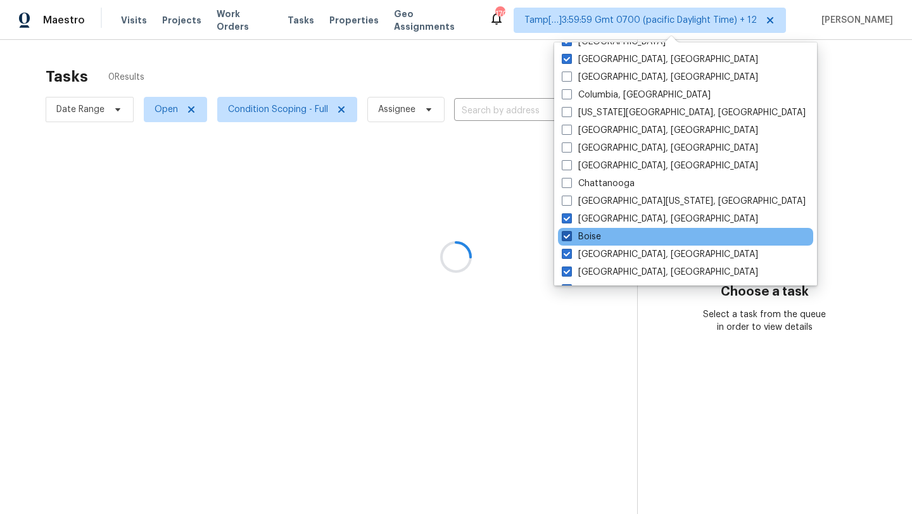
click at [564, 241] on span at bounding box center [567, 236] width 10 height 10
click at [564, 239] on input "Boise" at bounding box center [566, 235] width 8 height 8
checkbox input "false"
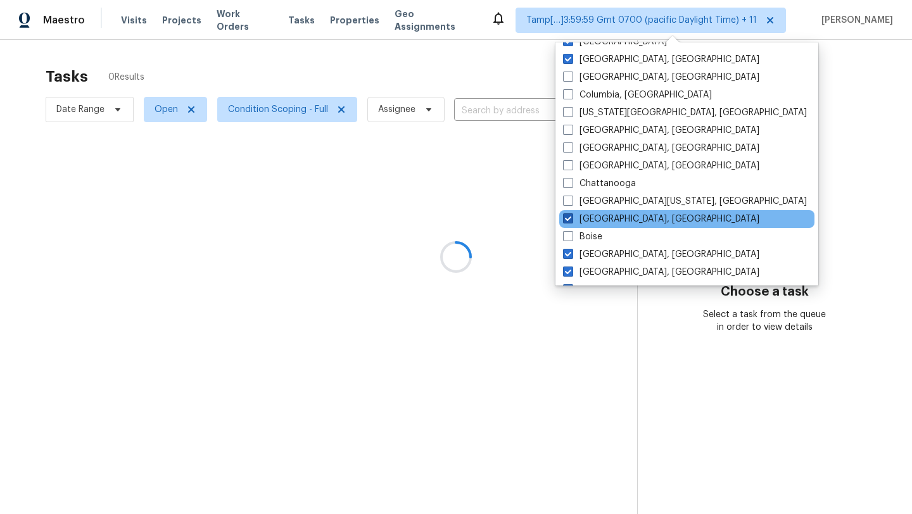
click at [564, 218] on span at bounding box center [568, 218] width 10 height 10
click at [564, 218] on input "[GEOGRAPHIC_DATA], [GEOGRAPHIC_DATA]" at bounding box center [567, 217] width 8 height 8
checkbox input "false"
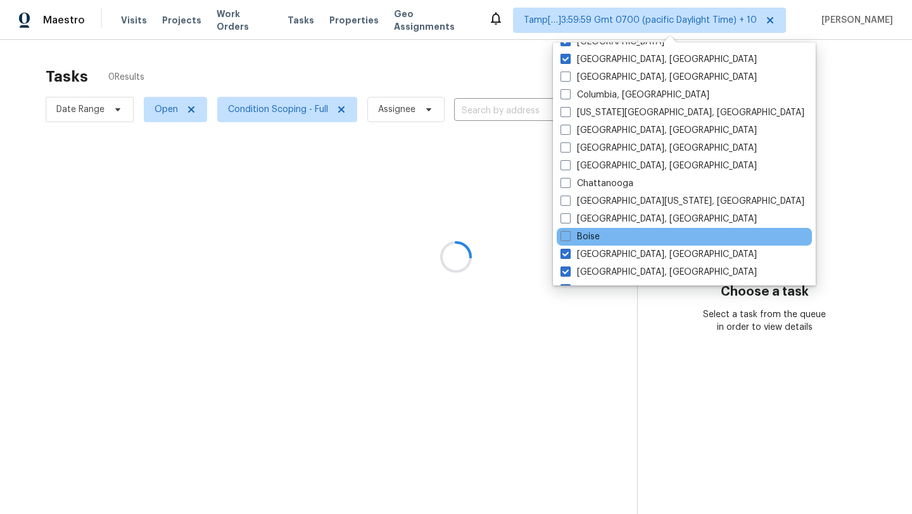
click at [564, 243] on div "Boise" at bounding box center [684, 237] width 255 height 18
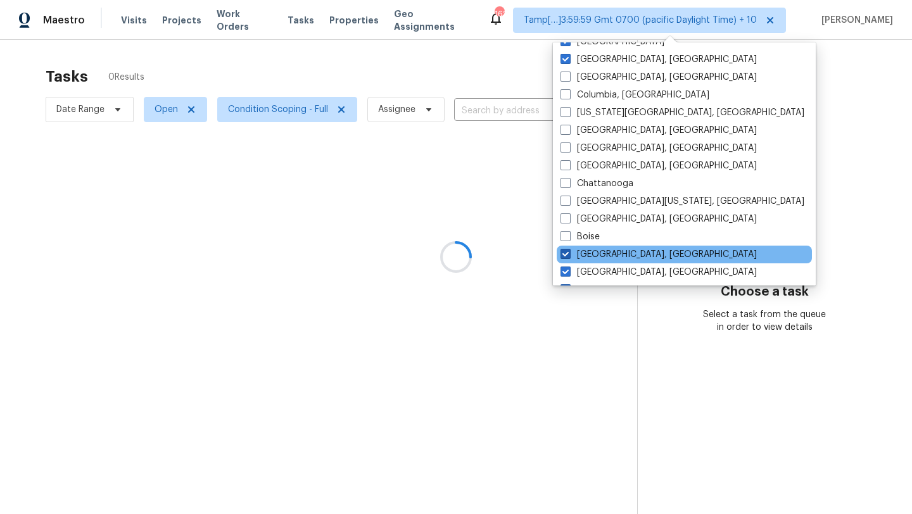
click at [564, 250] on span at bounding box center [566, 254] width 10 height 10
click at [564, 250] on input "[GEOGRAPHIC_DATA], [GEOGRAPHIC_DATA]" at bounding box center [565, 252] width 8 height 8
checkbox input "false"
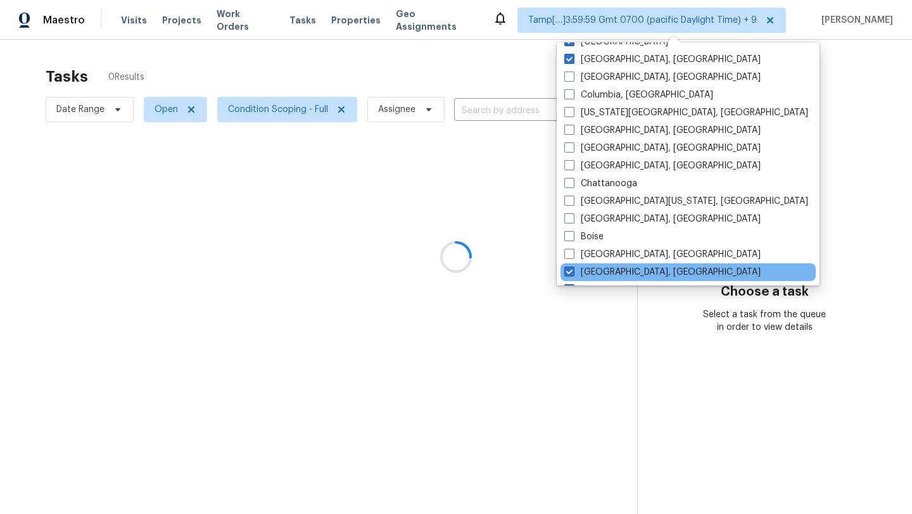
click at [564, 264] on div "[GEOGRAPHIC_DATA], [GEOGRAPHIC_DATA]" at bounding box center [688, 272] width 255 height 18
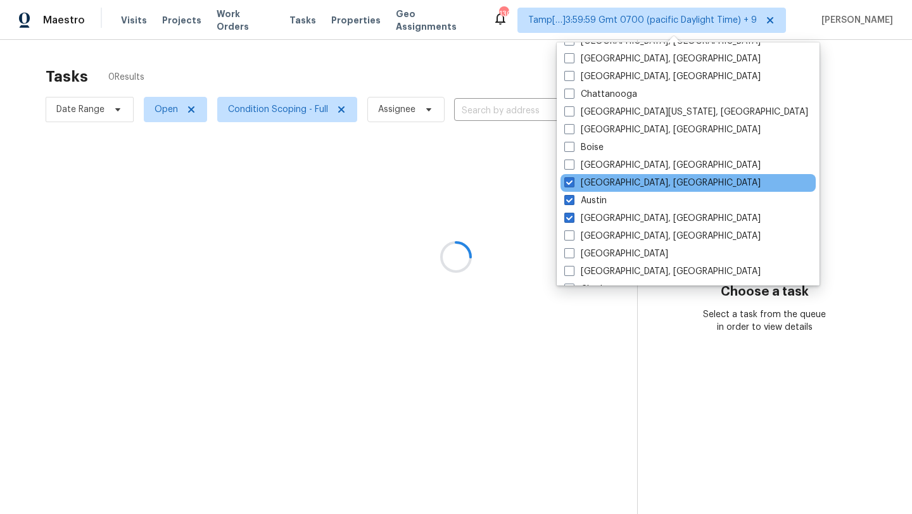
scroll to position [732, 0]
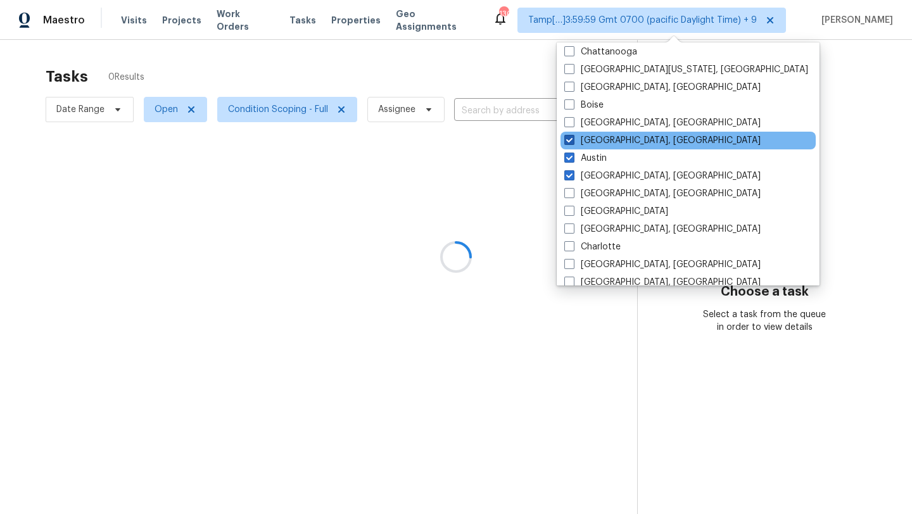
click at [570, 136] on span at bounding box center [569, 140] width 10 height 10
click at [570, 136] on input "[GEOGRAPHIC_DATA], [GEOGRAPHIC_DATA]" at bounding box center [568, 138] width 8 height 8
checkbox input "false"
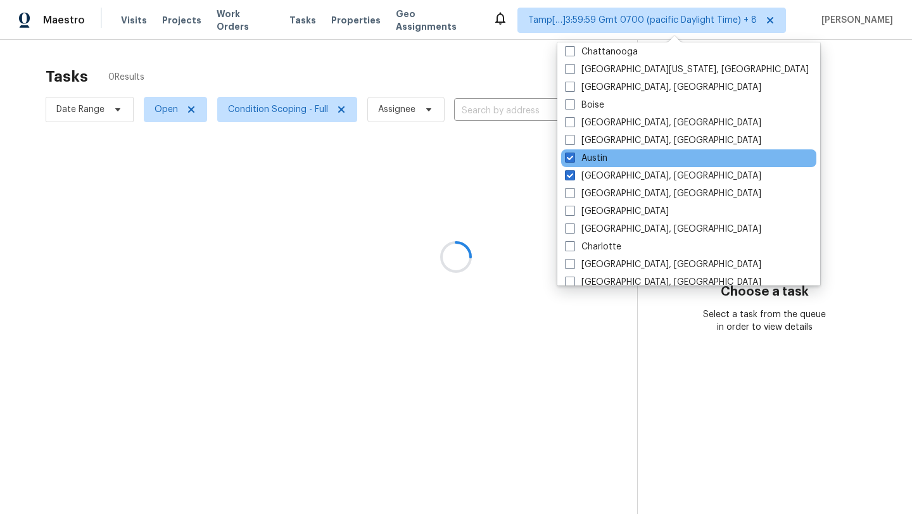
click at [570, 150] on div "Austin" at bounding box center [688, 158] width 255 height 18
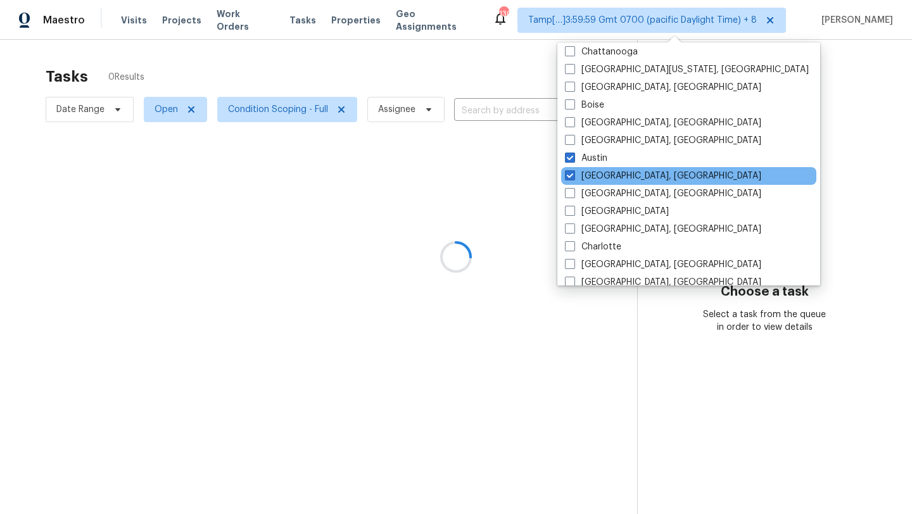
click at [570, 168] on div "[GEOGRAPHIC_DATA], [GEOGRAPHIC_DATA]" at bounding box center [688, 176] width 255 height 18
click at [570, 173] on span at bounding box center [570, 175] width 10 height 10
click at [570, 173] on input "[GEOGRAPHIC_DATA], [GEOGRAPHIC_DATA]" at bounding box center [569, 174] width 8 height 8
checkbox input "false"
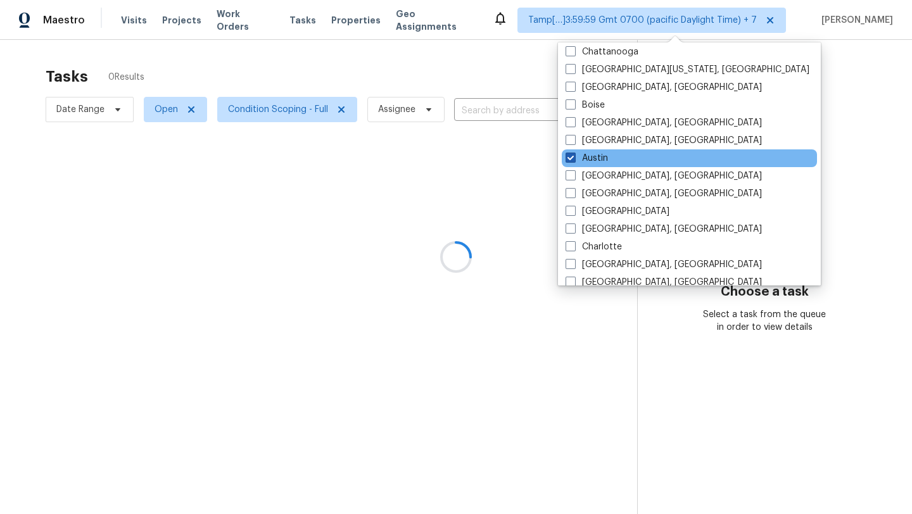
click at [570, 156] on span at bounding box center [571, 158] width 10 height 10
click at [570, 156] on input "Austin" at bounding box center [570, 156] width 8 height 8
checkbox input "false"
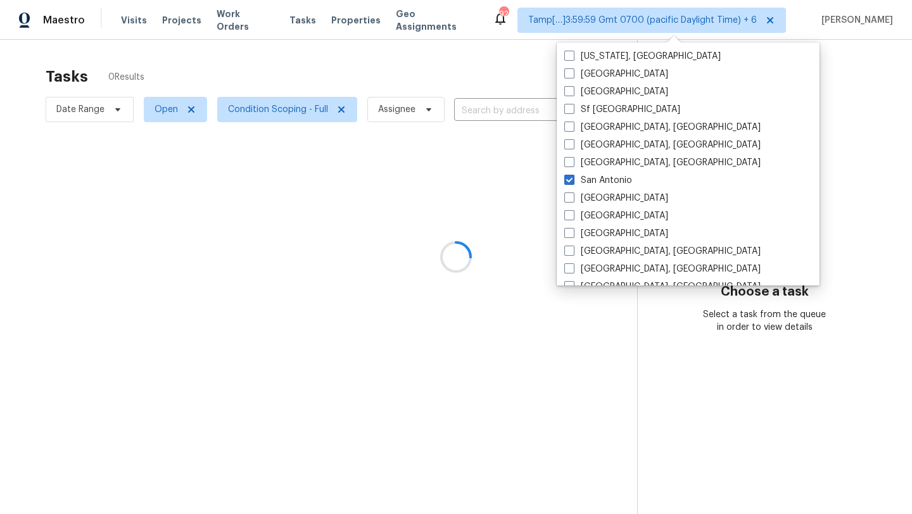
click at [448, 70] on div at bounding box center [456, 257] width 912 height 514
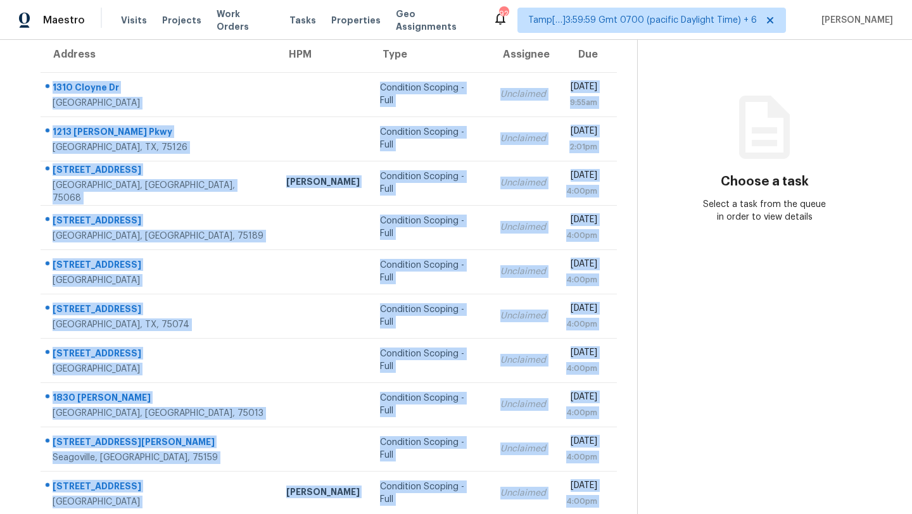
scroll to position [145, 0]
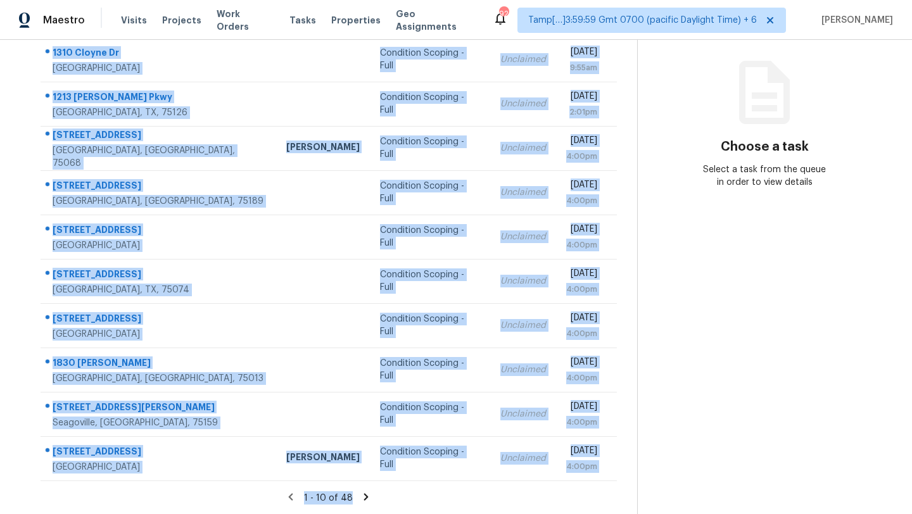
drag, startPoint x: 46, startPoint y: 119, endPoint x: 616, endPoint y: 452, distance: 660.4
click at [616, 452] on div "Address HPM Type Assignee Due [STREET_ADDRESS] Condition Scoping - Full Unclaim…" at bounding box center [328, 241] width 617 height 480
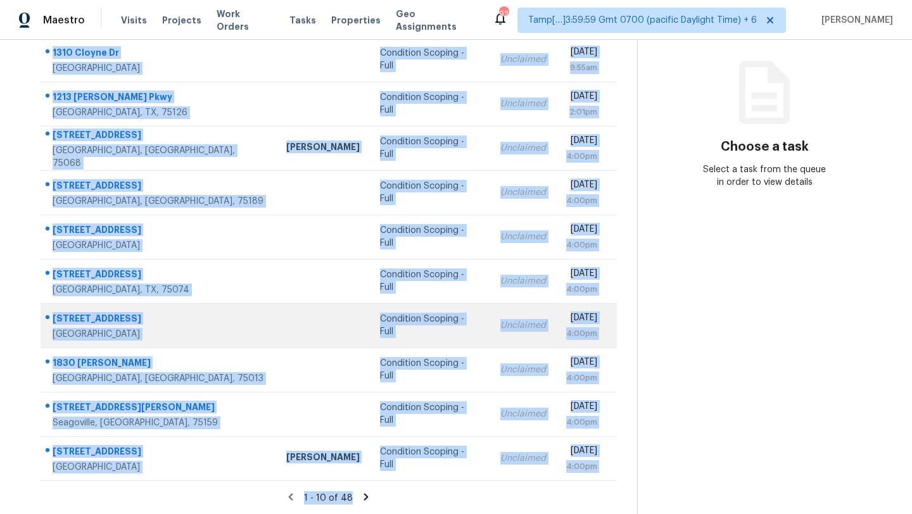
copy tbody "[STREET_ADDRESS][PERSON_NAME] Condition Scoping - Full Unclaimed [DATE] 9:55am …"
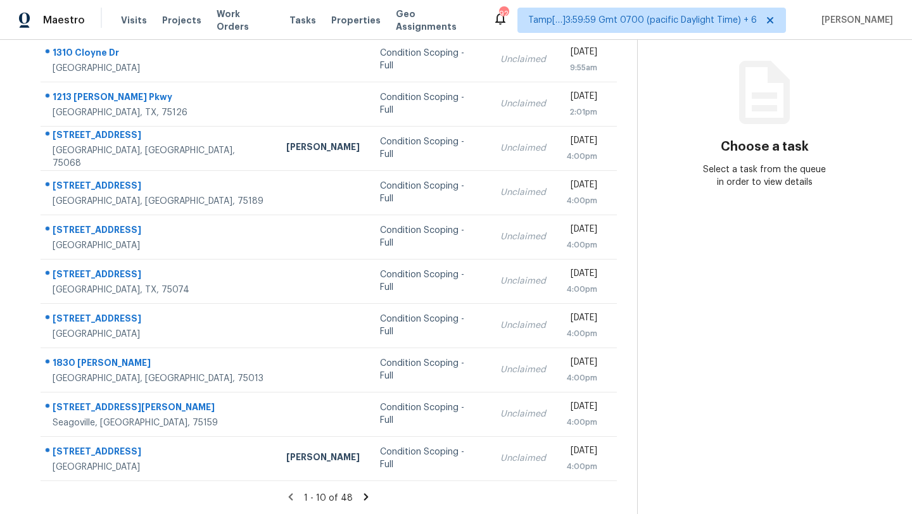
click at [367, 497] on icon at bounding box center [365, 496] width 11 height 11
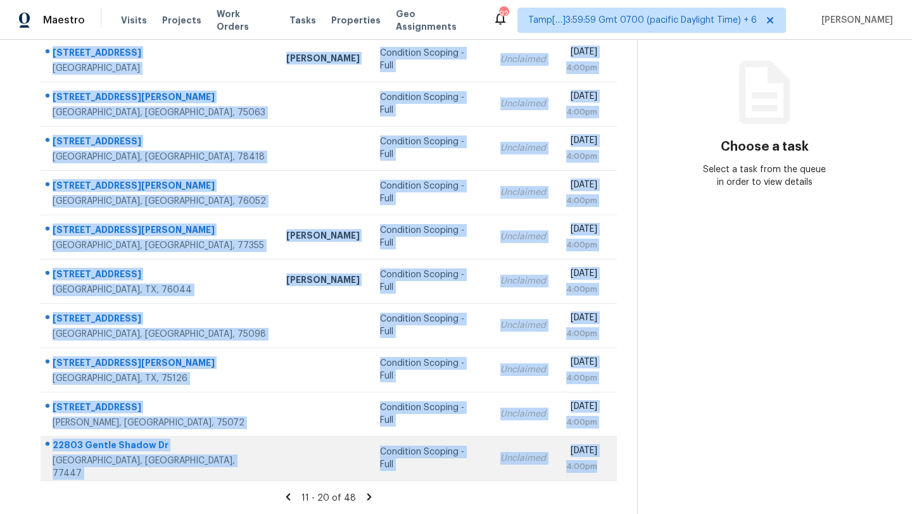
drag, startPoint x: 44, startPoint y: 108, endPoint x: 602, endPoint y: 469, distance: 664.4
click at [602, 469] on tbody "1105 Twin Cedar Ct Arlington, TX, 76018 Todd Jorgenson Condition Scoping - Full…" at bounding box center [329, 258] width 576 height 443
copy tbody "1105 Twin Cedar Ct Arlington, TX, 76018 Todd Jorgenson Condition Scoping - Full…"
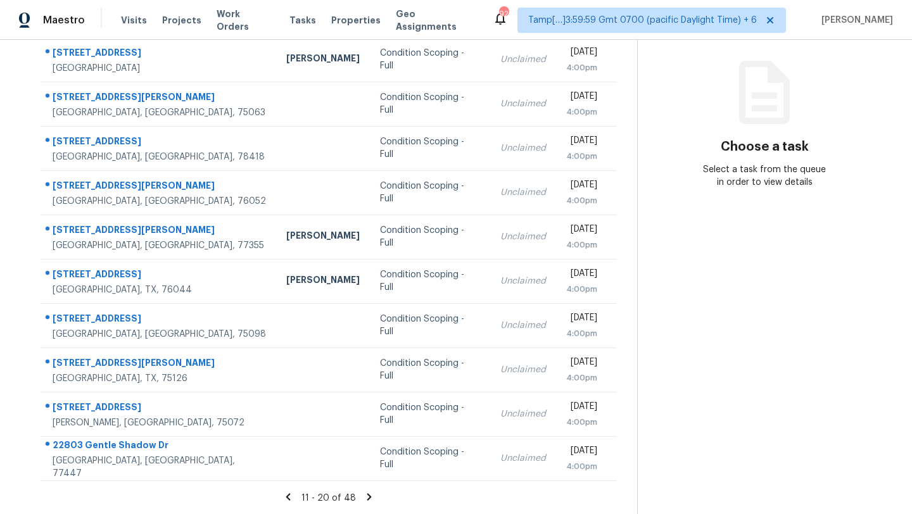
click at [367, 494] on icon at bounding box center [369, 496] width 11 height 11
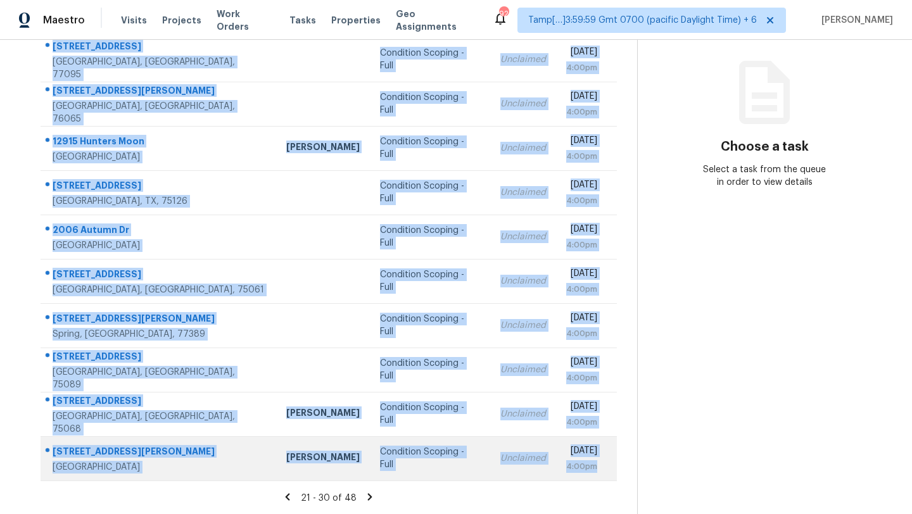
drag, startPoint x: 44, startPoint y: 99, endPoint x: 599, endPoint y: 467, distance: 666.3
click at [599, 467] on tbody "11403 Blue Gama Dr Houston, TX, 77095 Condition Scoping - Full Unclaimed Mon, A…" at bounding box center [329, 258] width 576 height 443
copy tbody "11403 Blue Gama Dr Houston, TX, 77095 Condition Scoping - Full Unclaimed Mon, A…"
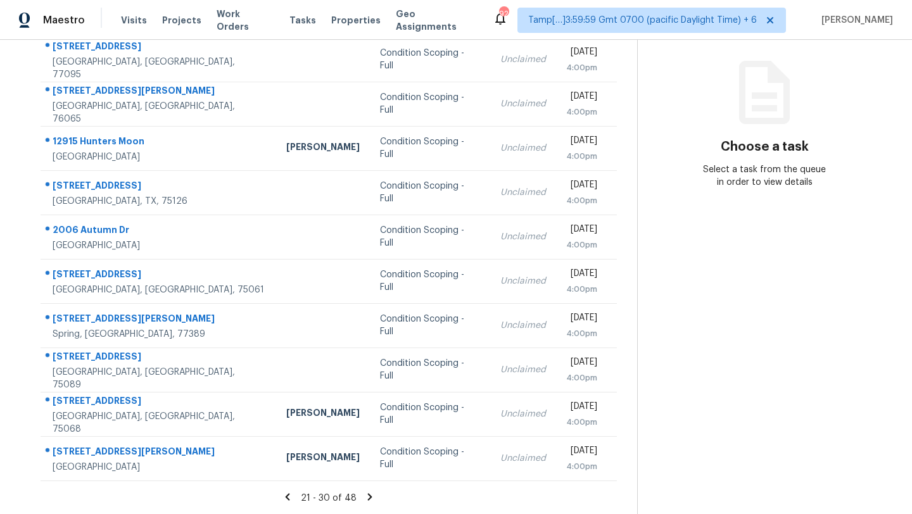
click at [367, 500] on icon at bounding box center [369, 496] width 11 height 11
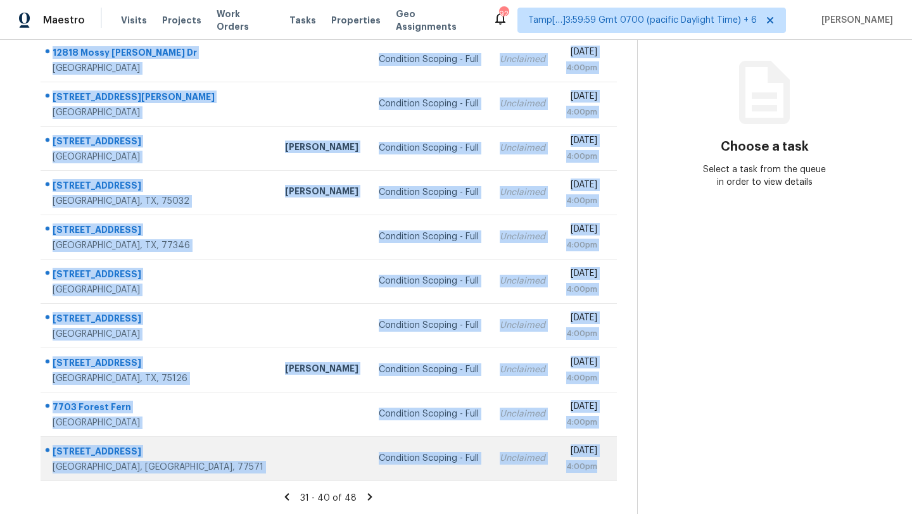
drag, startPoint x: 48, startPoint y: 145, endPoint x: 614, endPoint y: 466, distance: 650.9
click at [614, 466] on tbody "12818 Mossy Knoll Dr Houston, TX, 77044 Condition Scoping - Full Unclaimed Mon,…" at bounding box center [329, 258] width 576 height 443
copy tbody "12818 Mossy Knoll Dr Houston, TX, 77044 Condition Scoping - Full Unclaimed Mon,…"
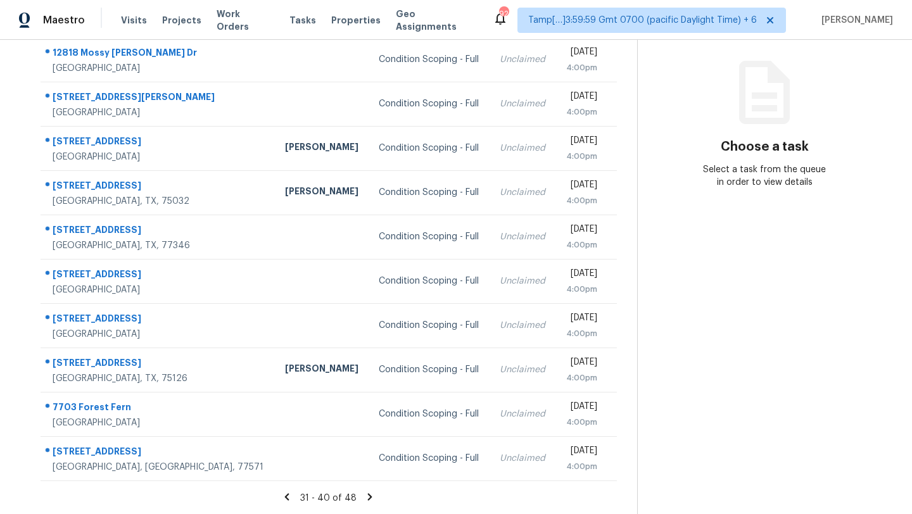
click at [371, 497] on icon at bounding box center [369, 496] width 11 height 11
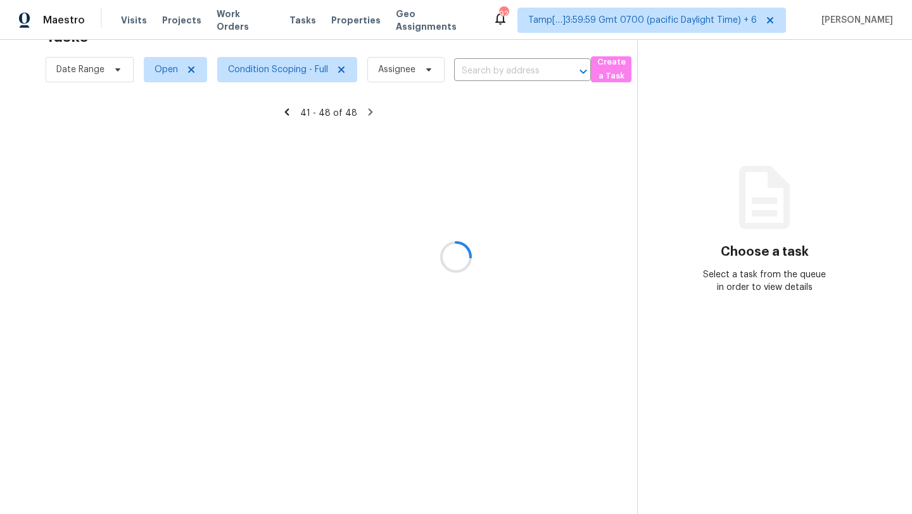
scroll to position [56, 0]
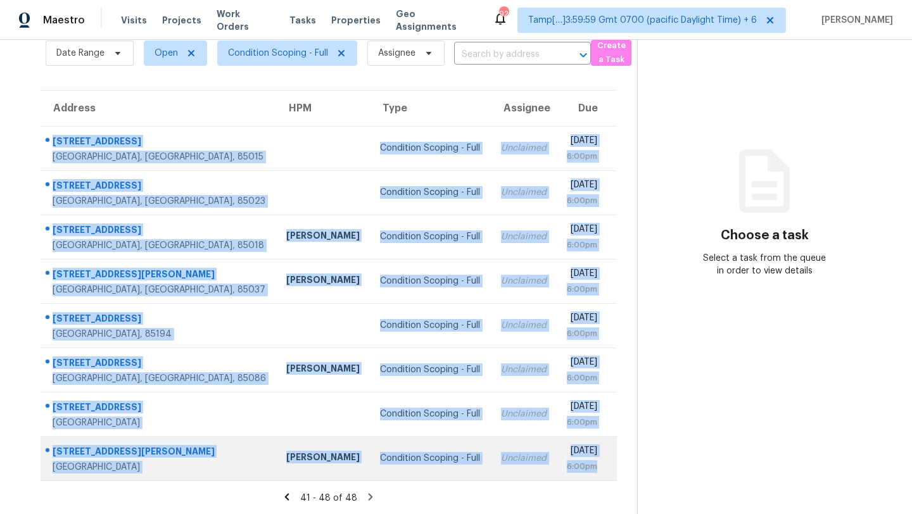
drag, startPoint x: 41, startPoint y: 133, endPoint x: 612, endPoint y: 465, distance: 660.7
click at [612, 466] on tbody "5101 N 22nd Ave Phoenix, AZ, 85015 Condition Scoping - Full Unclaimed Mon, Aug …" at bounding box center [329, 303] width 576 height 355
copy tbody "5101 N 22nd Ave Phoenix, AZ, 85015 Condition Scoping - Full Unclaimed Mon, Aug …"
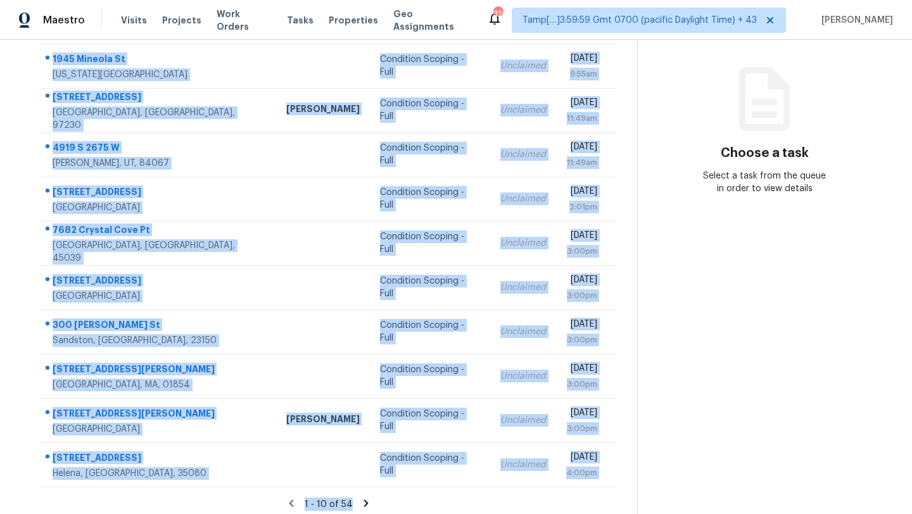
scroll to position [145, 0]
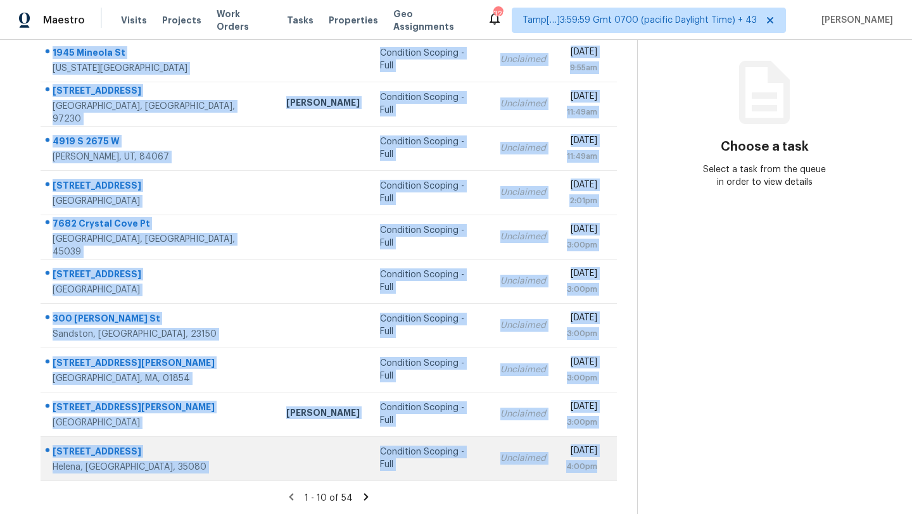
drag, startPoint x: 45, startPoint y: 171, endPoint x: 606, endPoint y: 474, distance: 637.9
click at [606, 474] on tbody "1945 Mineola St Colorado Springs, CO, 80915 Condition Scoping - Full Unclaimed …" at bounding box center [329, 258] width 576 height 443
copy tbody "1945 Mineola St Colorado Springs, CO, 80915 Condition Scoping - Full Unclaimed …"
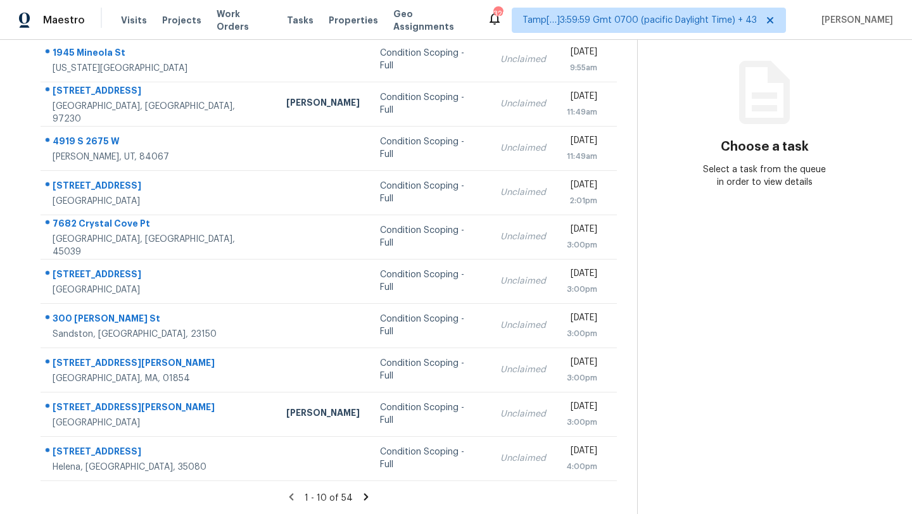
click at [365, 497] on icon at bounding box center [366, 496] width 4 height 7
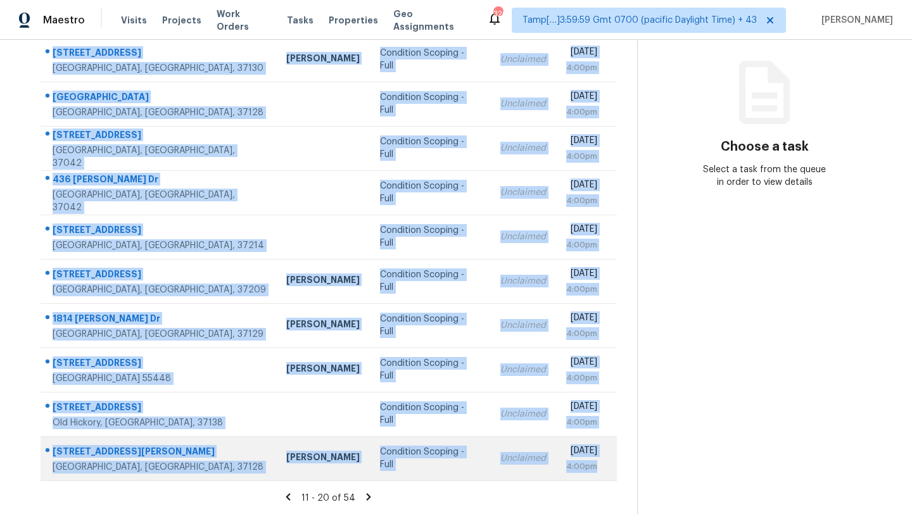
drag, startPoint x: 44, startPoint y: 187, endPoint x: 602, endPoint y: 472, distance: 627.1
click at [602, 472] on tbody "2635 Chase Ln Murfreesboro, TN, 37130 Lauren Bittler Condition Scoping - Full U…" at bounding box center [329, 258] width 576 height 443
copy tbody "2635 Chase Ln Murfreesboro, TN, 37130 Lauren Bittler Condition Scoping - Full U…"
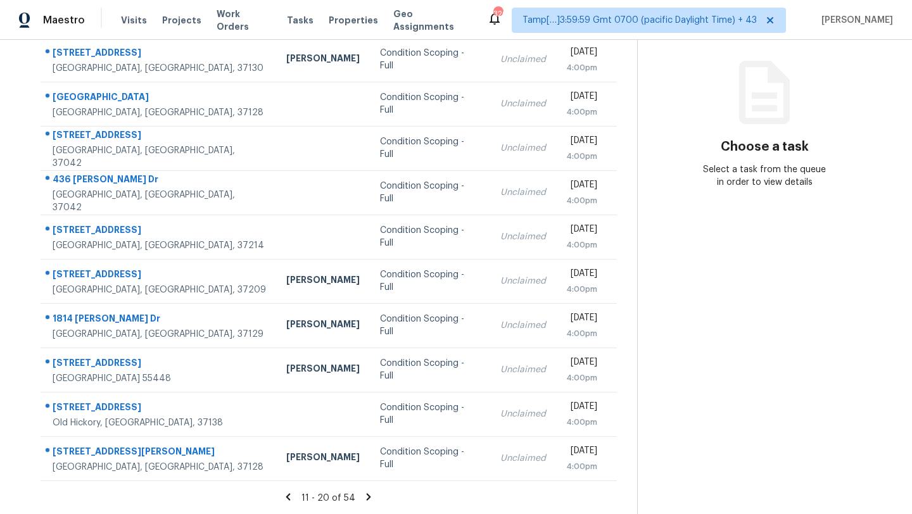
click at [372, 495] on div "11 - 20 of 54" at bounding box center [328, 497] width 617 height 13
click at [364, 499] on icon at bounding box center [368, 496] width 11 height 11
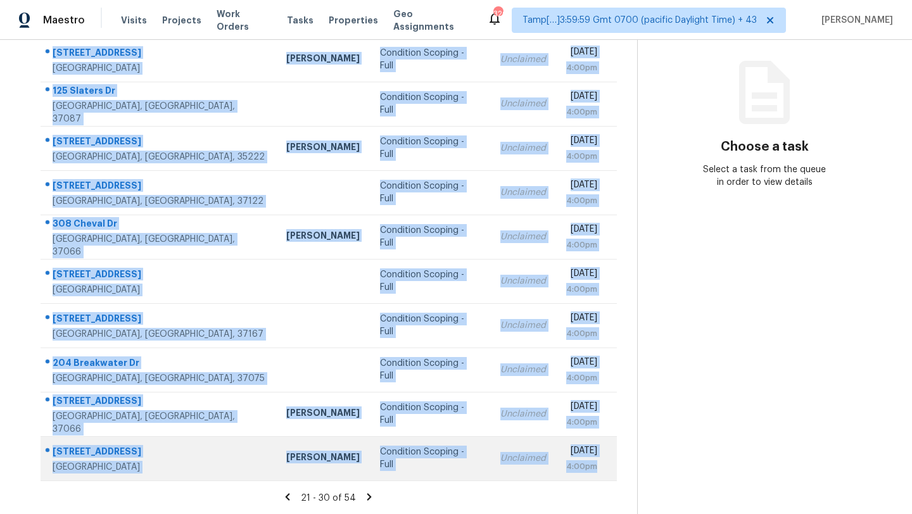
drag, startPoint x: 46, startPoint y: 157, endPoint x: 605, endPoint y: 469, distance: 640.5
click at [605, 469] on tbody "1002 Winesap Rd Clarksville, TN, 37040 Cynthia Upshaw Condition Scoping - Full …" at bounding box center [329, 258] width 576 height 443
copy tbody "1002 Winesap Rd Clarksville, TN, 37040 Cynthia Upshaw Condition Scoping - Full …"
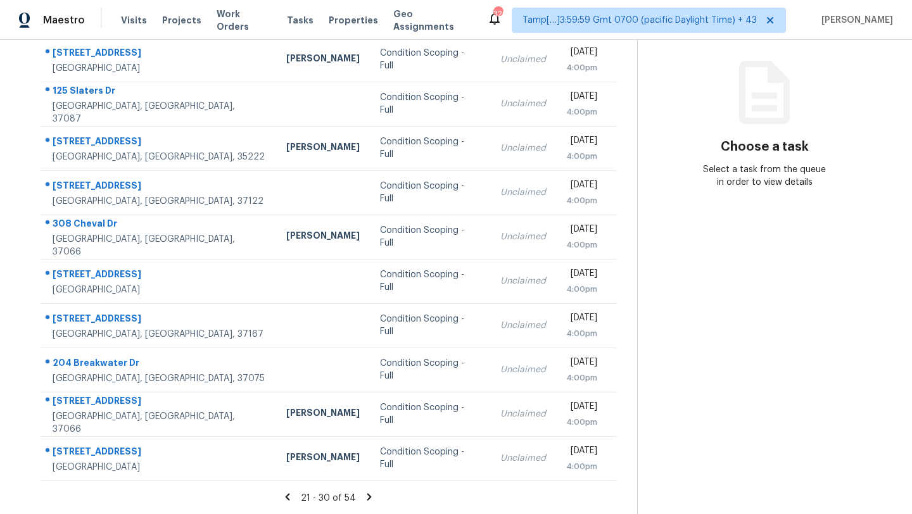
click at [370, 503] on div "21 - 30 of 54" at bounding box center [328, 497] width 617 height 13
click at [368, 501] on icon at bounding box center [369, 496] width 11 height 11
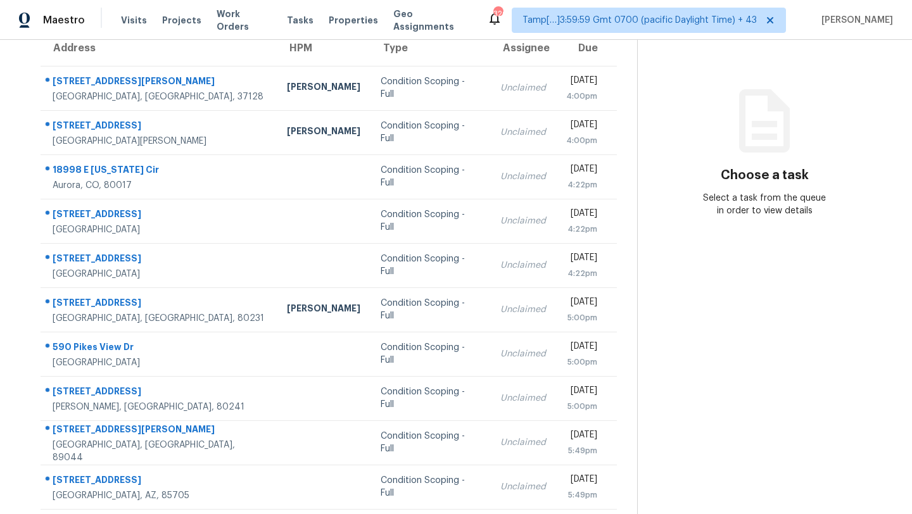
scroll to position [80, 0]
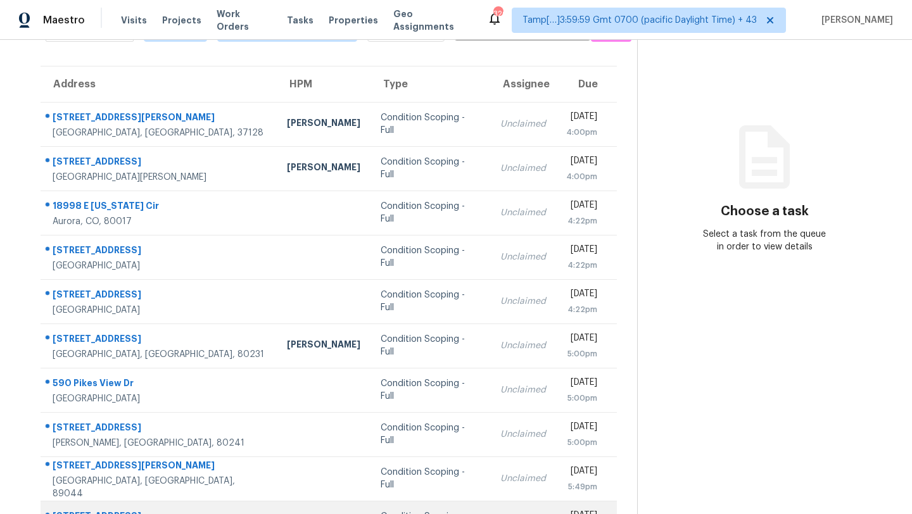
drag, startPoint x: 47, startPoint y: 112, endPoint x: 552, endPoint y: 510, distance: 643.5
click at [554, 511] on tbody "4511 Sardius Dr Murfreesboro, TN, 37128 Lauren Bittler Condition Scoping - Full…" at bounding box center [329, 323] width 576 height 443
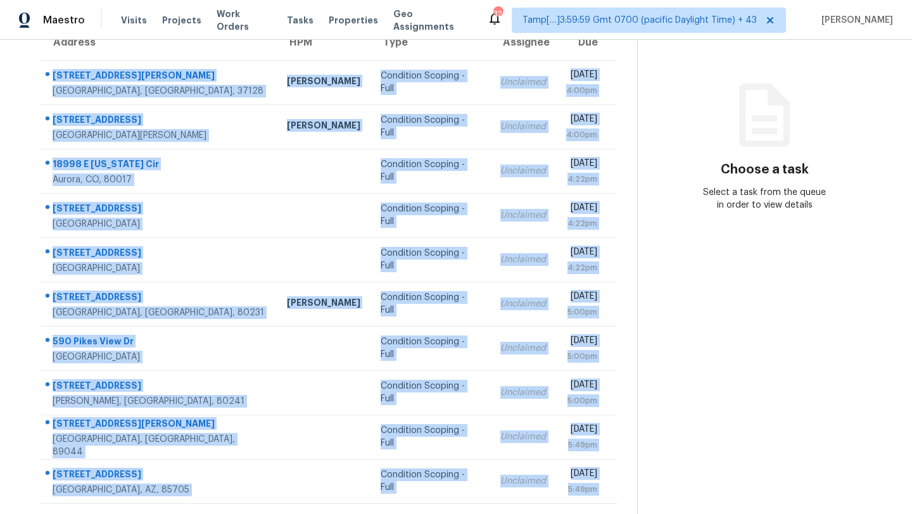
scroll to position [145, 0]
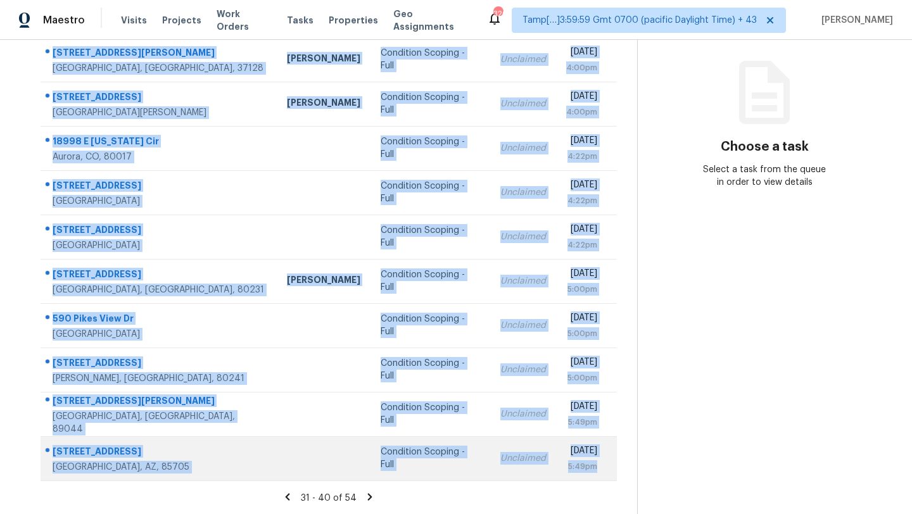
drag, startPoint x: 44, startPoint y: 108, endPoint x: 606, endPoint y: 474, distance: 670.5
click at [606, 474] on tbody "4511 Sardius Dr Murfreesboro, TN, 37128 Lauren Bittler Condition Scoping - Full…" at bounding box center [329, 258] width 576 height 443
copy tbody "4511 Sardius Dr Murfreesboro, TN, 37128 Lauren Bittler Condition Scoping - Full…"
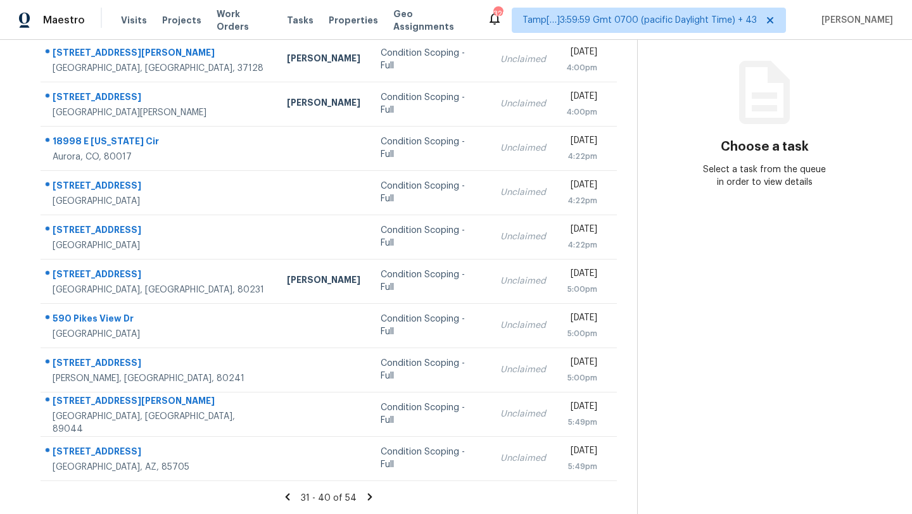
click at [366, 497] on icon at bounding box center [369, 496] width 11 height 11
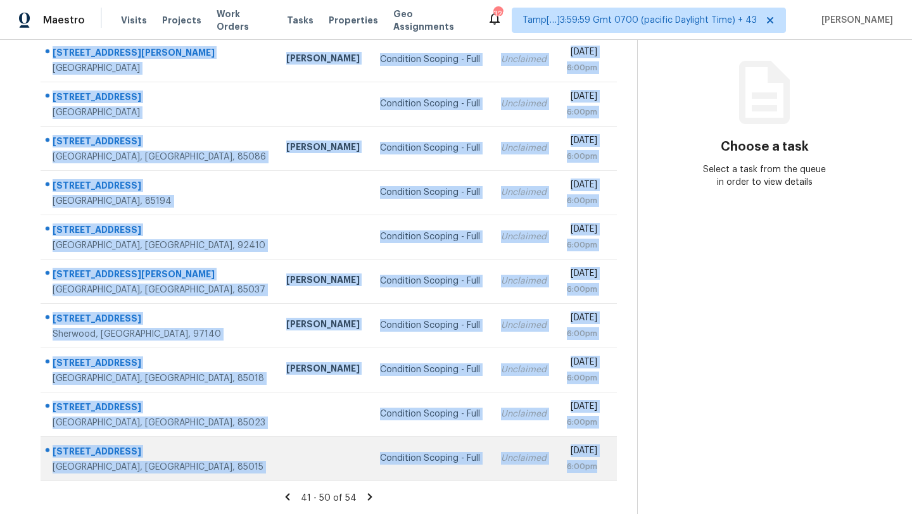
drag, startPoint x: 46, startPoint y: 99, endPoint x: 606, endPoint y: 479, distance: 676.3
click at [606, 479] on tbody "5522 W Carol Ave Glendale, AZ, 85302 Jeremy Van Kirk Condition Scoping - Full U…" at bounding box center [329, 258] width 576 height 443
copy tbody "5522 W Carol Ave Glendale, AZ, 85302 Jeremy Van Kirk Condition Scoping - Full U…"
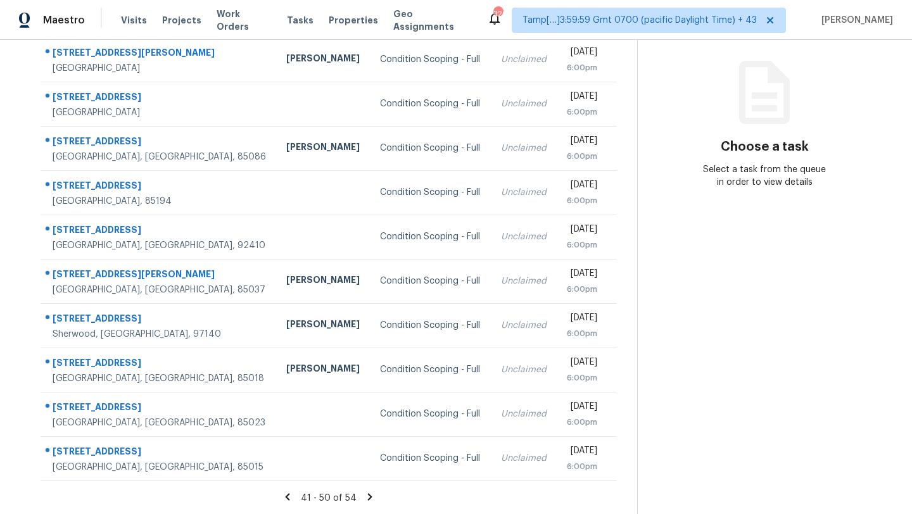
click at [368, 496] on icon at bounding box center [370, 496] width 4 height 7
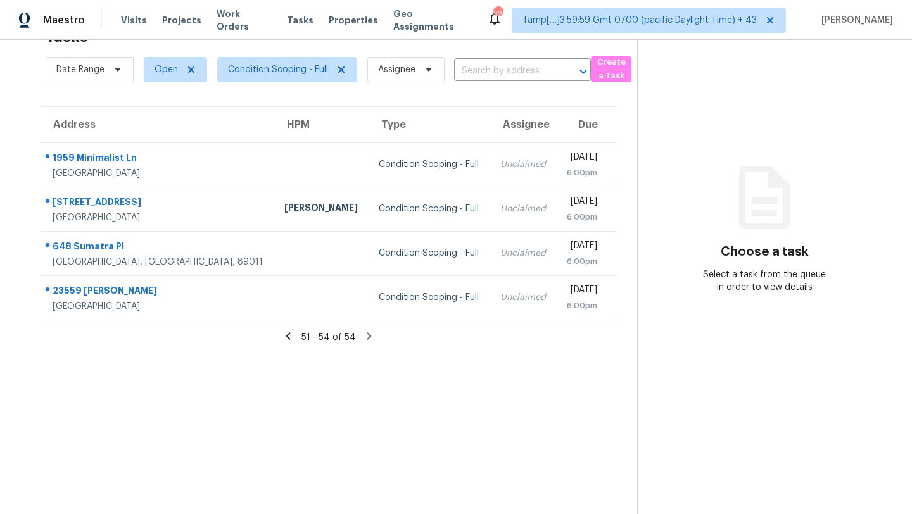
scroll to position [26, 0]
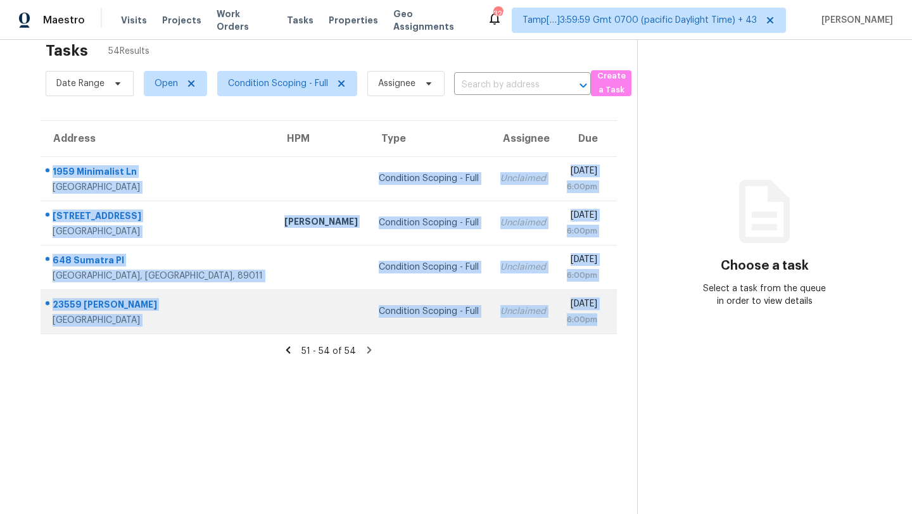
drag, startPoint x: 43, startPoint y: 165, endPoint x: 614, endPoint y: 318, distance: 591.5
click at [614, 319] on tbody "1959 Minimalist Ln Chula Vista, CA, 91915 Condition Scoping - Full Unclaimed Mo…" at bounding box center [329, 244] width 576 height 177
copy tbody "1959 Minimalist Ln Chula Vista, CA, 91915 Condition Scoping - Full Unclaimed Mo…"
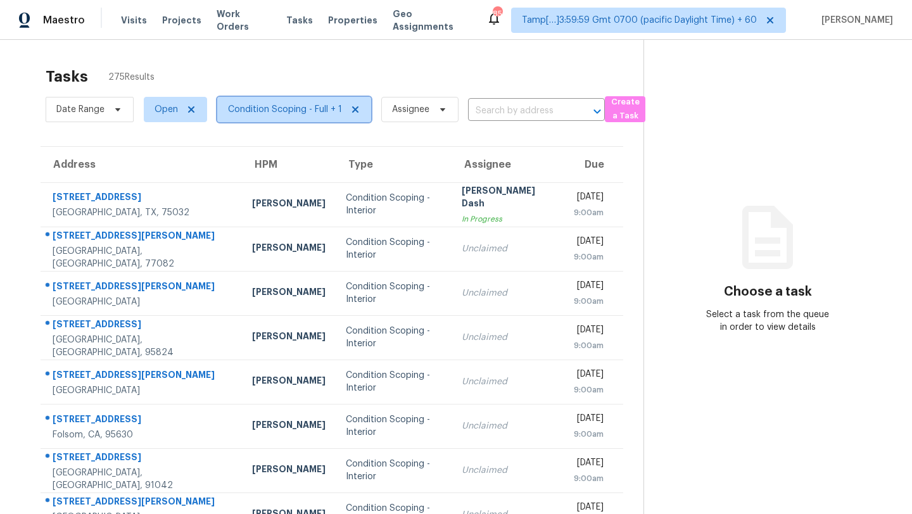
click at [315, 105] on span "Condition Scoping - Full + 1" at bounding box center [285, 109] width 114 height 13
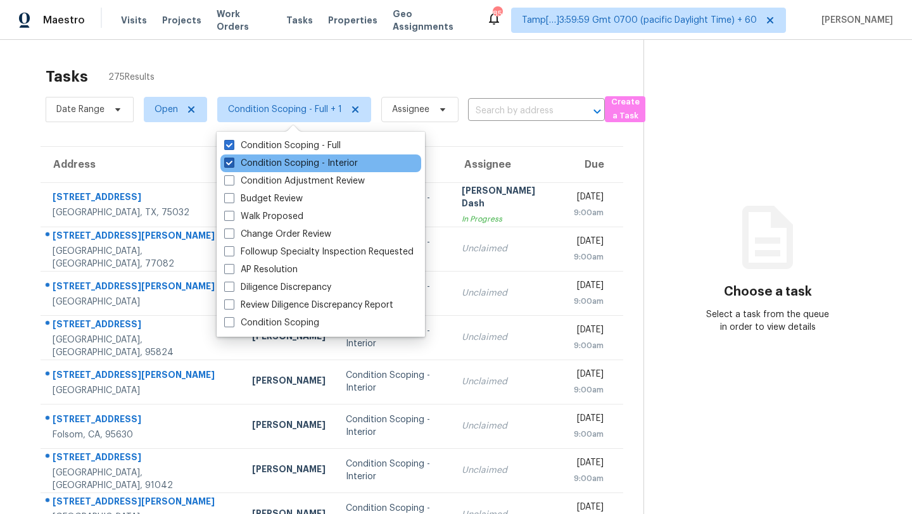
click at [303, 166] on label "Condition Scoping - Interior" at bounding box center [291, 163] width 134 height 13
click at [232, 165] on input "Condition Scoping - Interior" at bounding box center [228, 161] width 8 height 8
checkbox input "false"
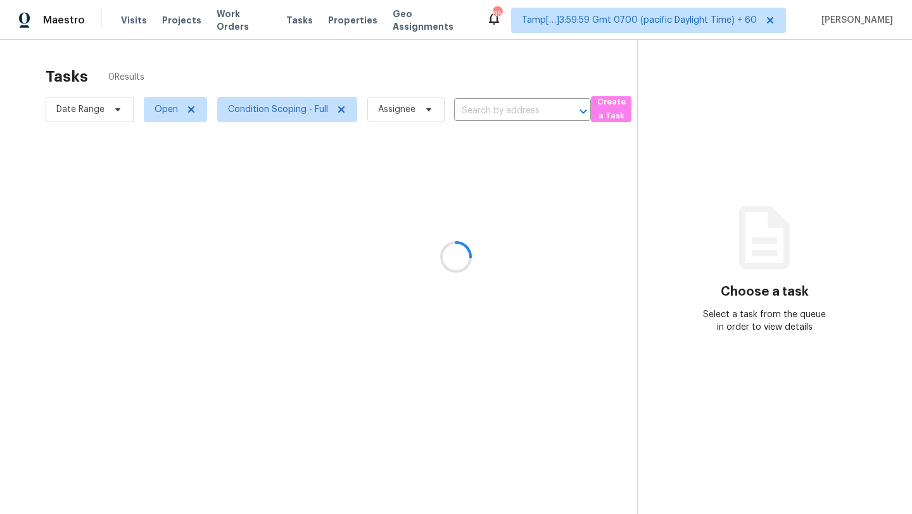
click at [402, 54] on div at bounding box center [456, 257] width 912 height 514
